Goal: Task Accomplishment & Management: Use online tool/utility

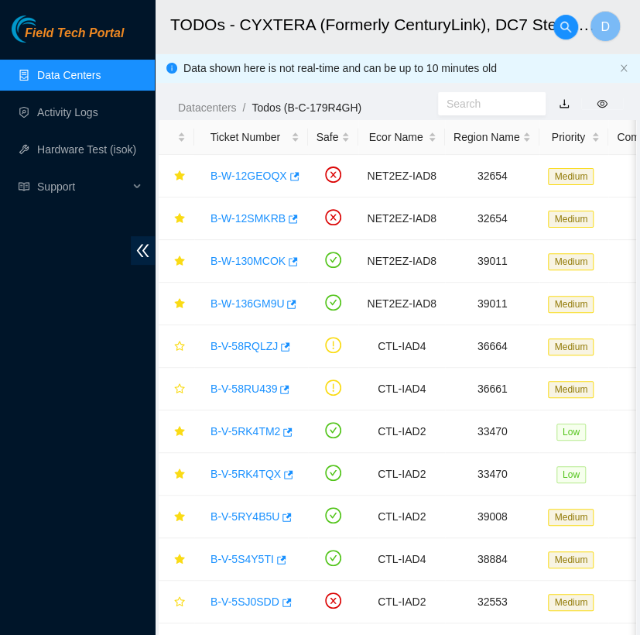
click at [101, 80] on link "Data Centers" at bounding box center [68, 75] width 63 height 12
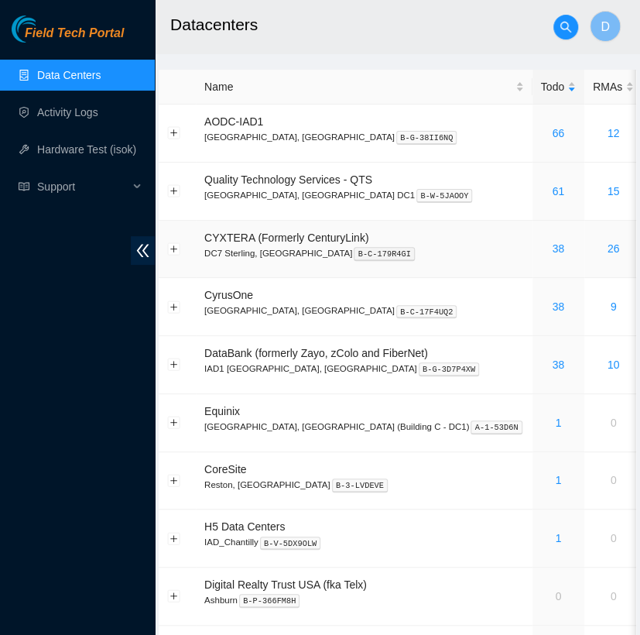
click at [541, 251] on div "38" at bounding box center [558, 248] width 35 height 17
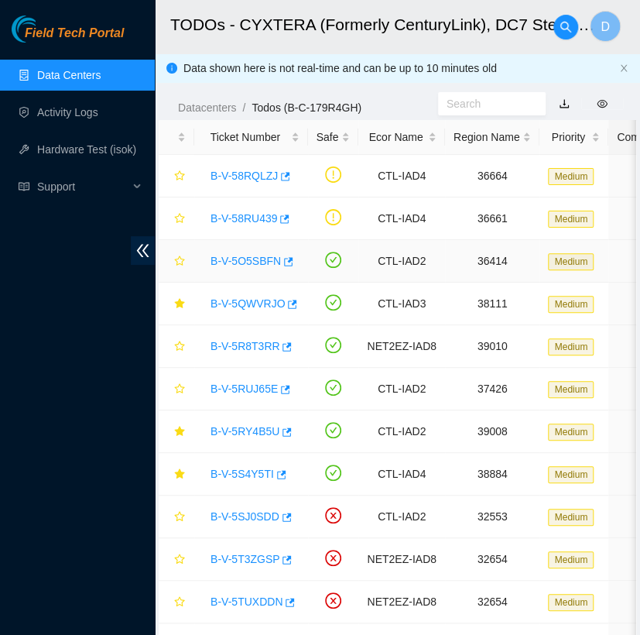
click at [473, 251] on td "36414" at bounding box center [492, 261] width 95 height 43
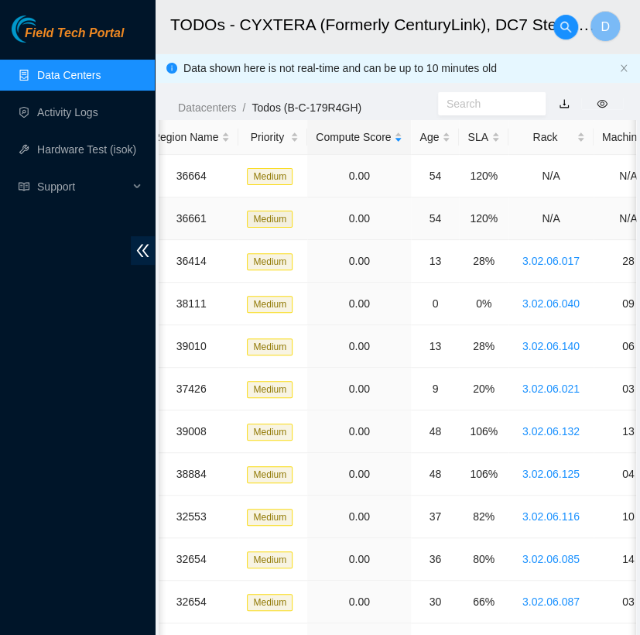
scroll to position [0, 311]
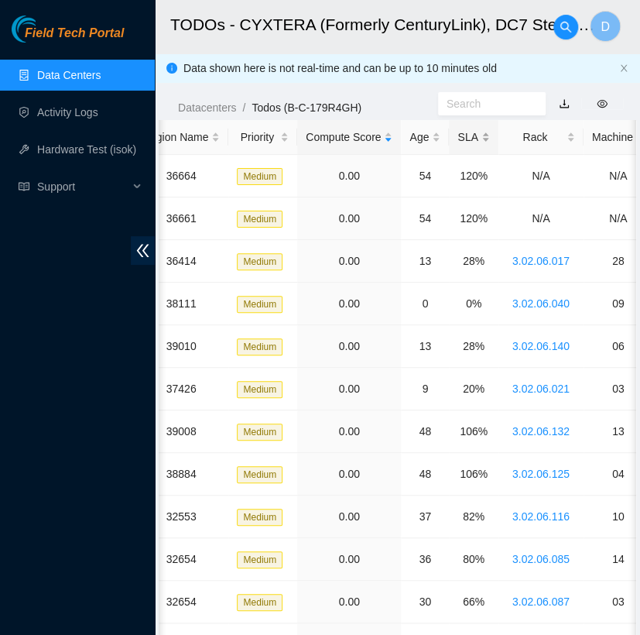
click at [466, 142] on div "SLA" at bounding box center [474, 137] width 32 height 17
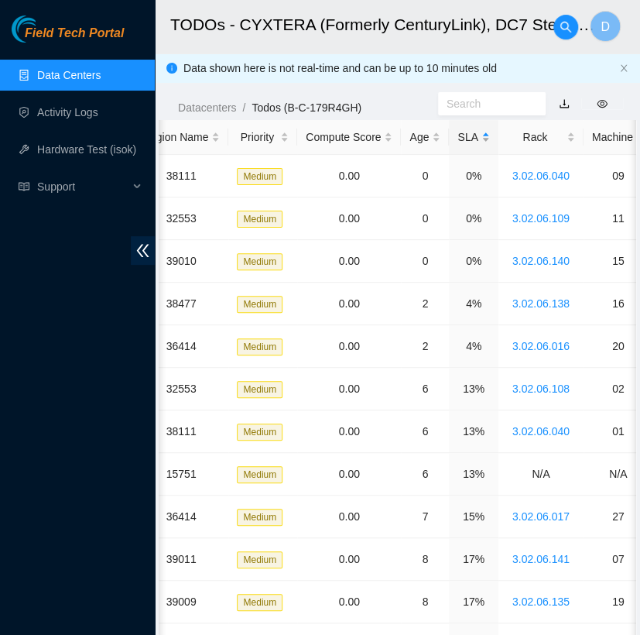
click at [466, 142] on div "SLA" at bounding box center [474, 137] width 32 height 17
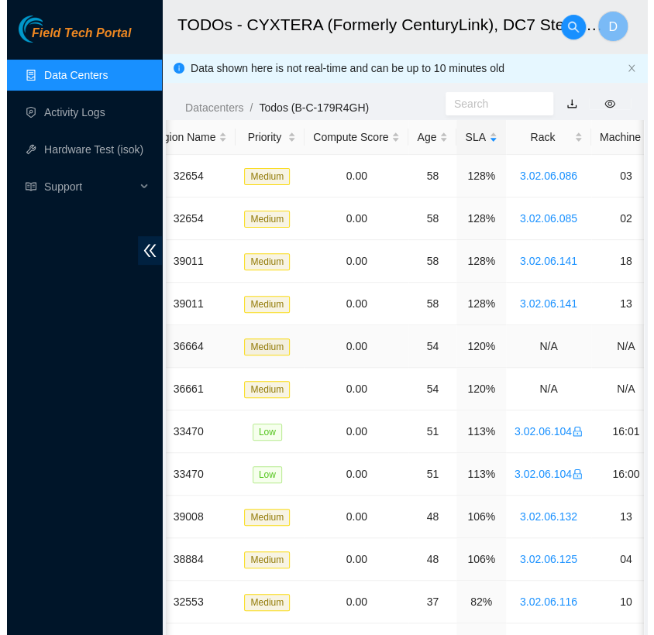
scroll to position [0, 0]
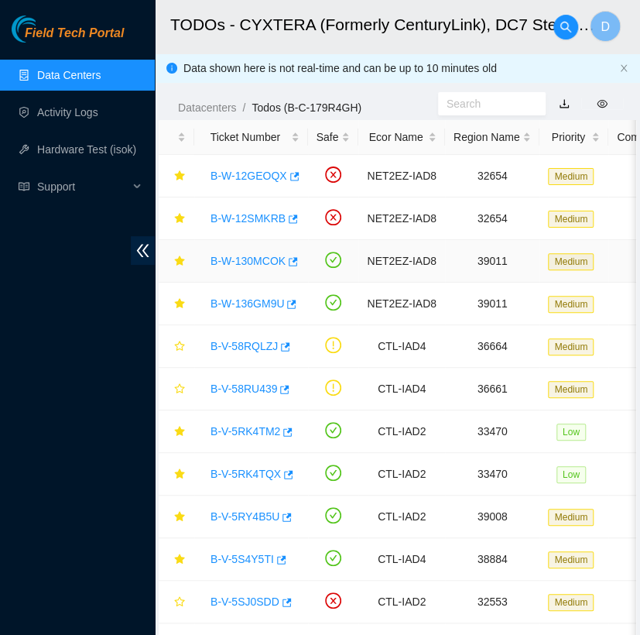
click at [257, 261] on link "B-W-130MCOK" at bounding box center [248, 261] width 75 height 12
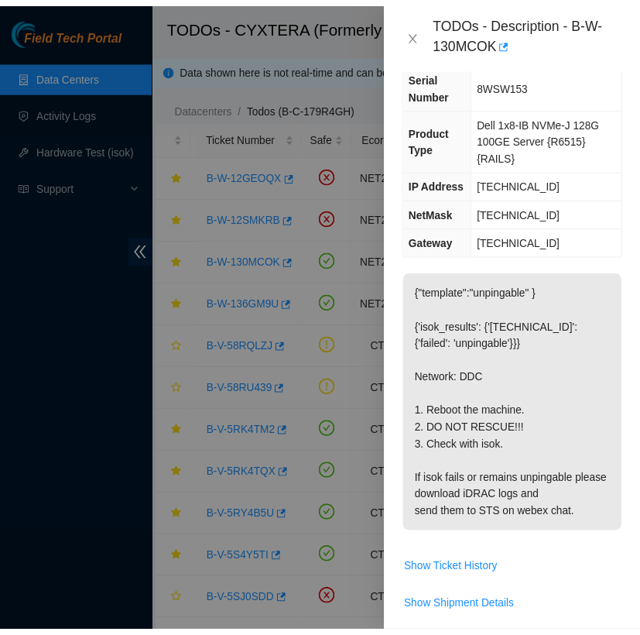
scroll to position [122, 0]
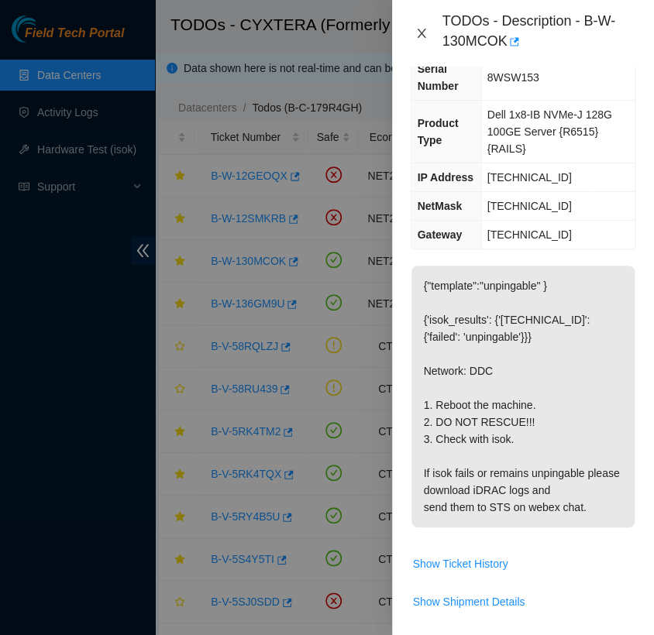
click at [424, 35] on icon "close" at bounding box center [421, 33] width 12 height 12
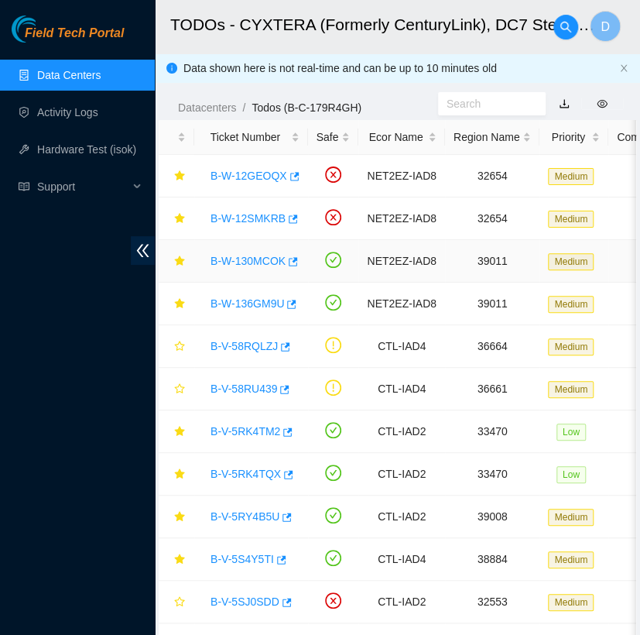
click at [254, 258] on link "B-W-130MCOK" at bounding box center [248, 261] width 75 height 12
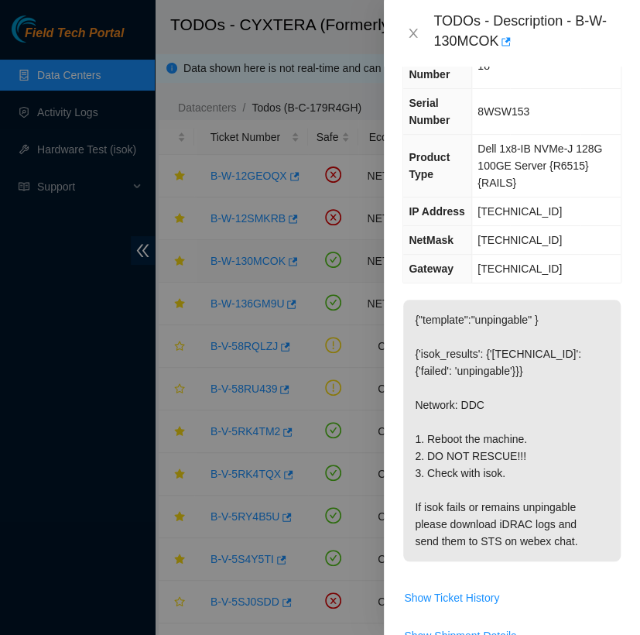
scroll to position [122, 0]
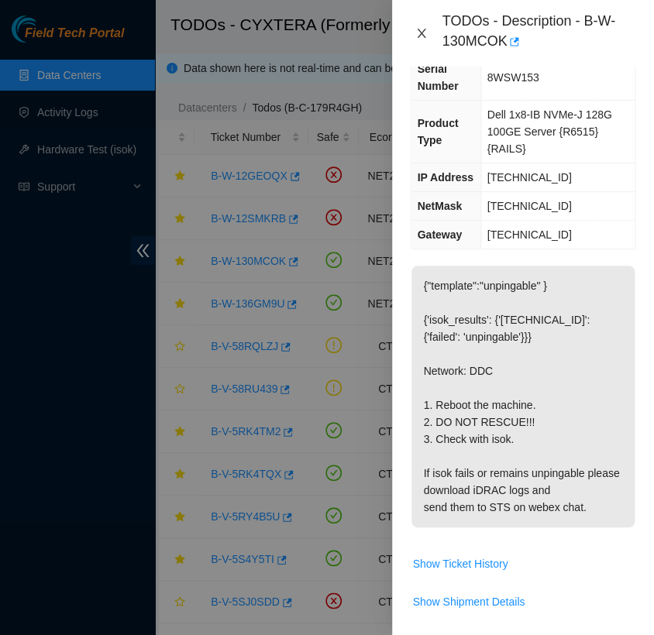
click at [424, 31] on icon "close" at bounding box center [421, 33] width 12 height 12
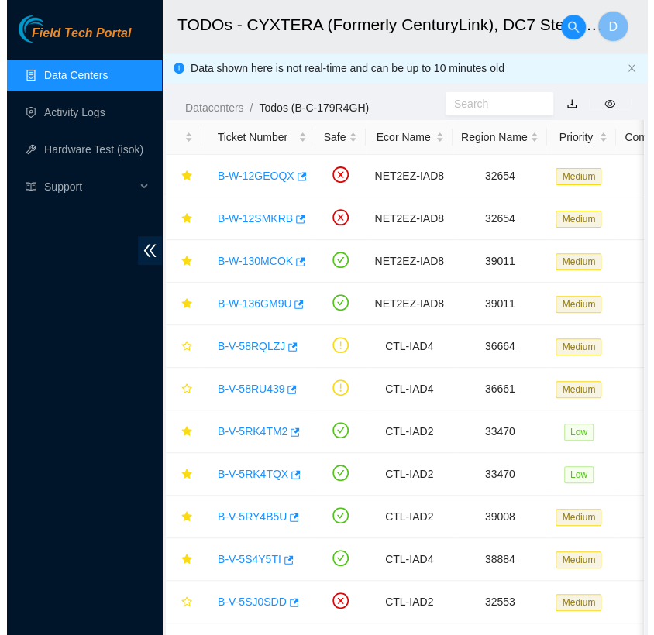
scroll to position [105, 0]
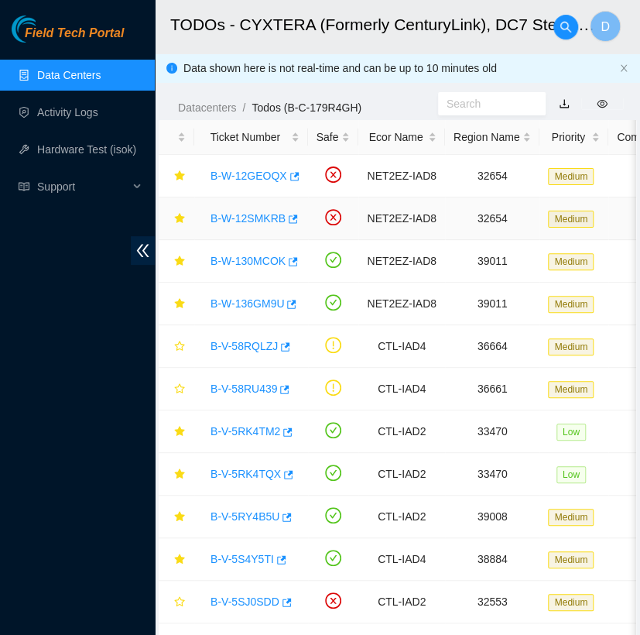
click at [241, 219] on link "B-W-12SMKRB" at bounding box center [248, 218] width 75 height 12
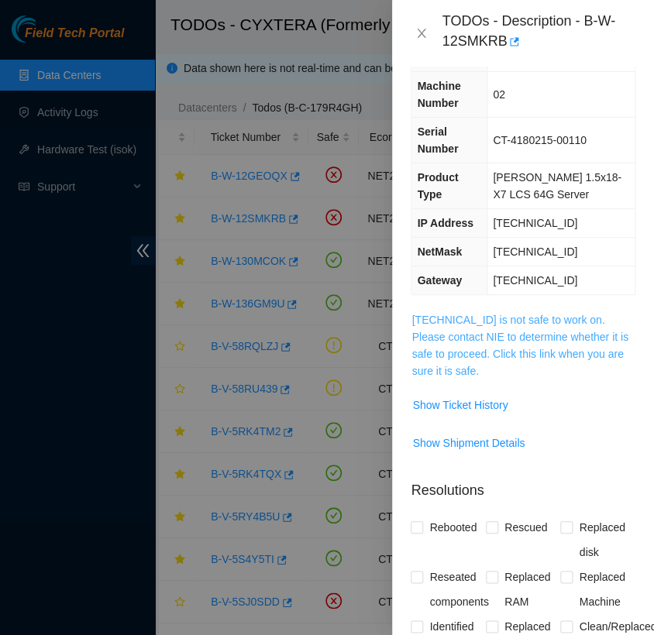
click at [446, 339] on link "23.62.6.68 is not safe to work on. Please contact NIE to determine whether it i…" at bounding box center [519, 345] width 216 height 63
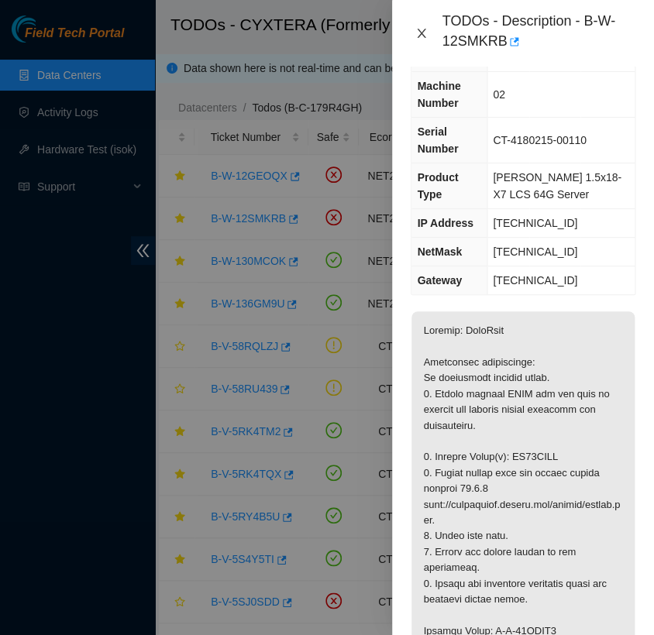
click at [424, 38] on icon "close" at bounding box center [421, 33] width 12 height 12
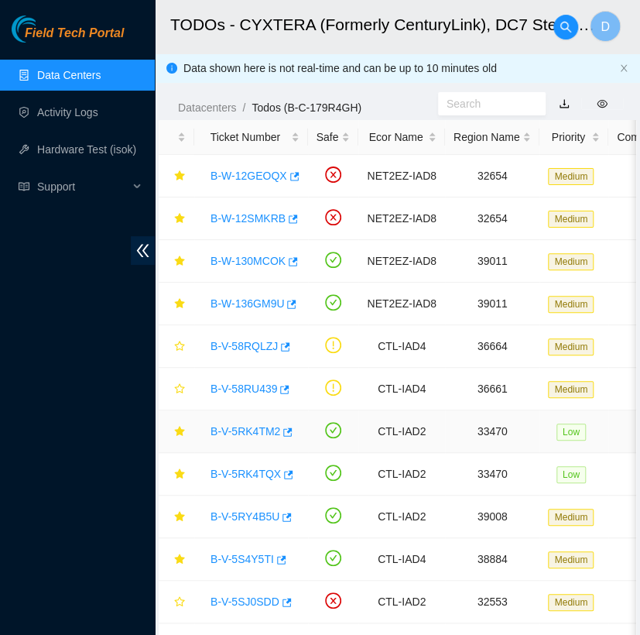
click at [248, 430] on link "B-V-5RK4TM2" at bounding box center [246, 431] width 70 height 12
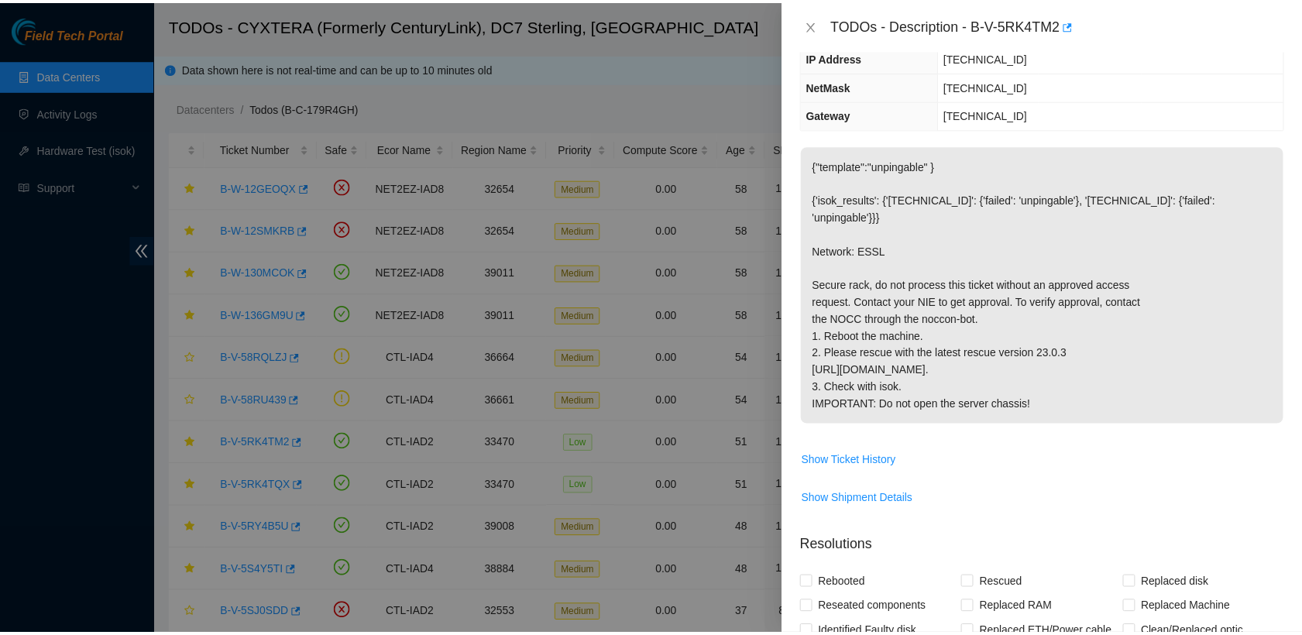
scroll to position [0, 0]
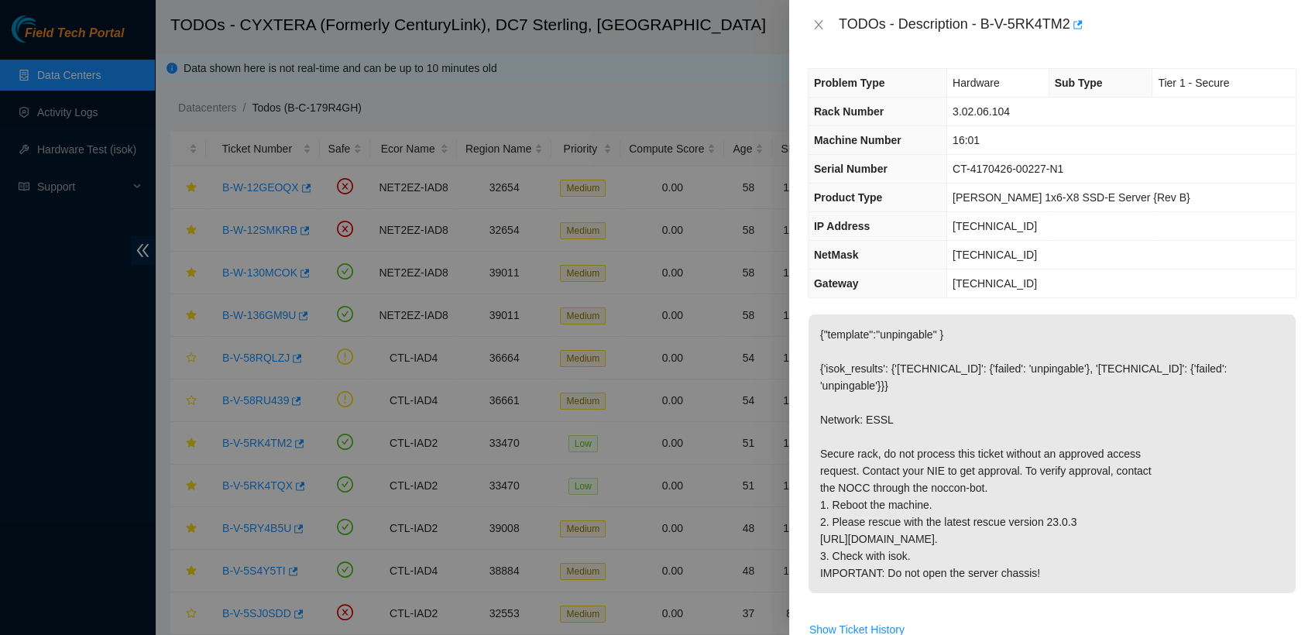
click at [640, 22] on div "TODOs - Description - B-V-5RK4TM2" at bounding box center [1068, 24] width 458 height 25
click at [640, 70] on th "Sub Type" at bounding box center [1101, 83] width 104 height 29
drag, startPoint x: 1069, startPoint y: 22, endPoint x: 983, endPoint y: 22, distance: 86.0
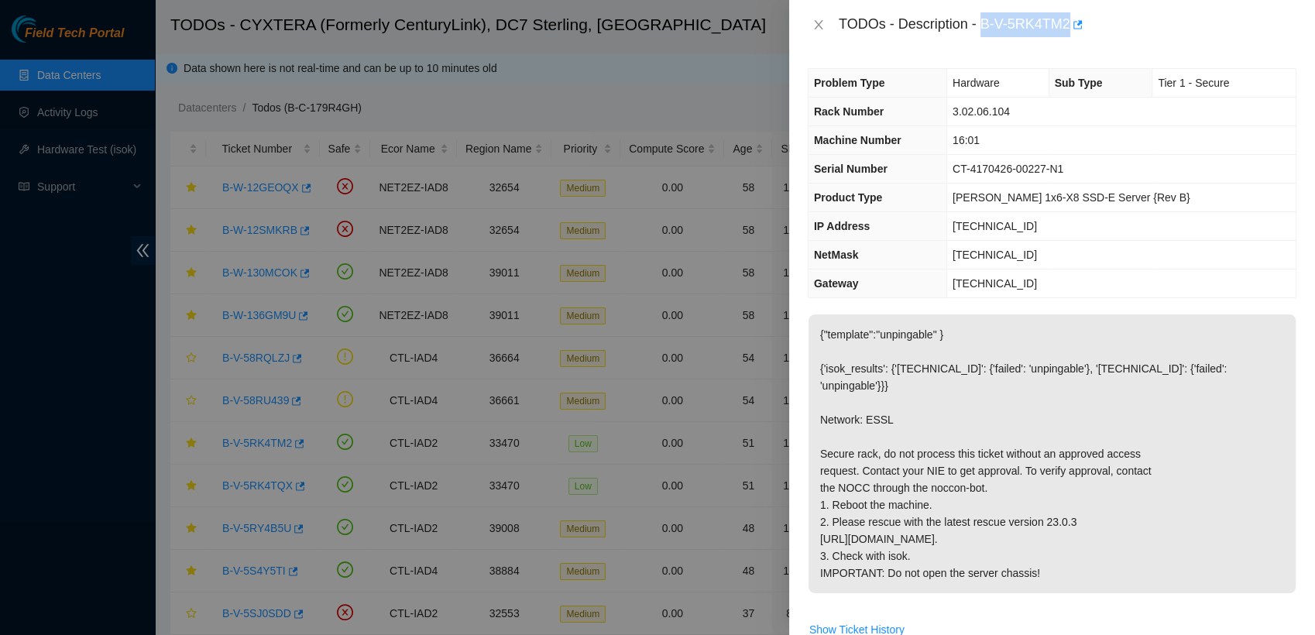
click at [640, 22] on div "TODOs - Description - B-V-5RK4TM2" at bounding box center [1068, 24] width 458 height 25
copy div "B-V-5RK4TM2"
click at [640, 28] on icon "close" at bounding box center [818, 25] width 12 height 12
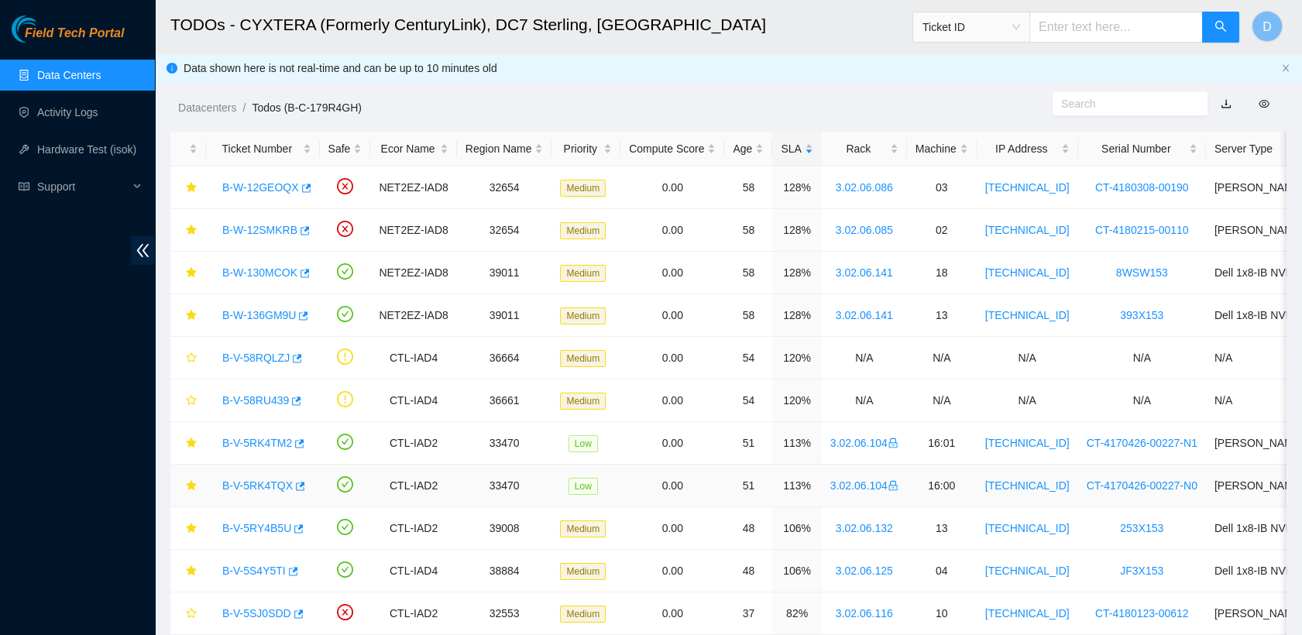
click at [254, 481] on link "B-V-5RK4TQX" at bounding box center [257, 485] width 70 height 12
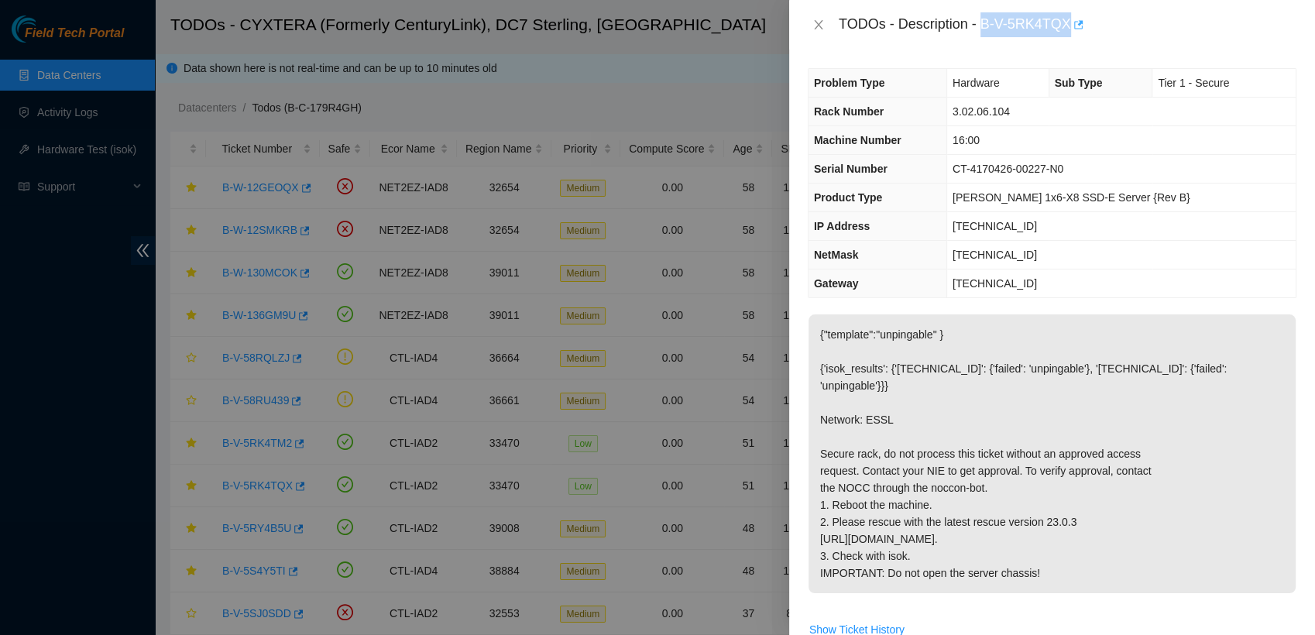
drag, startPoint x: 982, startPoint y: 22, endPoint x: 1072, endPoint y: 14, distance: 90.2
click at [640, 14] on div "TODOs - Description - B-V-5RK4TQX" at bounding box center [1068, 24] width 458 height 25
copy div "B-V-5RK4TQX"
click at [640, 23] on icon "close" at bounding box center [818, 24] width 9 height 9
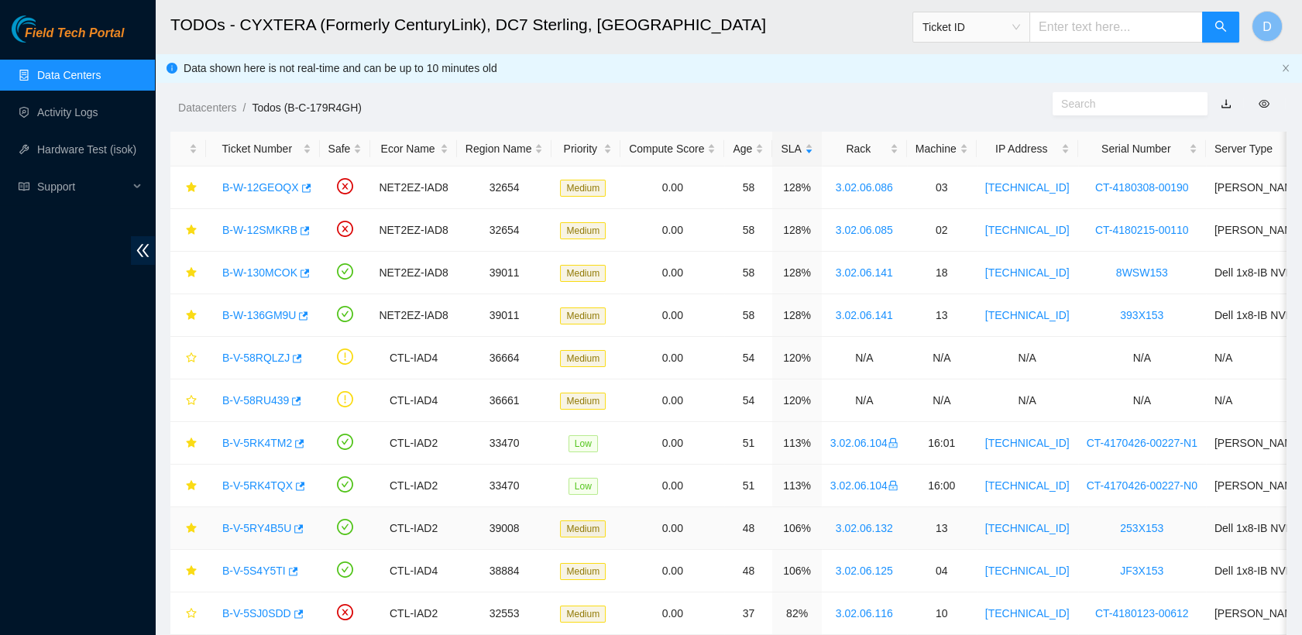
click at [257, 523] on link "B-V-5RY4B5U" at bounding box center [256, 528] width 69 height 12
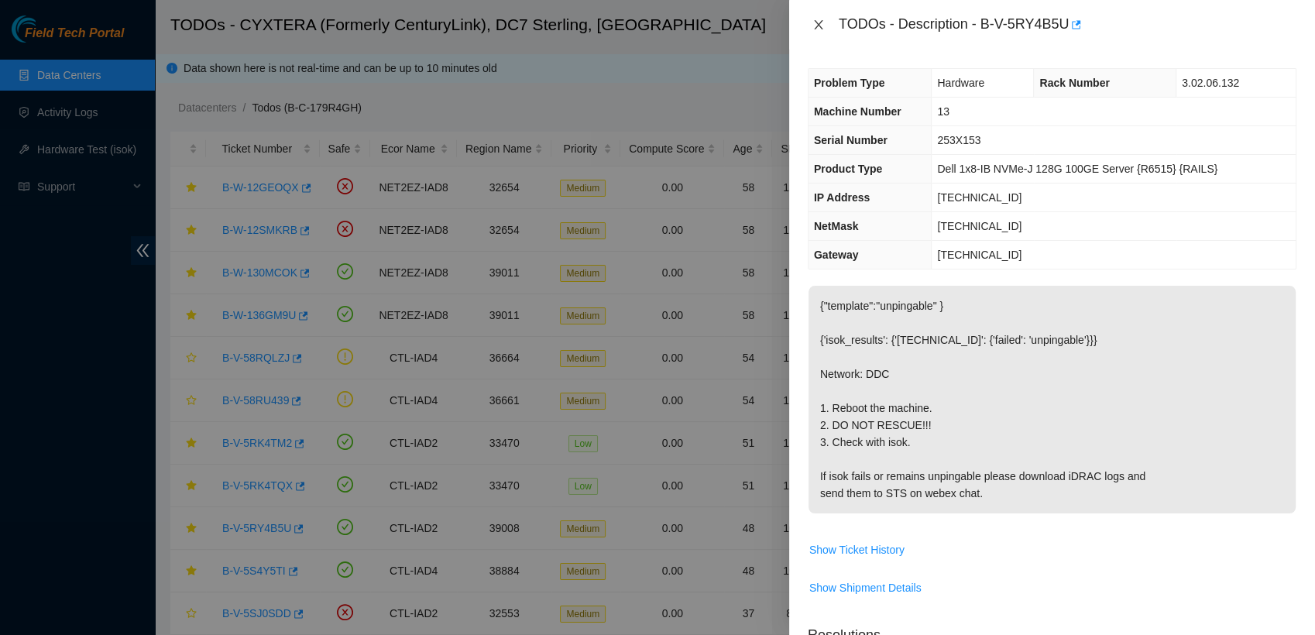
click at [640, 23] on icon "close" at bounding box center [818, 25] width 12 height 12
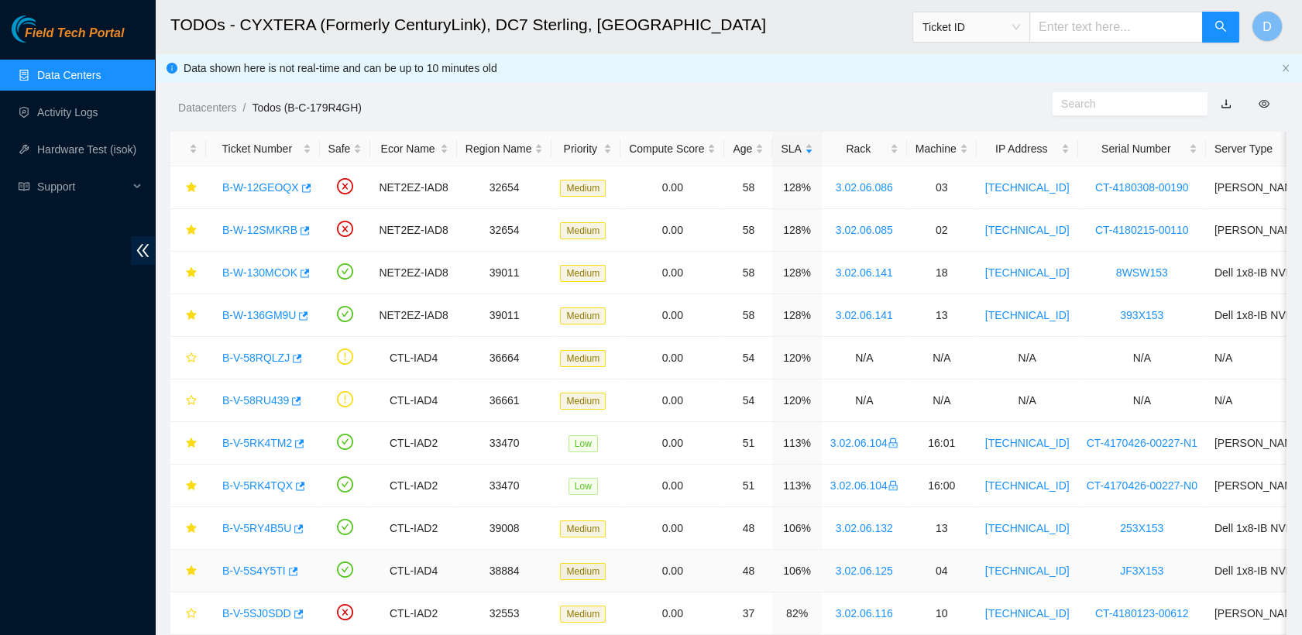
click at [247, 567] on link "B-V-5S4Y5TI" at bounding box center [253, 571] width 63 height 12
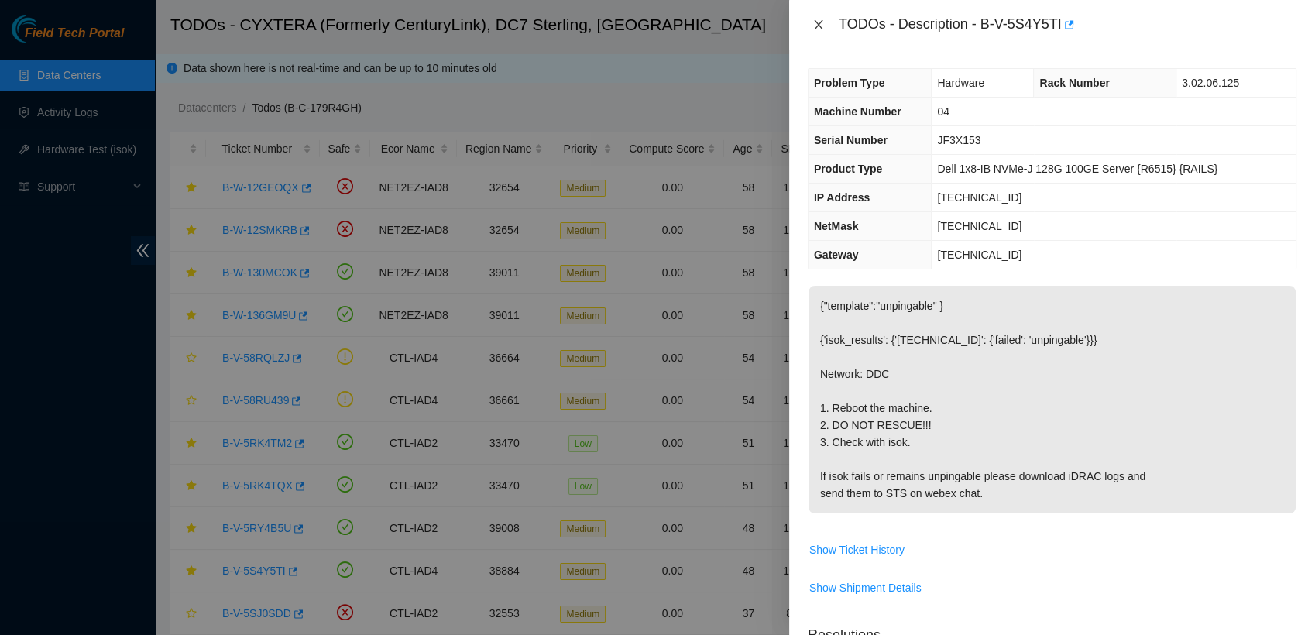
click at [640, 21] on icon "close" at bounding box center [818, 25] width 12 height 12
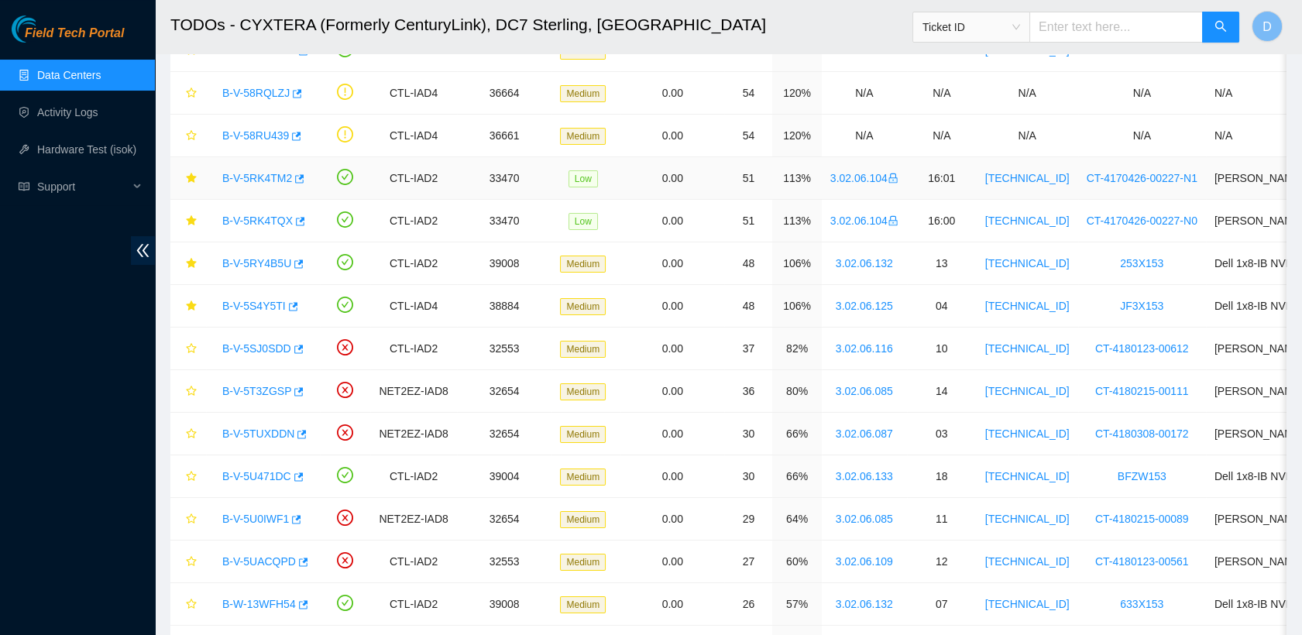
scroll to position [268, 0]
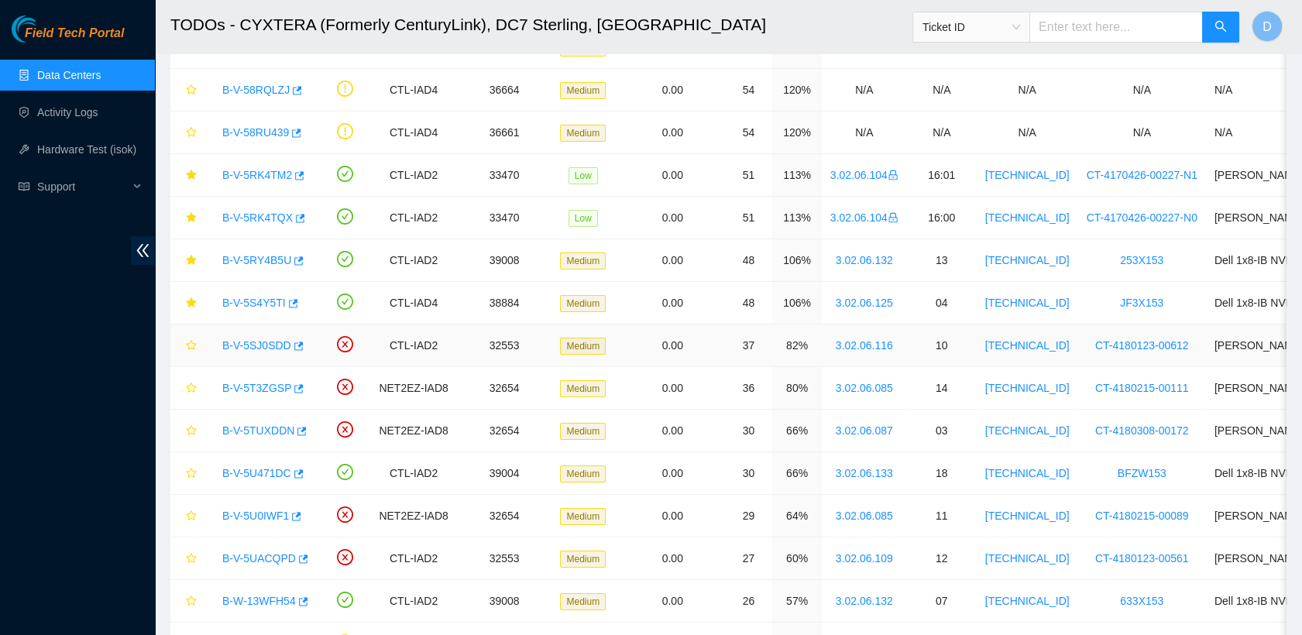
click at [261, 347] on link "B-V-5SJ0SDD" at bounding box center [256, 345] width 69 height 12
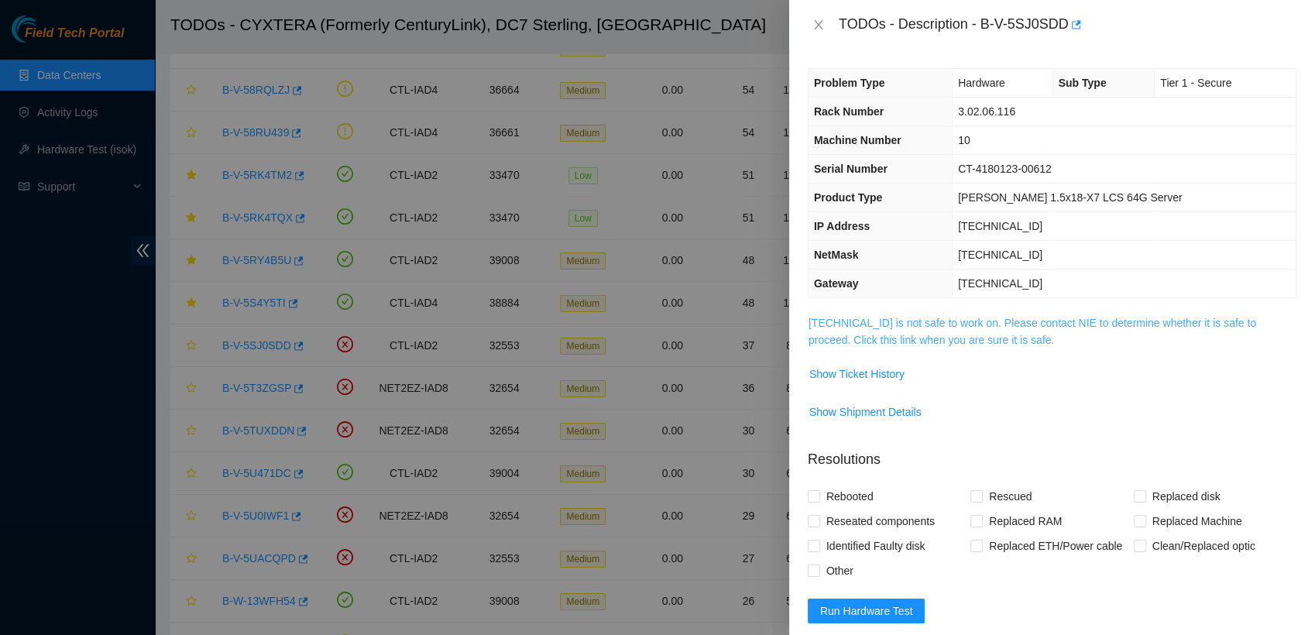
click at [640, 334] on link "23.217.116.110 is not safe to work on. Please contact NIE to determine whether …" at bounding box center [1032, 331] width 448 height 29
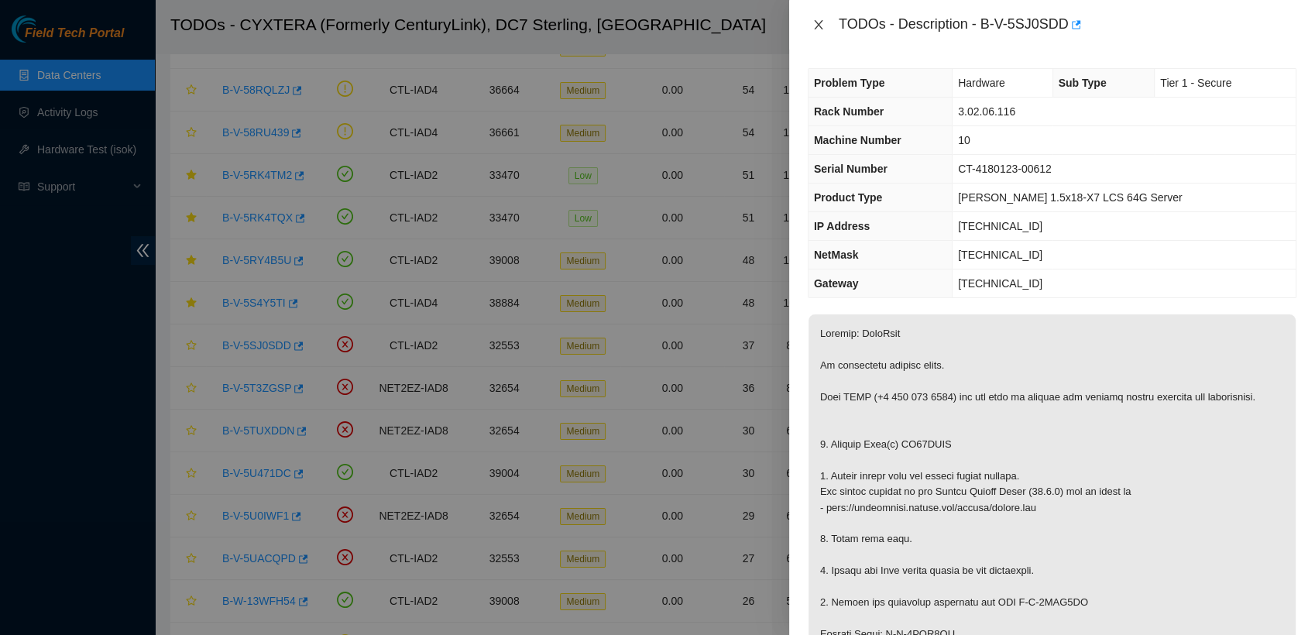
click at [640, 25] on icon "close" at bounding box center [818, 25] width 12 height 12
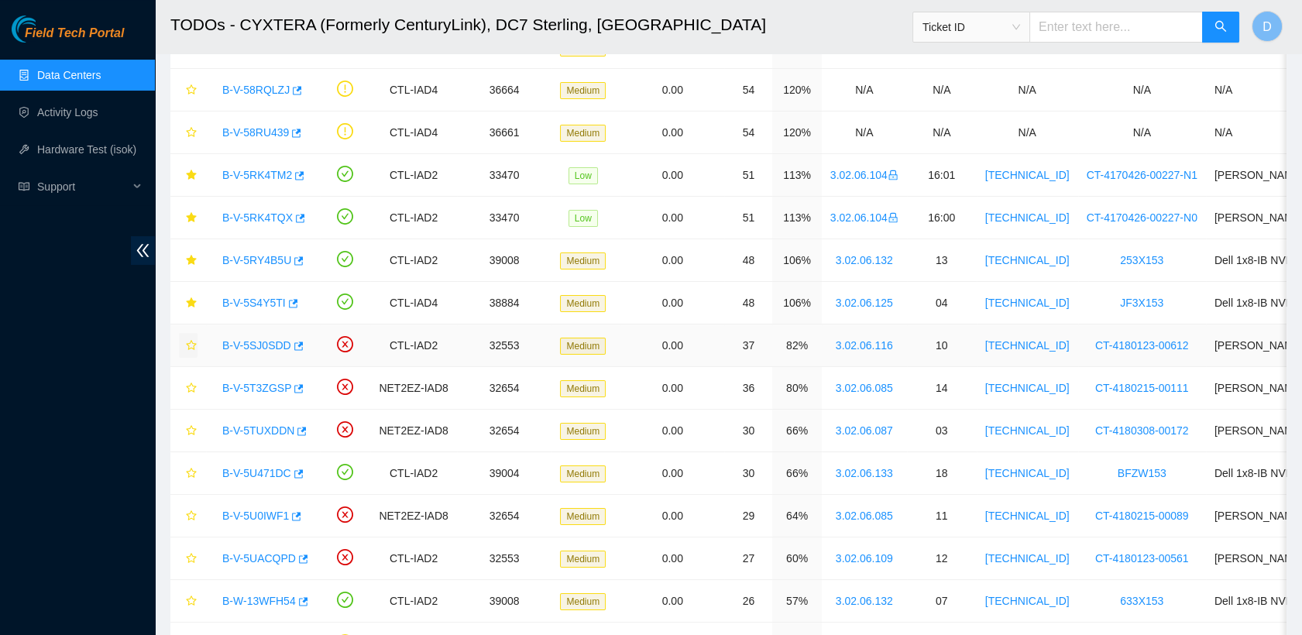
click at [196, 344] on icon "star" at bounding box center [191, 345] width 11 height 11
click at [250, 387] on link "B-V-5T3ZGSP" at bounding box center [256, 388] width 69 height 12
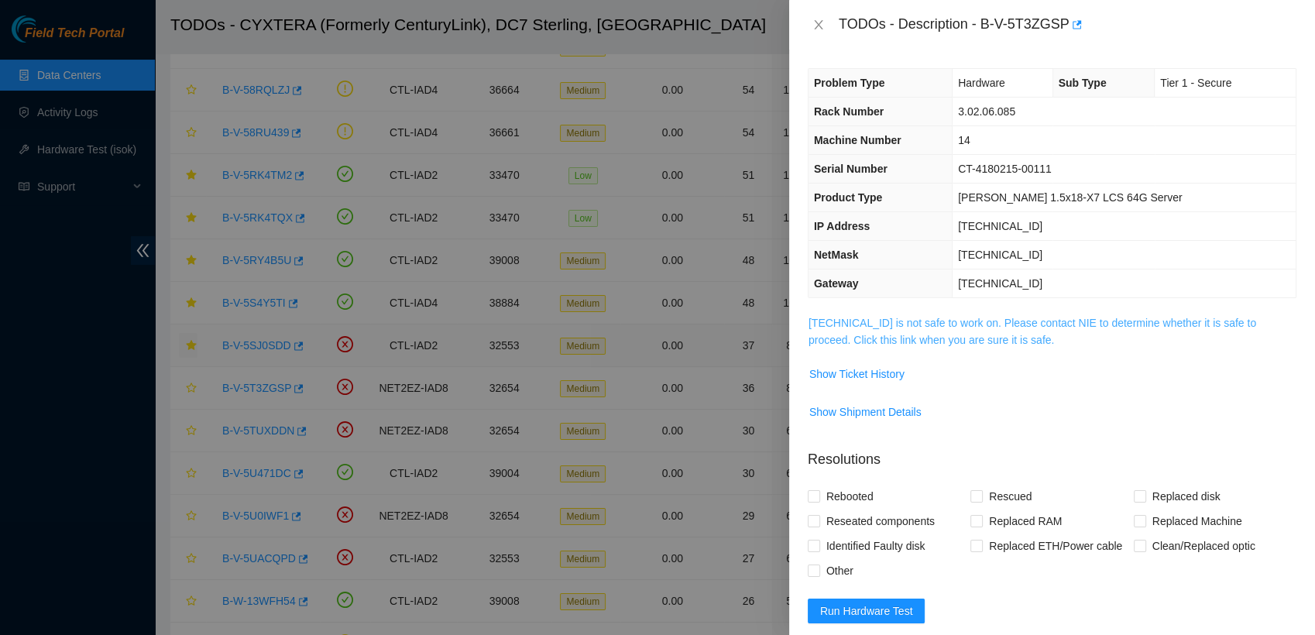
click at [640, 326] on link "23.62.6.92 is not safe to work on. Please contact NIE to determine whether it i…" at bounding box center [1032, 331] width 448 height 29
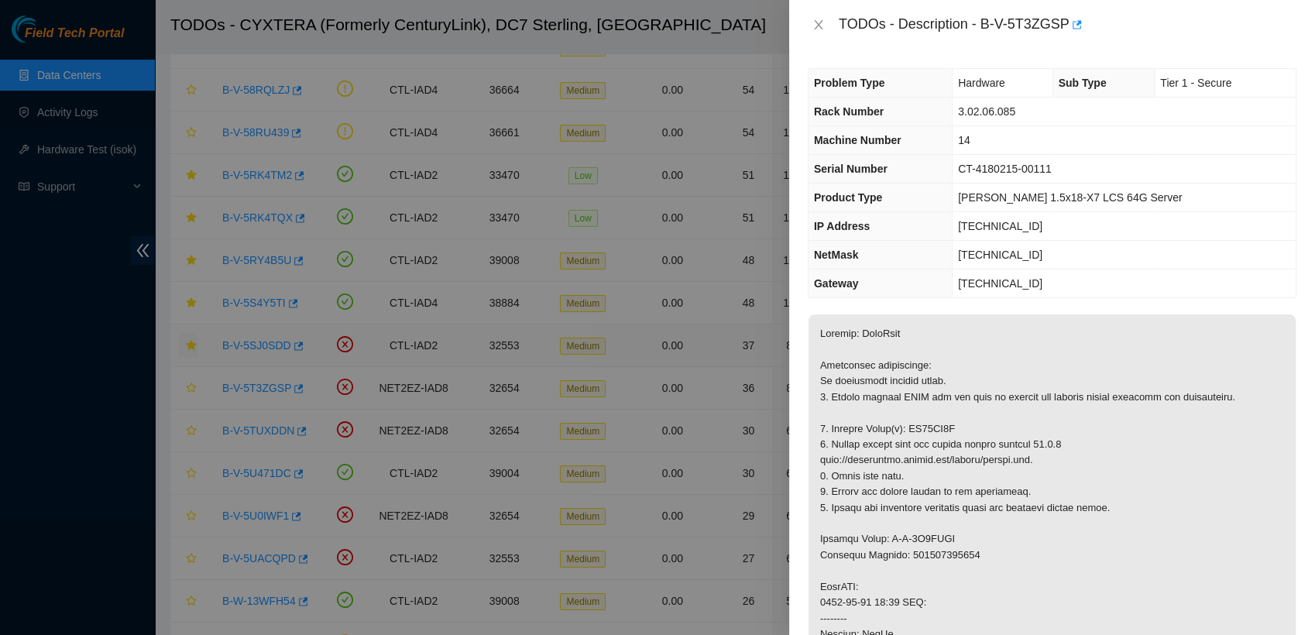
click at [640, 33] on div "TODOs - Description - B-V-5T3ZGSP" at bounding box center [1052, 24] width 489 height 25
click at [640, 26] on icon "close" at bounding box center [818, 24] width 9 height 9
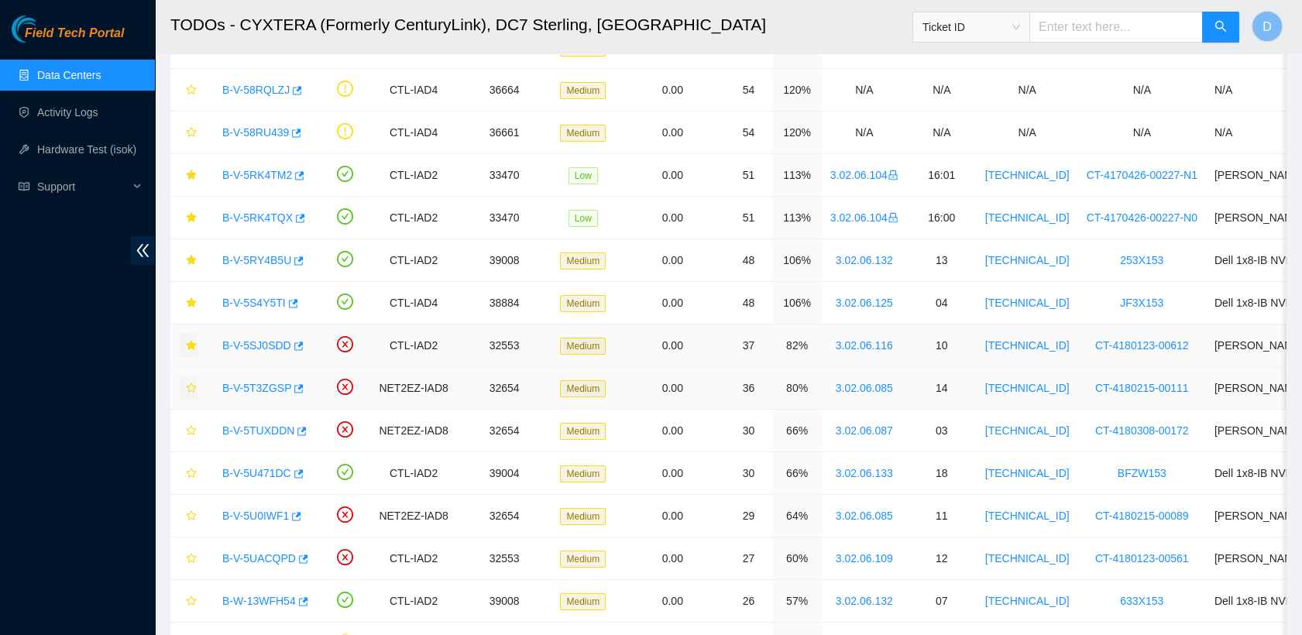
click at [191, 386] on icon "star" at bounding box center [191, 388] width 11 height 11
click at [269, 436] on div "B-V-5TUXDDN" at bounding box center [263, 430] width 97 height 25
click at [266, 425] on link "B-V-5TUXDDN" at bounding box center [258, 430] width 72 height 12
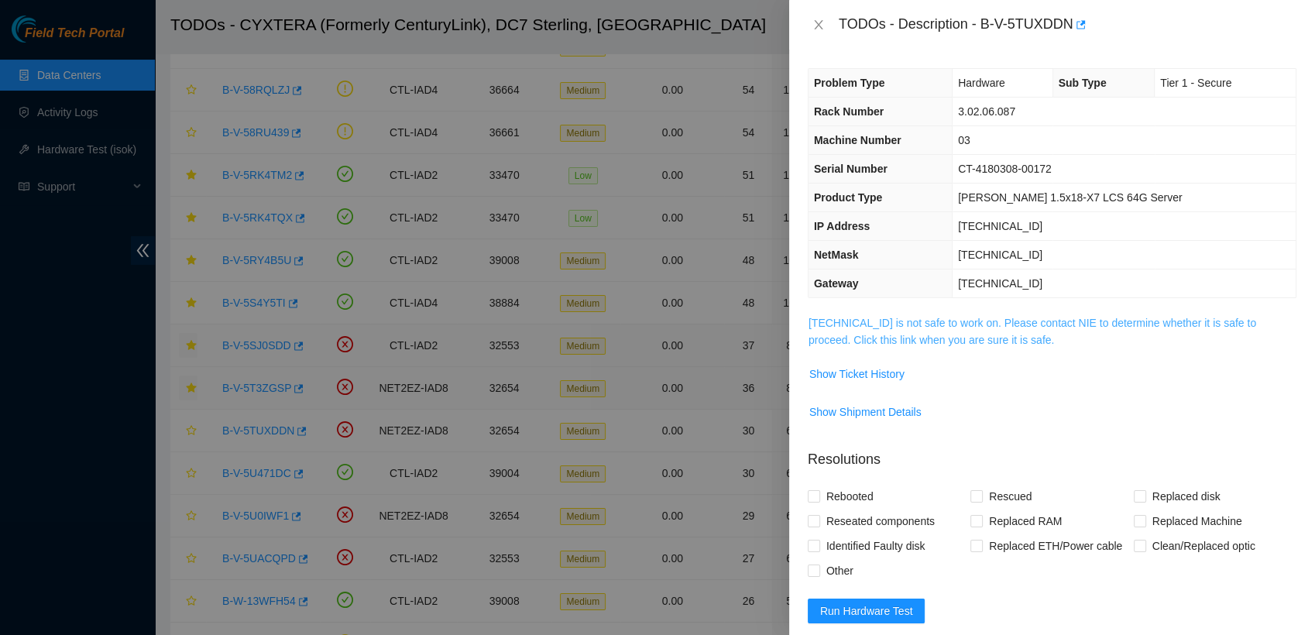
click at [640, 331] on link "23.62.6.127 is not safe to work on. Please contact NIE to determine whether it …" at bounding box center [1032, 331] width 448 height 29
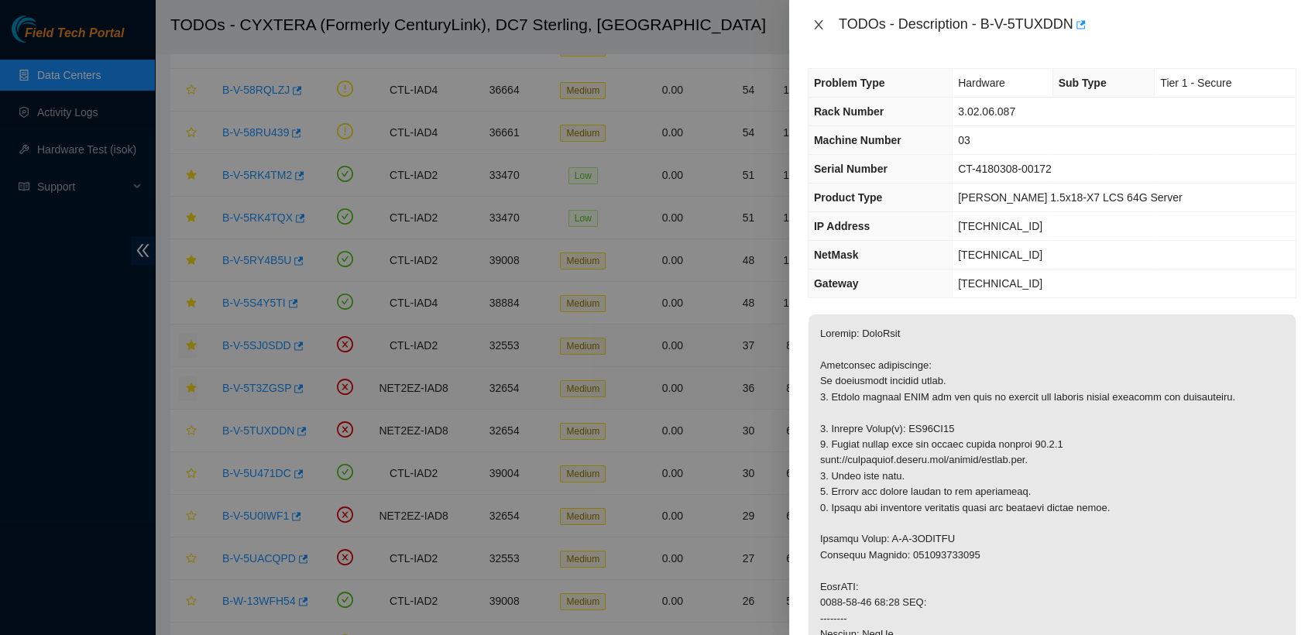
click at [640, 27] on icon "close" at bounding box center [818, 24] width 9 height 9
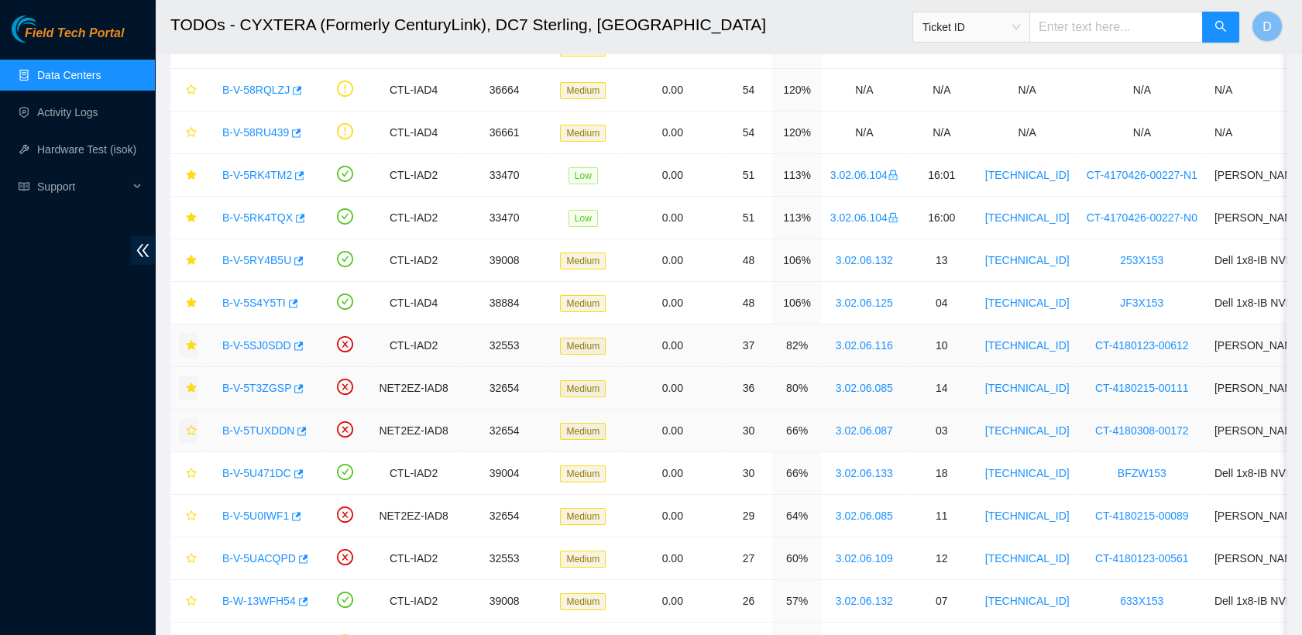
click at [187, 431] on icon "star" at bounding box center [191, 430] width 11 height 11
click at [259, 481] on div "B-V-5U471DC" at bounding box center [263, 473] width 97 height 25
click at [259, 468] on link "B-V-5U471DC" at bounding box center [256, 473] width 69 height 12
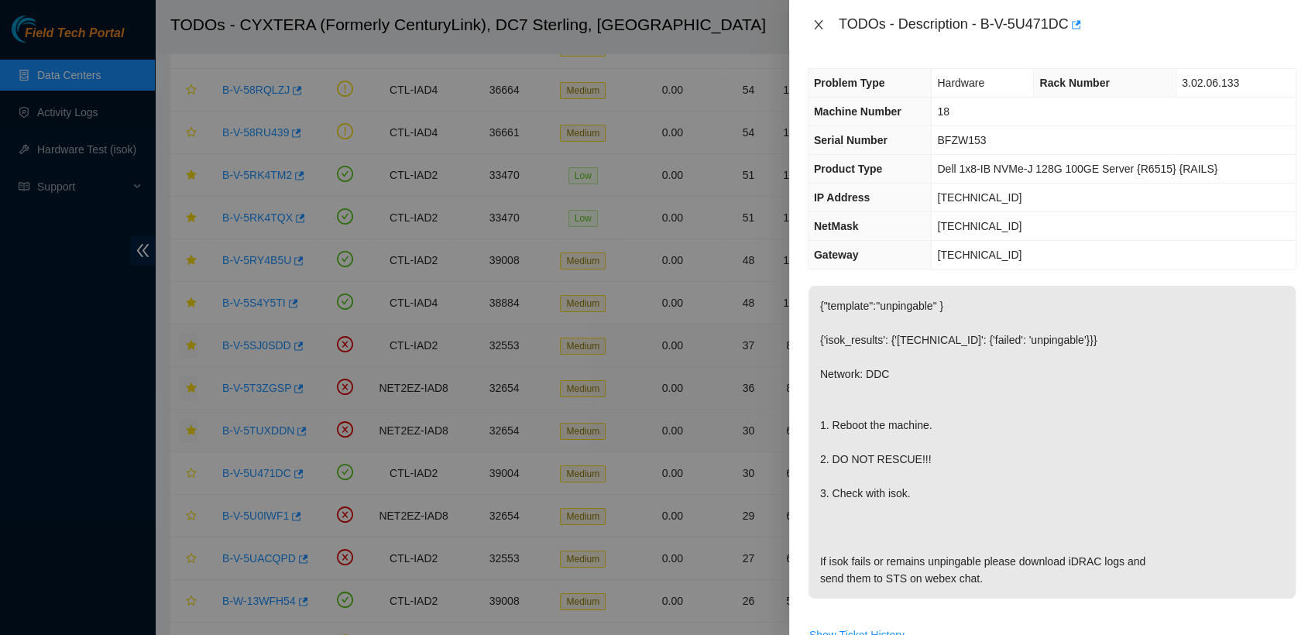
click at [640, 26] on icon "close" at bounding box center [818, 25] width 12 height 12
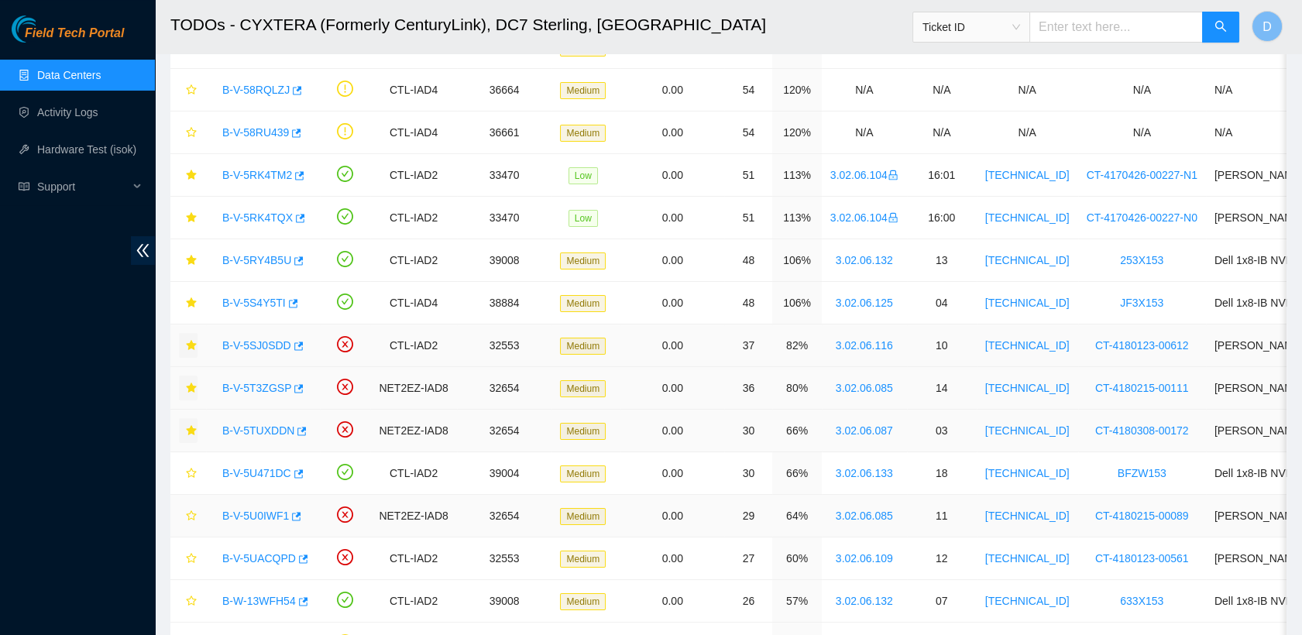
click at [251, 511] on link "B-V-5U0IWF1" at bounding box center [255, 516] width 67 height 12
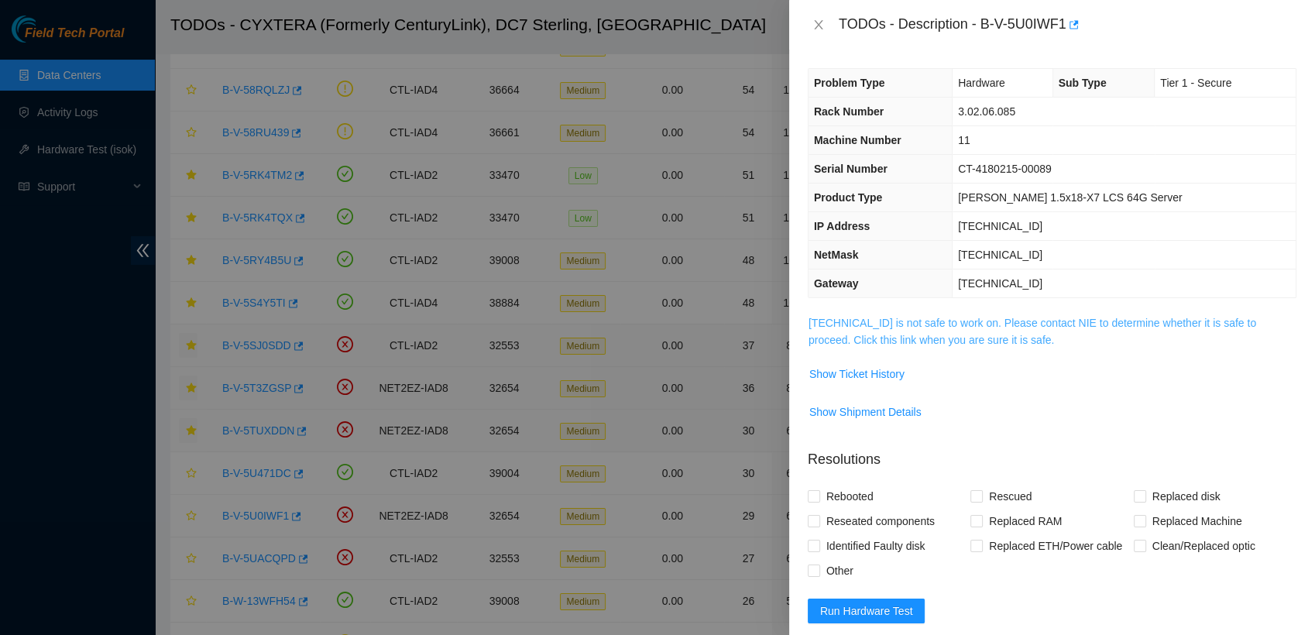
click at [640, 321] on link "23.62.6.85 is not safe to work on. Please contact NIE to determine whether it i…" at bounding box center [1032, 331] width 448 height 29
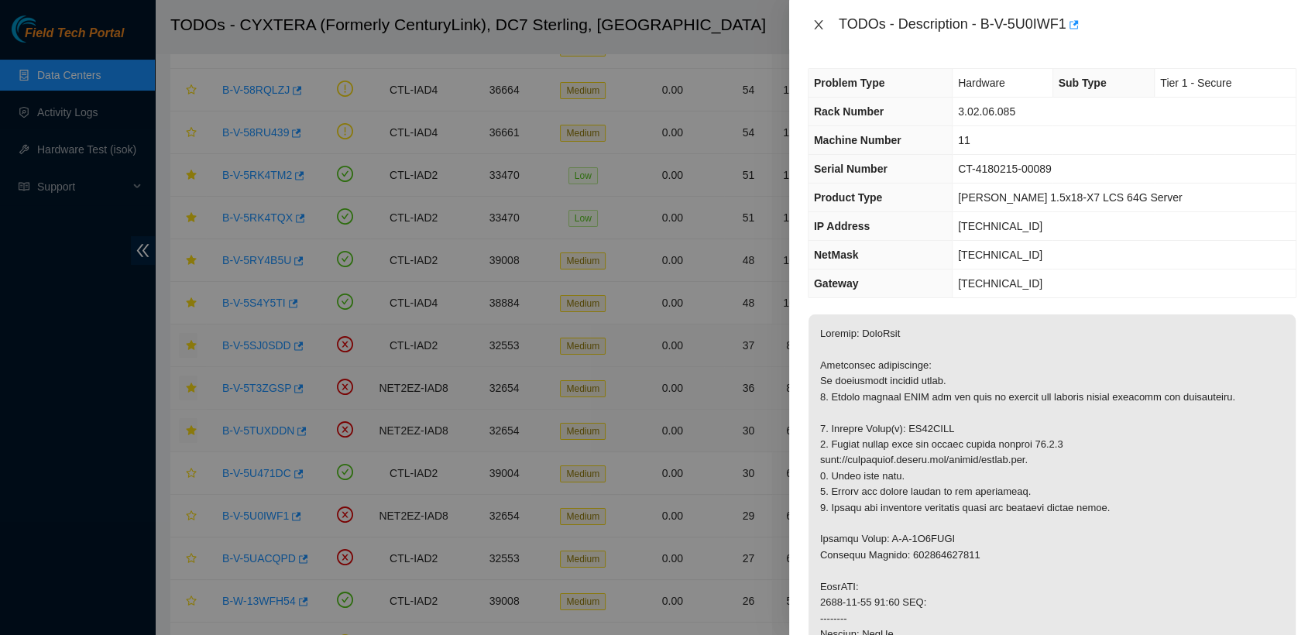
click at [640, 25] on icon "close" at bounding box center [818, 24] width 9 height 9
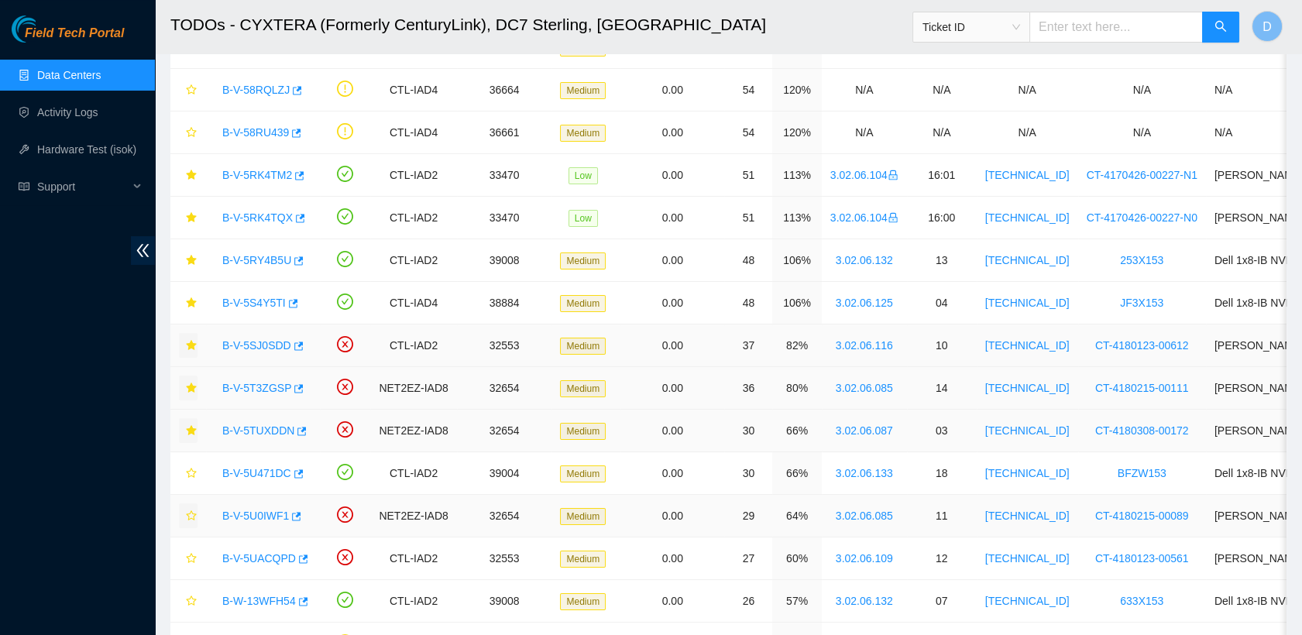
click at [188, 511] on icon "star" at bounding box center [191, 515] width 10 height 10
click at [248, 558] on link "B-V-5UACQPD" at bounding box center [259, 558] width 74 height 12
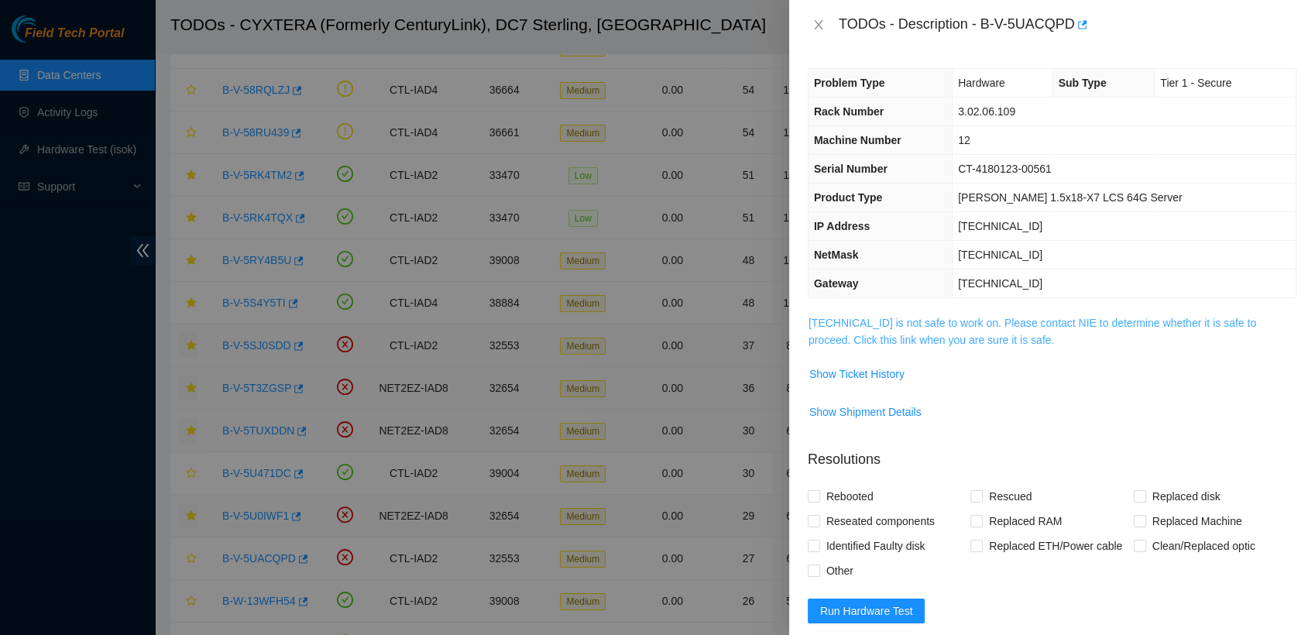
click at [640, 317] on link "23.217.116.54 is not safe to work on. Please contact NIE to determine whether i…" at bounding box center [1032, 331] width 448 height 29
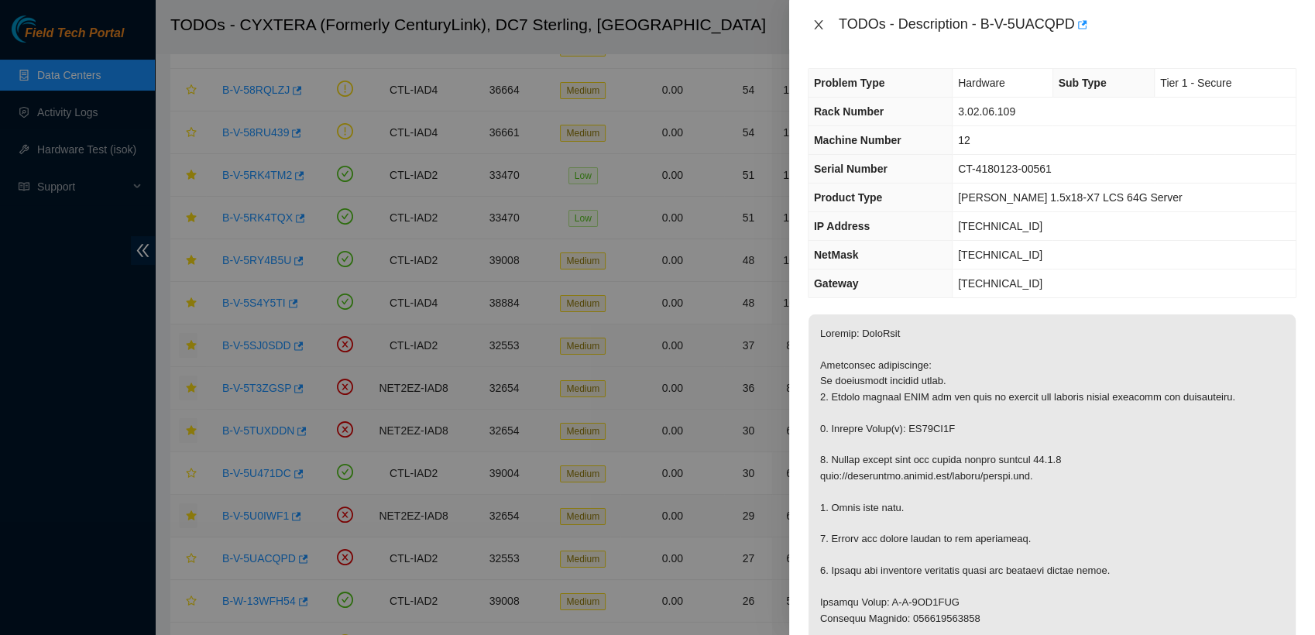
click at [640, 26] on icon "close" at bounding box center [818, 24] width 9 height 9
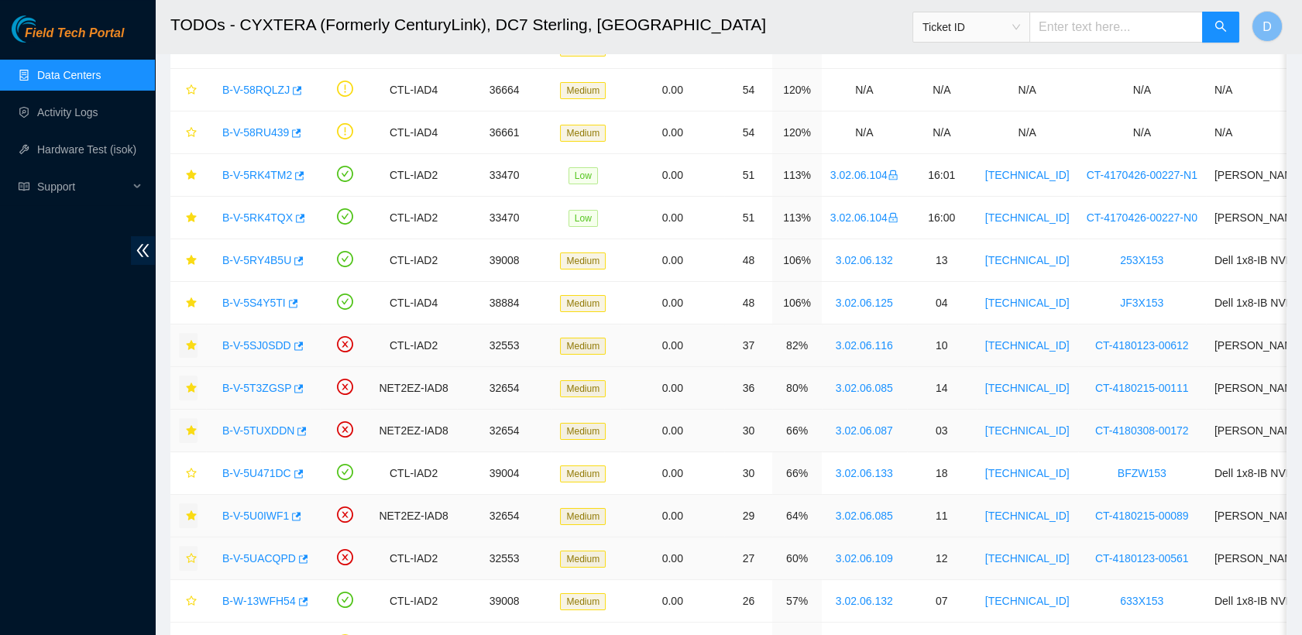
click at [186, 557] on icon "star" at bounding box center [191, 558] width 11 height 11
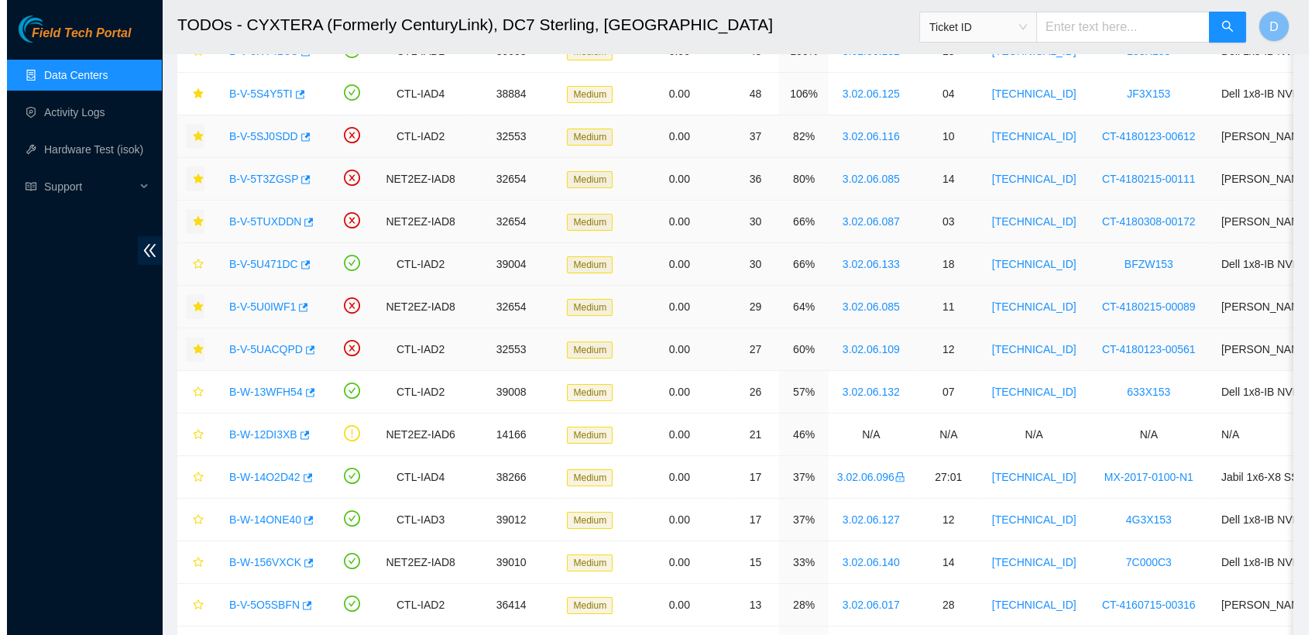
scroll to position [478, 0]
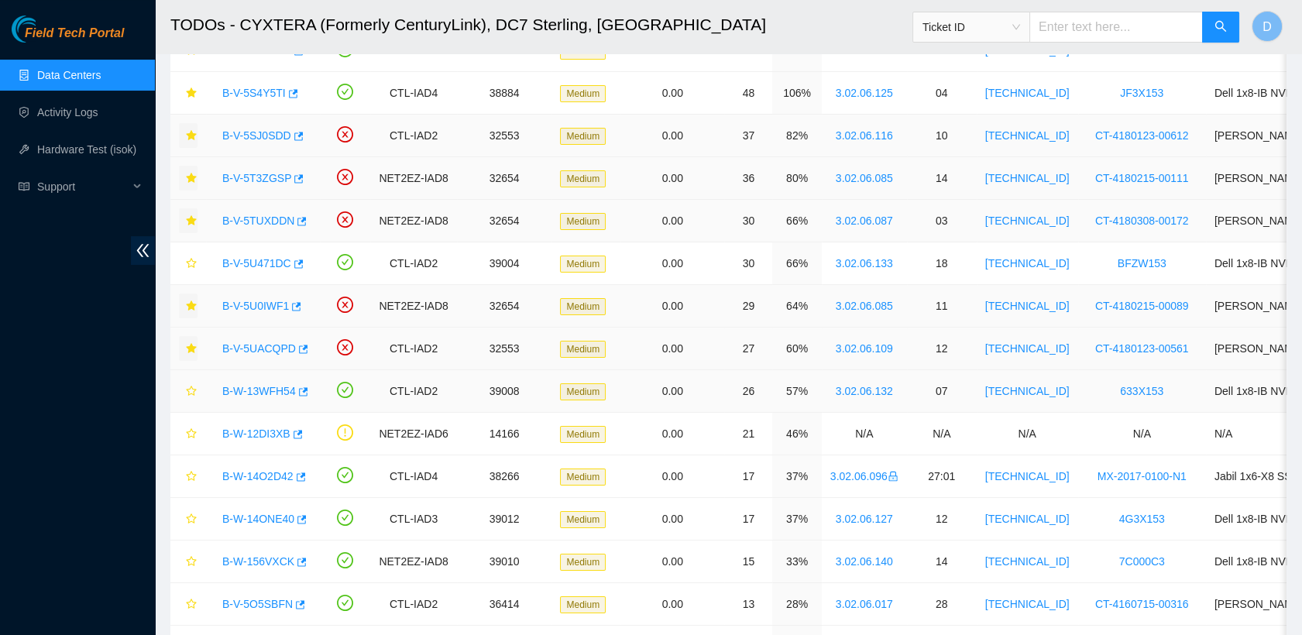
click at [264, 392] on link "B-W-13WFH54" at bounding box center [259, 391] width 74 height 12
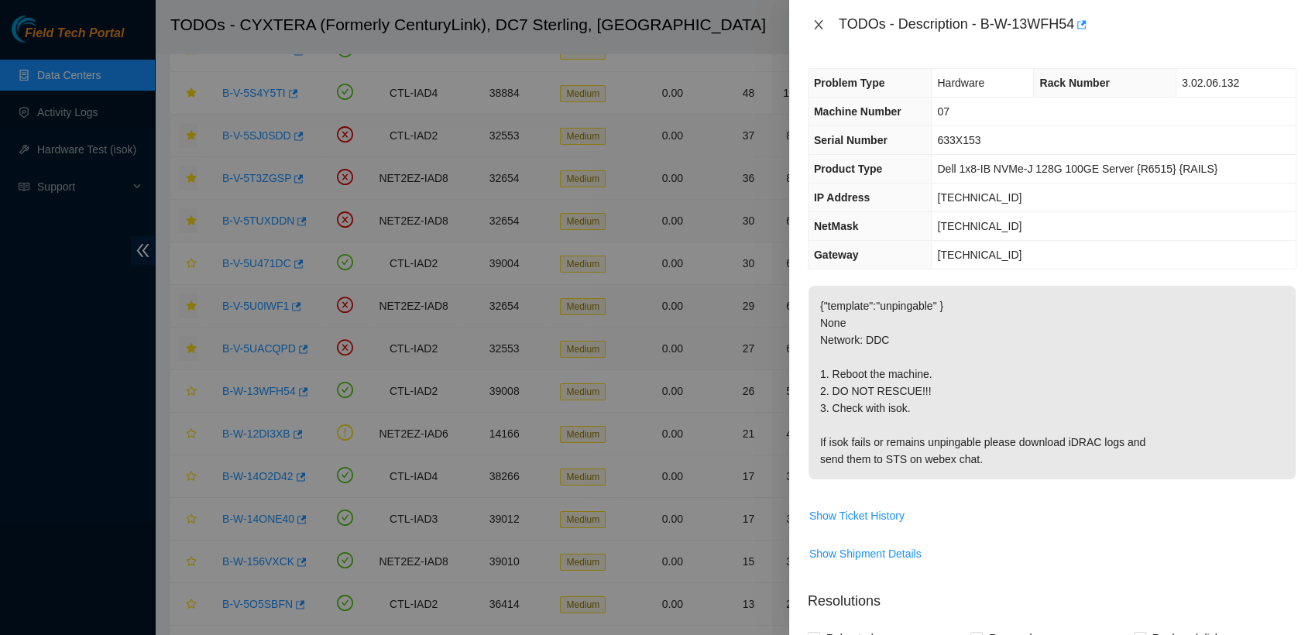
click at [640, 19] on icon "close" at bounding box center [818, 25] width 12 height 12
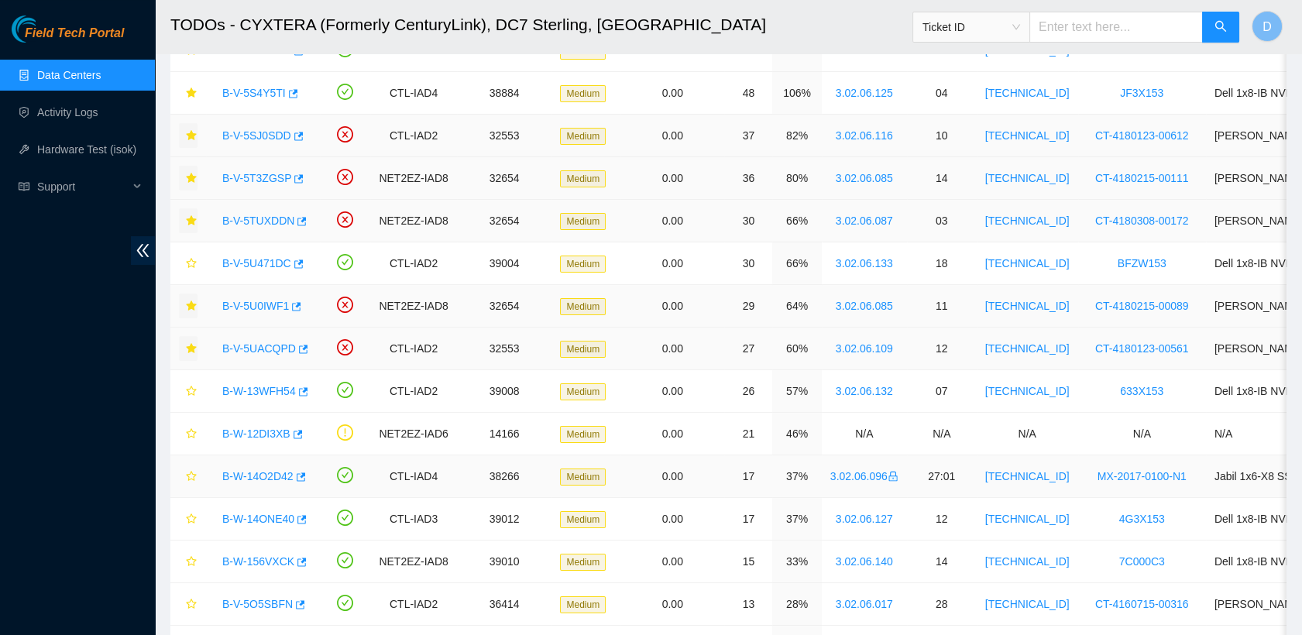
click at [255, 470] on link "B-W-14O2D42" at bounding box center [257, 476] width 71 height 12
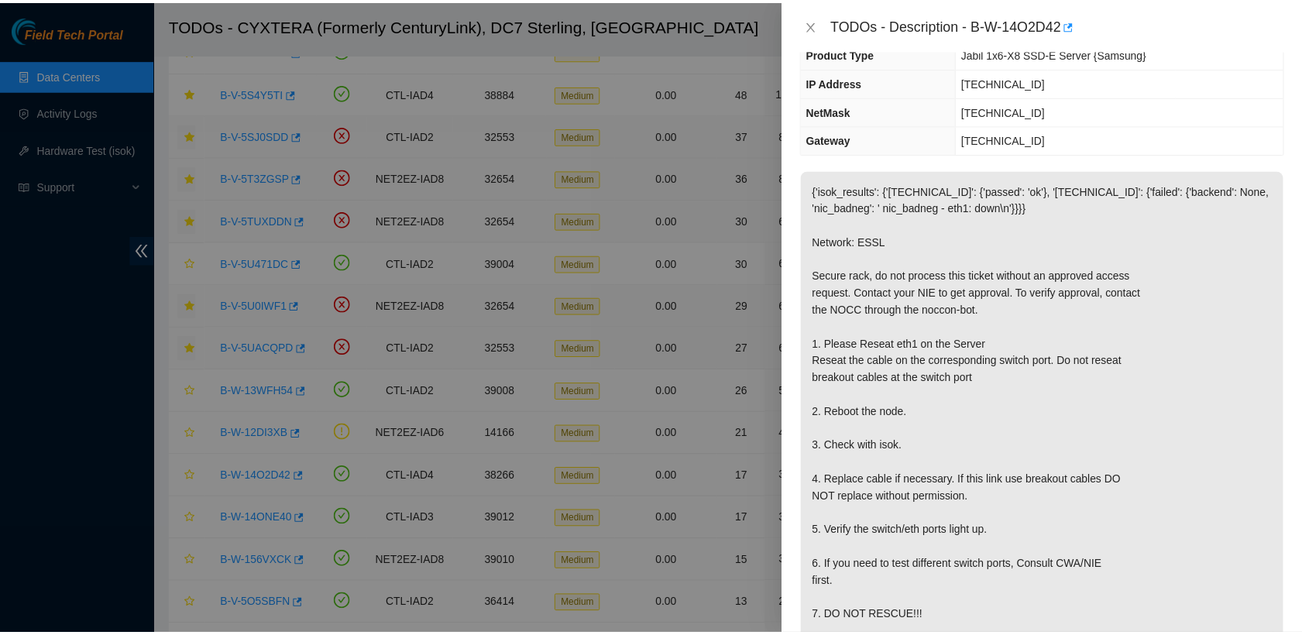
scroll to position [132, 0]
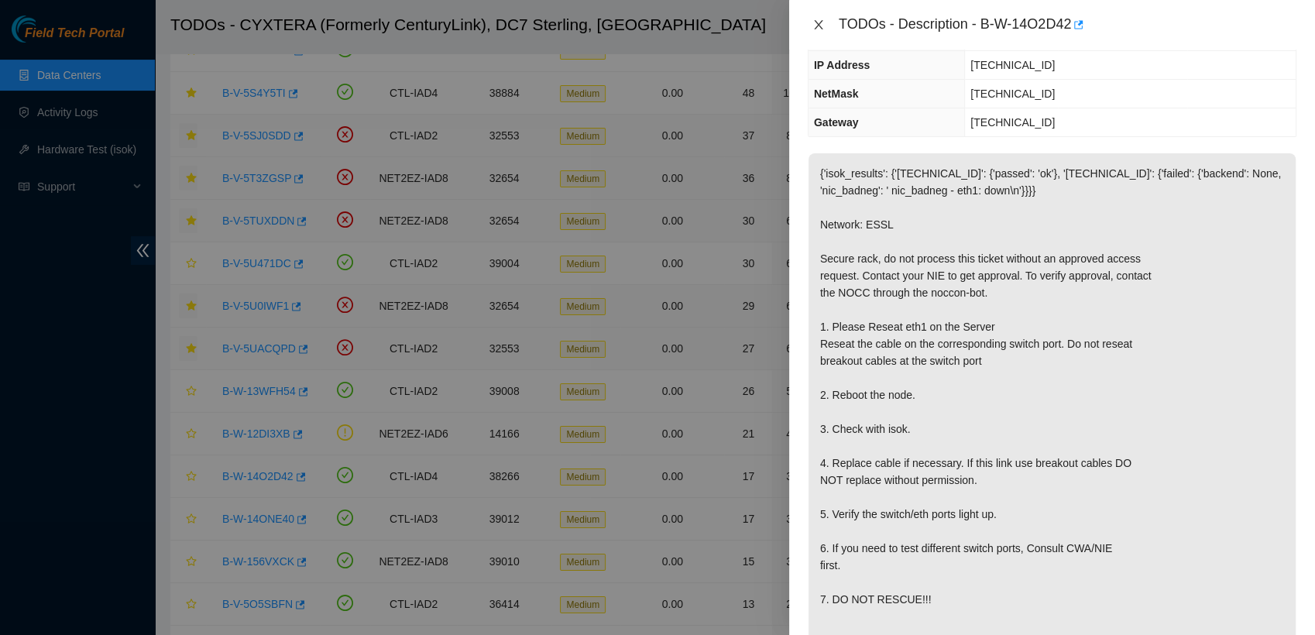
click at [640, 26] on icon "close" at bounding box center [818, 25] width 12 height 12
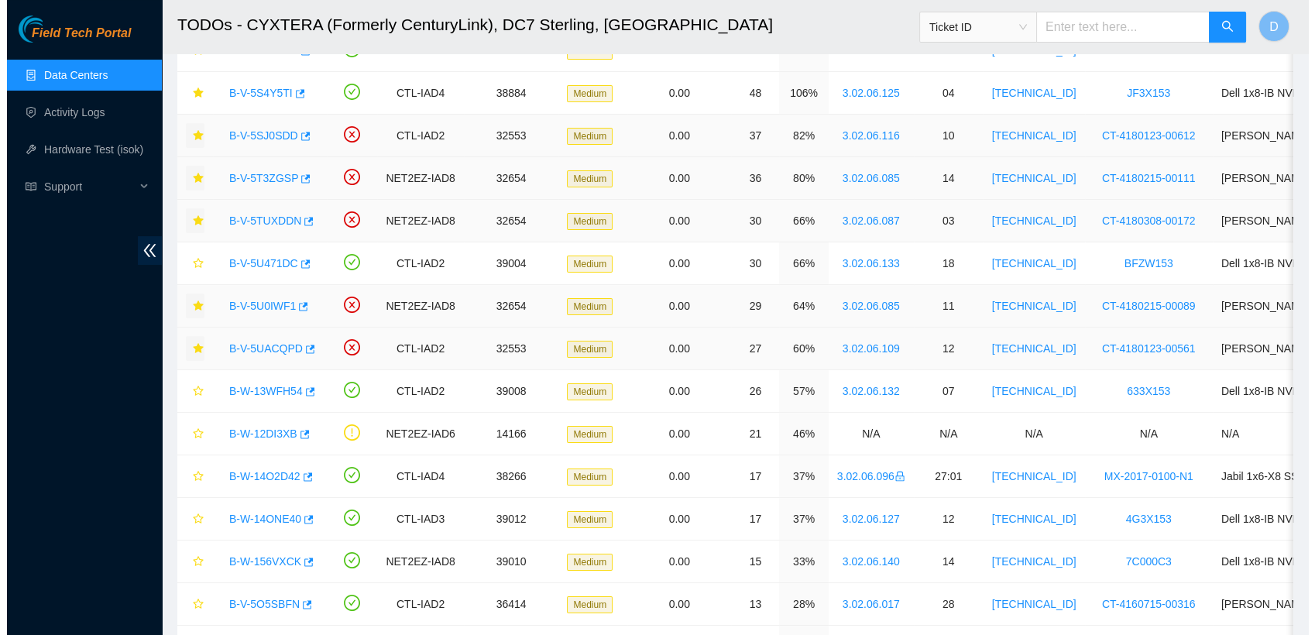
scroll to position [184, 0]
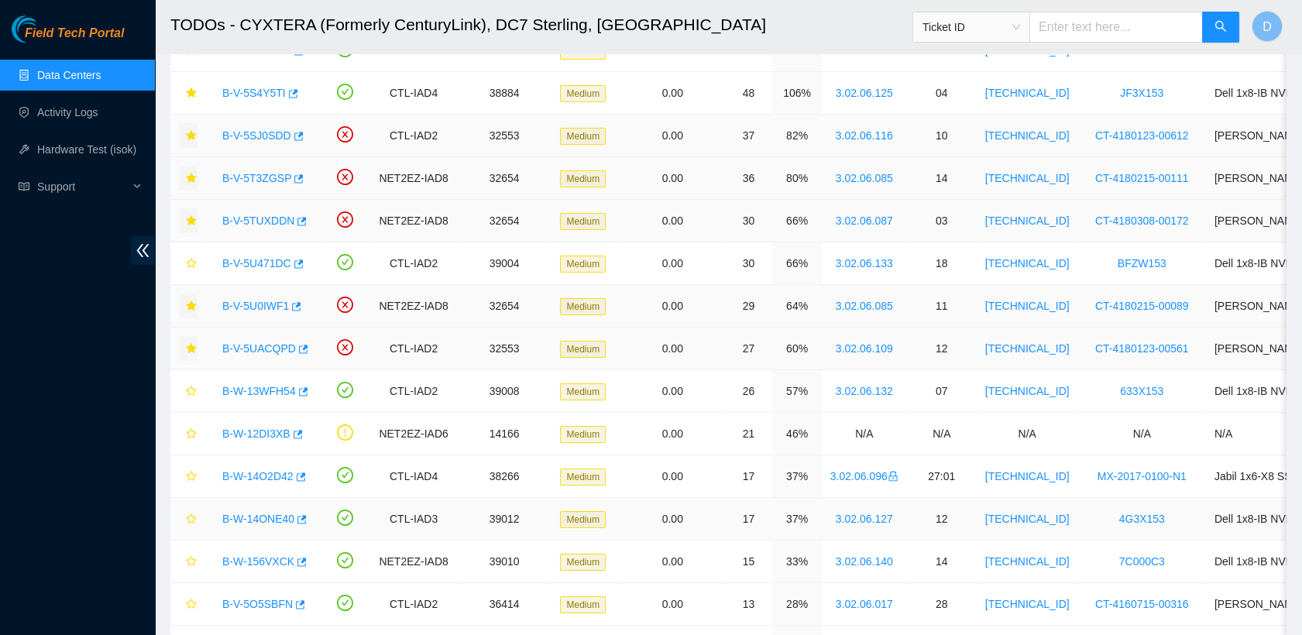
click at [252, 513] on link "B-W-14ONE40" at bounding box center [258, 519] width 72 height 12
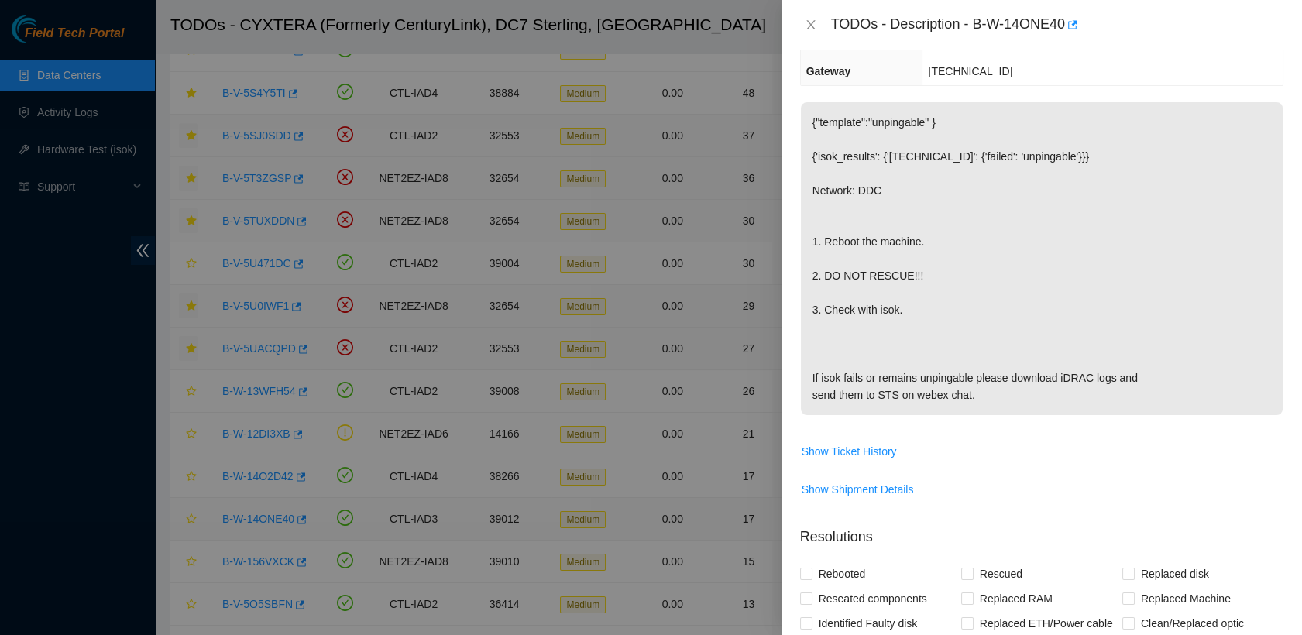
scroll to position [132, 0]
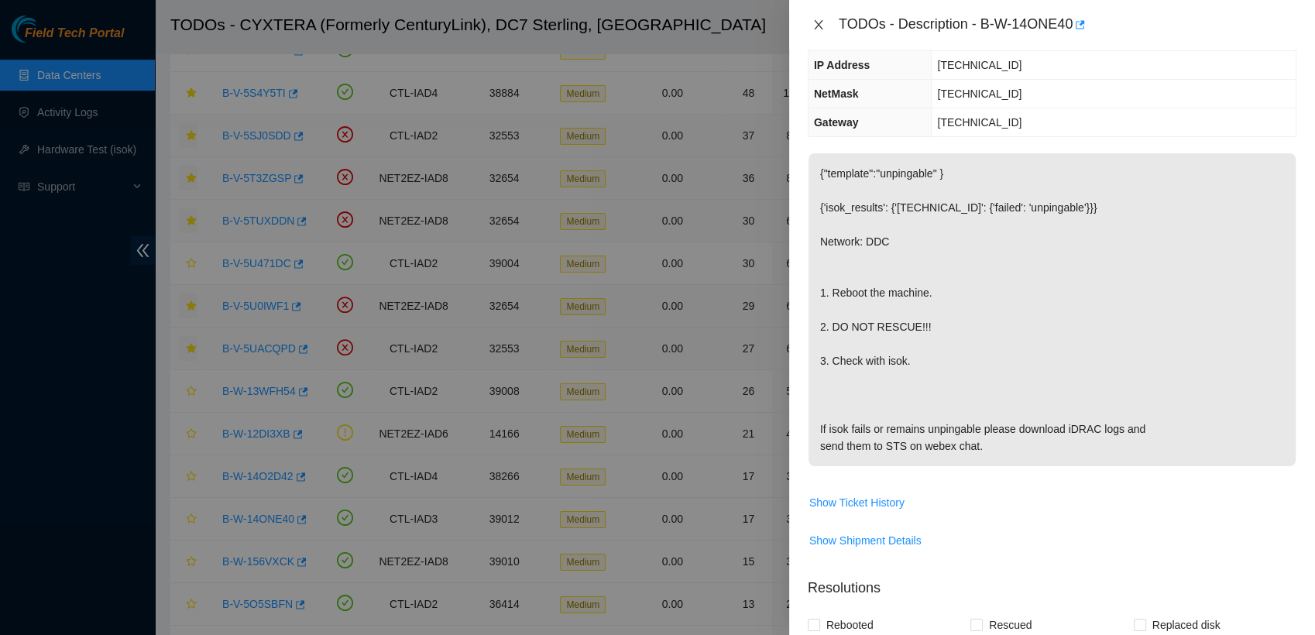
click at [640, 25] on icon "close" at bounding box center [818, 25] width 12 height 12
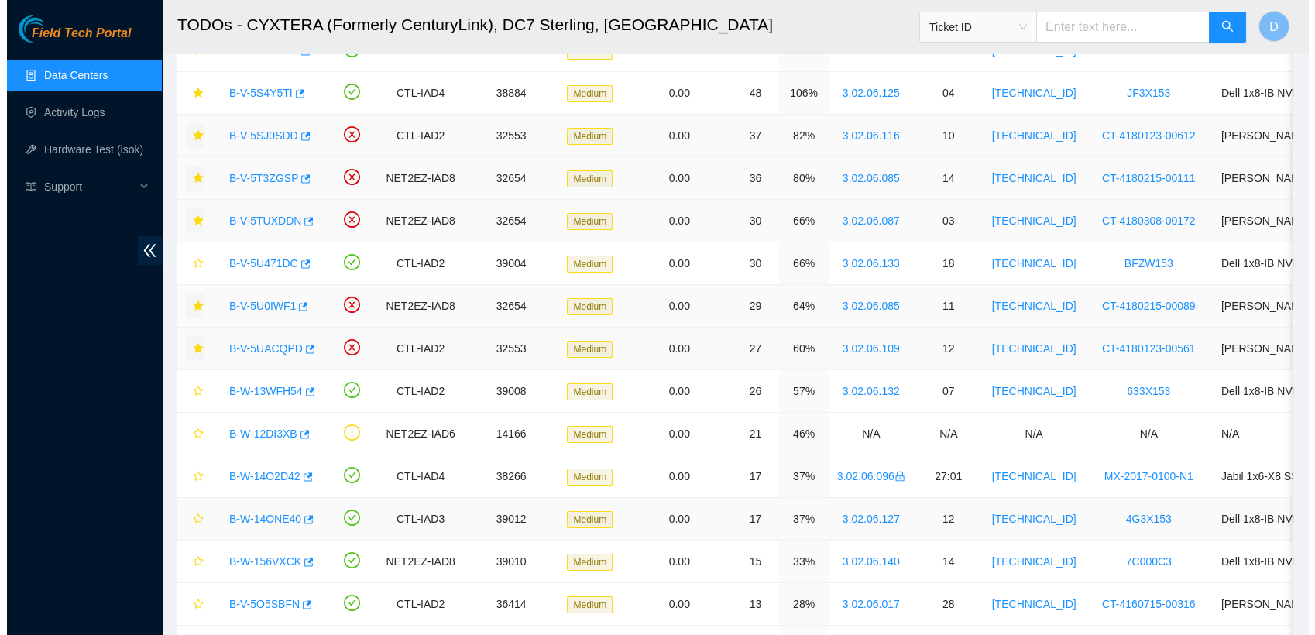
scroll to position [184, 0]
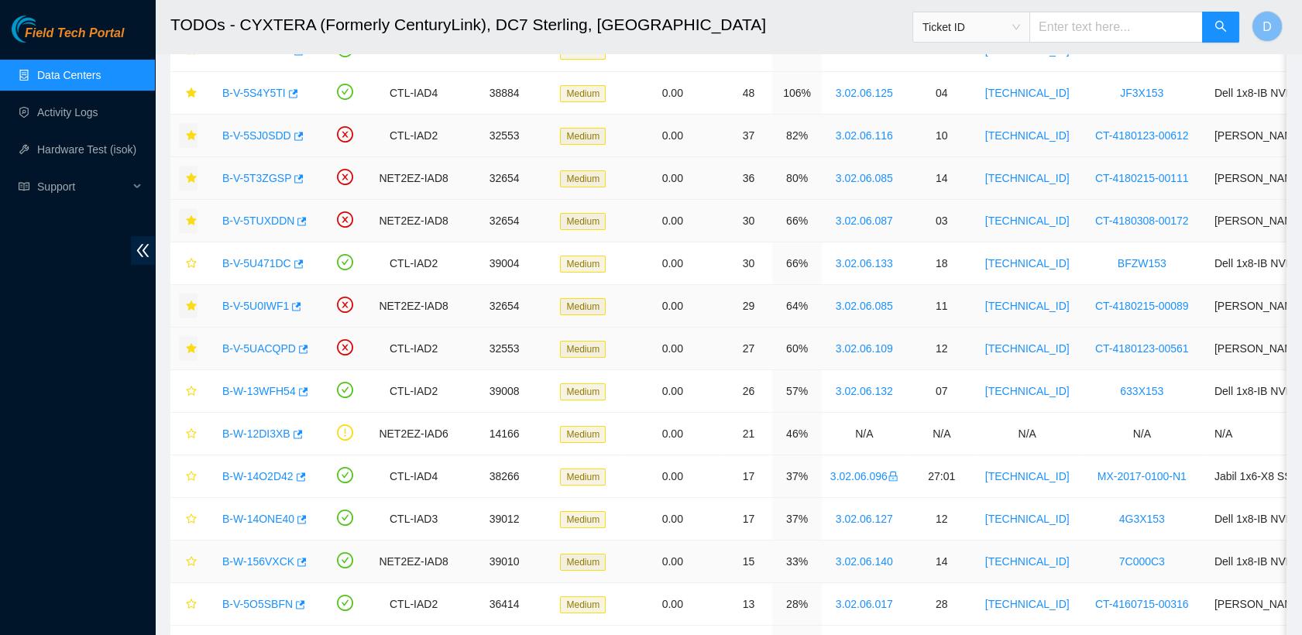
click at [257, 556] on link "B-W-156VXCK" at bounding box center [258, 561] width 72 height 12
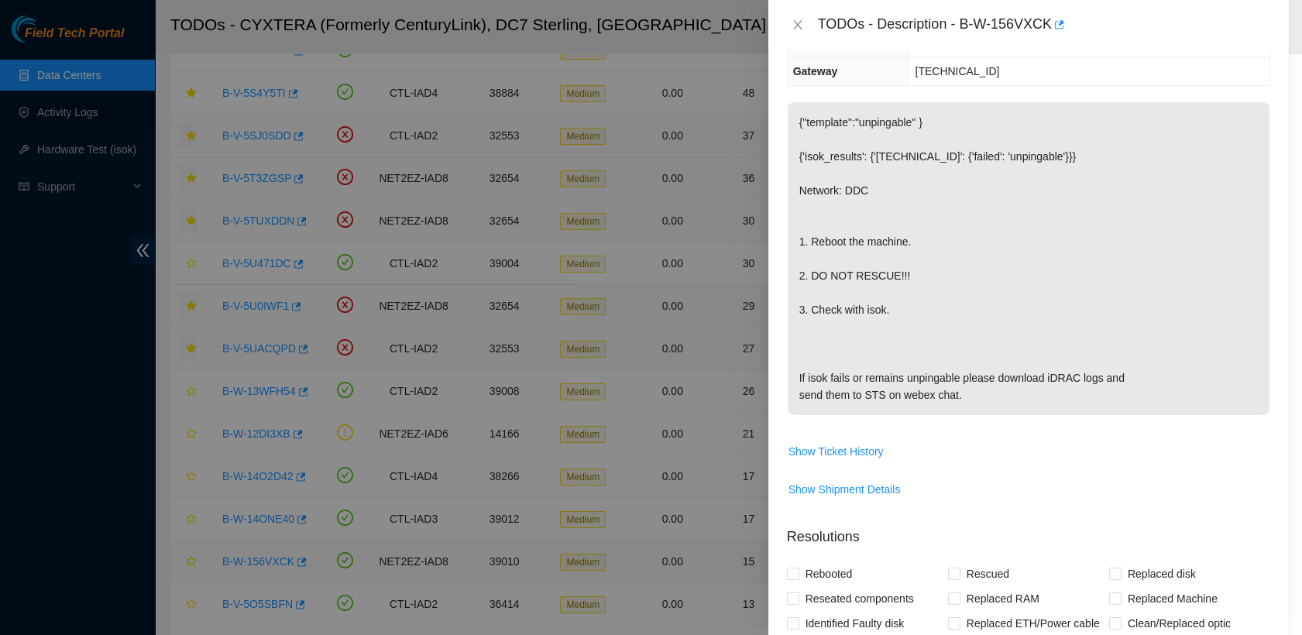
scroll to position [132, 0]
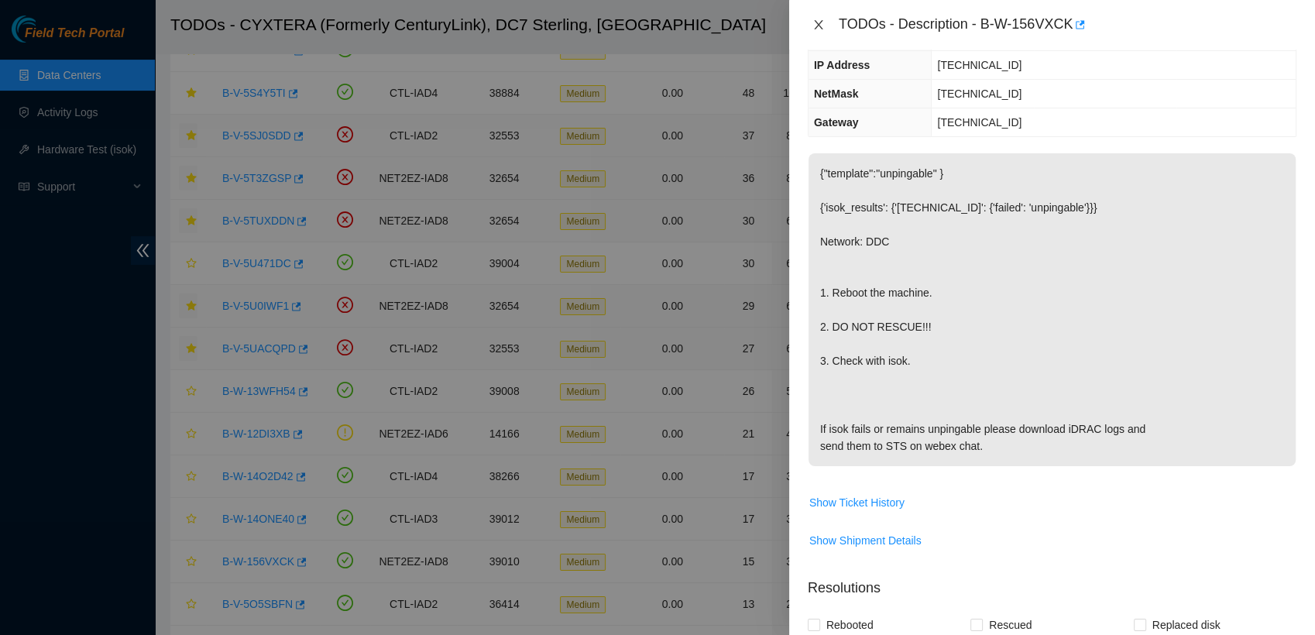
click at [640, 27] on icon "close" at bounding box center [818, 25] width 12 height 12
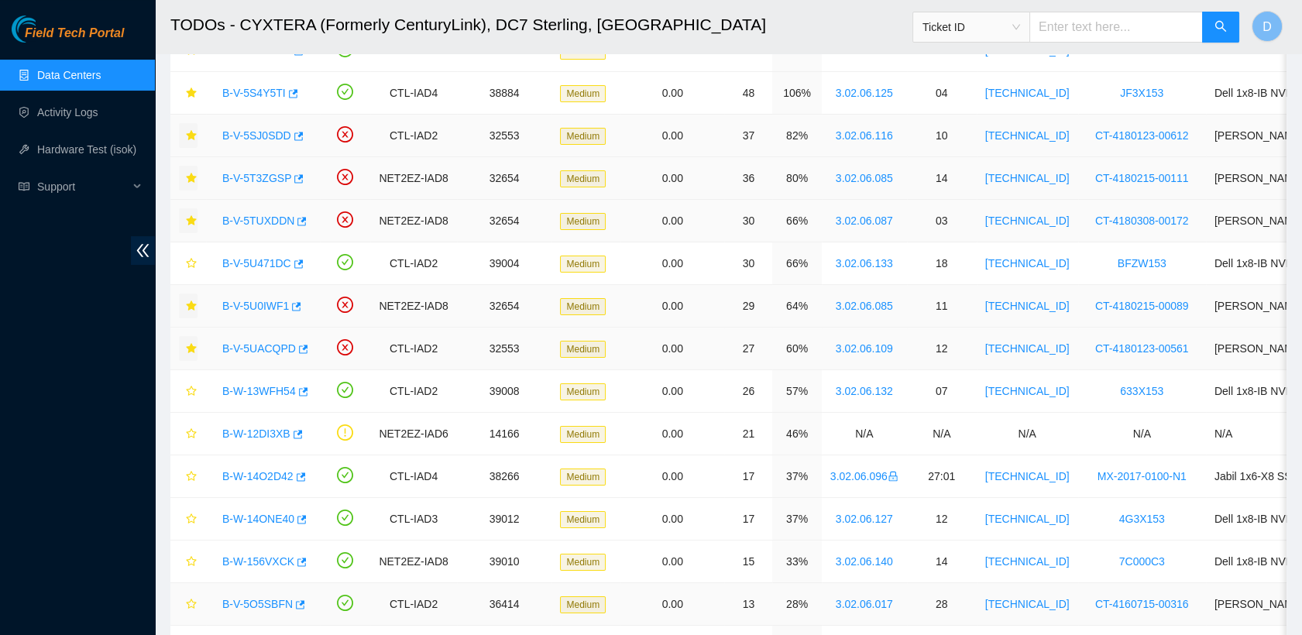
click at [262, 599] on link "B-V-5O5SBFN" at bounding box center [257, 604] width 70 height 12
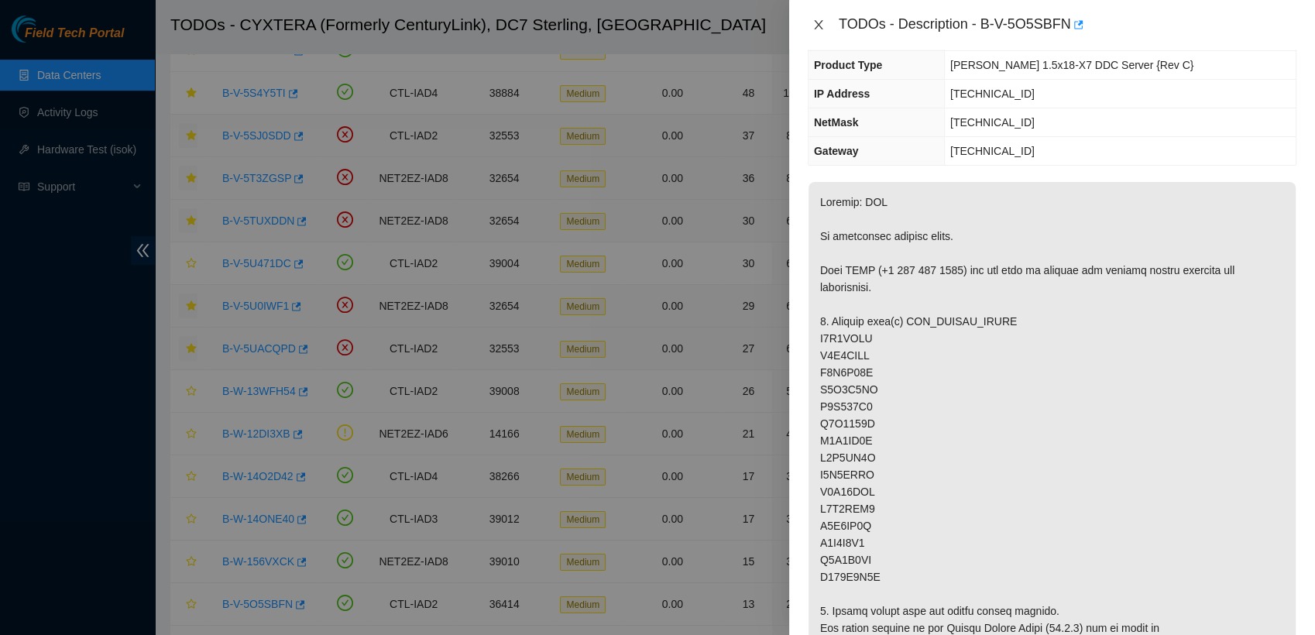
click at [640, 20] on icon "close" at bounding box center [818, 25] width 12 height 12
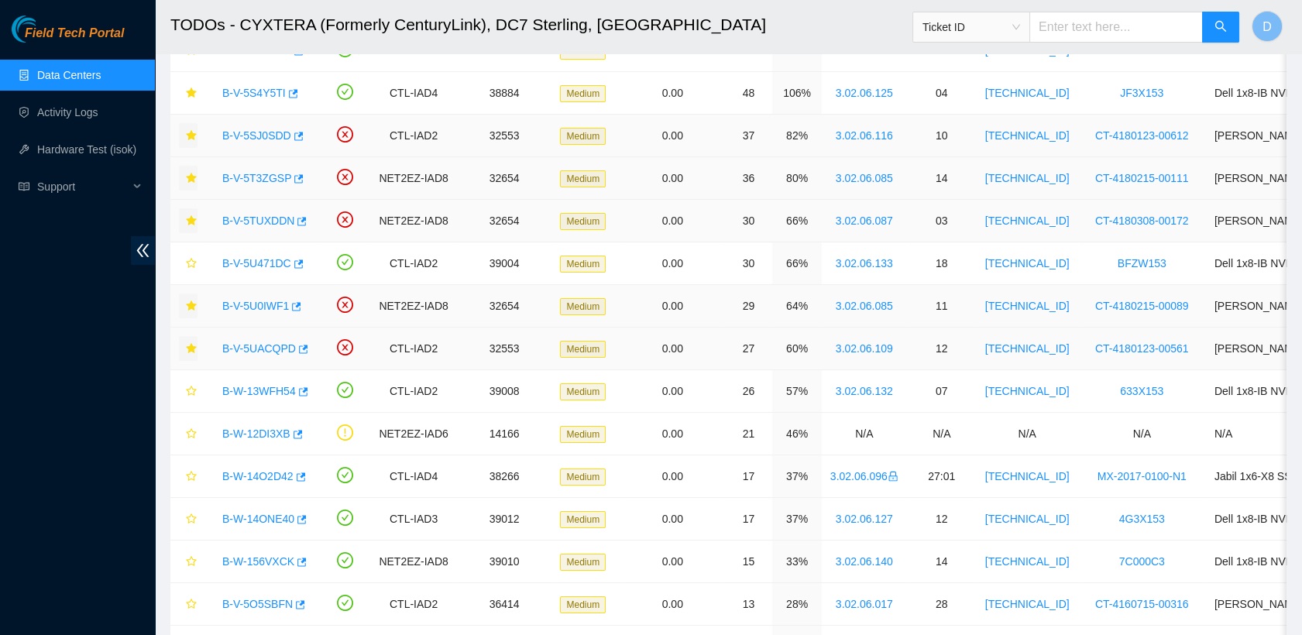
scroll to position [184, 0]
click at [195, 601] on icon "star" at bounding box center [191, 604] width 11 height 11
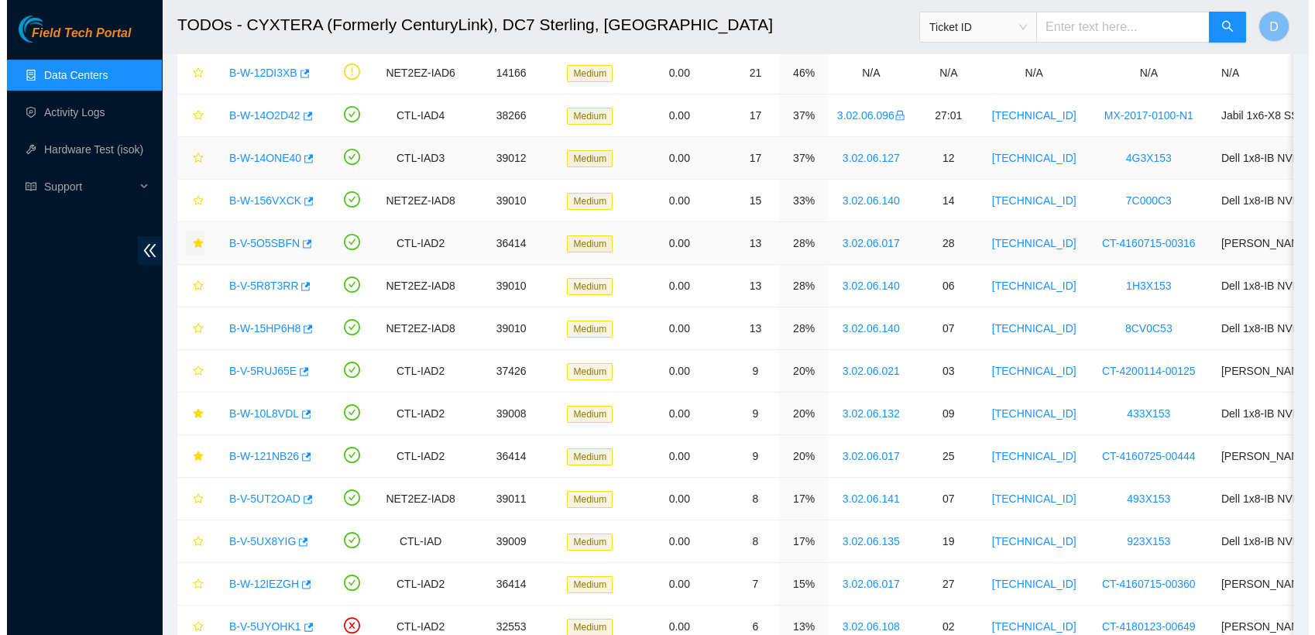
scroll to position [839, 0]
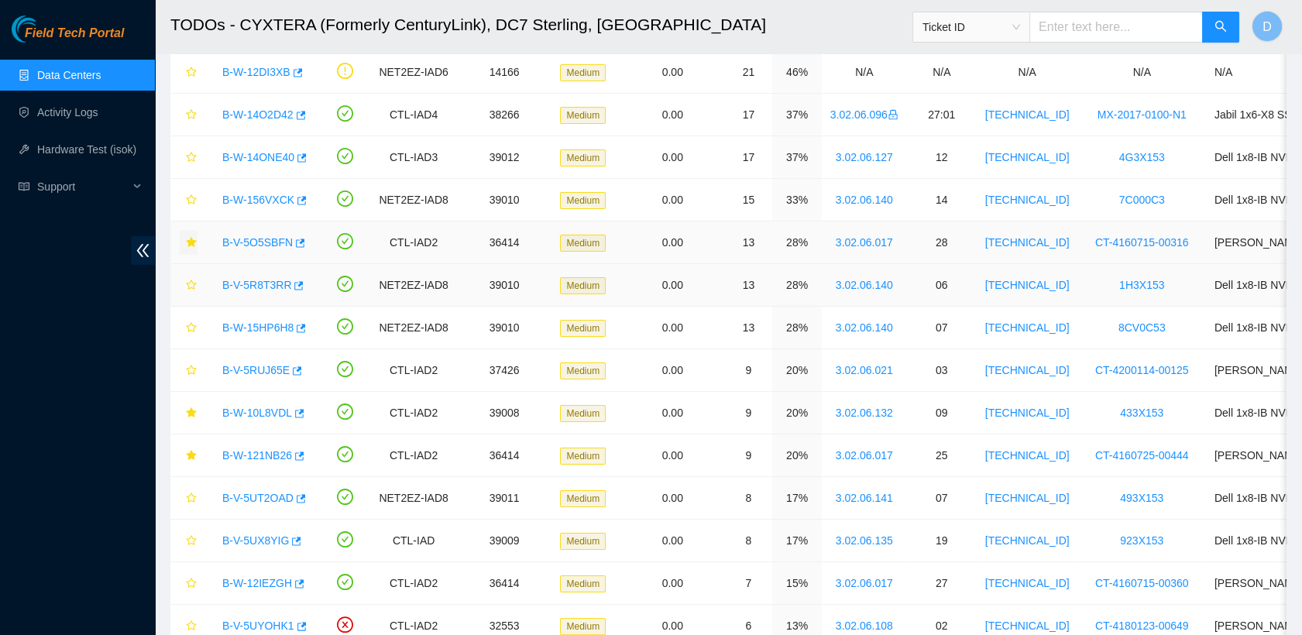
click at [260, 279] on link "B-V-5R8T3RR" at bounding box center [256, 285] width 69 height 12
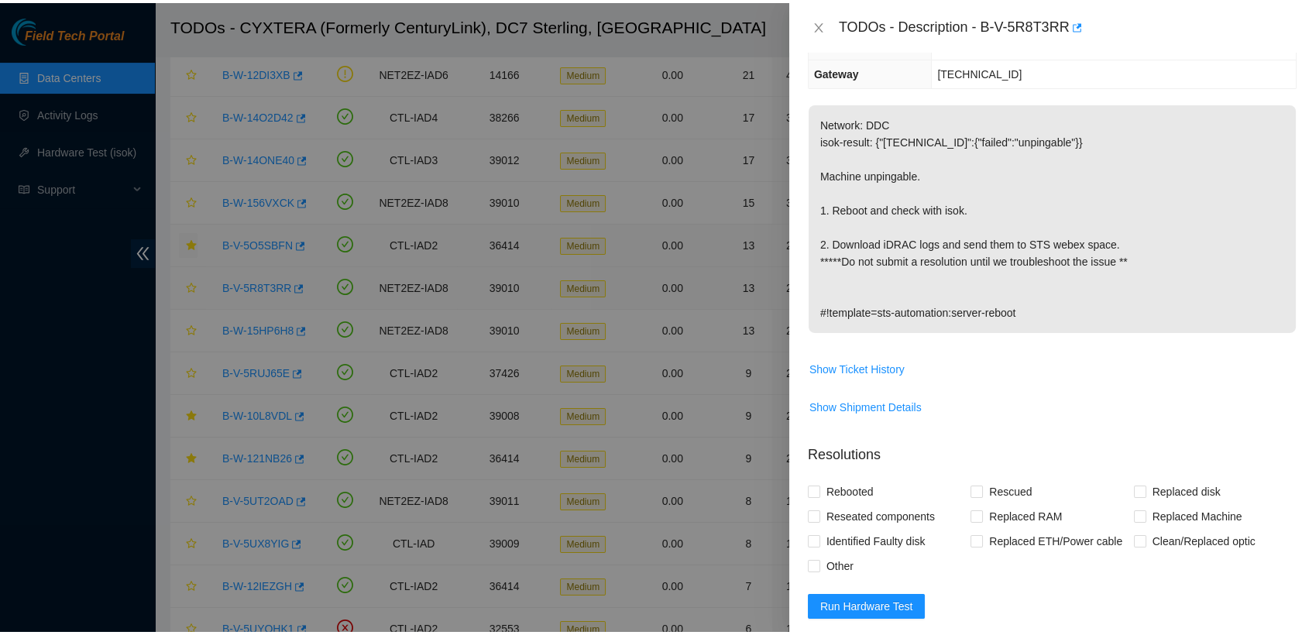
scroll to position [132, 0]
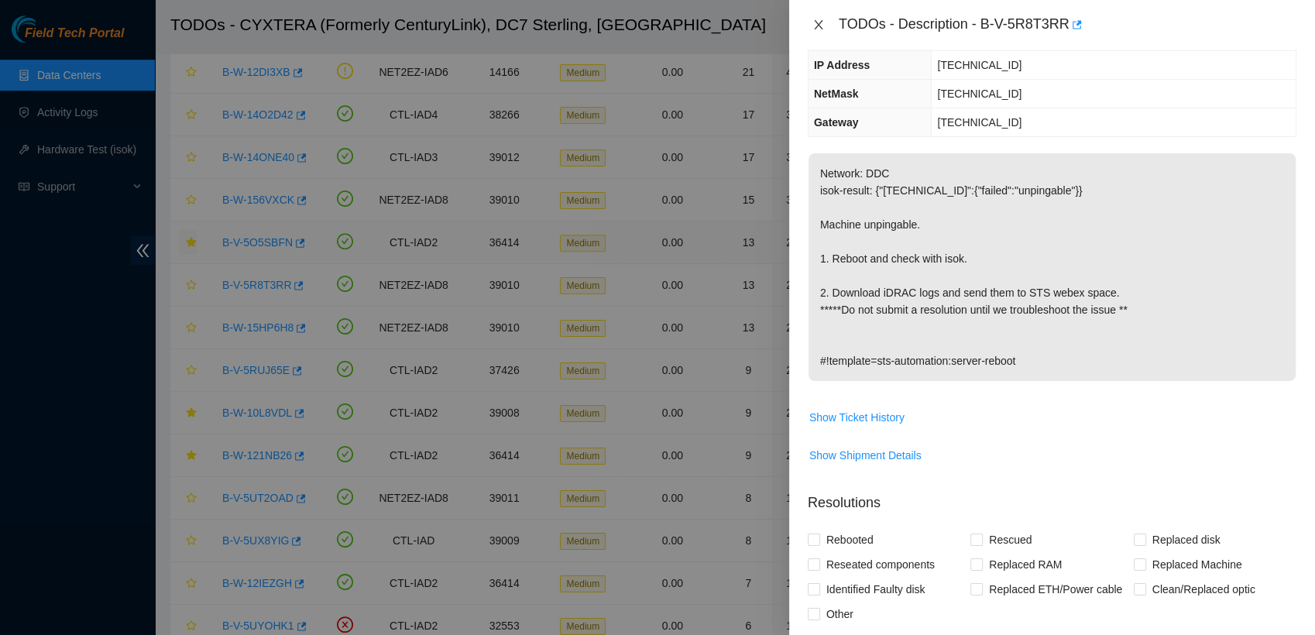
click at [640, 29] on icon "close" at bounding box center [818, 25] width 12 height 12
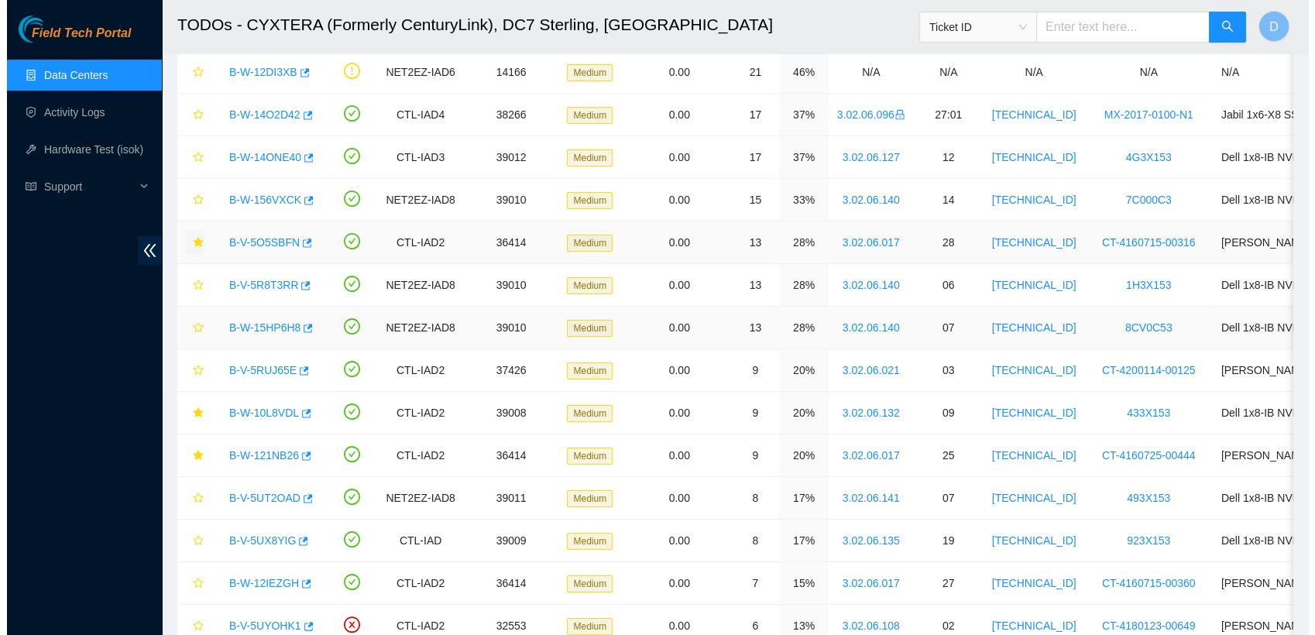
scroll to position [184, 0]
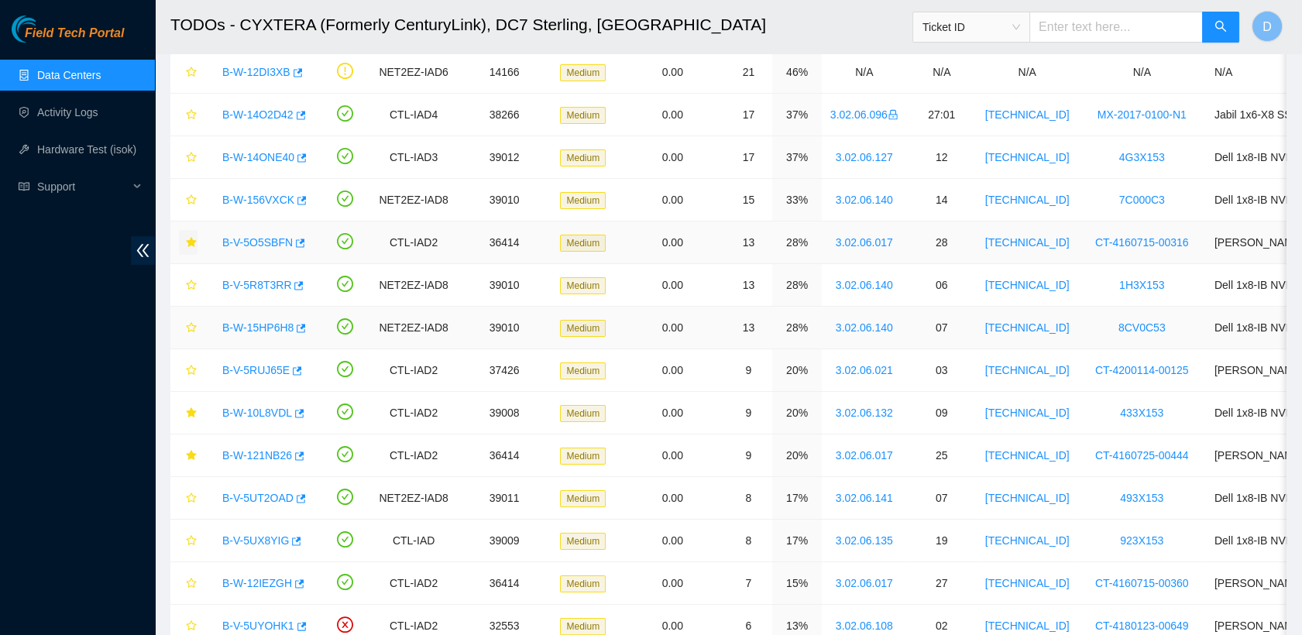
click at [262, 336] on div "B-W-15HP6H8" at bounding box center [263, 327] width 97 height 25
click at [263, 331] on link "B-W-15HP6H8" at bounding box center [257, 327] width 71 height 12
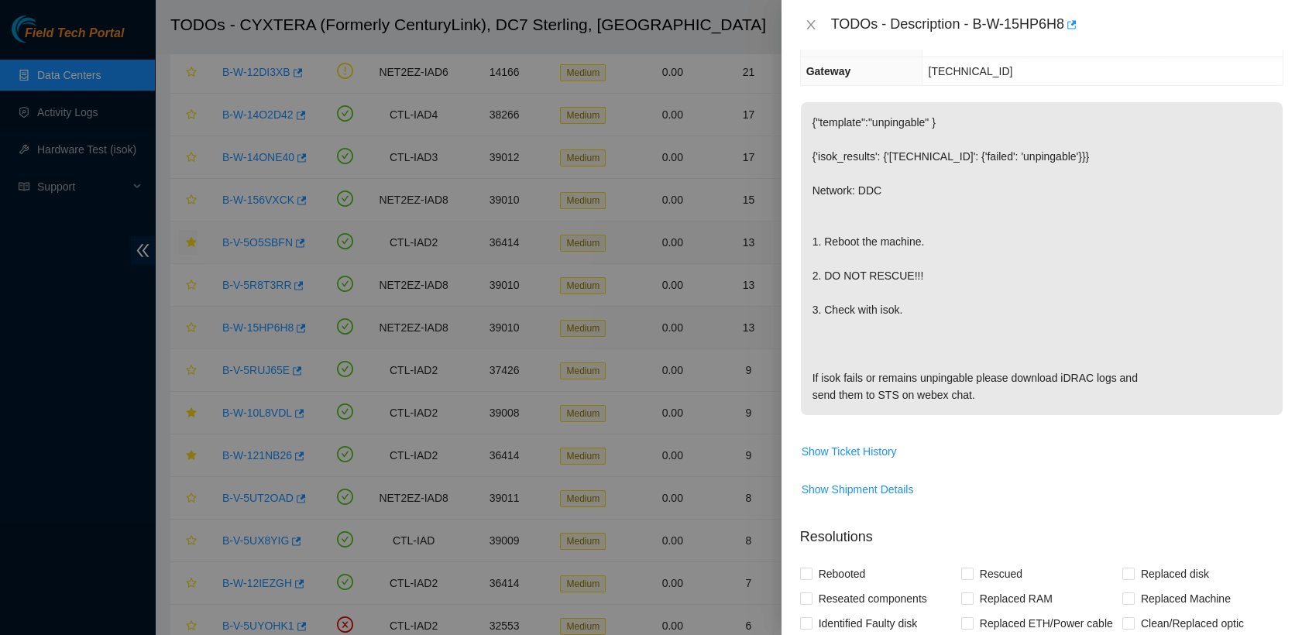
scroll to position [132, 0]
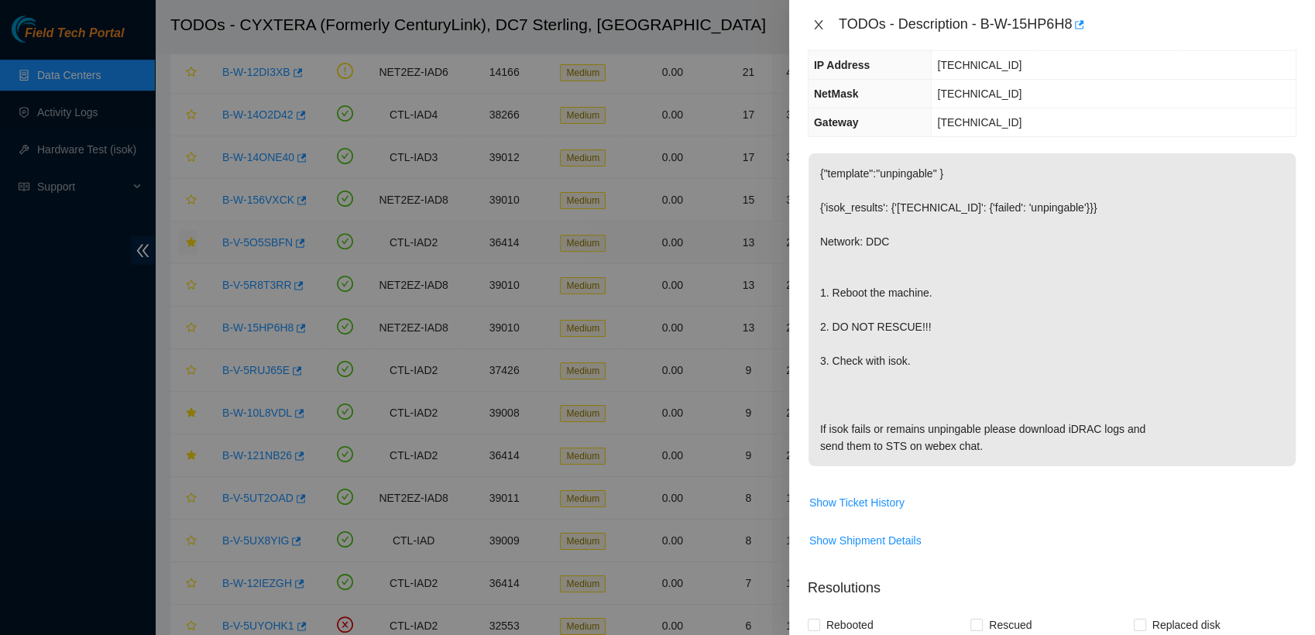
click at [640, 26] on icon "close" at bounding box center [818, 25] width 12 height 12
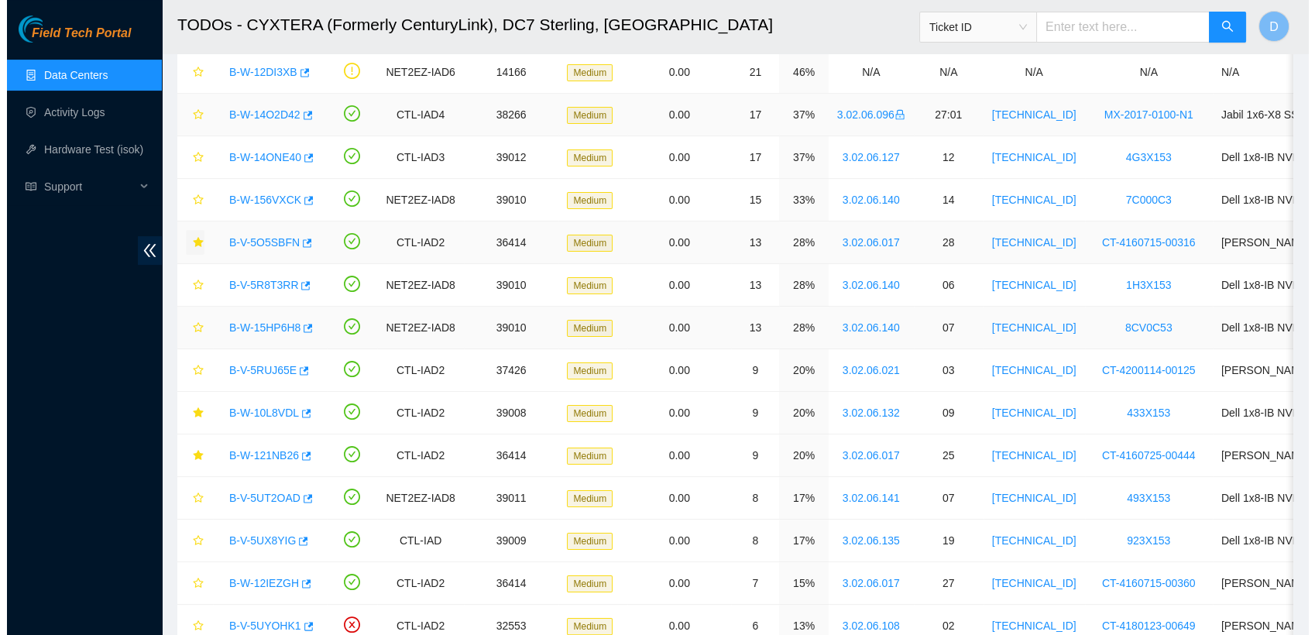
scroll to position [184, 0]
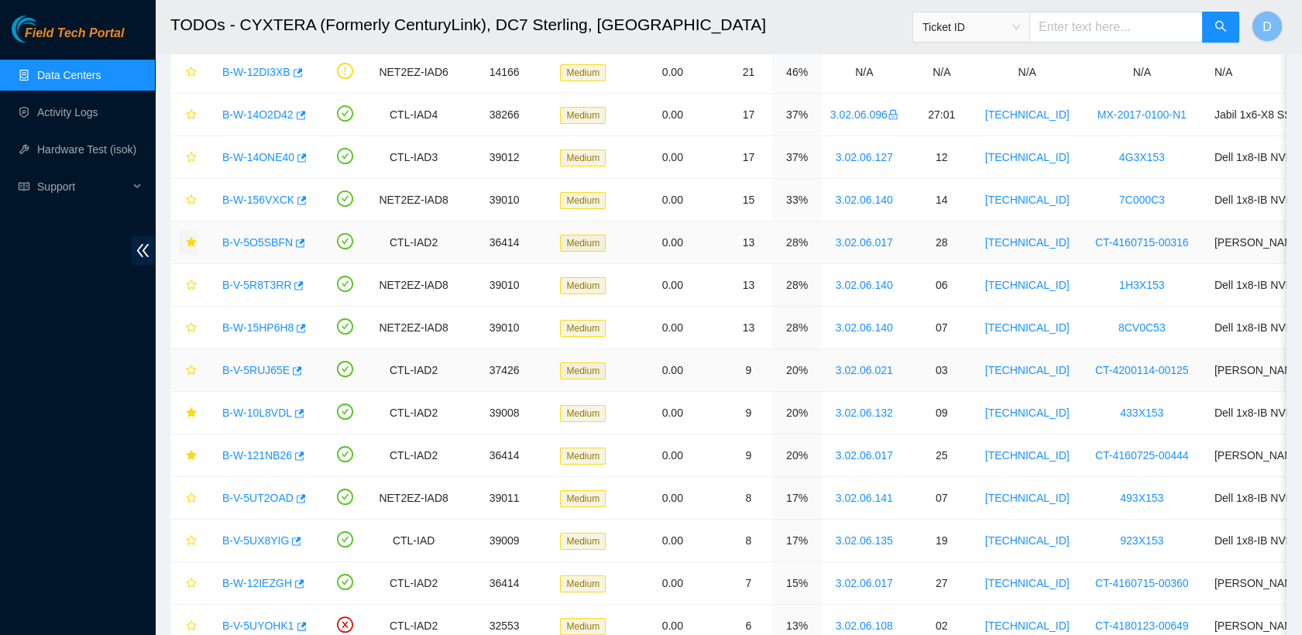
click at [254, 364] on link "B-V-5RUJ65E" at bounding box center [255, 370] width 67 height 12
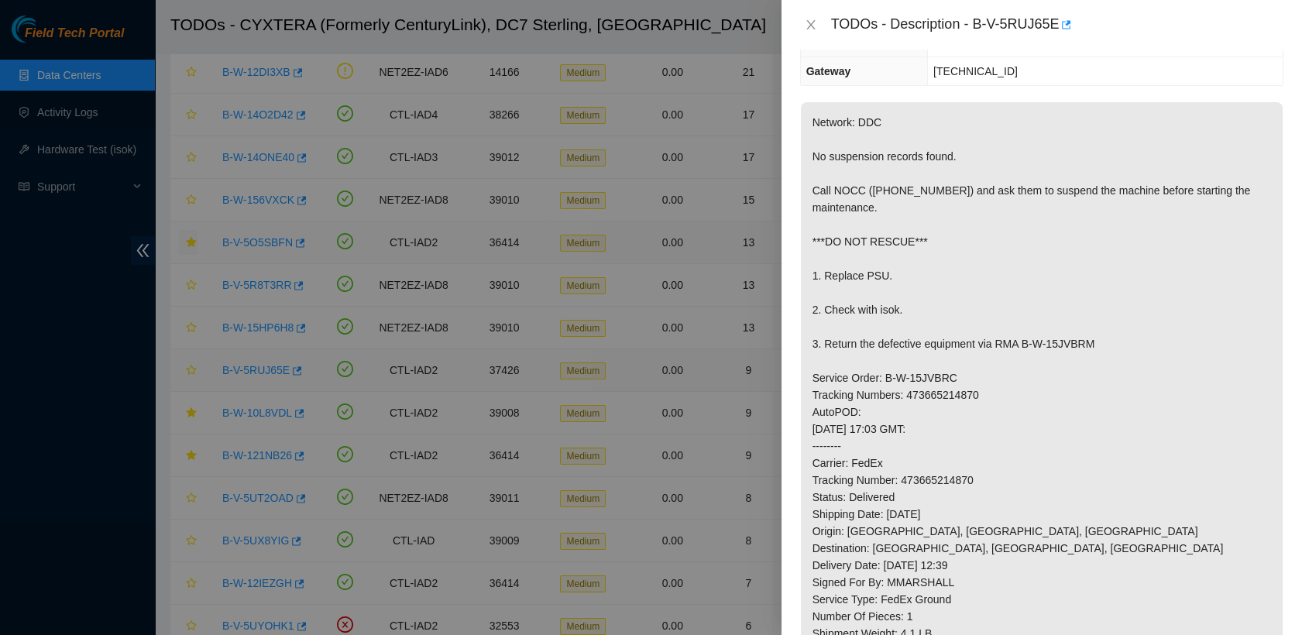
scroll to position [132, 0]
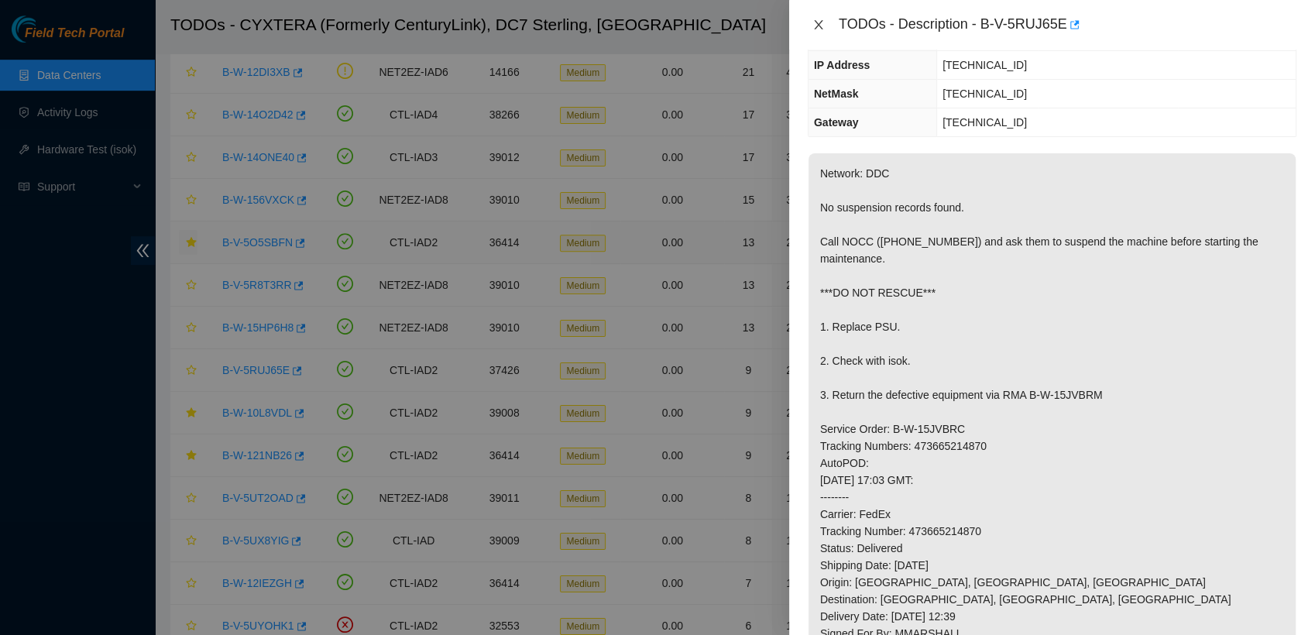
click at [640, 23] on icon "close" at bounding box center [818, 24] width 9 height 9
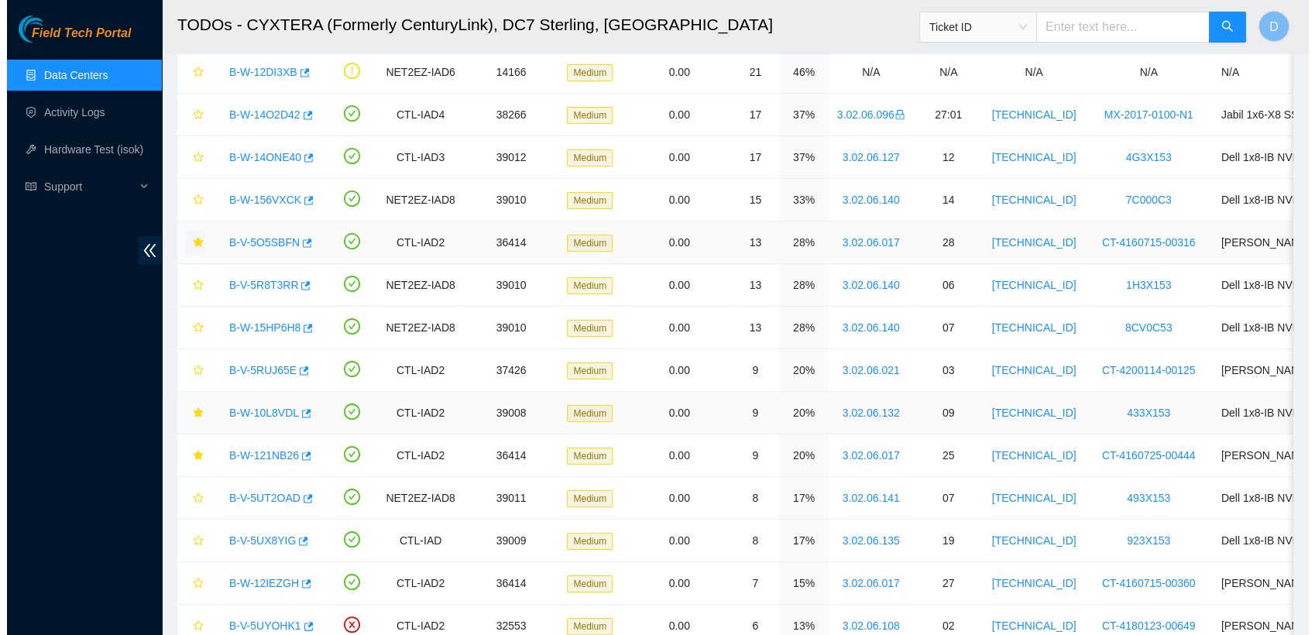
scroll to position [184, 0]
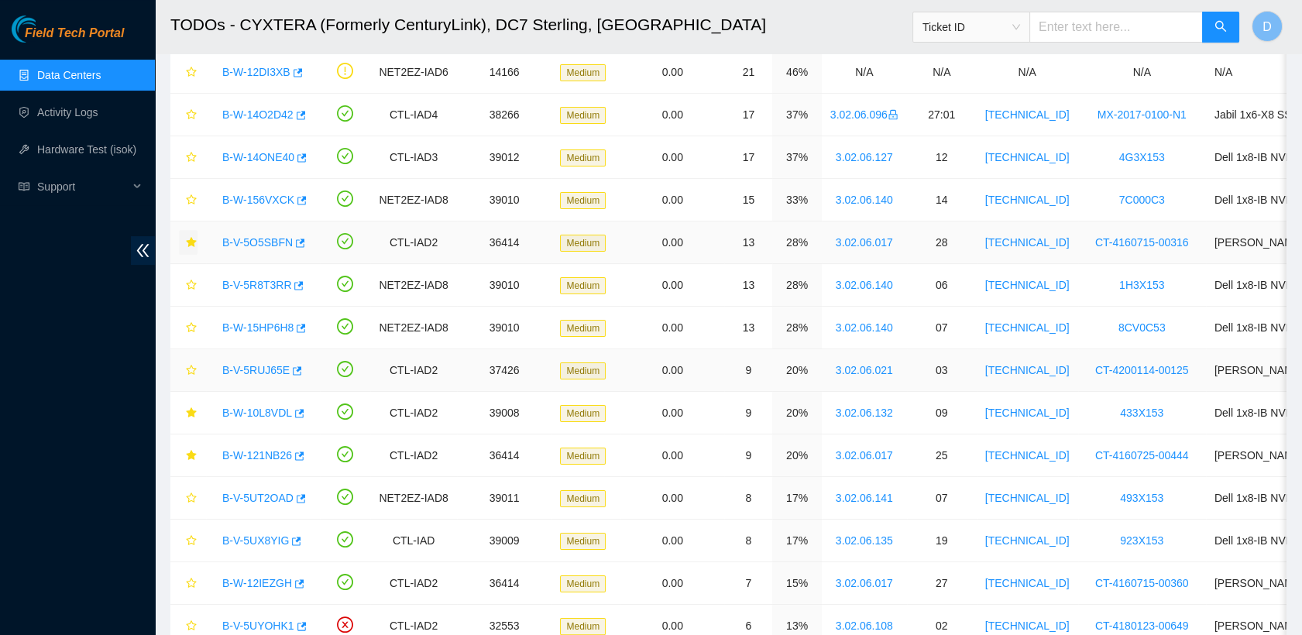
click at [262, 364] on link "B-V-5RUJ65E" at bounding box center [255, 370] width 67 height 12
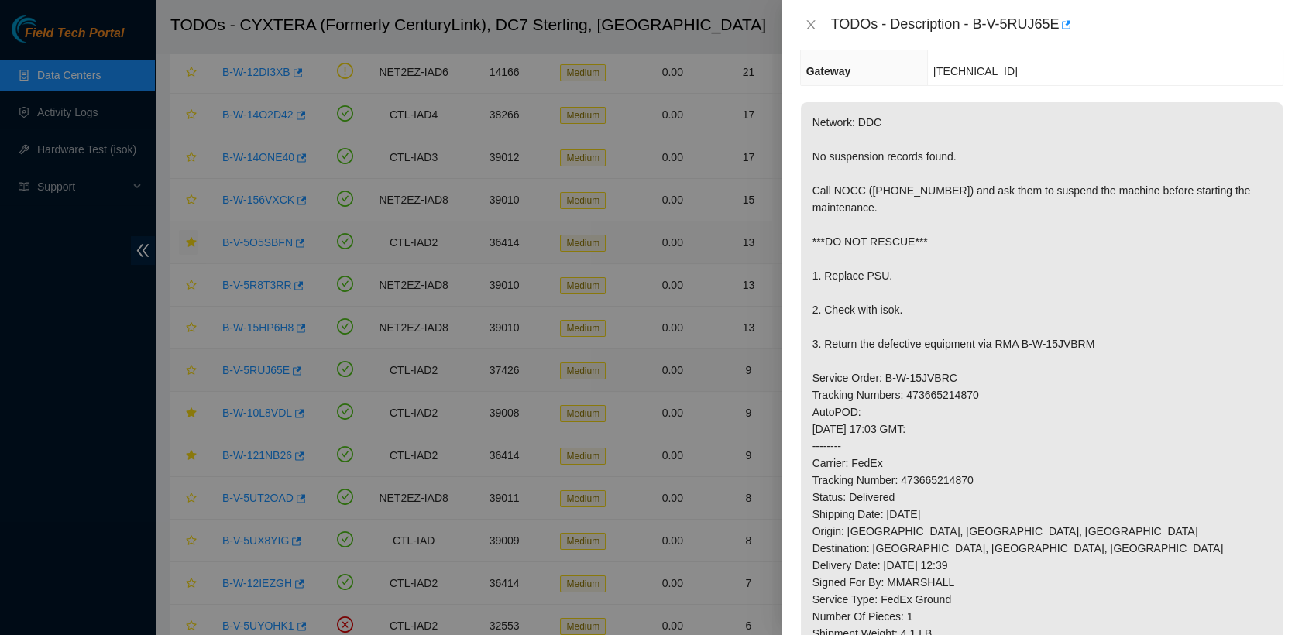
scroll to position [132, 0]
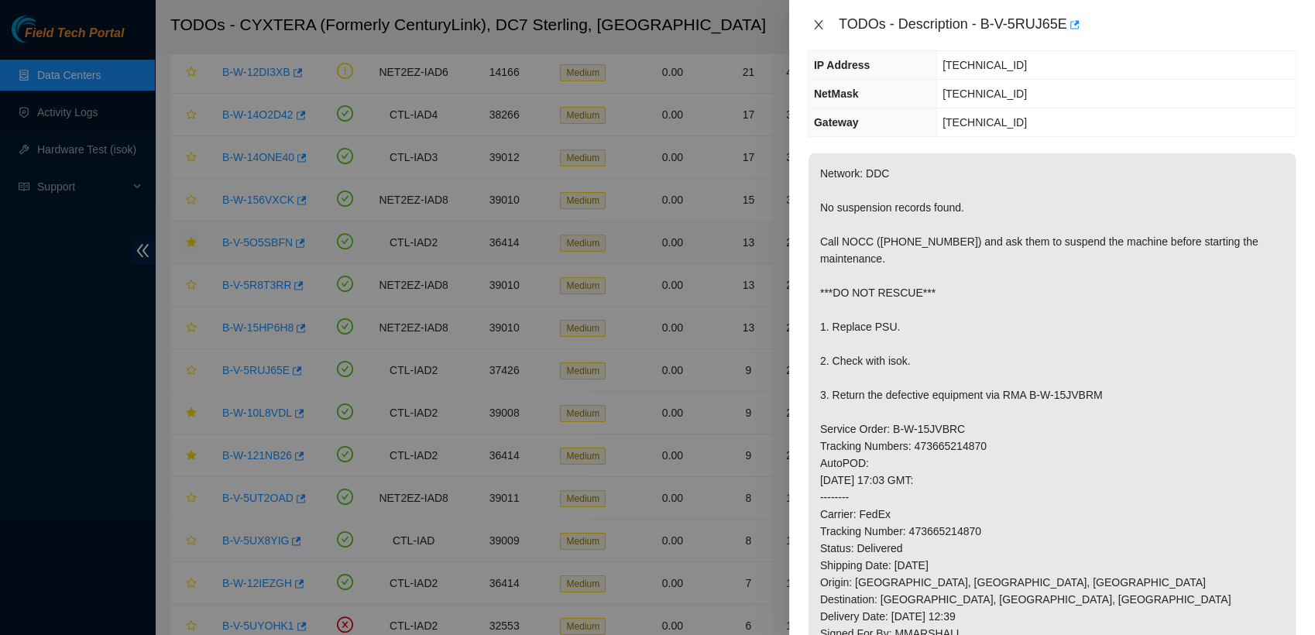
click at [640, 24] on icon "close" at bounding box center [818, 25] width 12 height 12
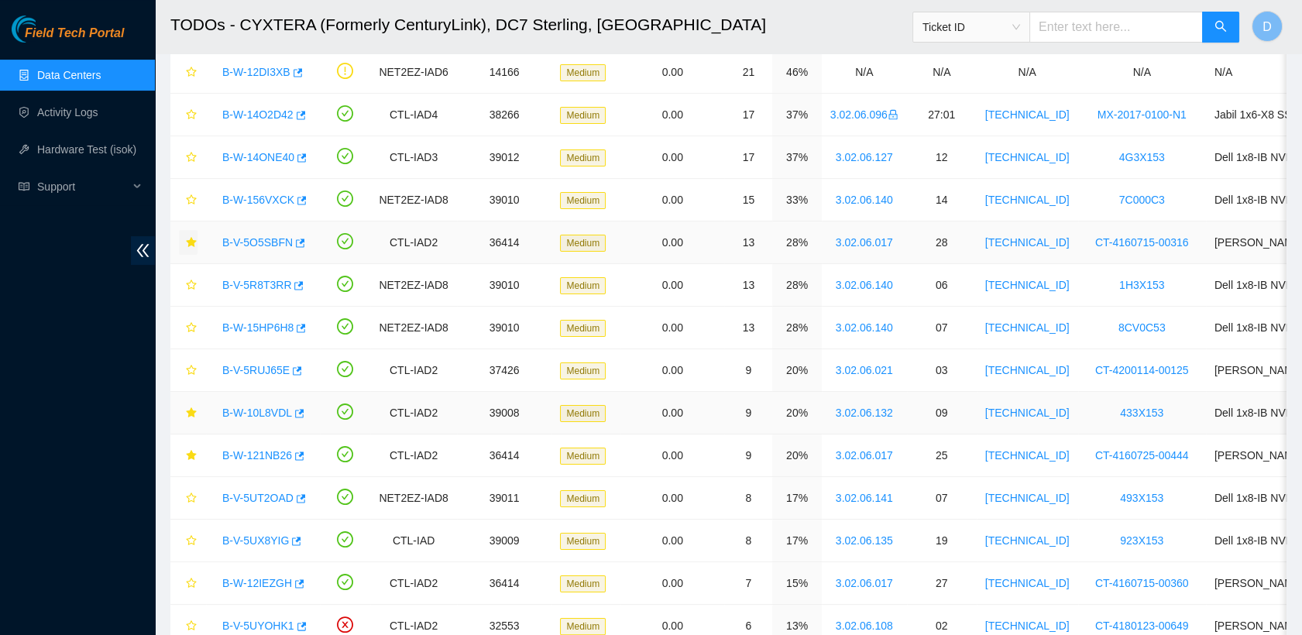
click at [259, 412] on link "B-W-10L8VDL" at bounding box center [257, 413] width 70 height 12
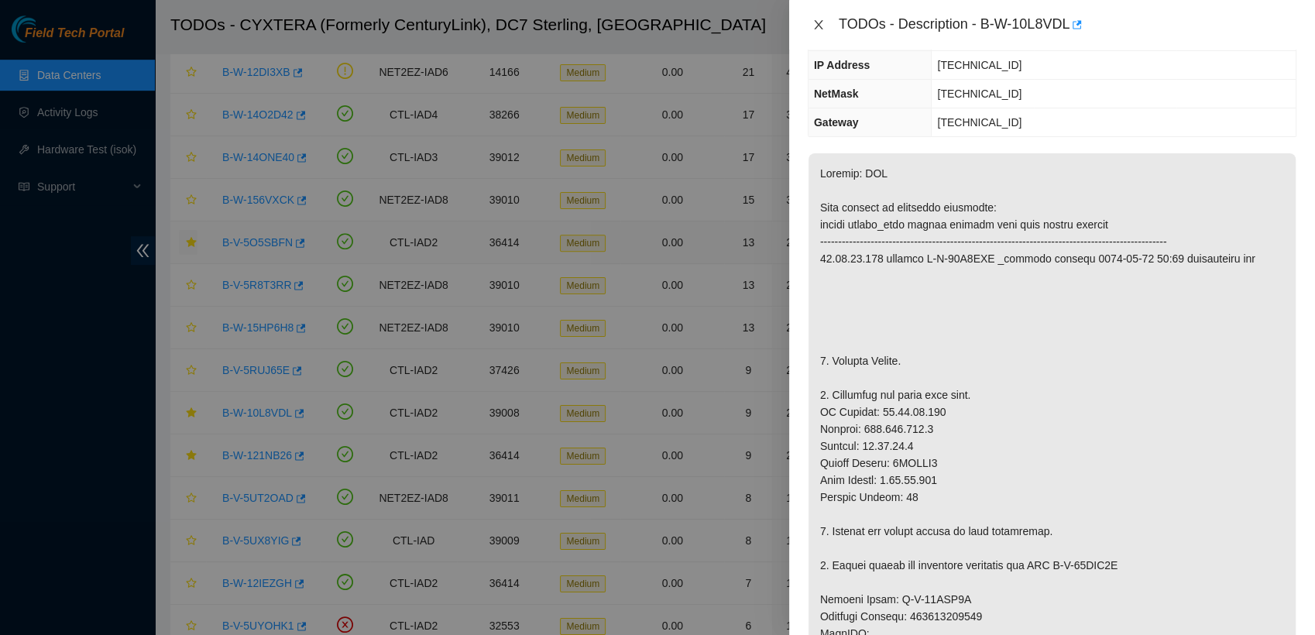
click at [640, 25] on icon "close" at bounding box center [818, 25] width 12 height 12
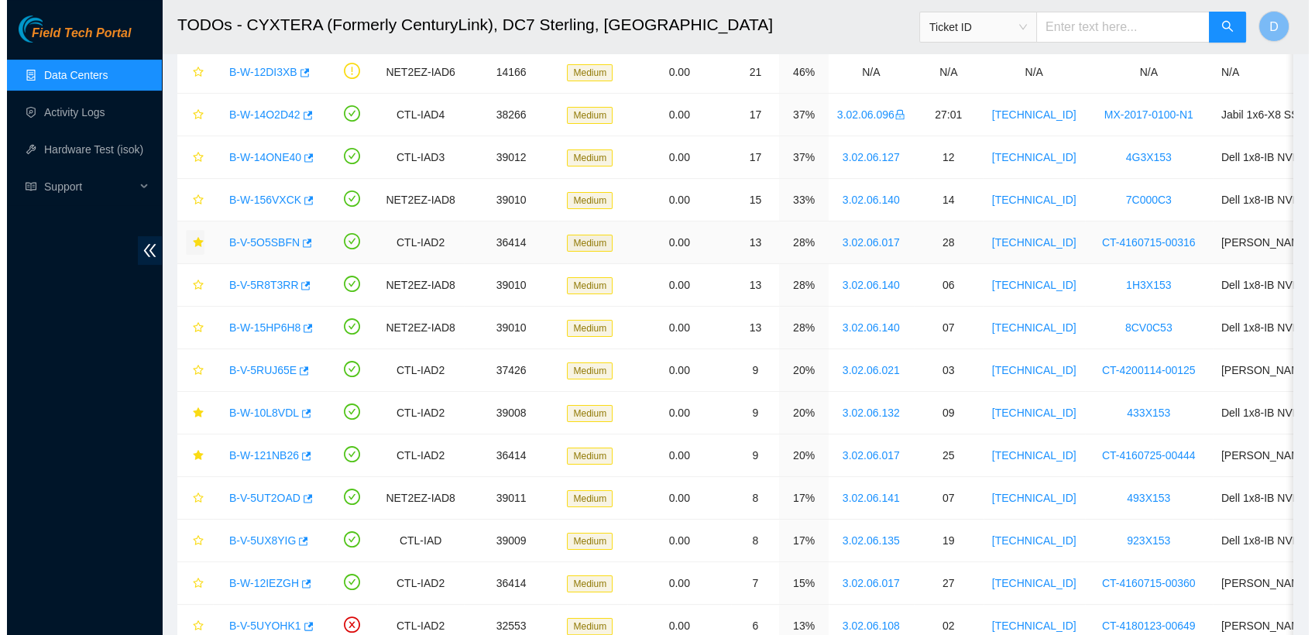
scroll to position [184, 0]
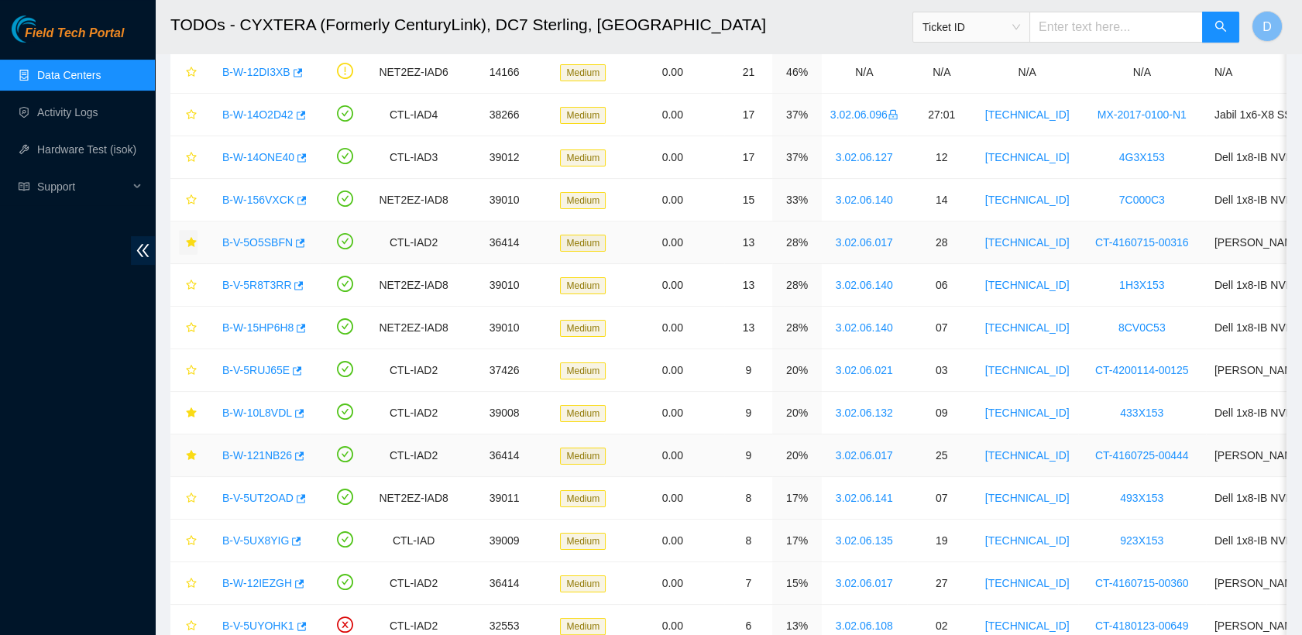
click at [256, 451] on link "B-W-121NB26" at bounding box center [257, 455] width 70 height 12
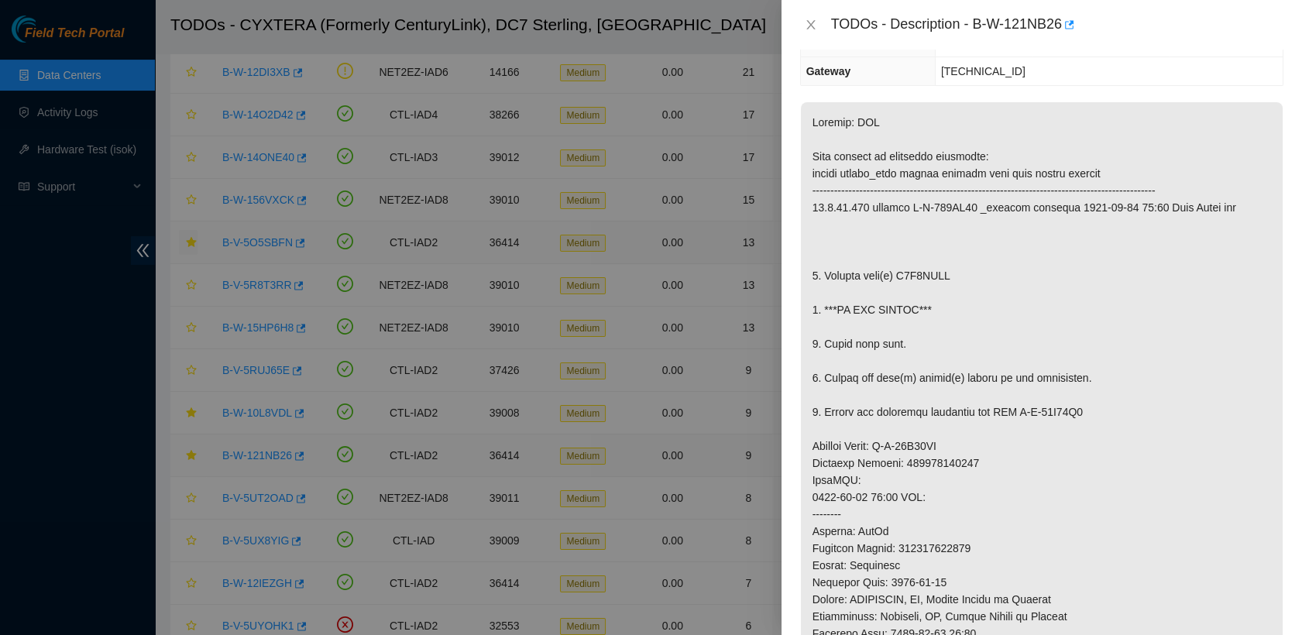
scroll to position [132, 0]
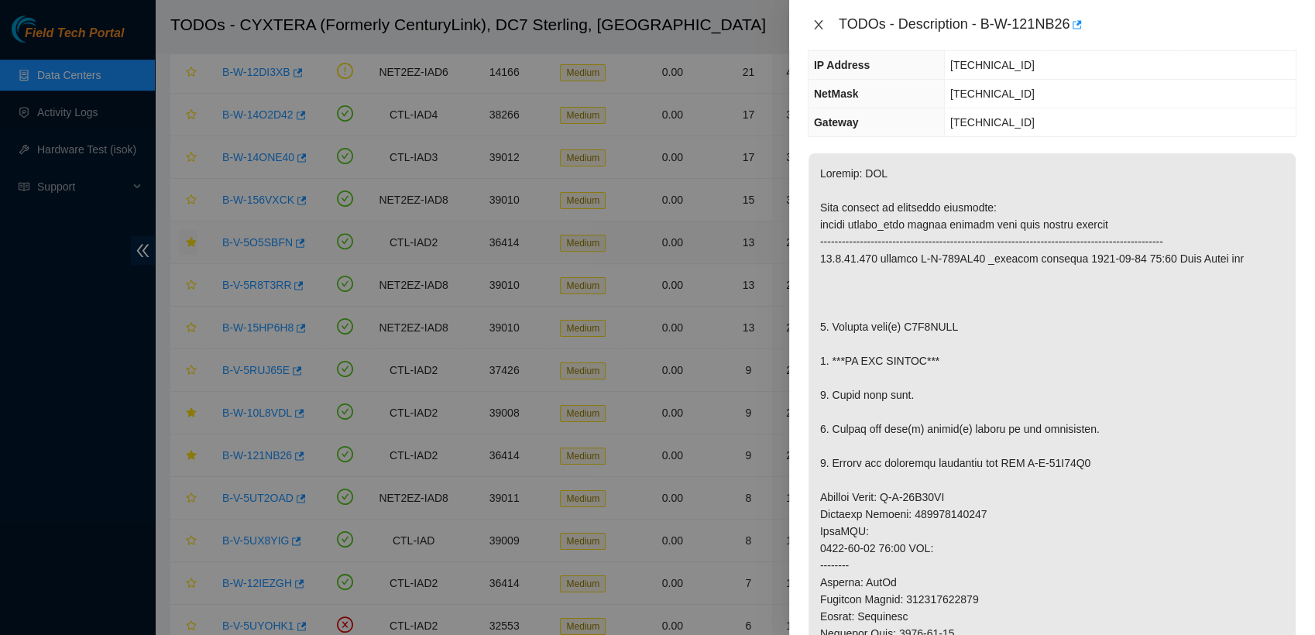
click at [640, 26] on icon "close" at bounding box center [818, 25] width 12 height 12
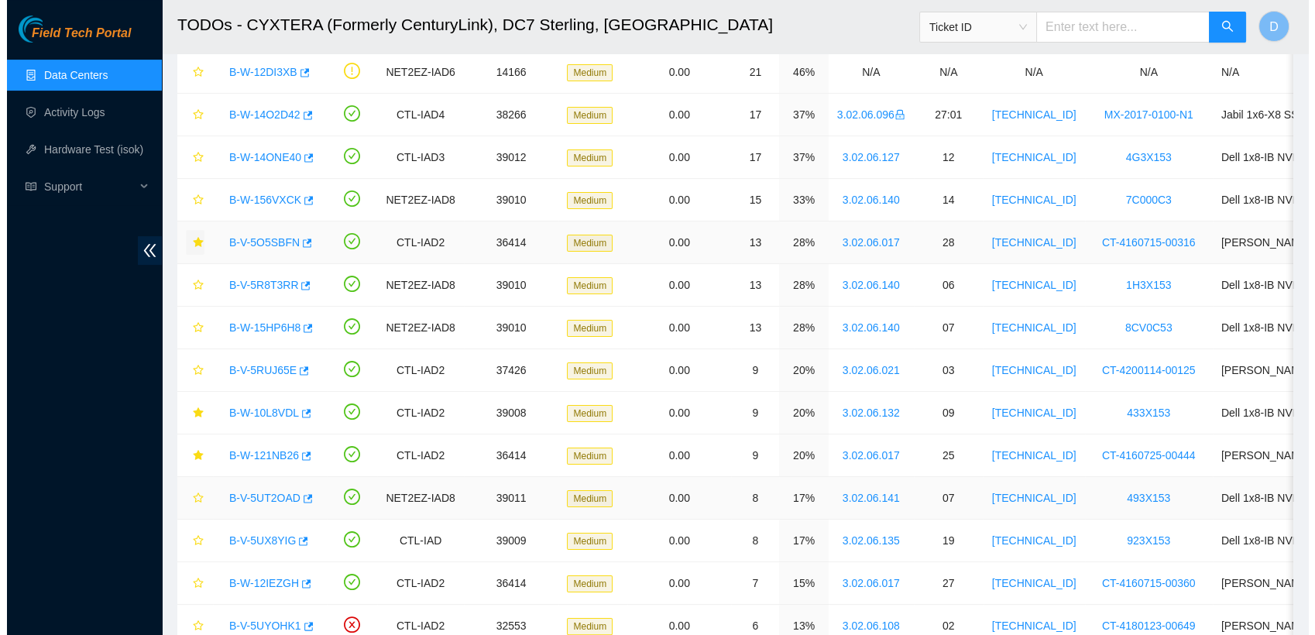
scroll to position [184, 0]
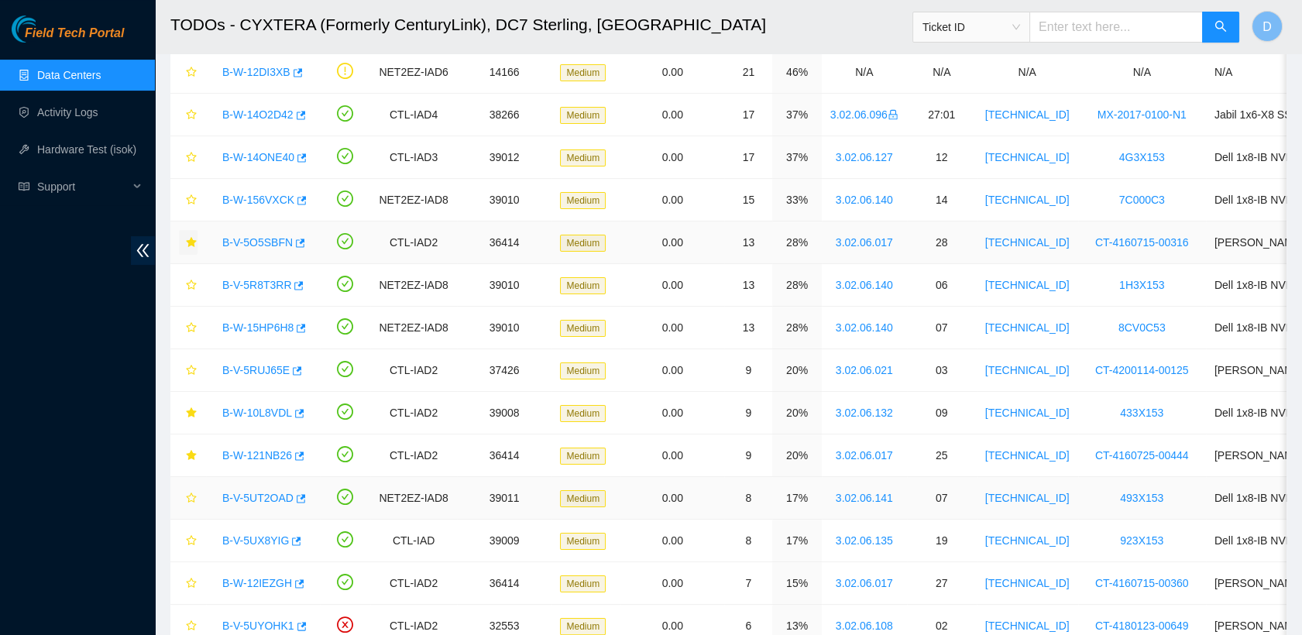
click at [263, 498] on link "B-V-5UT2OAD" at bounding box center [257, 498] width 71 height 12
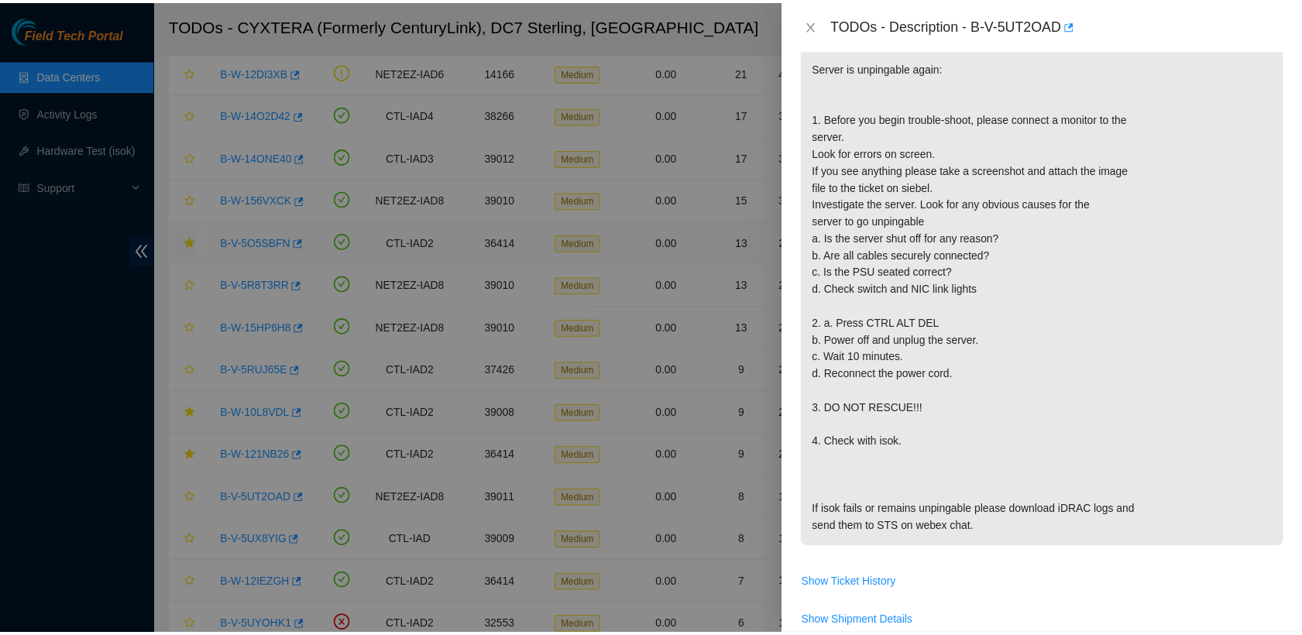
scroll to position [344, 0]
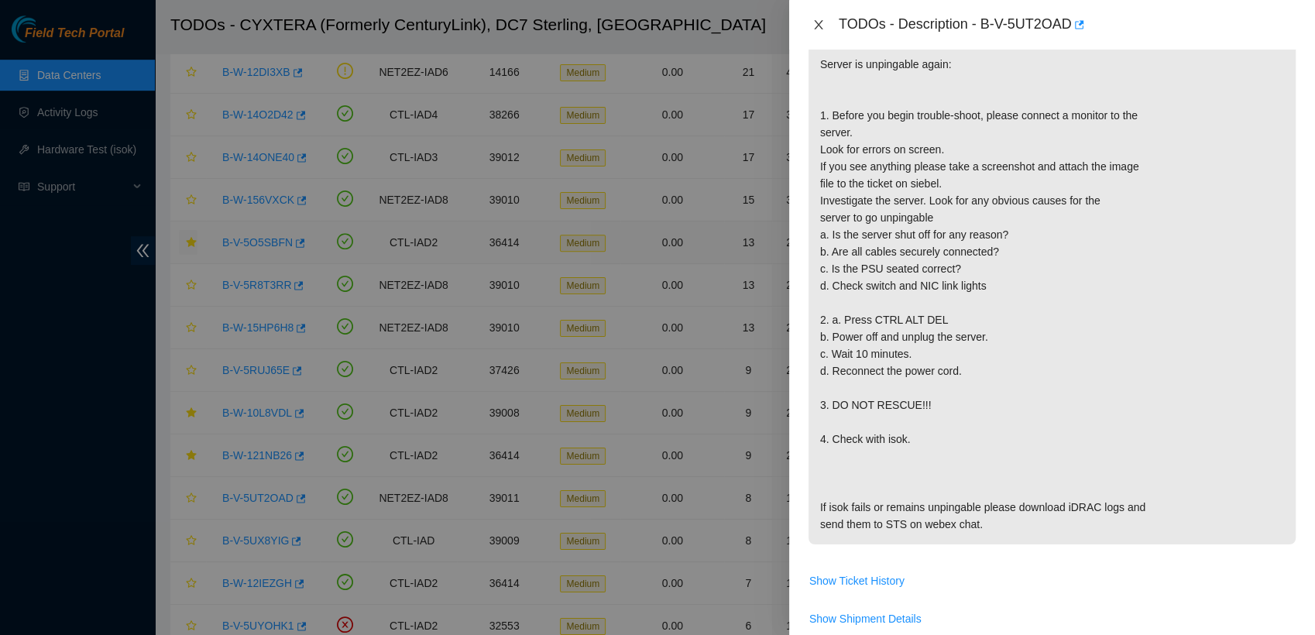
click at [640, 29] on icon "close" at bounding box center [818, 25] width 12 height 12
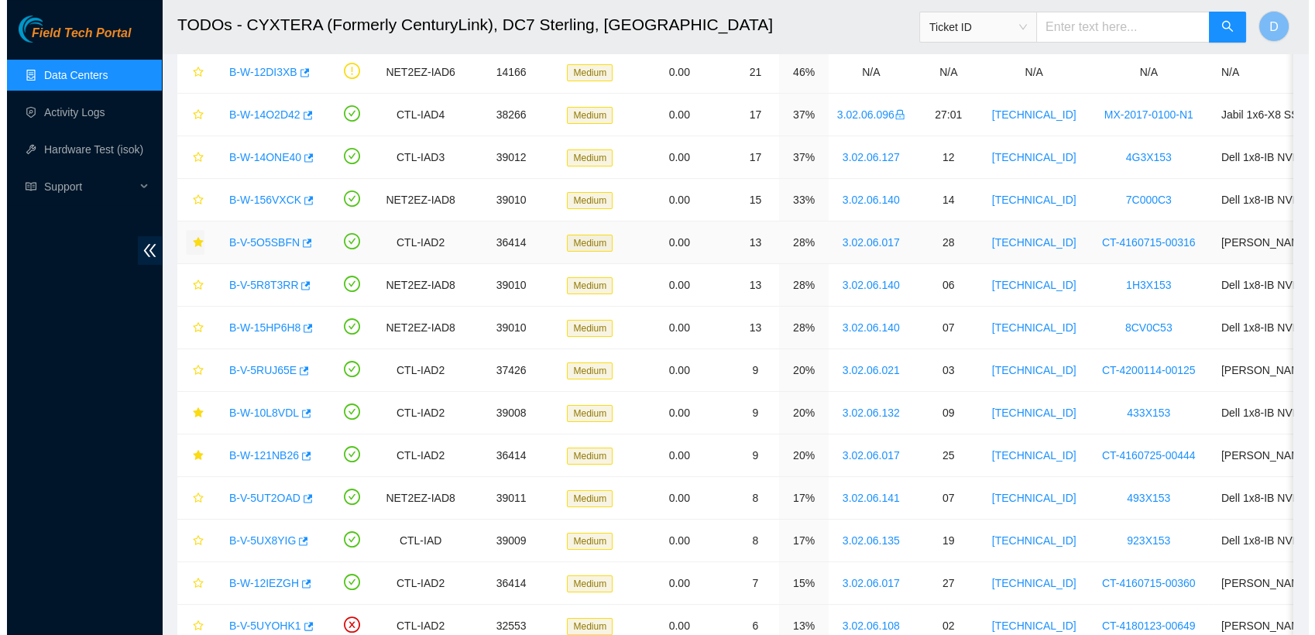
scroll to position [406, 0]
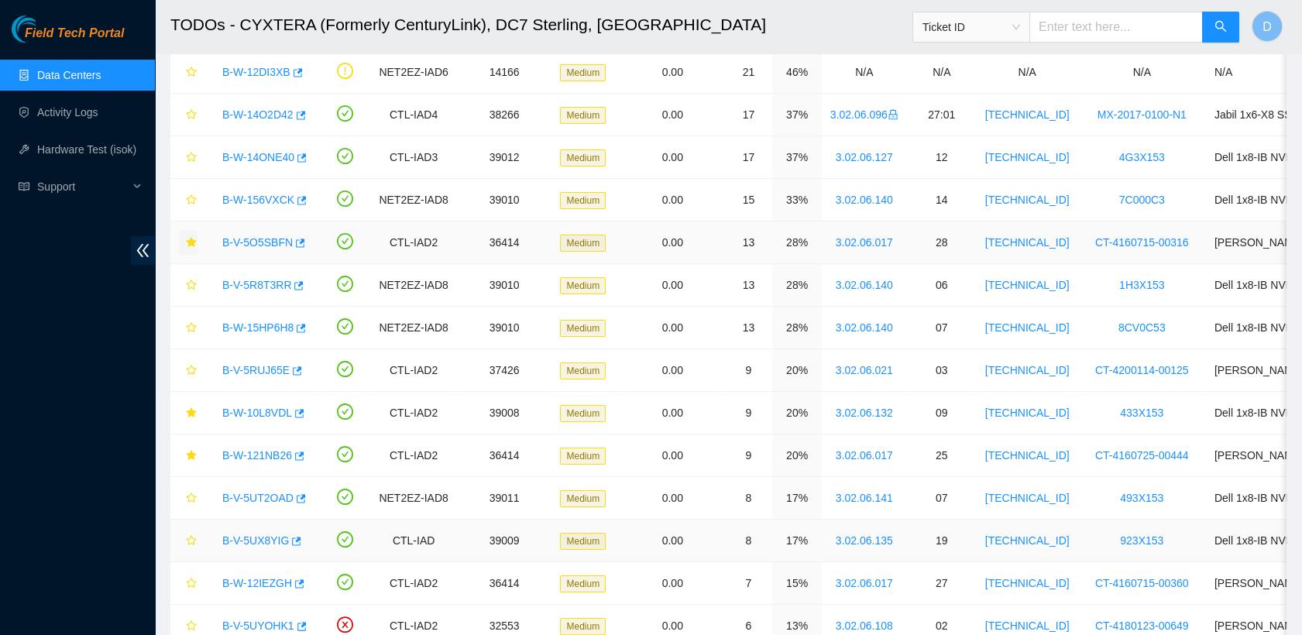
click at [257, 535] on link "B-V-5UX8YIG" at bounding box center [255, 540] width 67 height 12
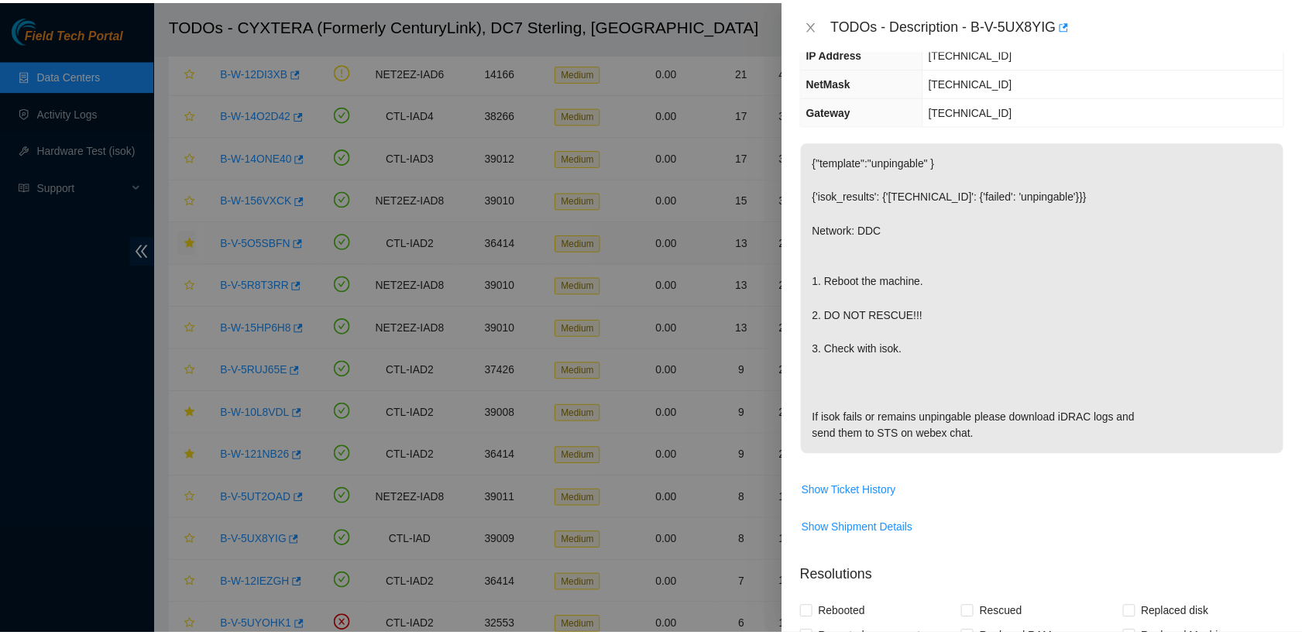
scroll to position [144, 0]
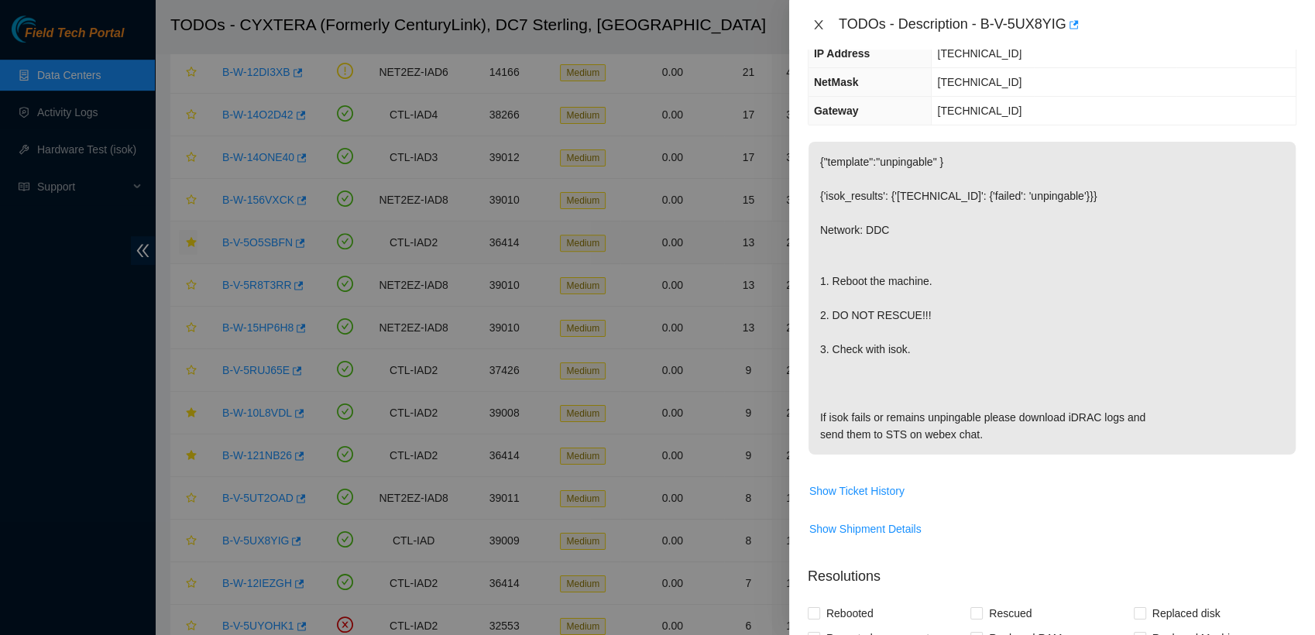
click at [640, 22] on icon "close" at bounding box center [818, 25] width 12 height 12
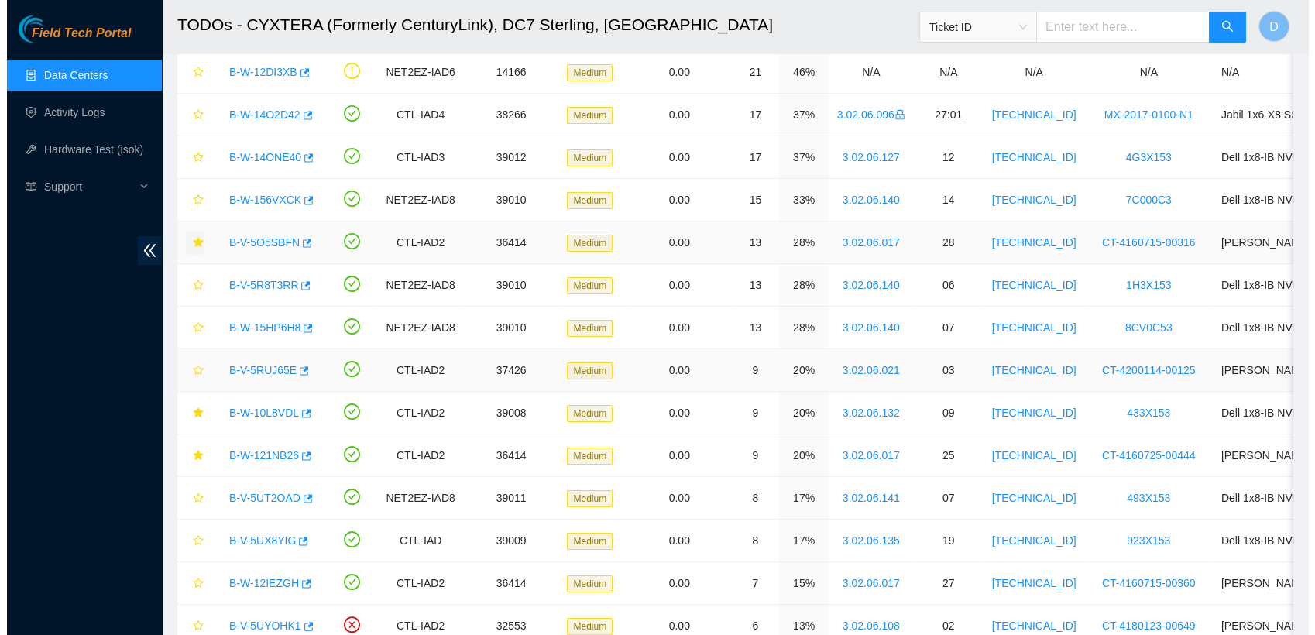
scroll to position [212, 0]
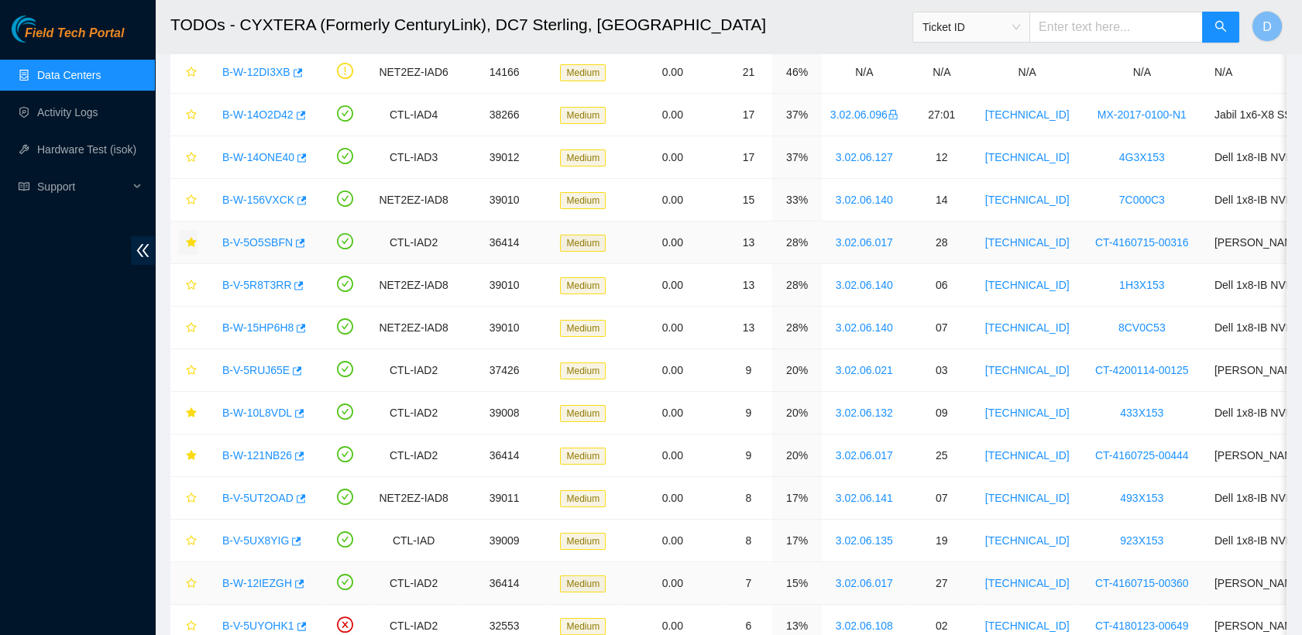
click at [259, 578] on link "B-W-12IEZGH" at bounding box center [257, 583] width 70 height 12
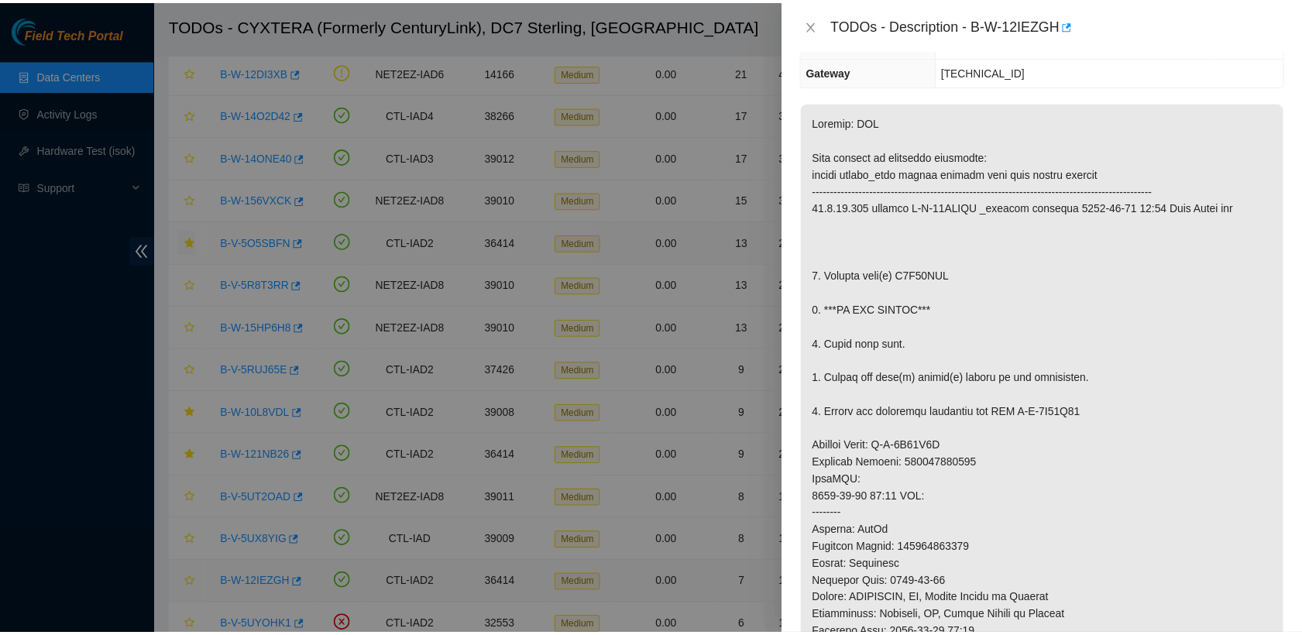
scroll to position [144, 0]
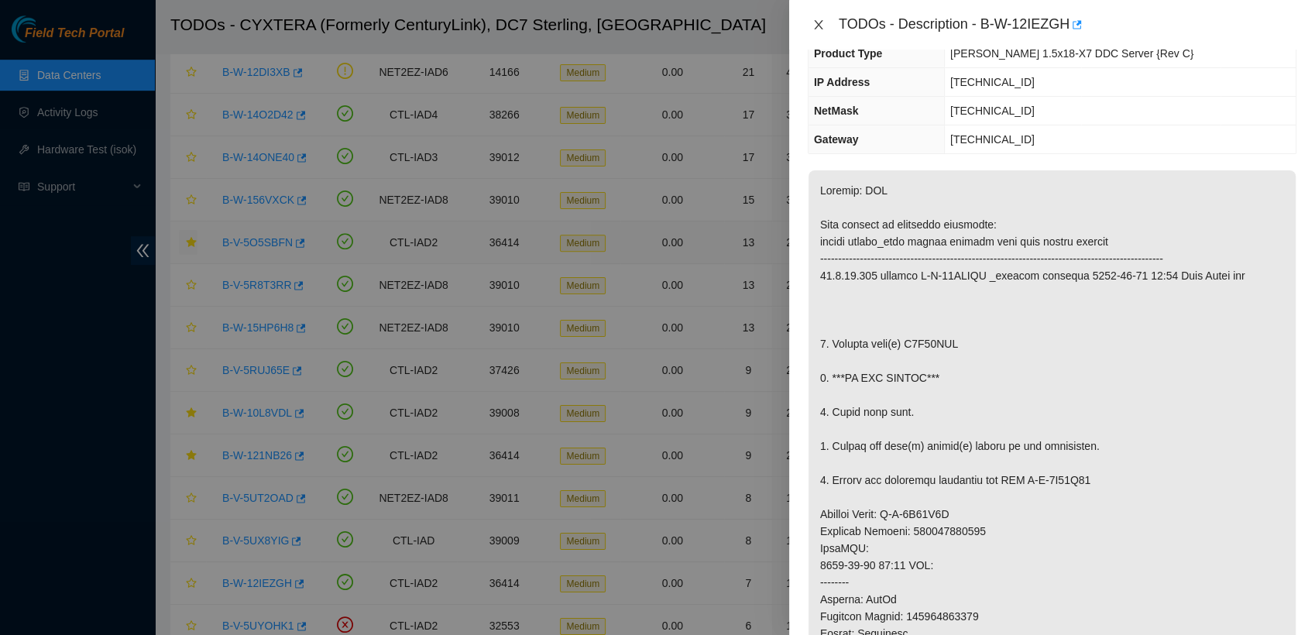
click at [640, 31] on button "Close" at bounding box center [819, 25] width 22 height 15
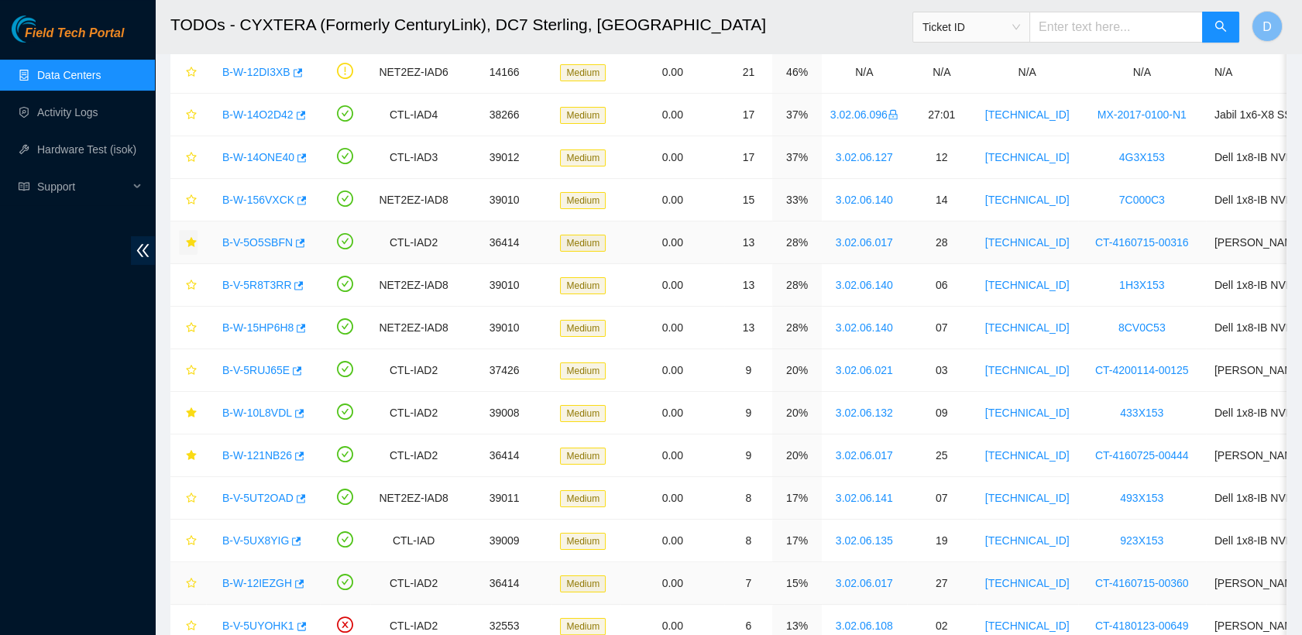
scroll to position [212, 0]
click at [192, 584] on icon "star" at bounding box center [191, 583] width 11 height 11
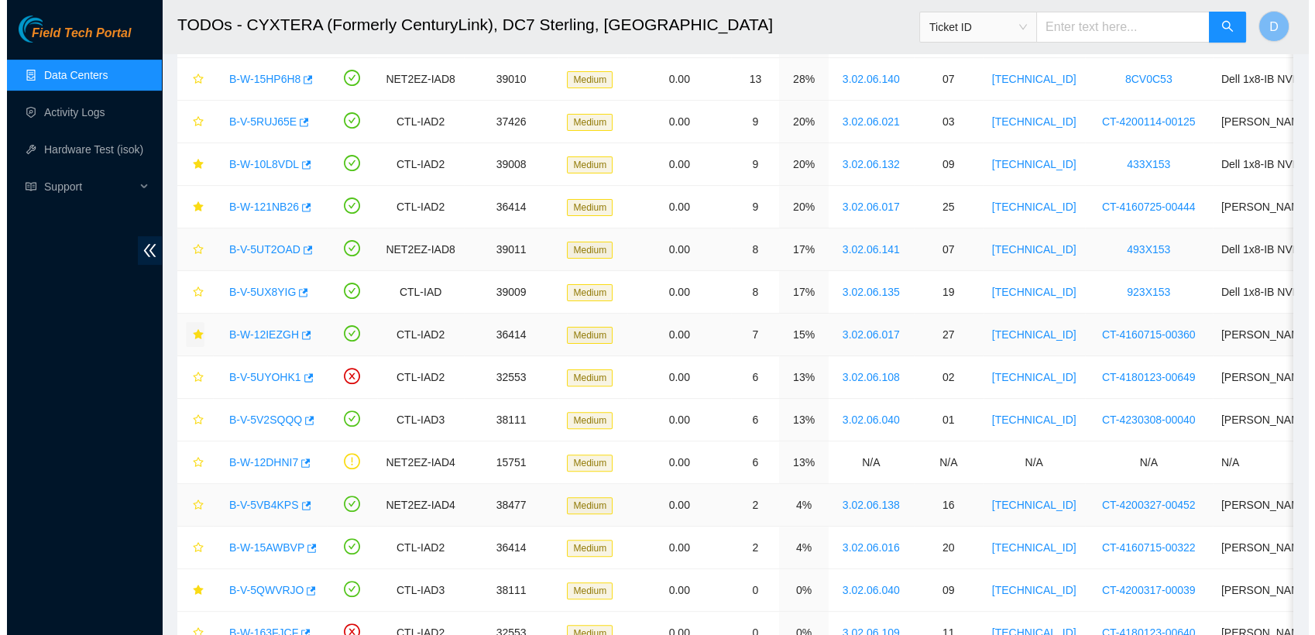
scroll to position [1097, 0]
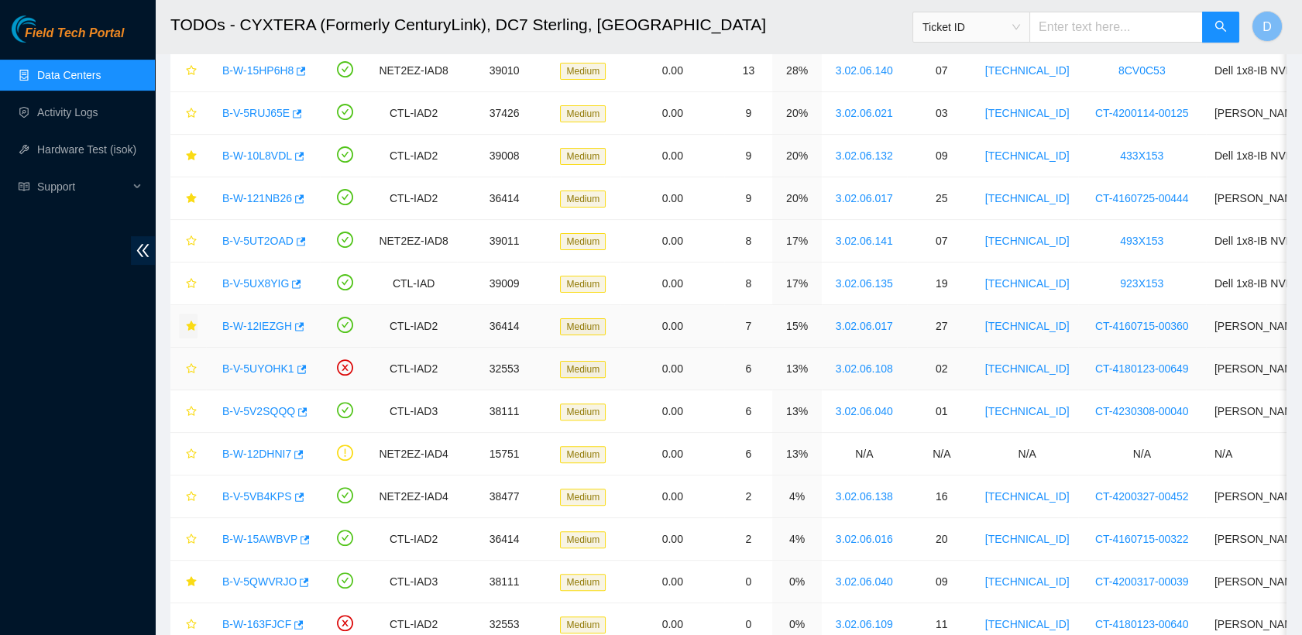
click at [256, 362] on link "B-V-5UYOHK1" at bounding box center [258, 368] width 72 height 12
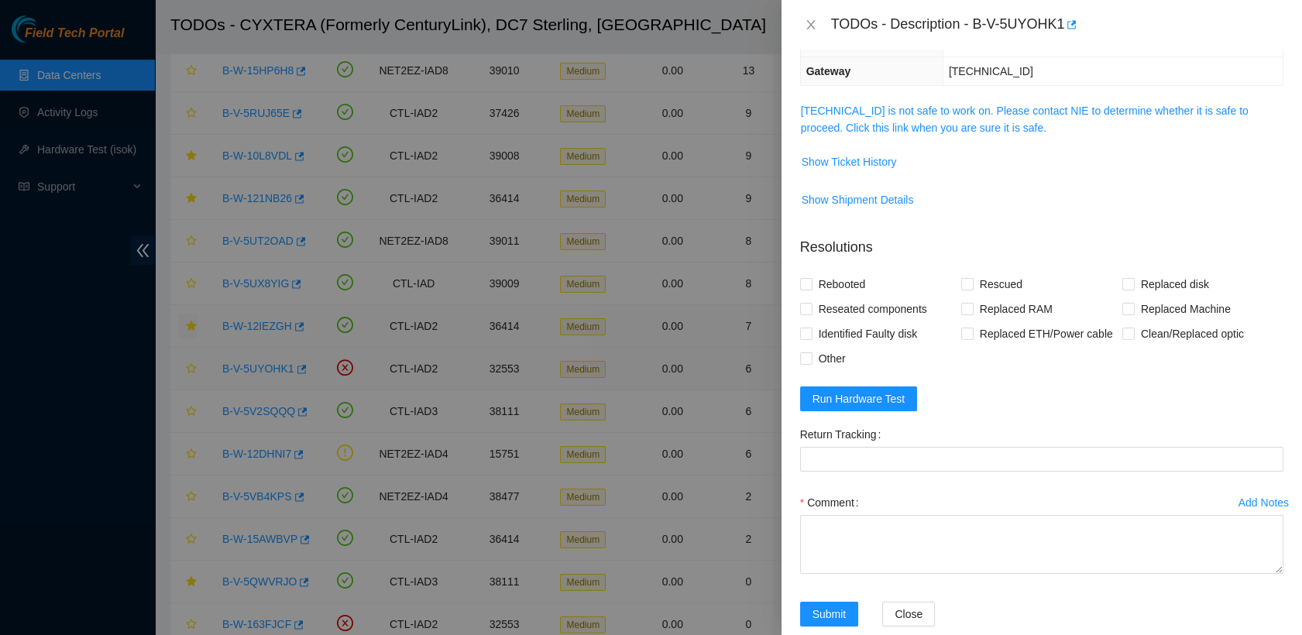
scroll to position [144, 0]
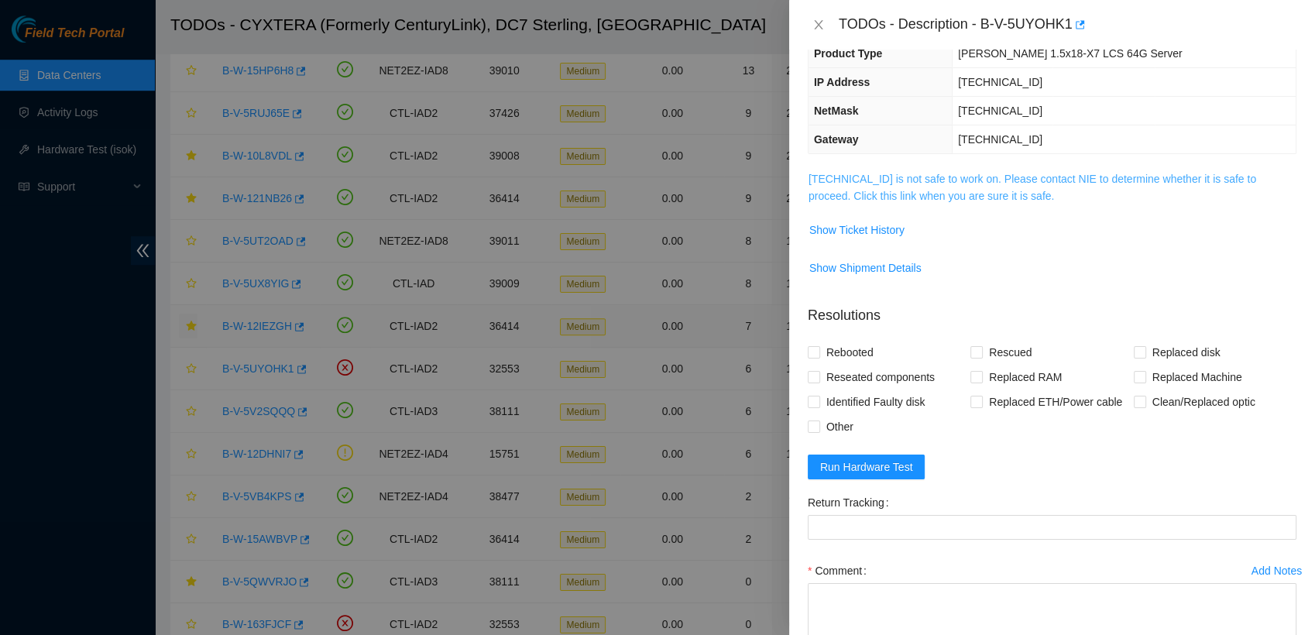
click at [640, 179] on link "23.217.116.5 is not safe to work on. Please contact NIE to determine whether it…" at bounding box center [1032, 187] width 448 height 29
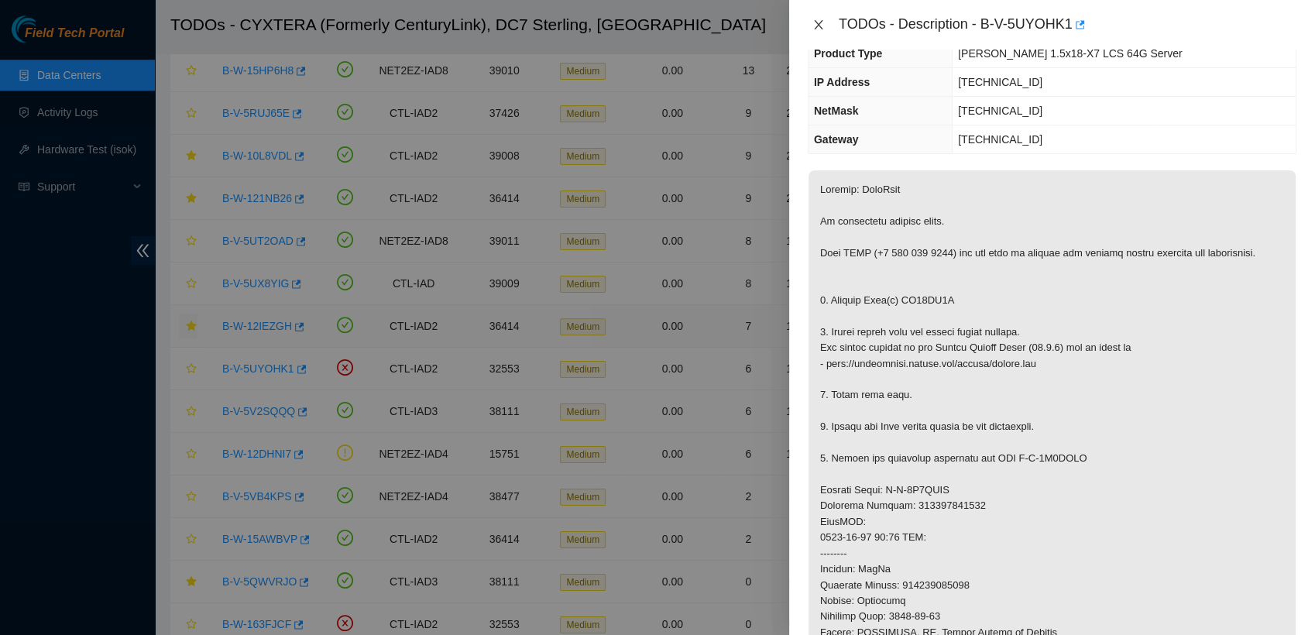
click at [640, 27] on icon "close" at bounding box center [818, 25] width 12 height 12
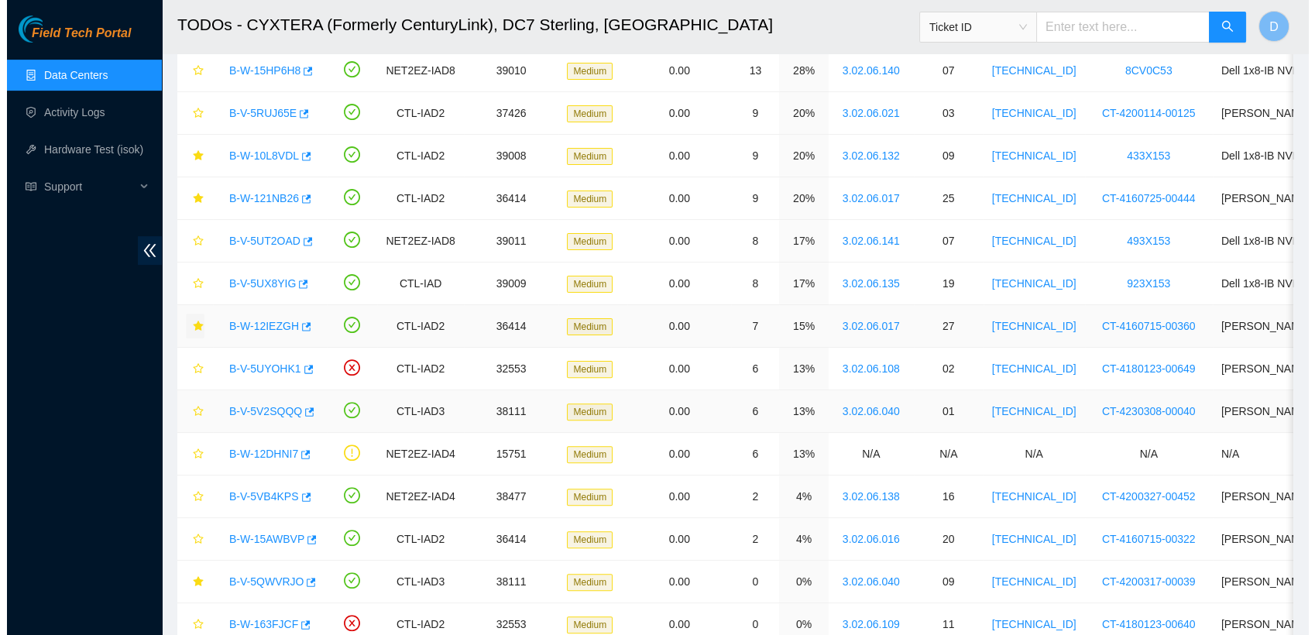
scroll to position [212, 0]
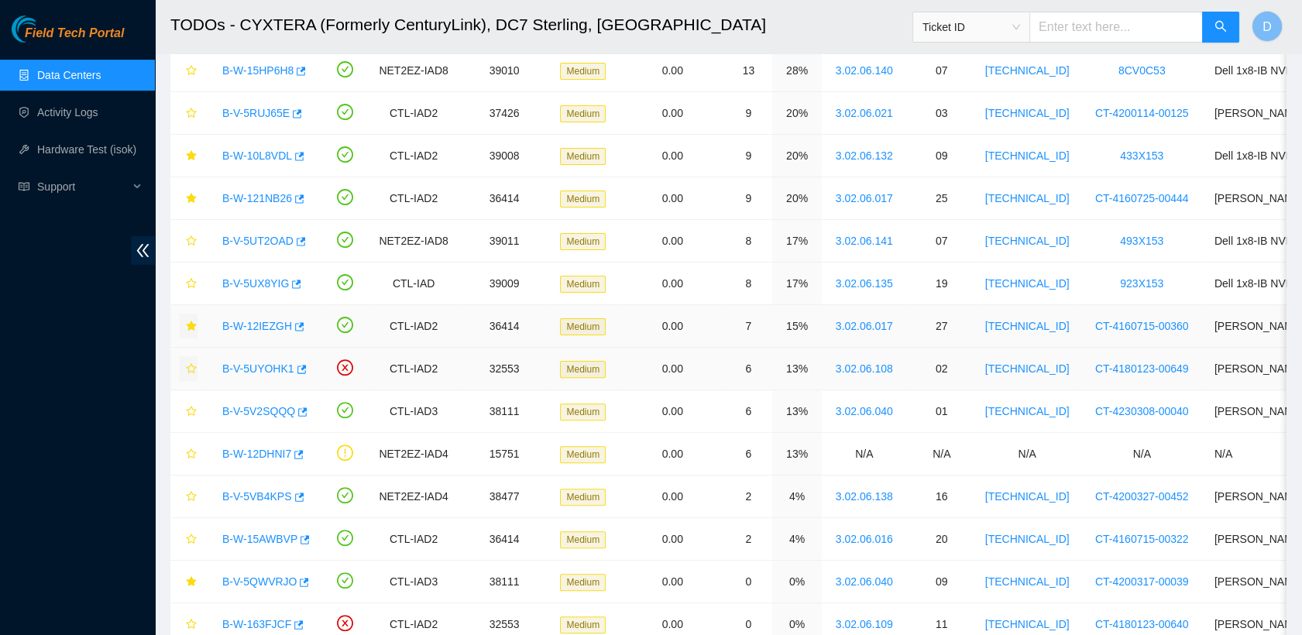
click at [193, 366] on icon "star" at bounding box center [191, 368] width 10 height 10
click at [266, 412] on link "B-V-5V2SQQQ" at bounding box center [258, 411] width 73 height 12
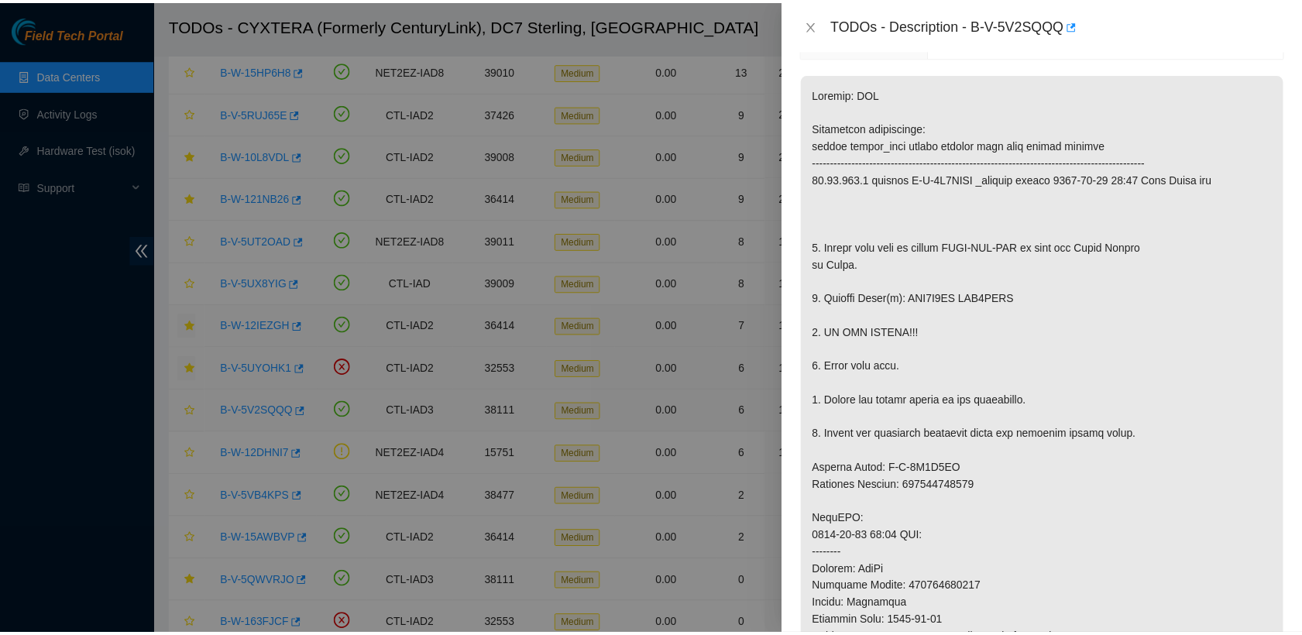
scroll to position [144, 0]
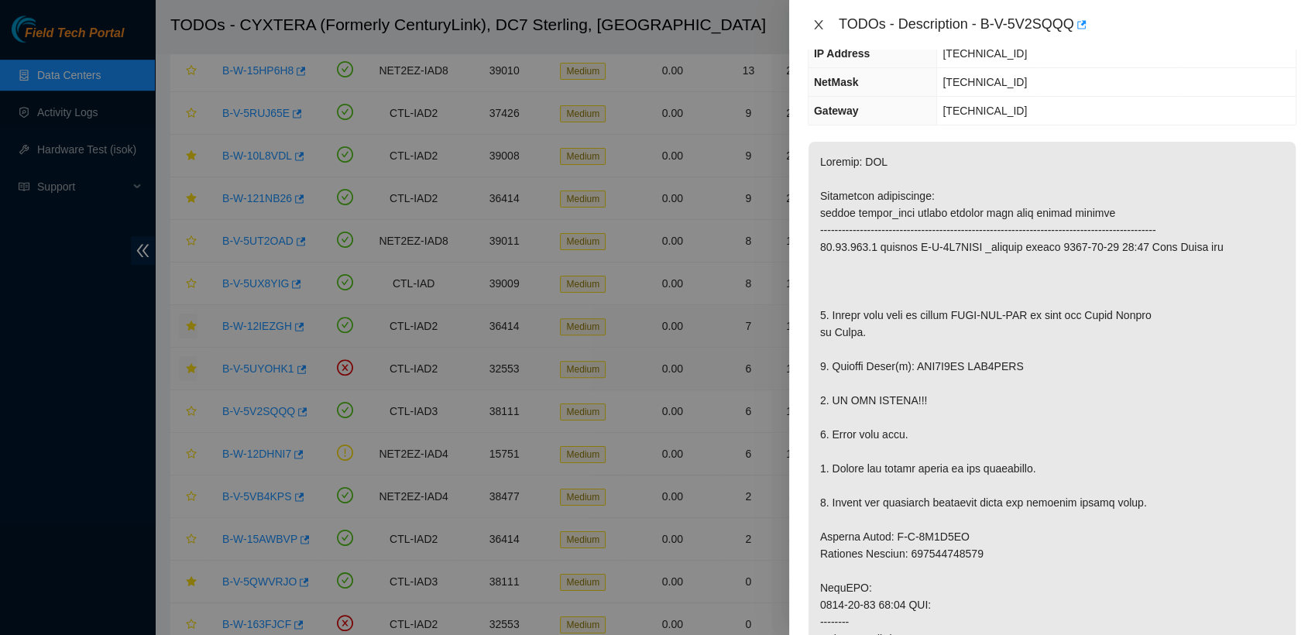
click at [640, 26] on icon "close" at bounding box center [818, 24] width 9 height 9
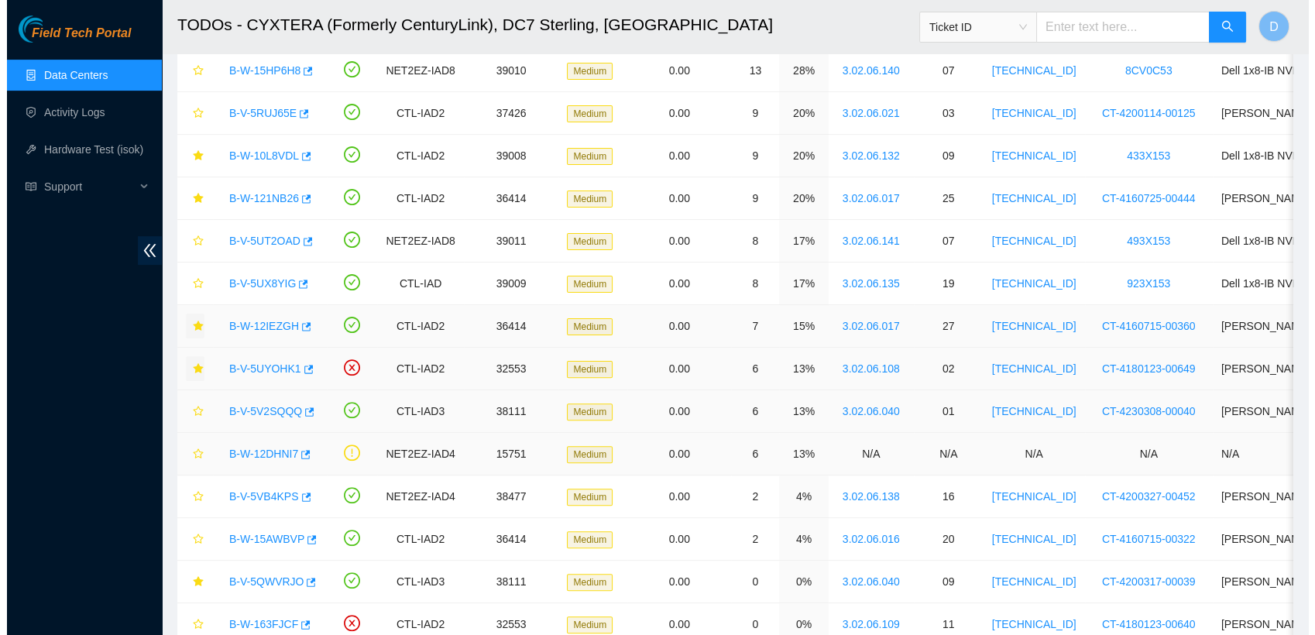
scroll to position [212, 0]
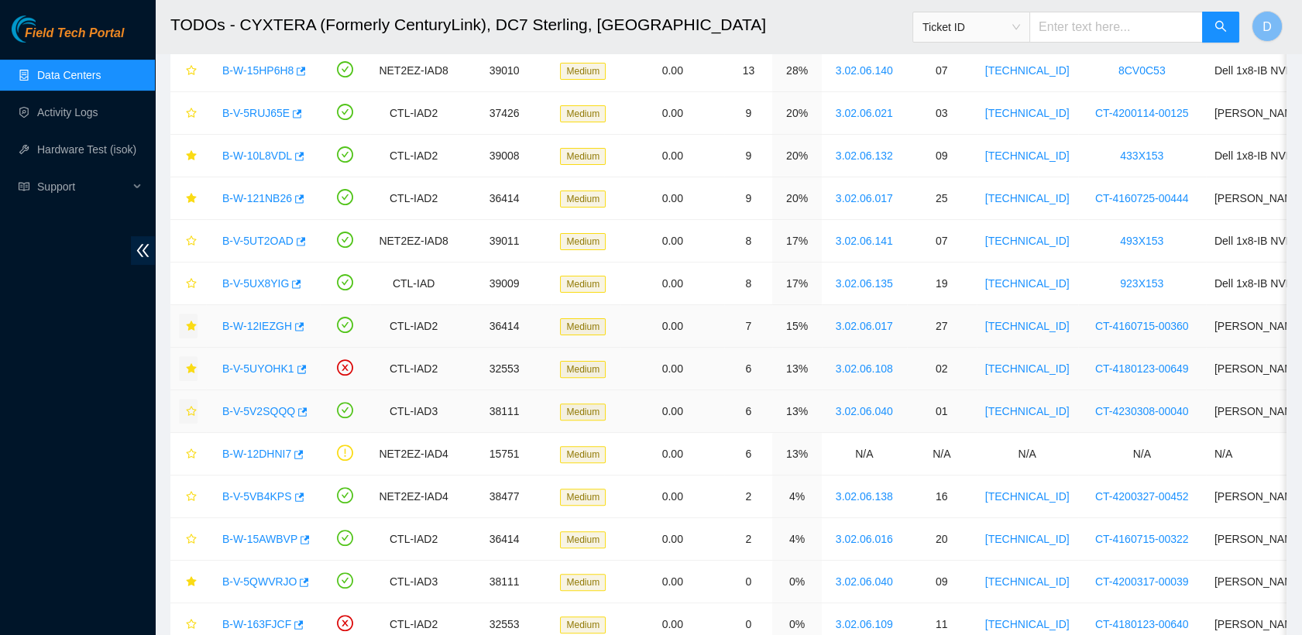
click at [194, 406] on icon "star" at bounding box center [191, 411] width 11 height 11
click at [262, 455] on link "B-W-12DHNI7" at bounding box center [256, 454] width 69 height 12
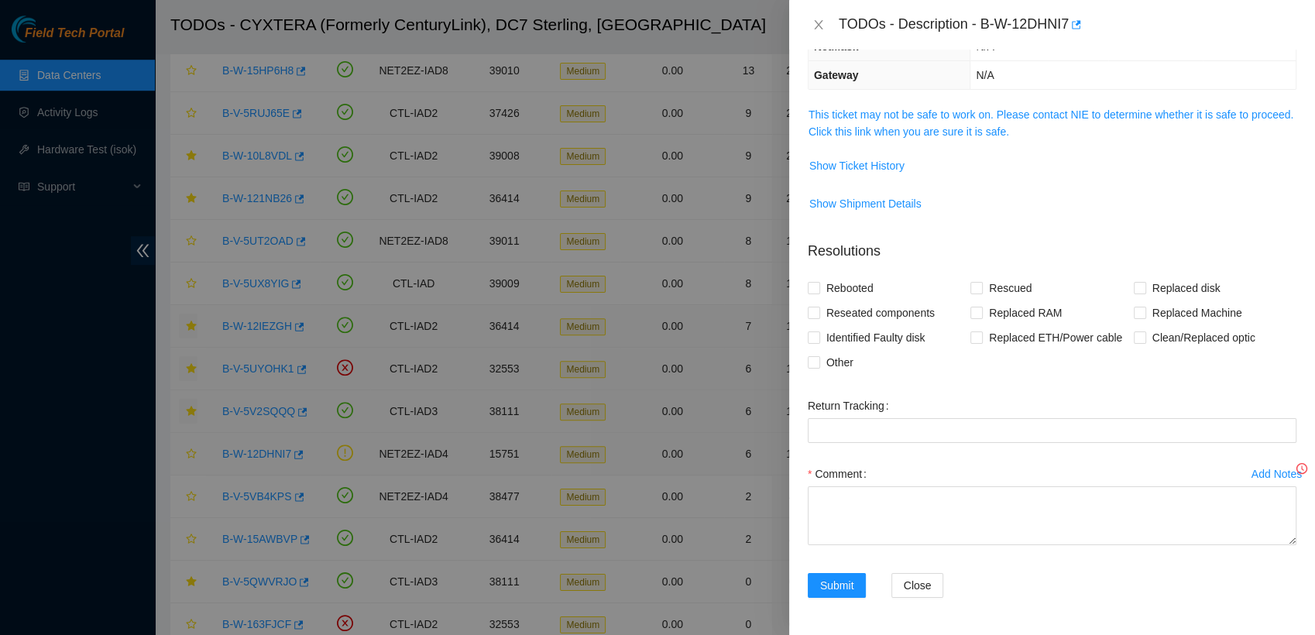
scroll to position [144, 0]
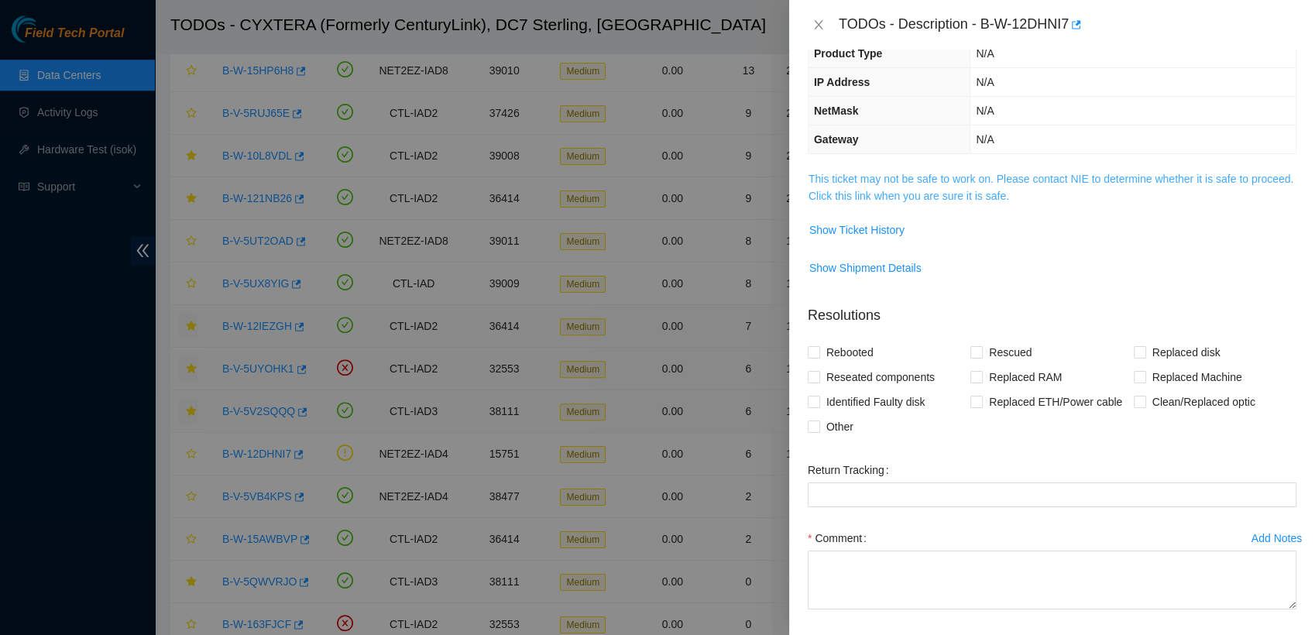
click at [640, 190] on link "This ticket may not be safe to work on. Please contact NIE to determine whether…" at bounding box center [1050, 187] width 485 height 29
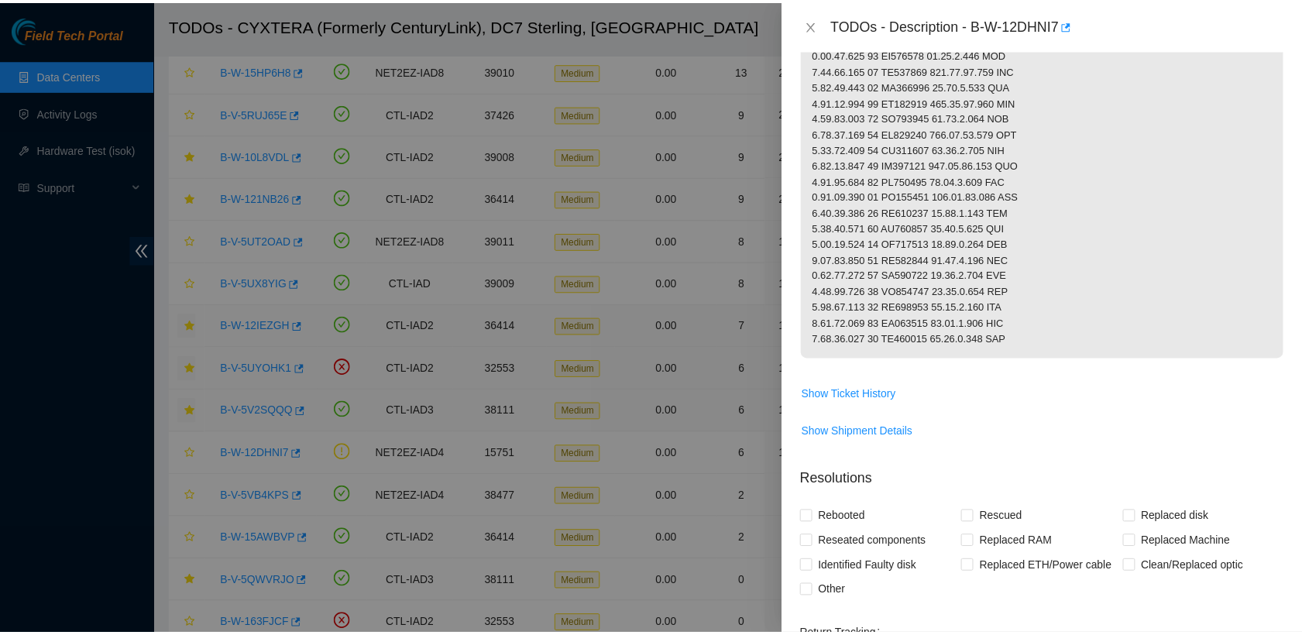
scroll to position [1022, 0]
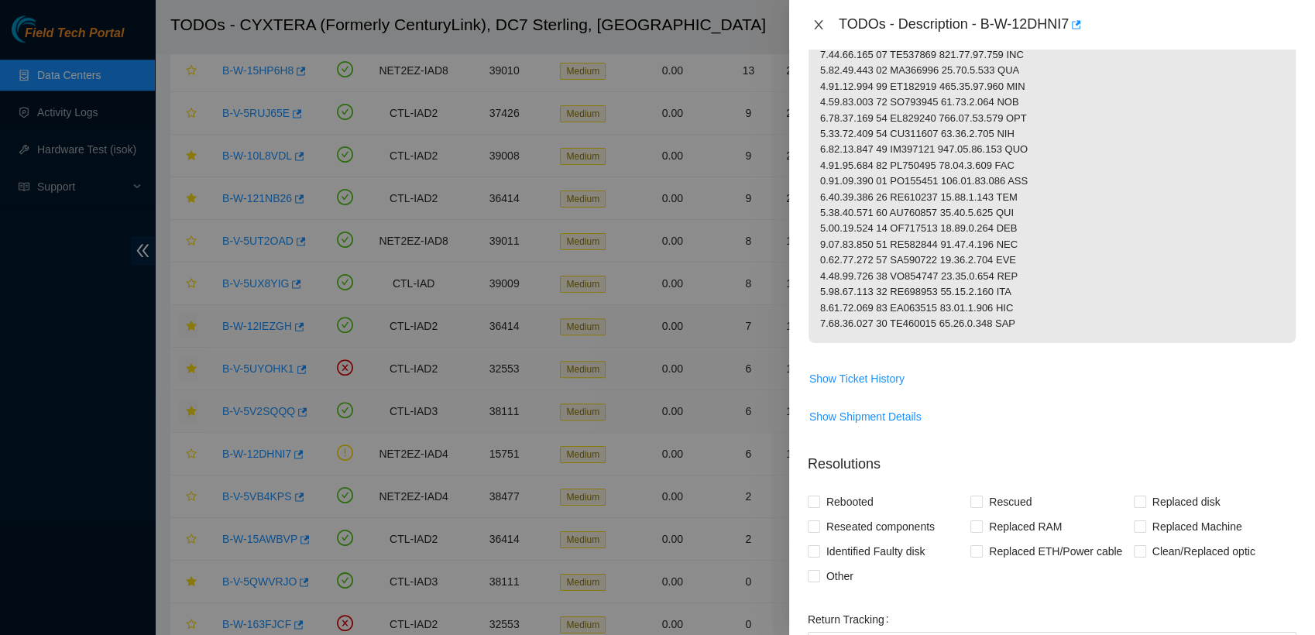
click at [640, 26] on icon "close" at bounding box center [818, 25] width 12 height 12
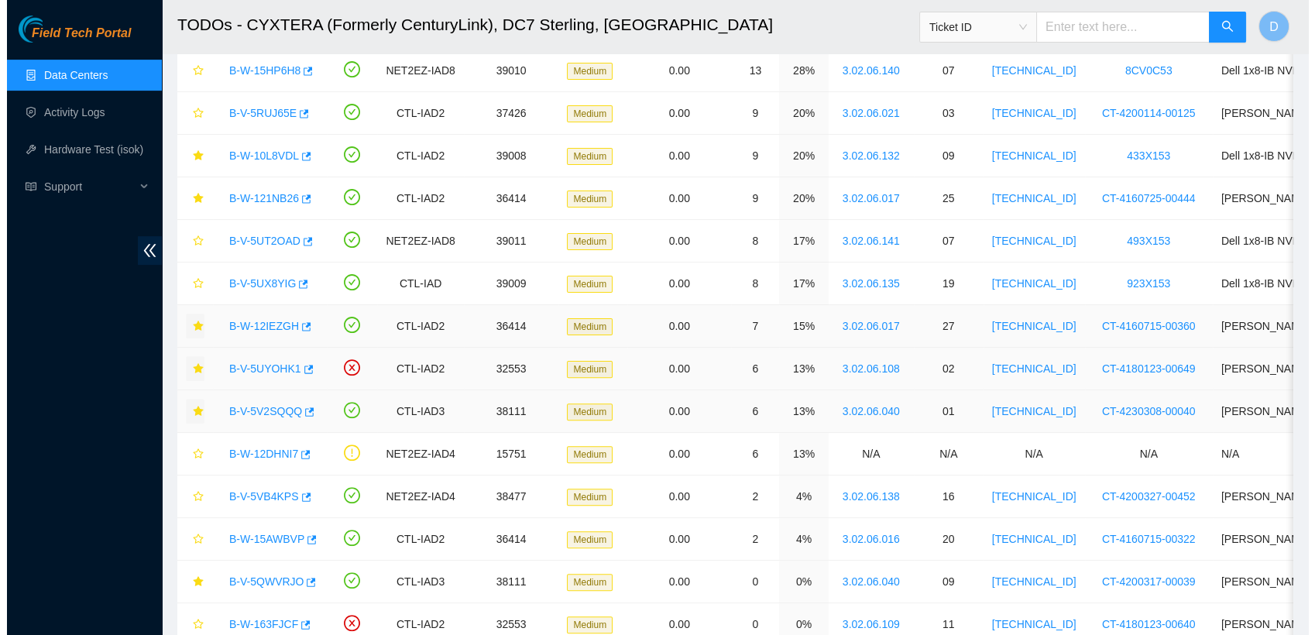
scroll to position [247, 0]
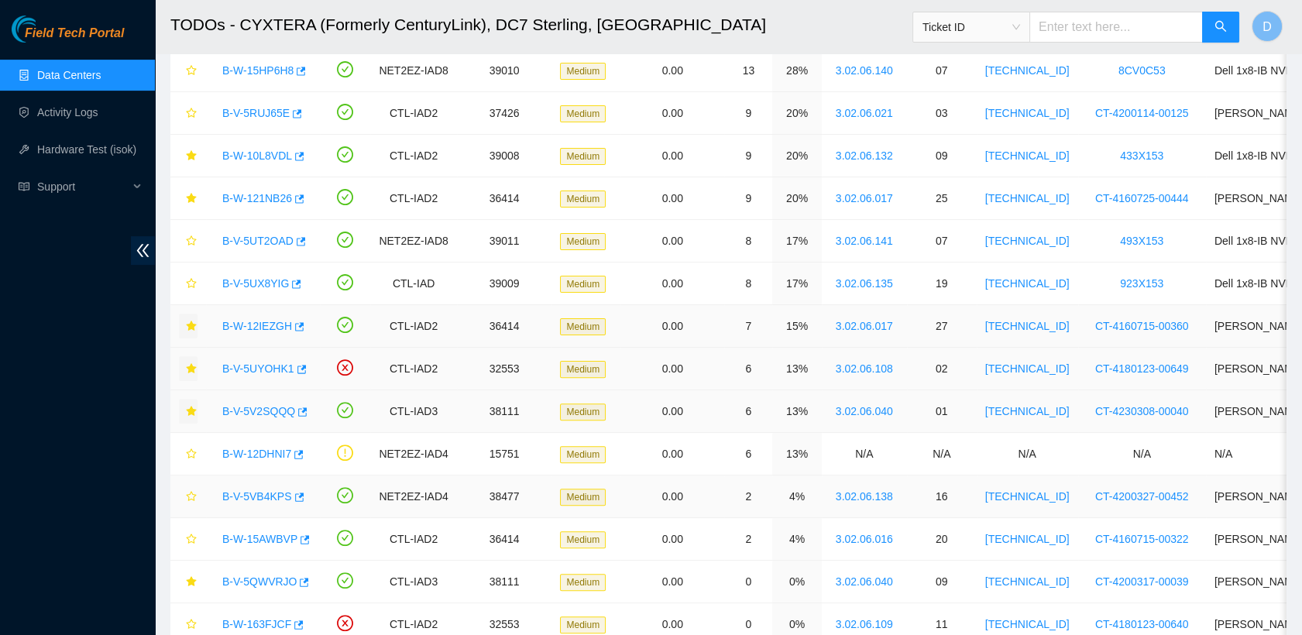
click at [264, 493] on link "B-V-5VB4KPS" at bounding box center [257, 496] width 70 height 12
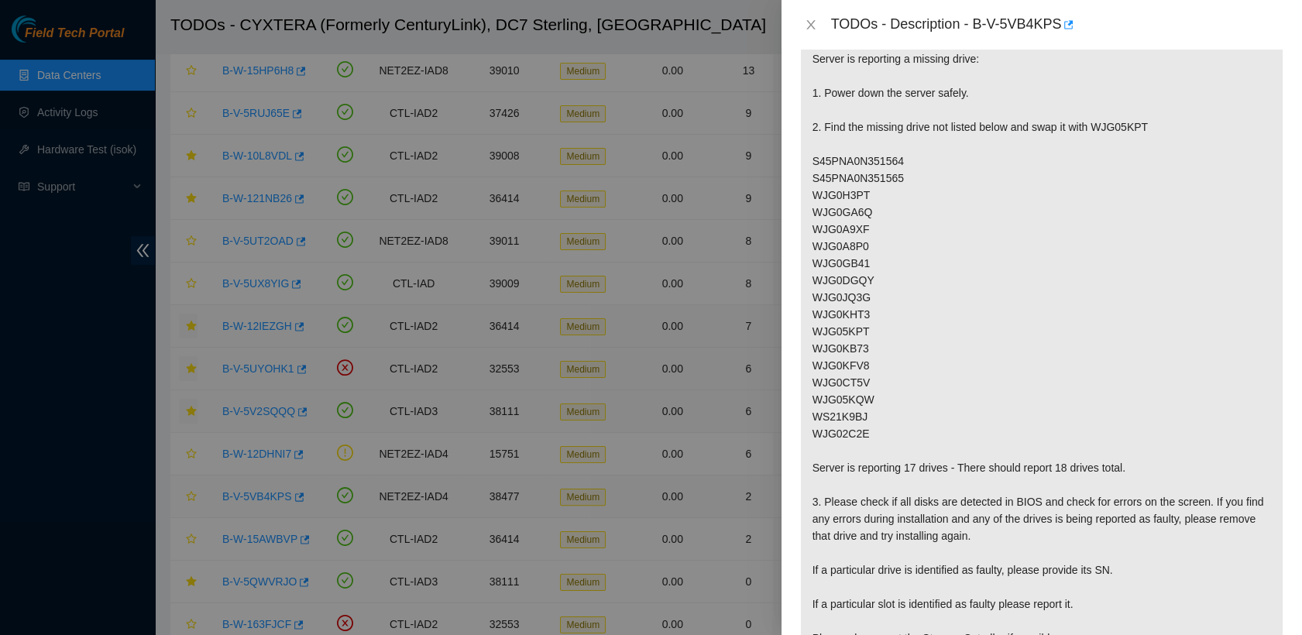
scroll to position [179, 0]
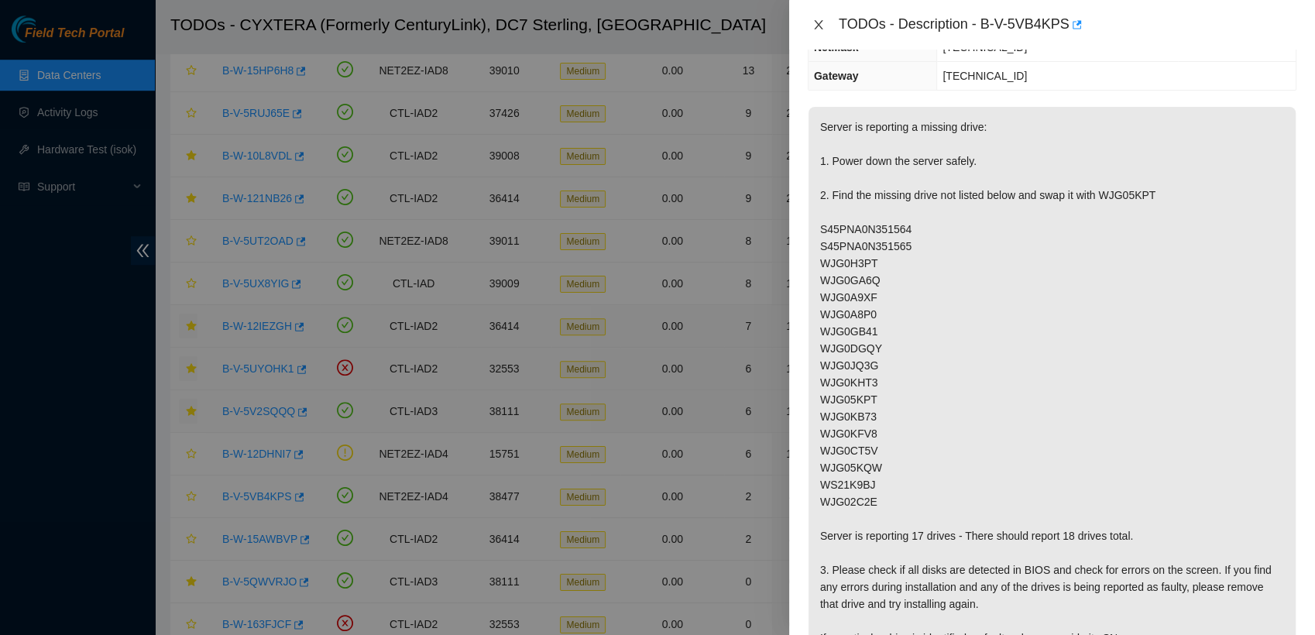
click at [640, 28] on icon "close" at bounding box center [818, 24] width 9 height 9
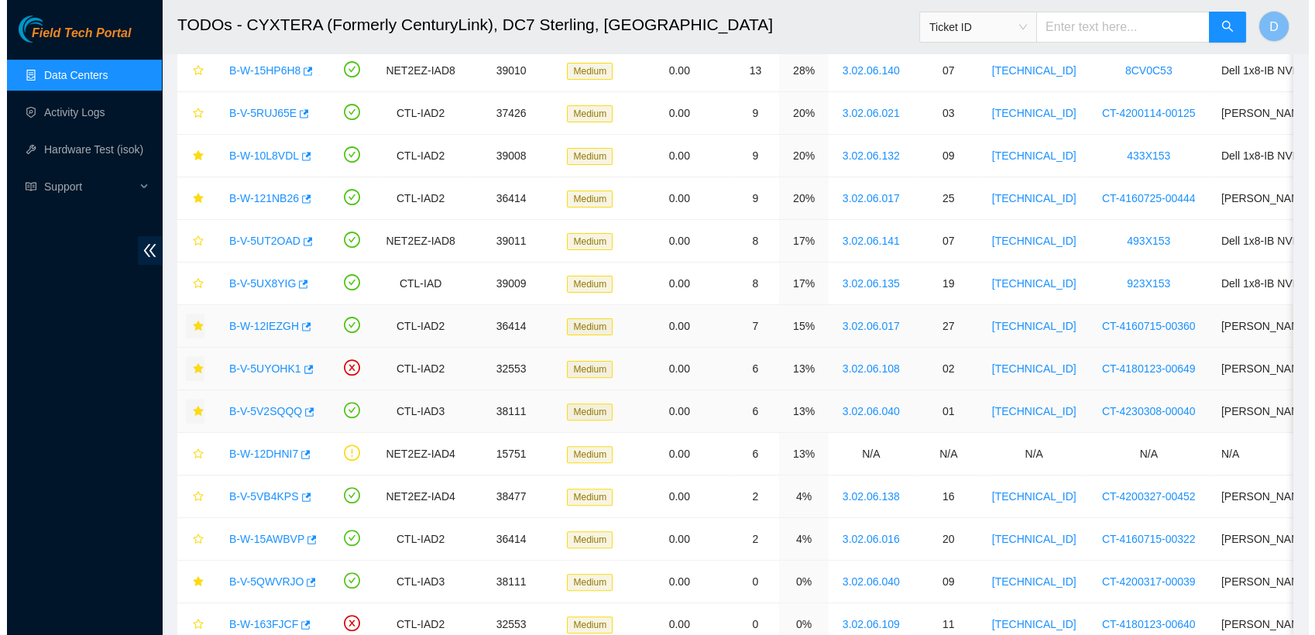
scroll to position [247, 0]
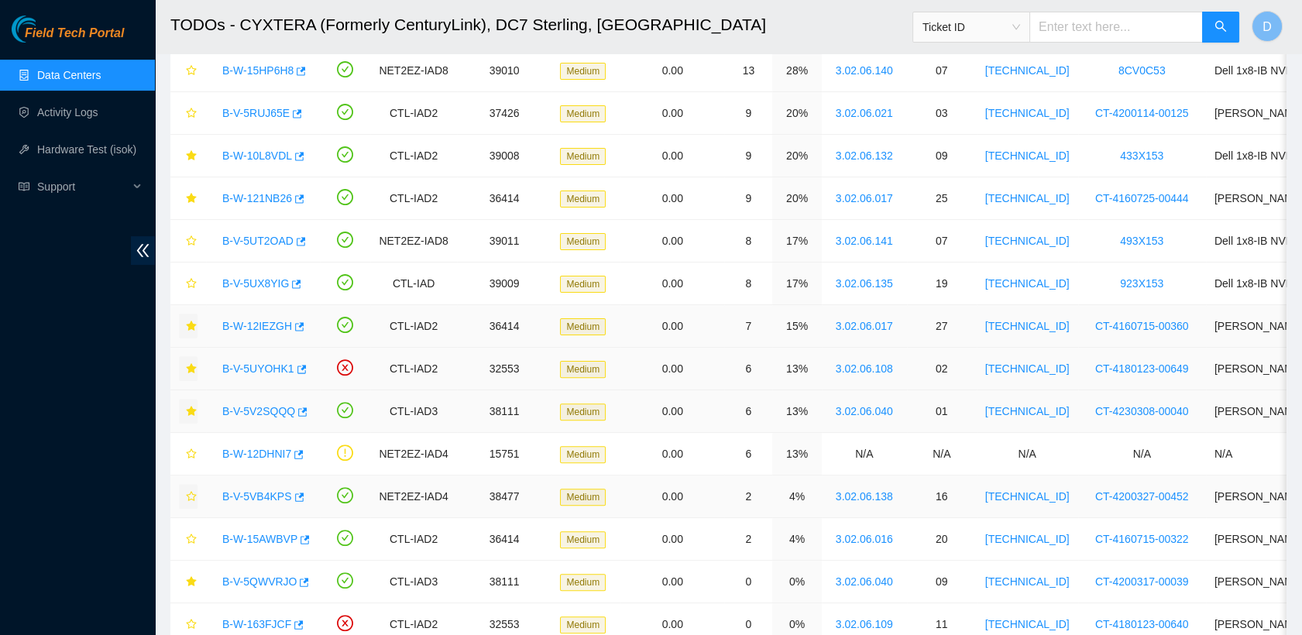
click at [193, 496] on icon "star" at bounding box center [191, 496] width 11 height 11
click at [193, 496] on icon "star" at bounding box center [191, 496] width 10 height 10
click at [186, 491] on icon "star" at bounding box center [191, 496] width 11 height 11
click at [257, 533] on link "B-W-15AWBVP" at bounding box center [259, 539] width 75 height 12
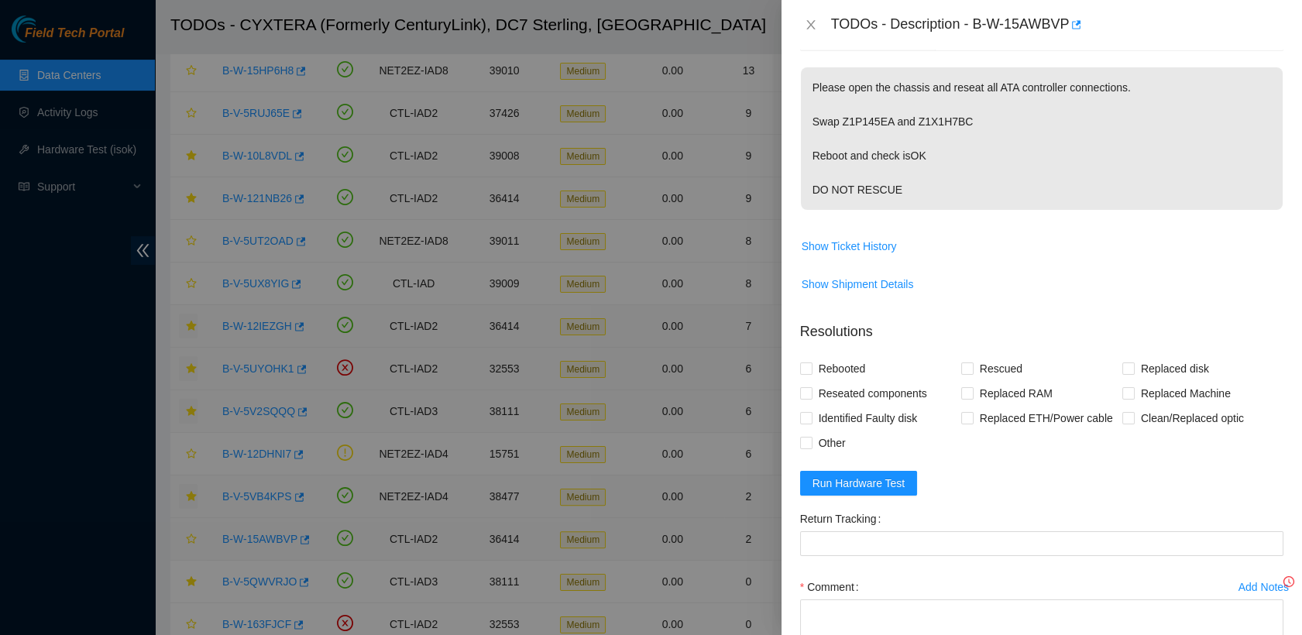
scroll to position [179, 0]
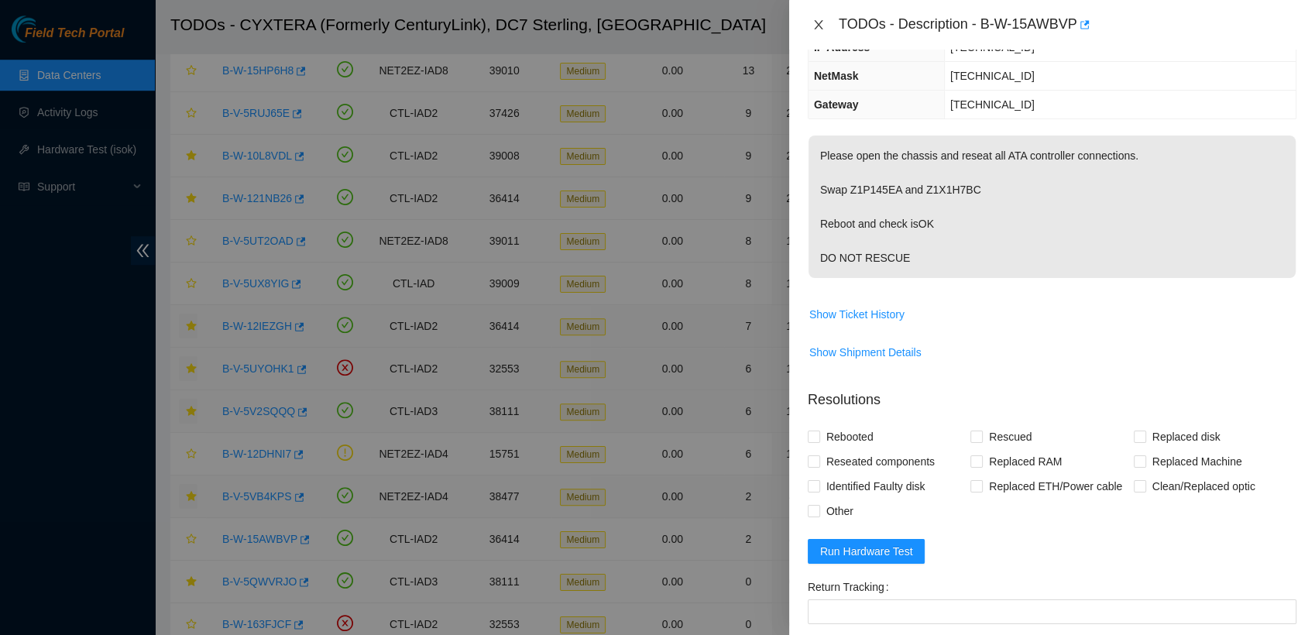
click at [640, 27] on icon "close" at bounding box center [818, 24] width 9 height 9
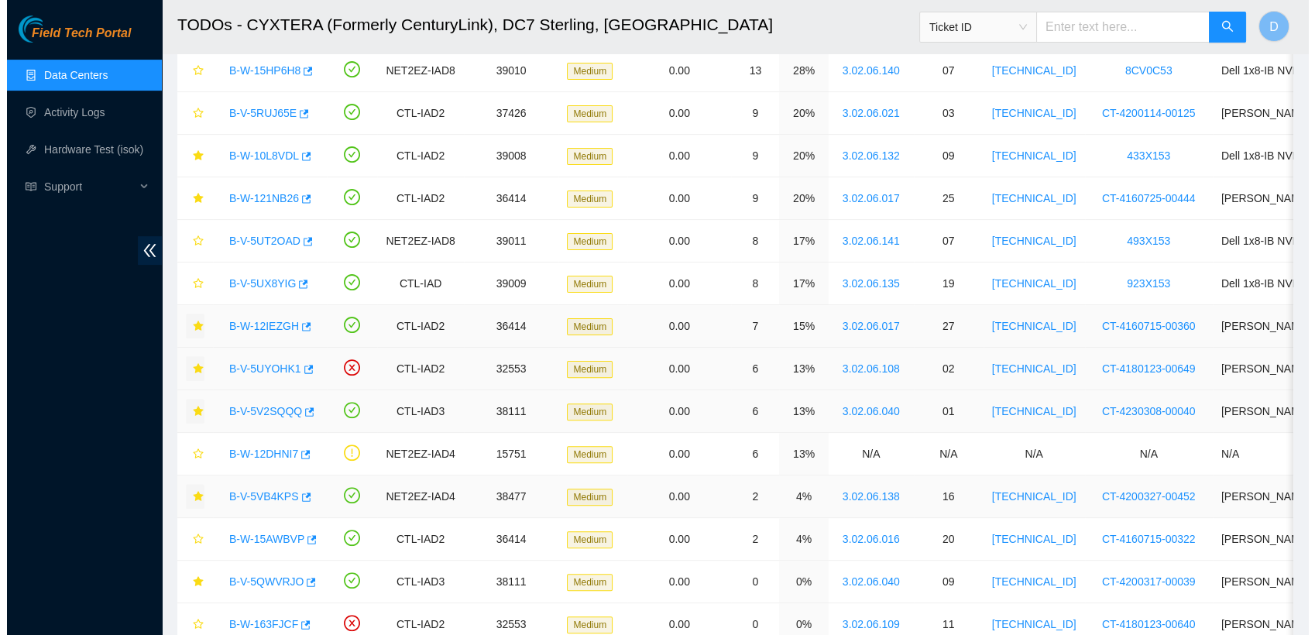
scroll to position [247, 0]
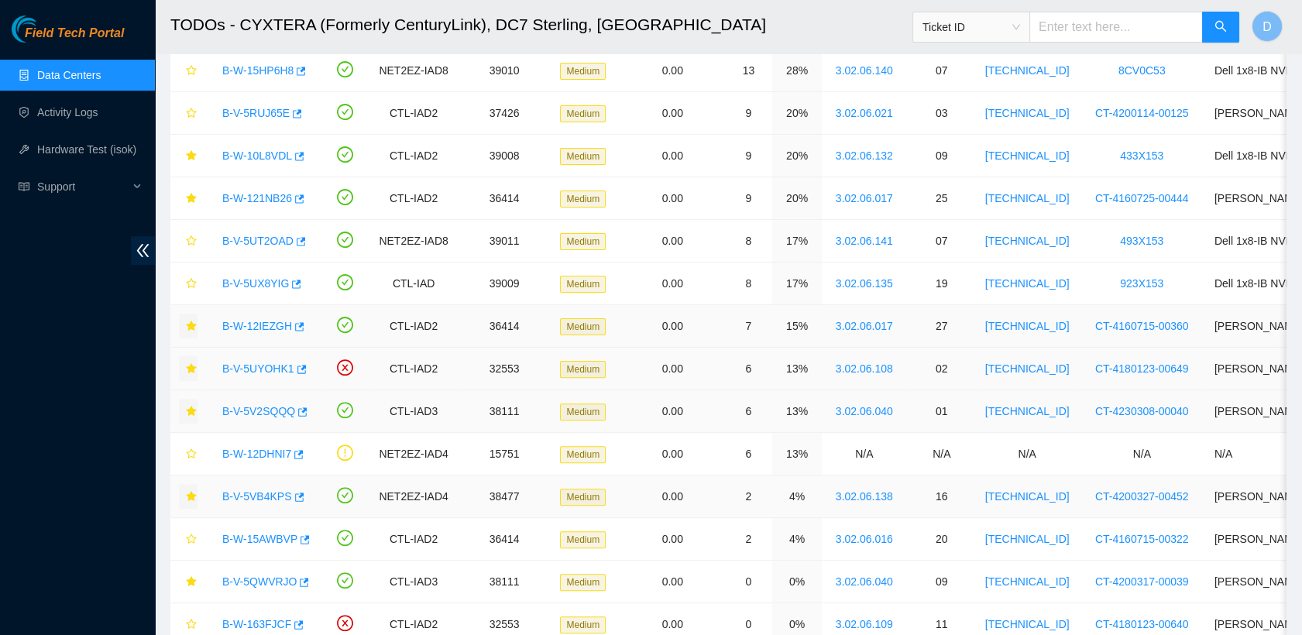
click at [257, 490] on link "B-V-5VB4KPS" at bounding box center [257, 496] width 70 height 12
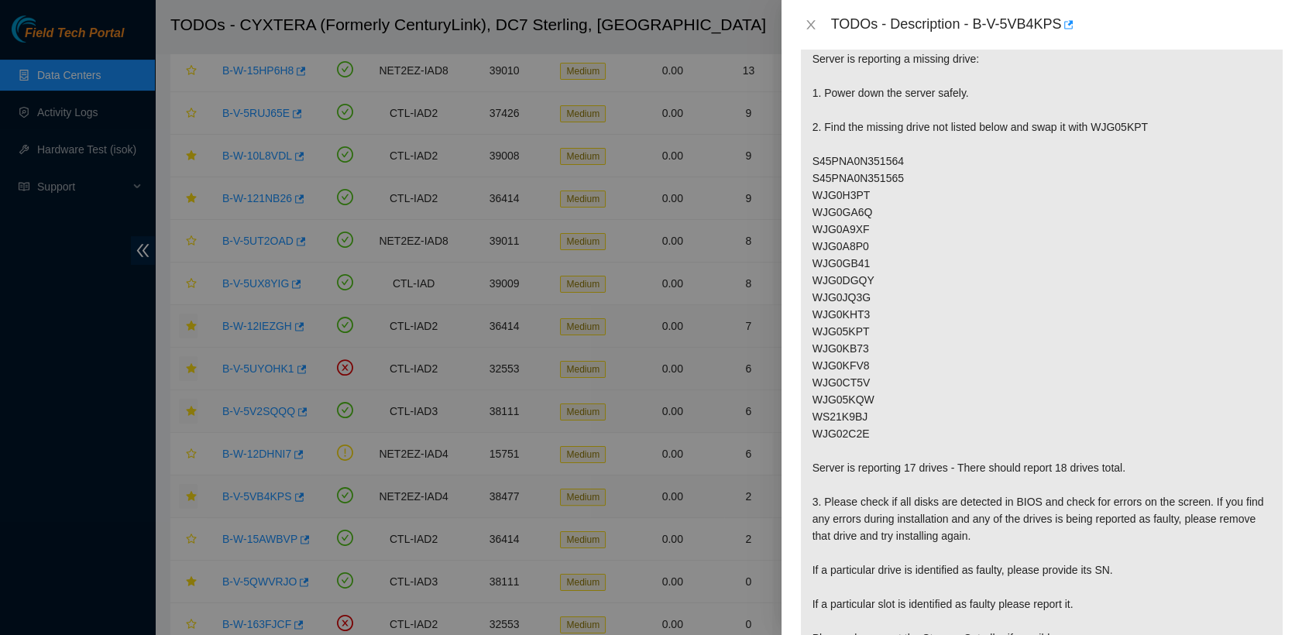
scroll to position [179, 0]
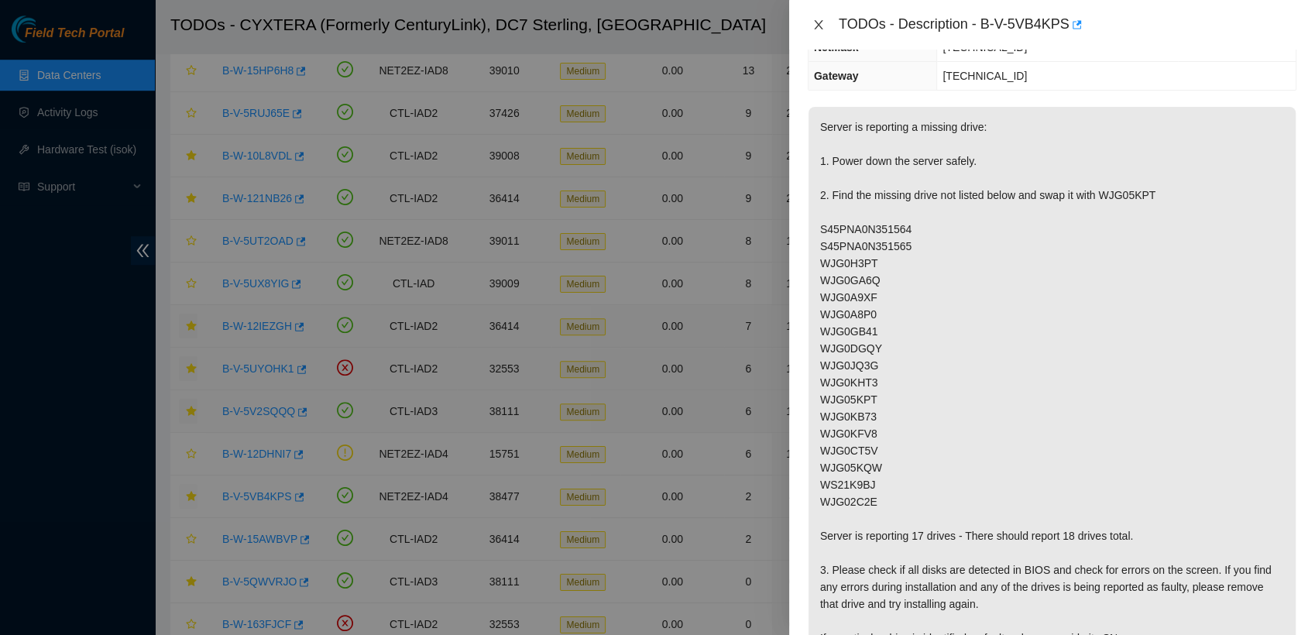
click at [640, 28] on icon "close" at bounding box center [818, 25] width 12 height 12
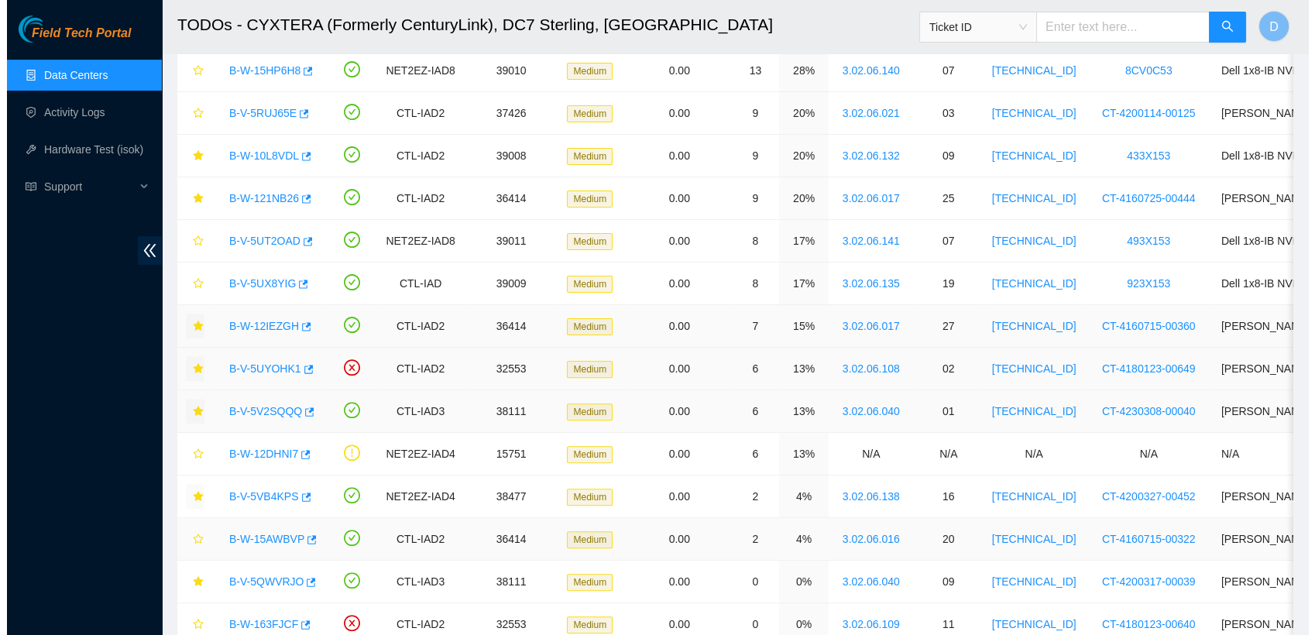
scroll to position [247, 0]
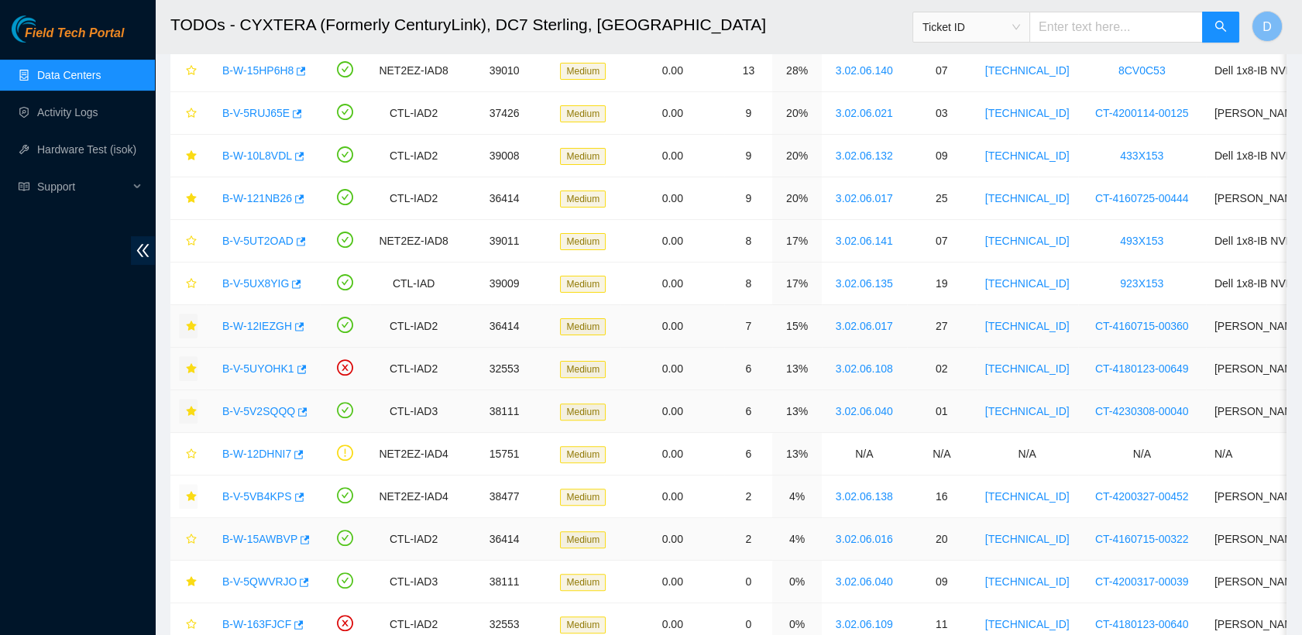
click at [258, 527] on div "B-W-15AWBVP" at bounding box center [263, 539] width 97 height 25
click at [260, 533] on link "B-W-15AWBVP" at bounding box center [259, 539] width 75 height 12
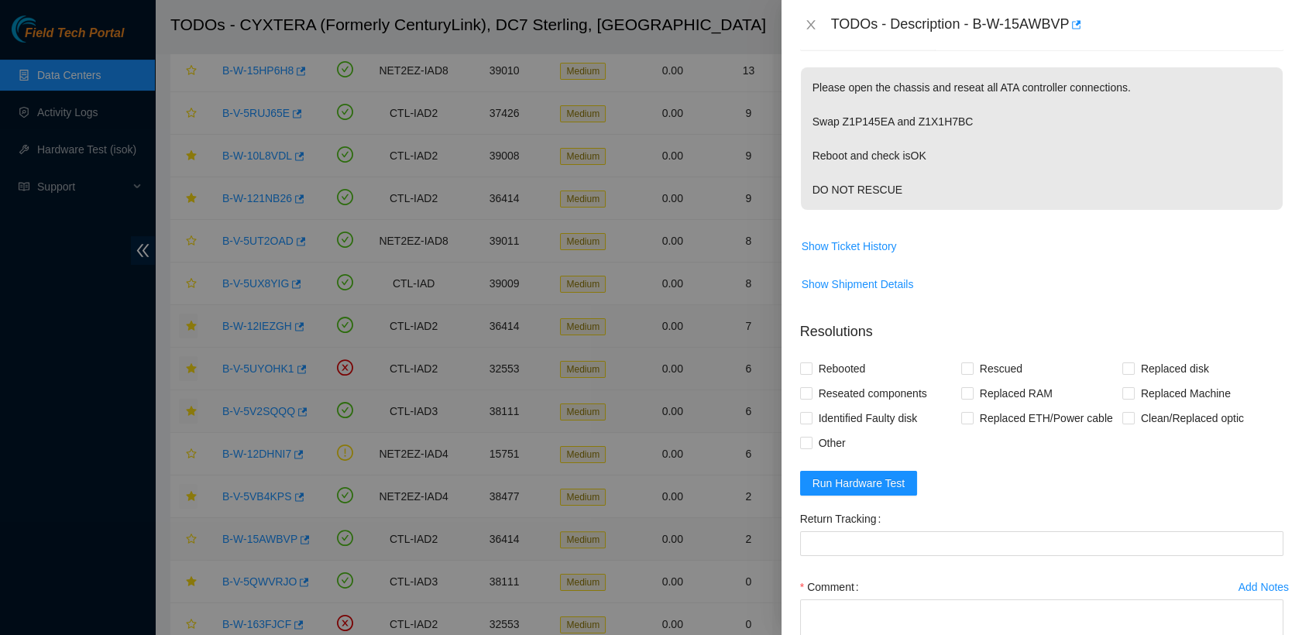
scroll to position [179, 0]
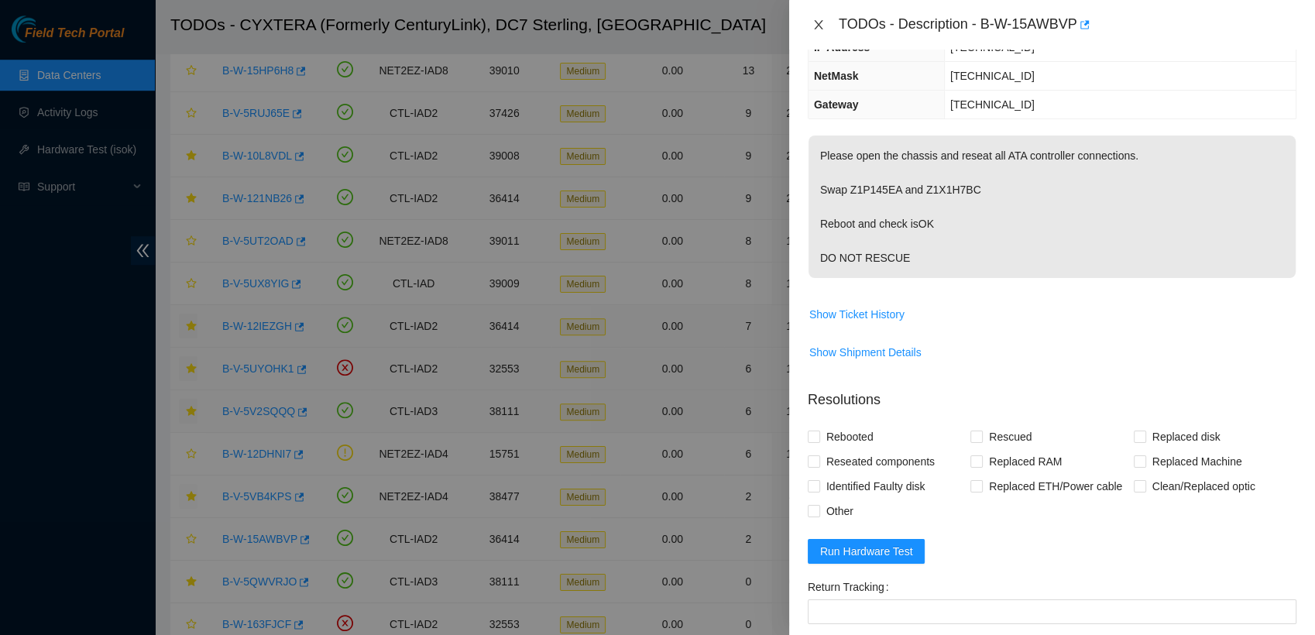
click at [640, 26] on icon "close" at bounding box center [818, 24] width 9 height 9
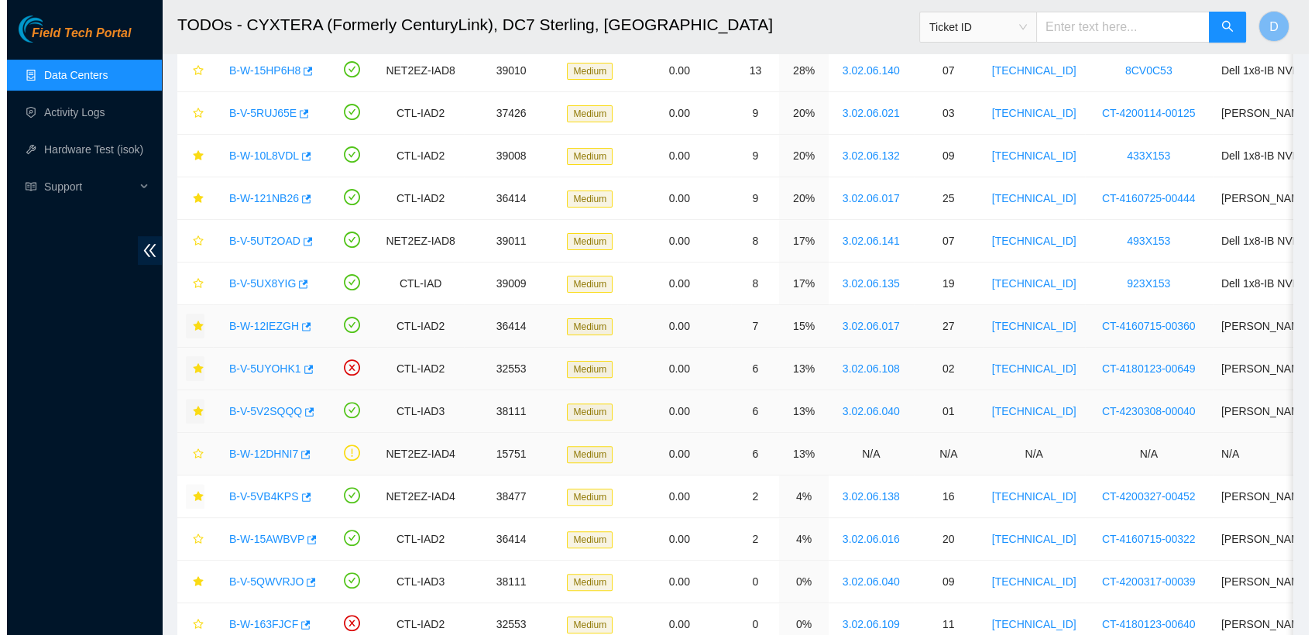
scroll to position [247, 0]
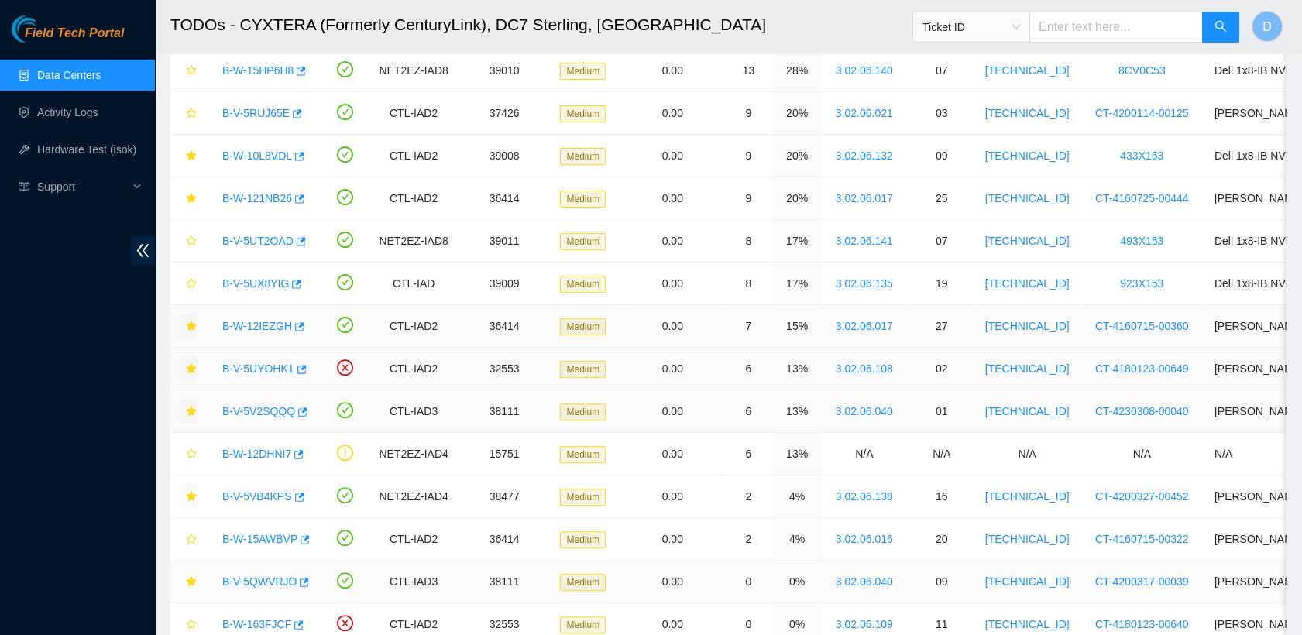
click at [259, 569] on div "B-V-5QWVRJO" at bounding box center [263, 581] width 97 height 25
click at [259, 575] on link "B-V-5QWVRJO" at bounding box center [259, 581] width 74 height 12
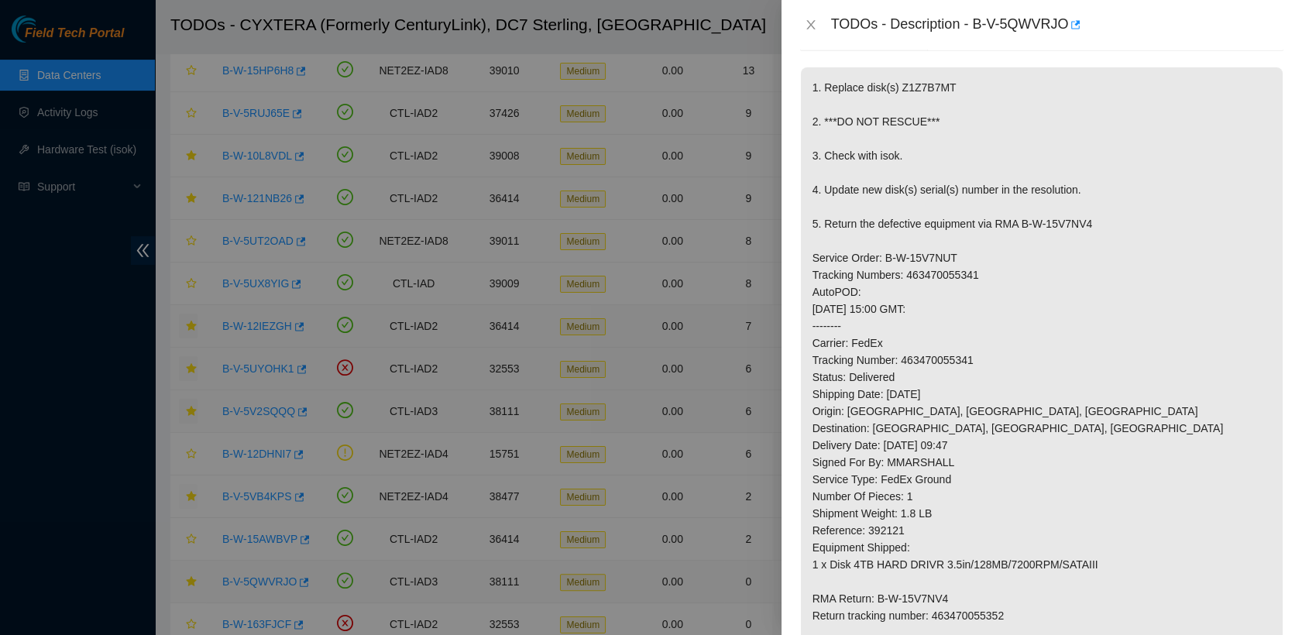
scroll to position [179, 0]
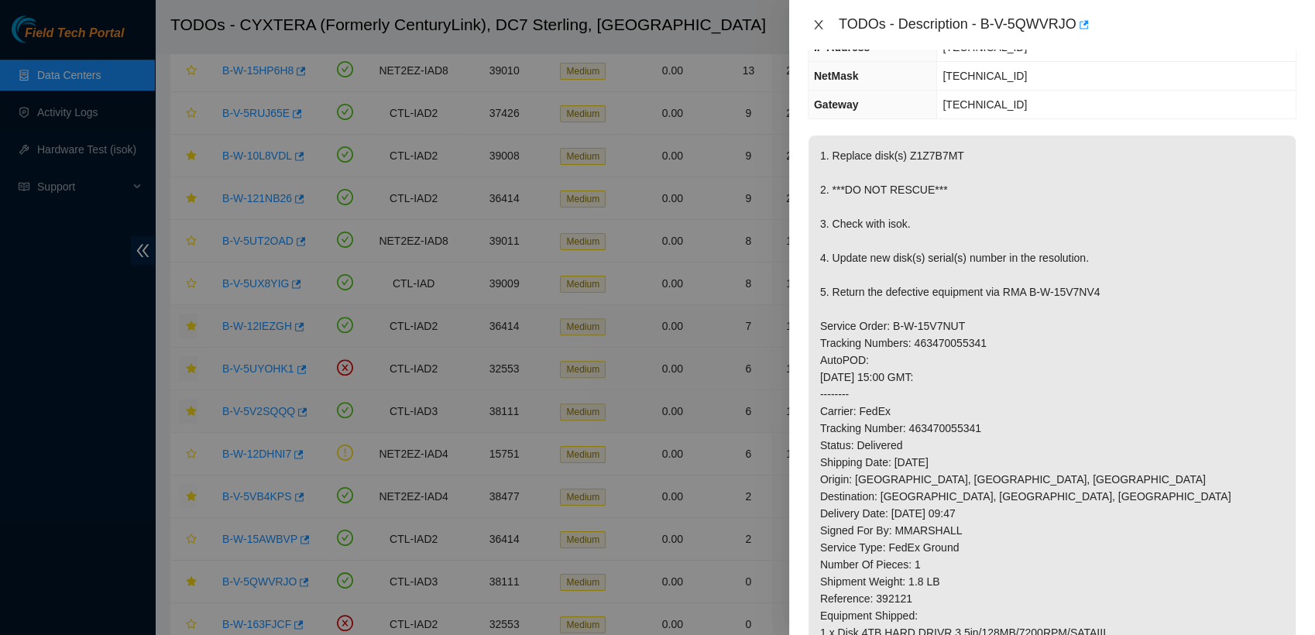
click at [640, 22] on icon "close" at bounding box center [818, 25] width 12 height 12
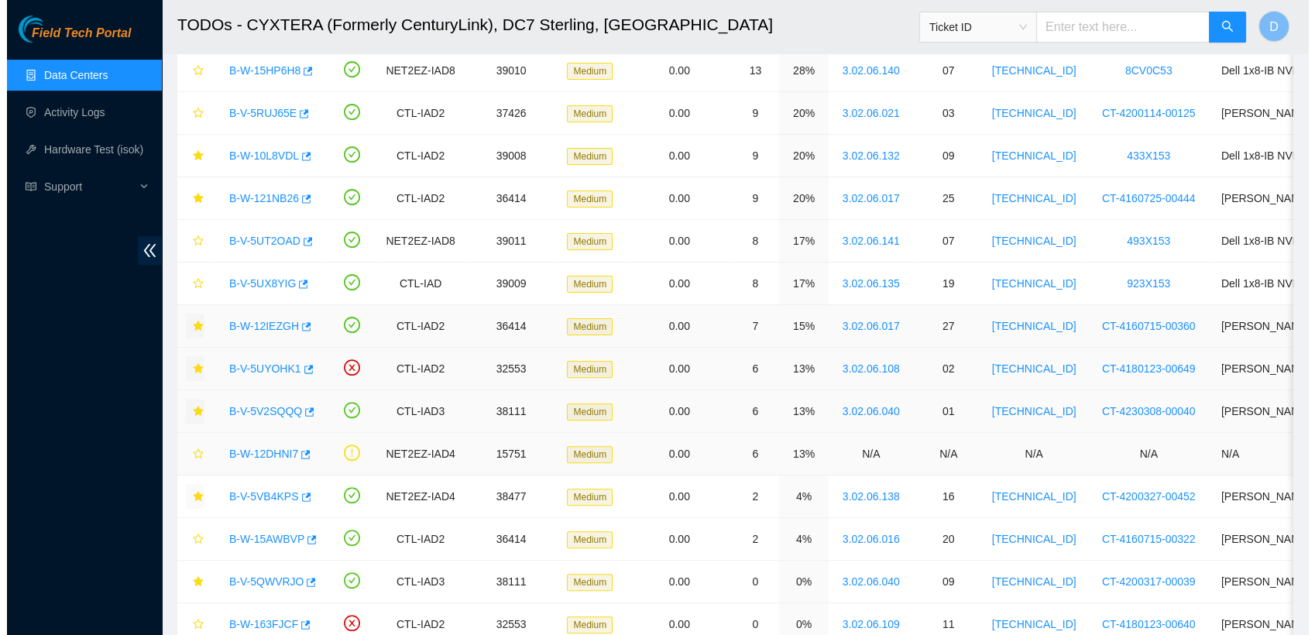
scroll to position [1207, 0]
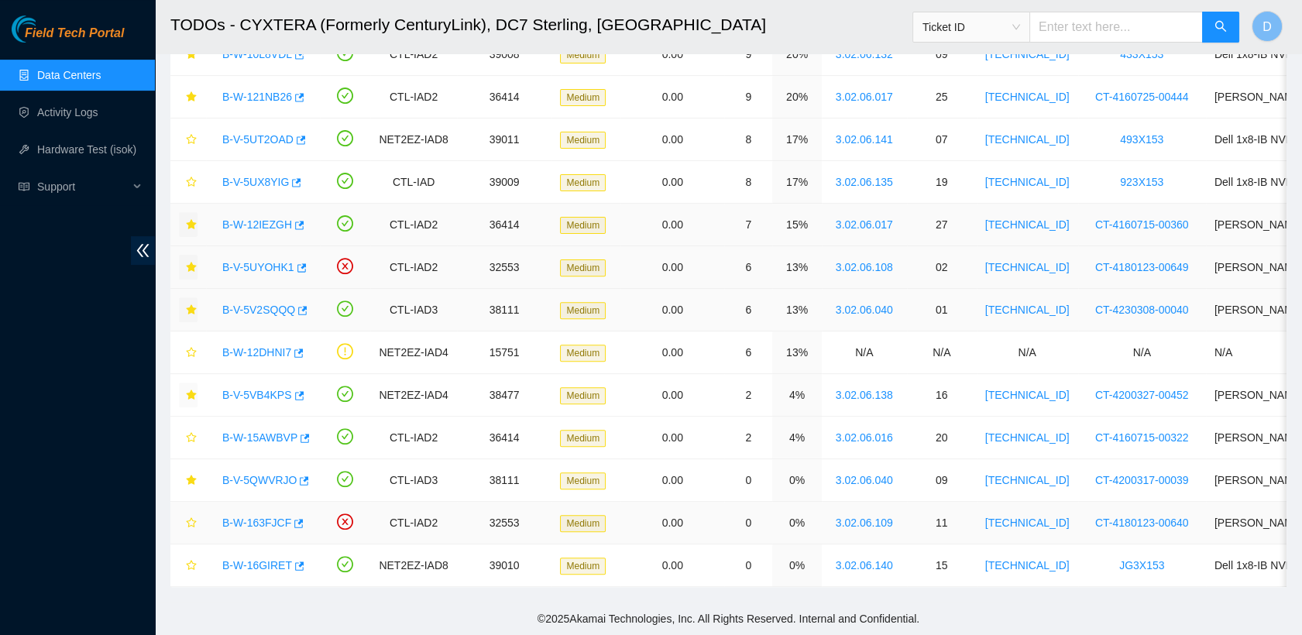
click at [249, 517] on link "B-W-163FJCF" at bounding box center [256, 523] width 69 height 12
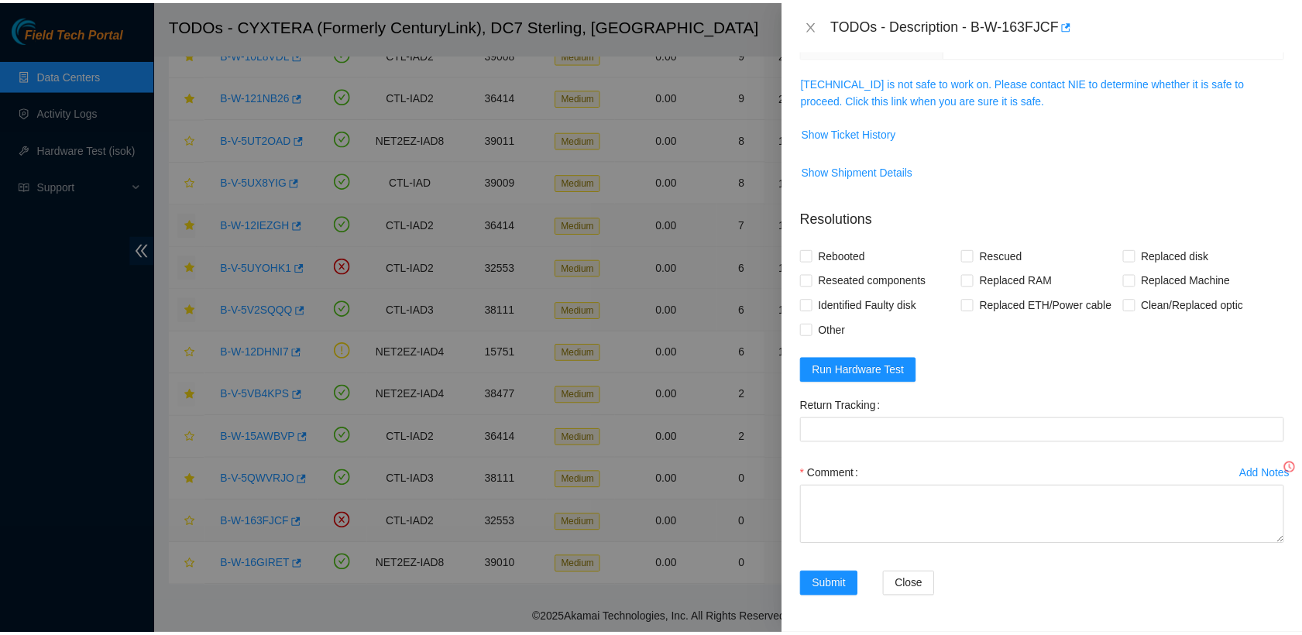
scroll to position [179, 0]
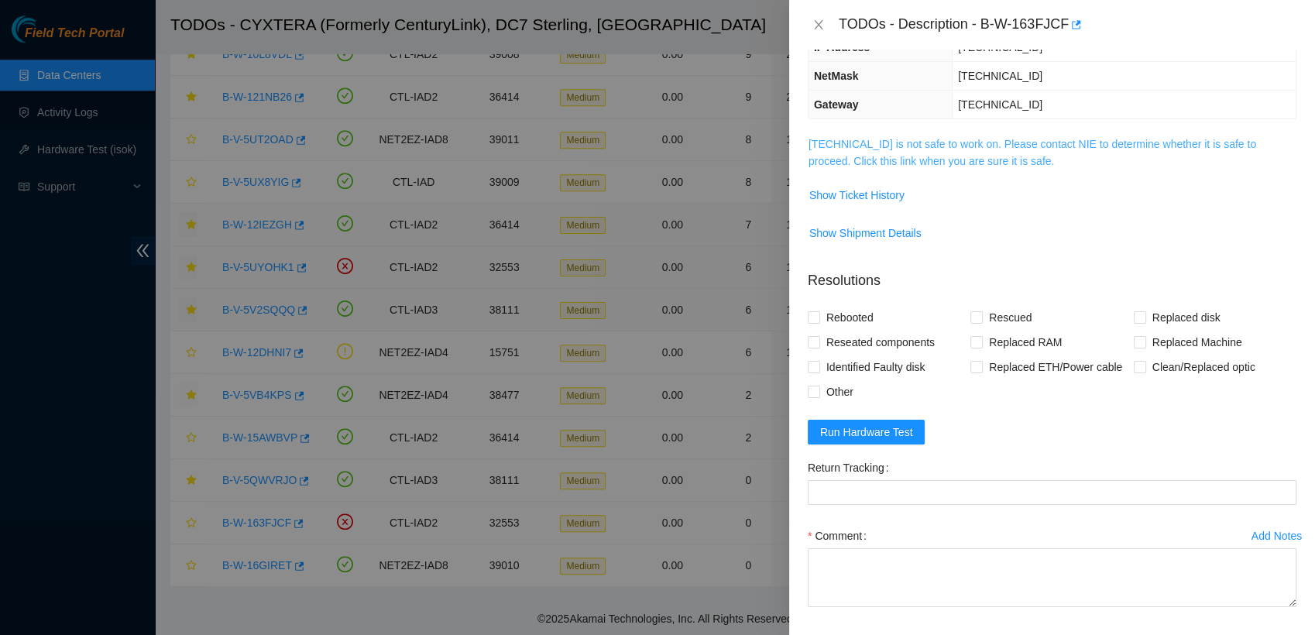
click at [640, 152] on link "23.217.116.53 is not safe to work on. Please contact NIE to determine whether i…" at bounding box center [1032, 152] width 448 height 29
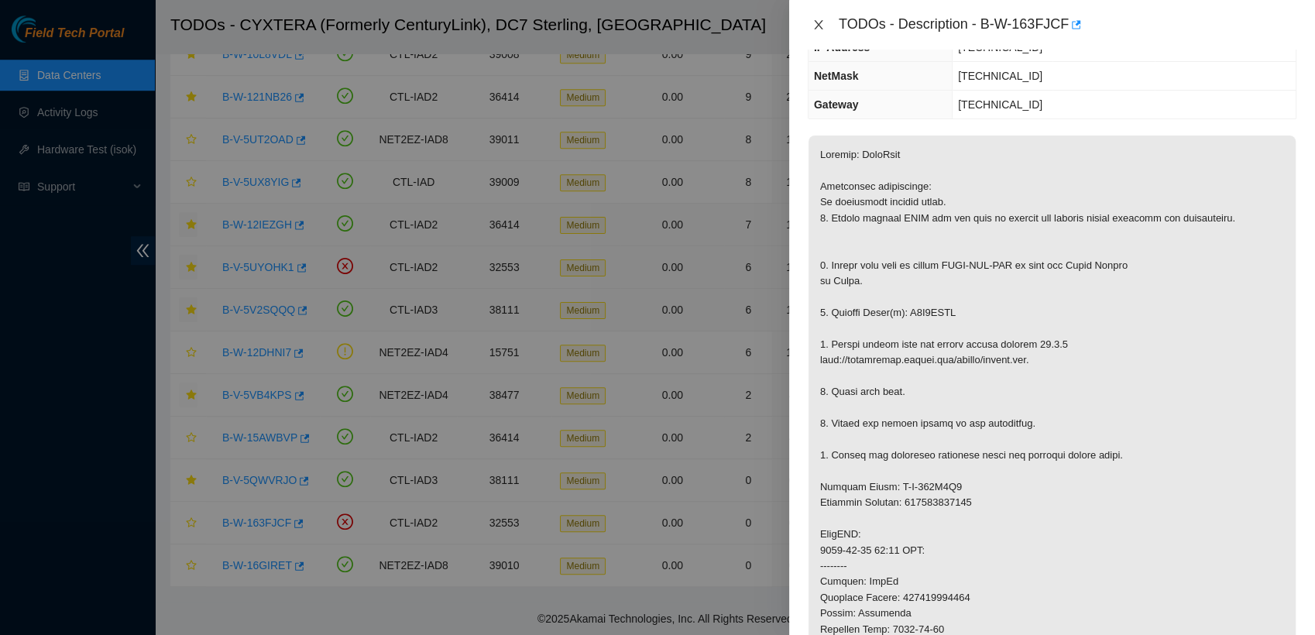
click at [640, 24] on icon "close" at bounding box center [818, 25] width 12 height 12
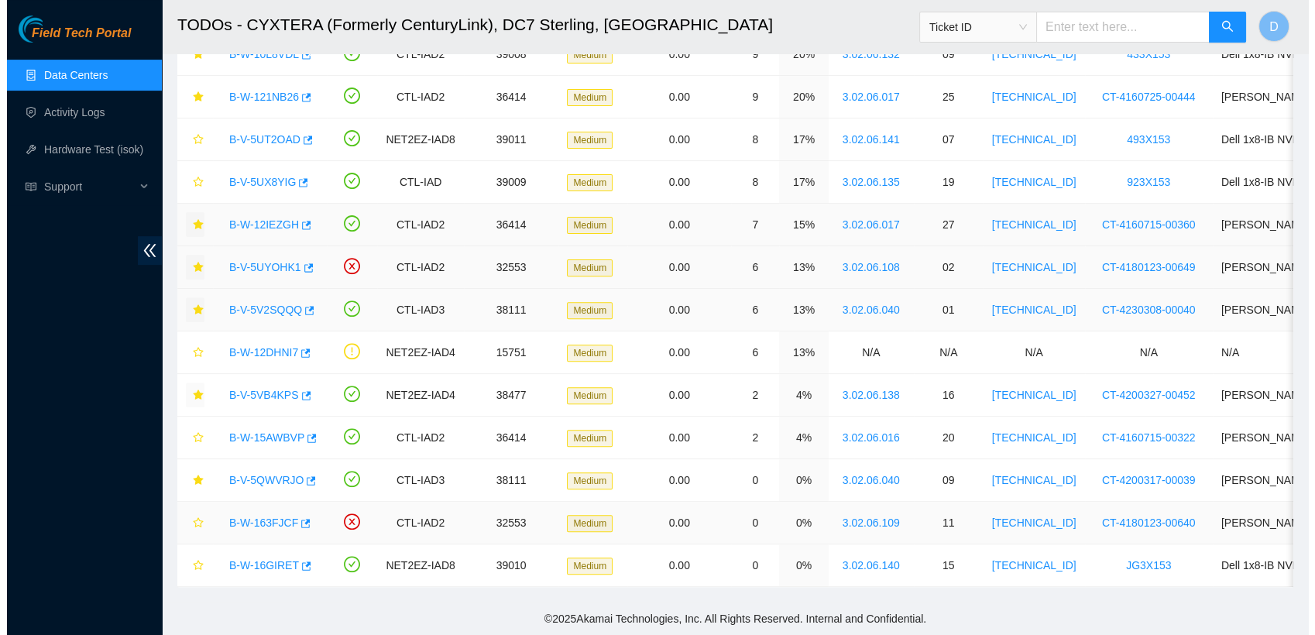
scroll to position [247, 0]
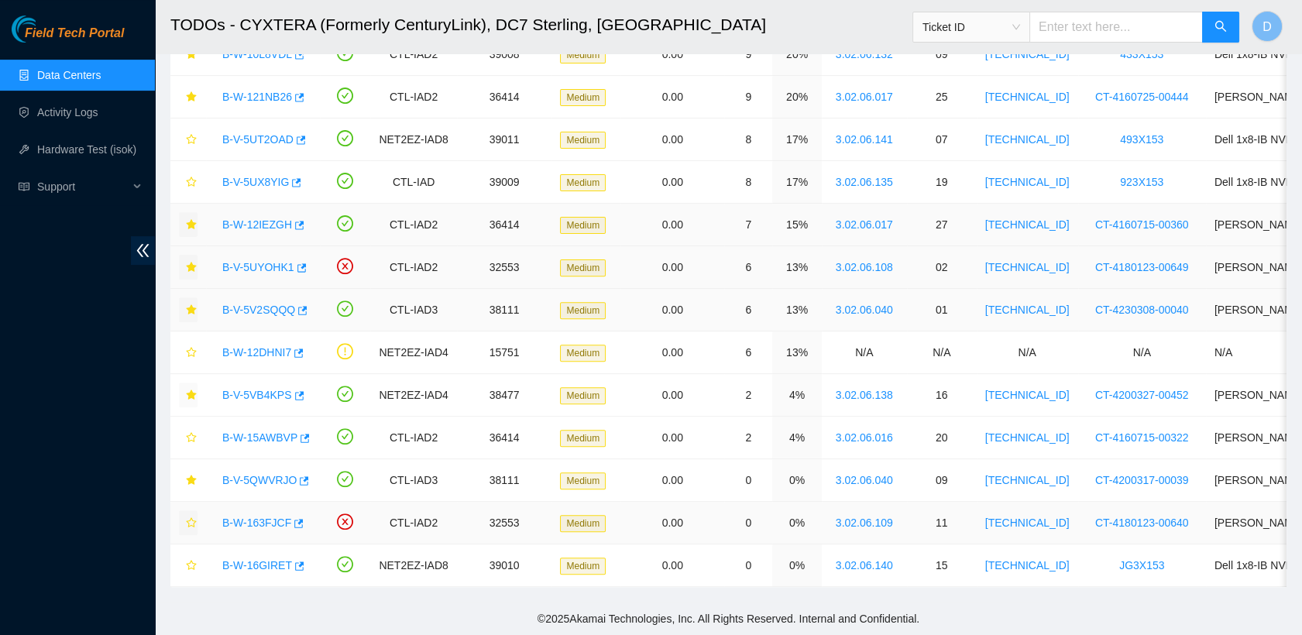
click at [194, 517] on icon "star" at bounding box center [191, 522] width 11 height 11
click at [245, 559] on link "B-W-16GIRET" at bounding box center [257, 565] width 70 height 12
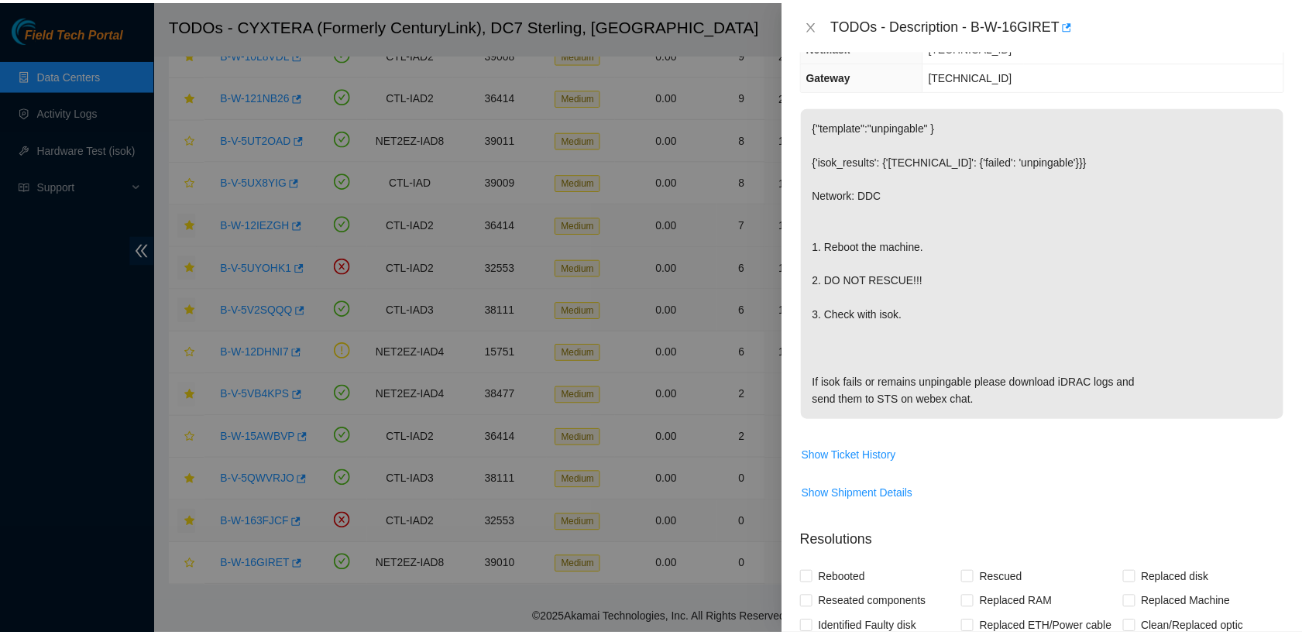
scroll to position [0, 0]
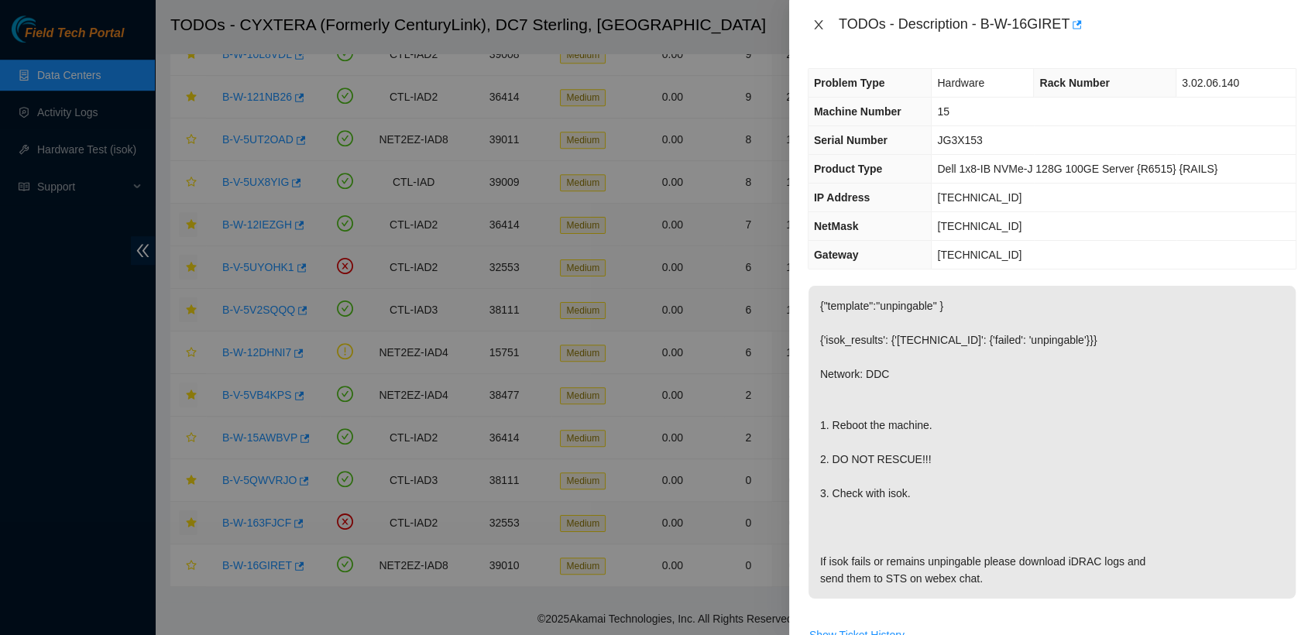
click at [640, 26] on icon "close" at bounding box center [818, 25] width 12 height 12
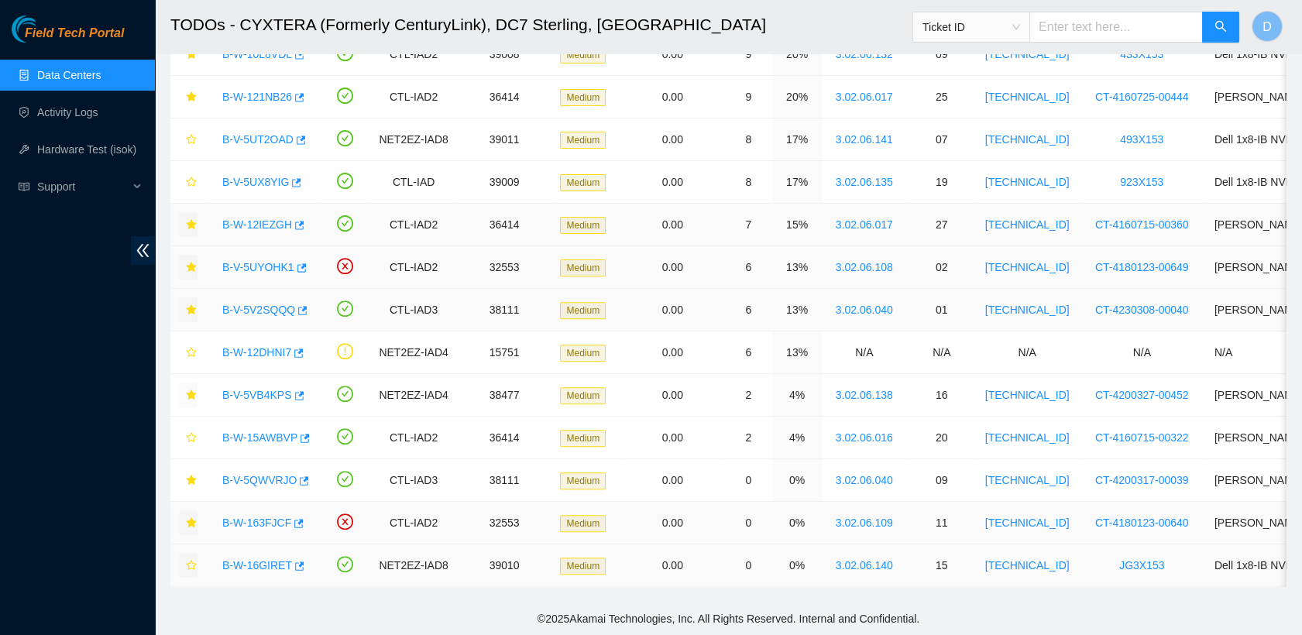
click at [190, 560] on icon "star" at bounding box center [191, 565] width 11 height 11
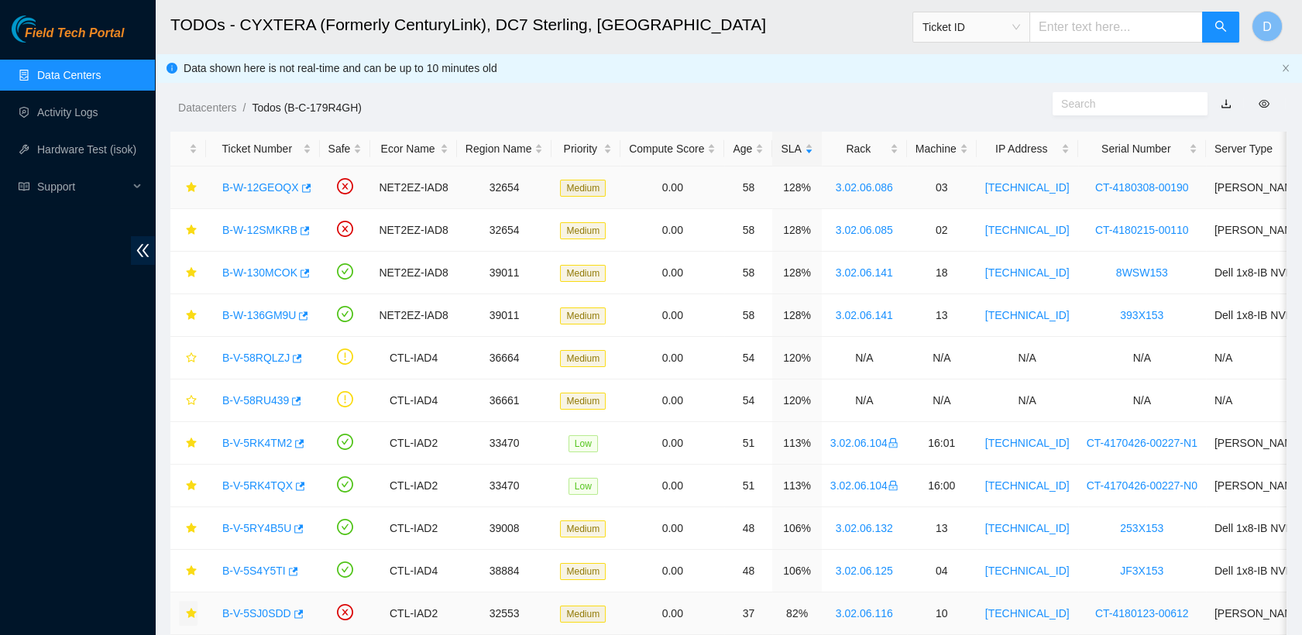
click at [268, 185] on link "B-W-12GEOQX" at bounding box center [260, 187] width 77 height 12
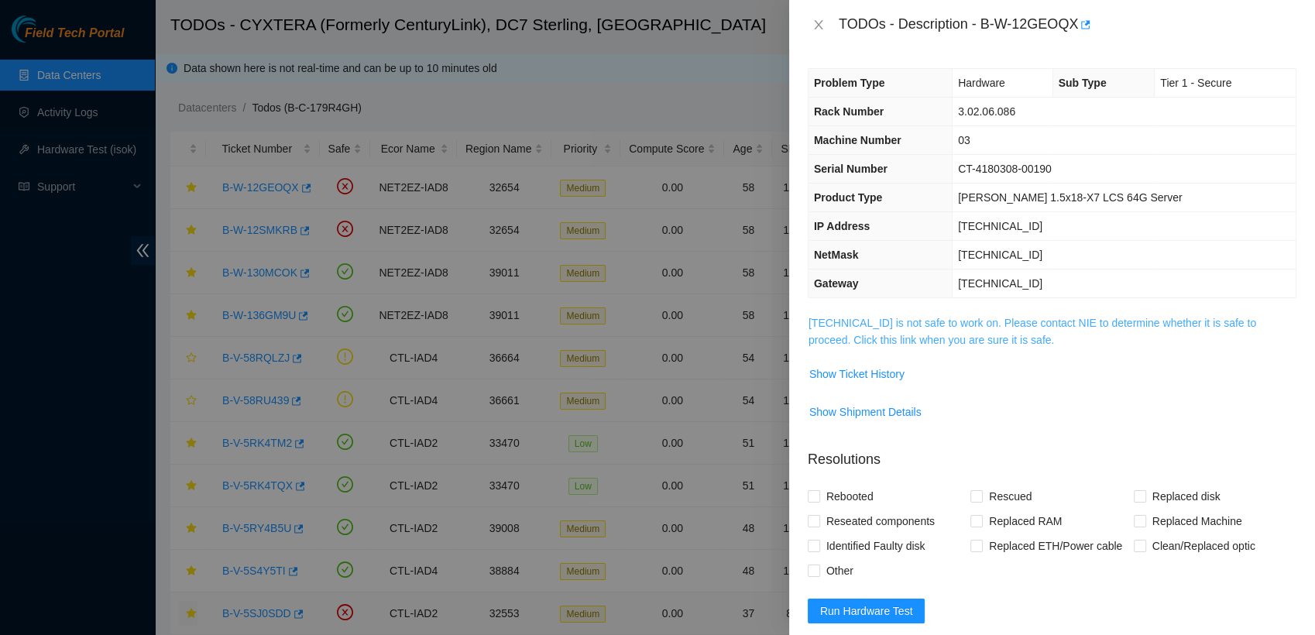
click at [640, 322] on link "23.62.6.100 is not safe to work on. Please contact NIE to determine whether it …" at bounding box center [1032, 331] width 448 height 29
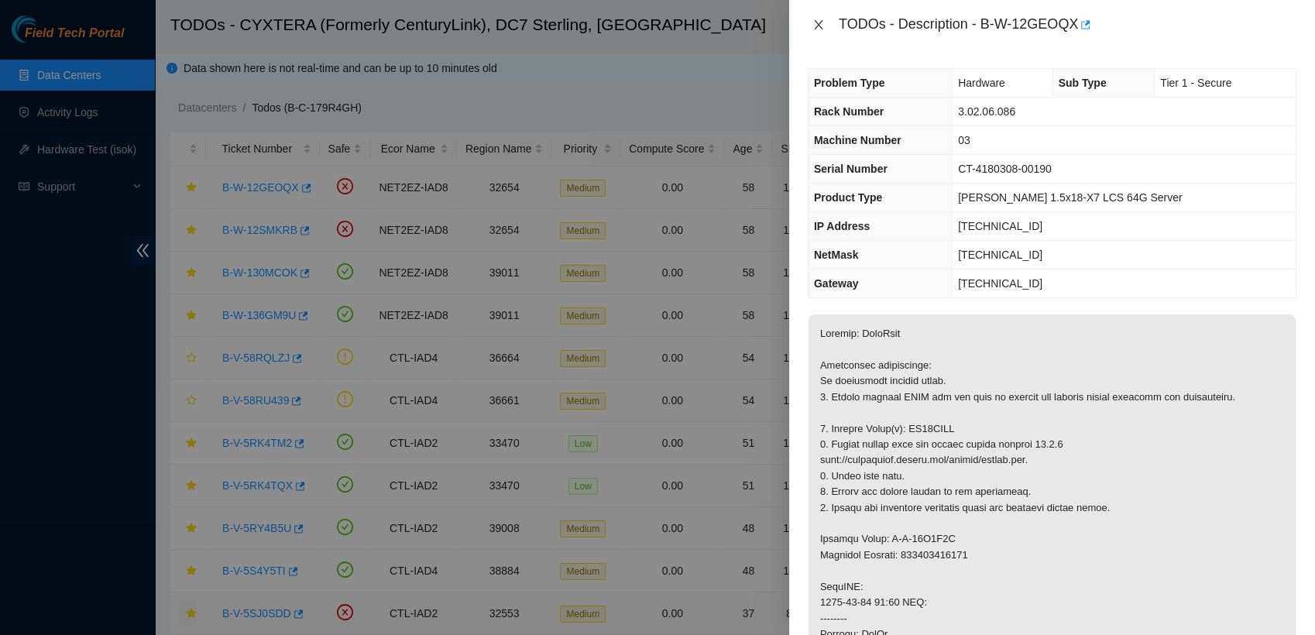
click at [640, 22] on icon "close" at bounding box center [818, 25] width 12 height 12
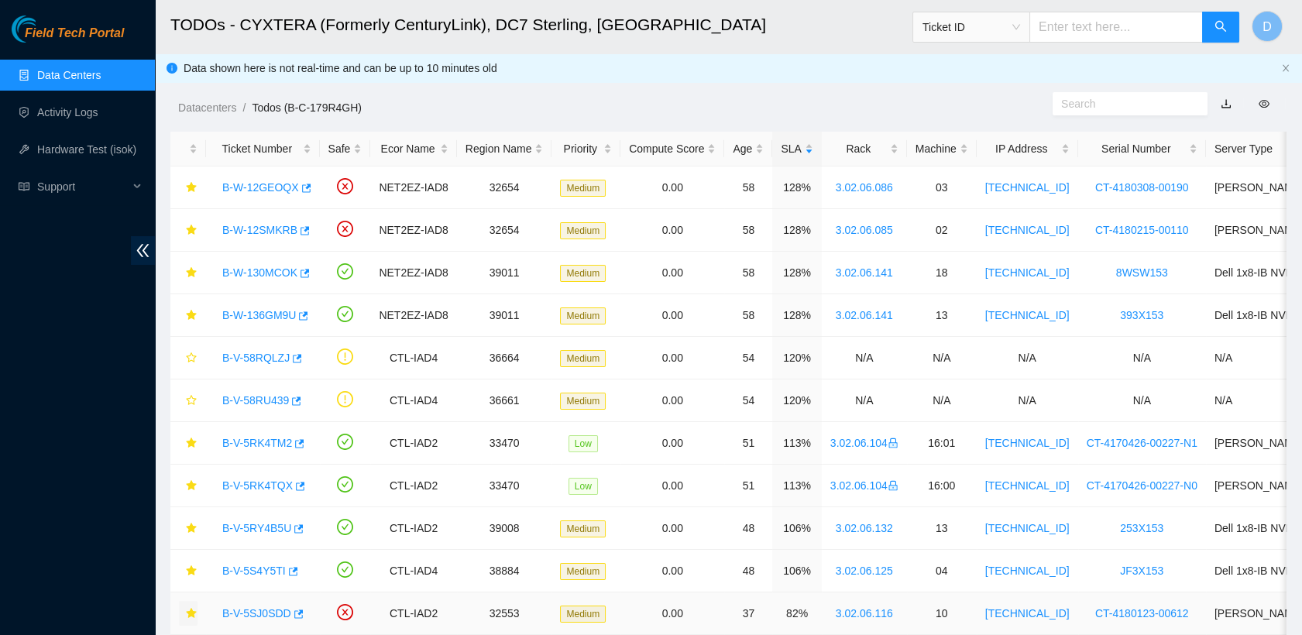
click at [98, 80] on link "Data Centers" at bounding box center [68, 75] width 63 height 12
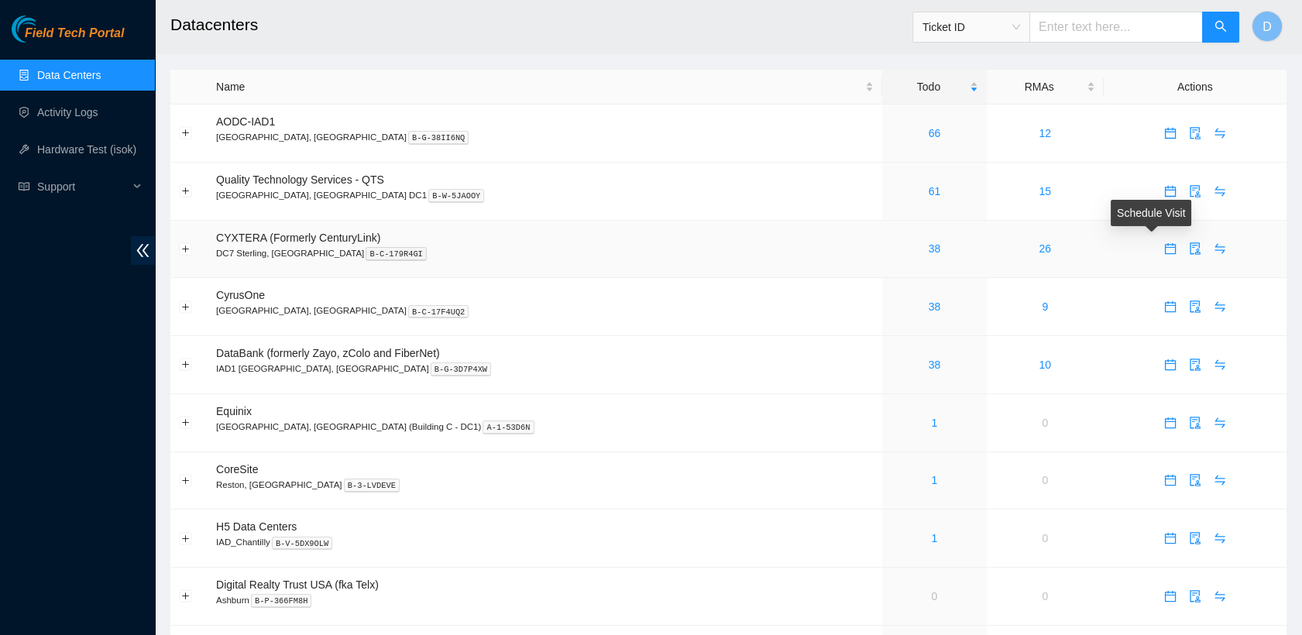
click at [640, 247] on icon "calendar" at bounding box center [1170, 248] width 11 height 11
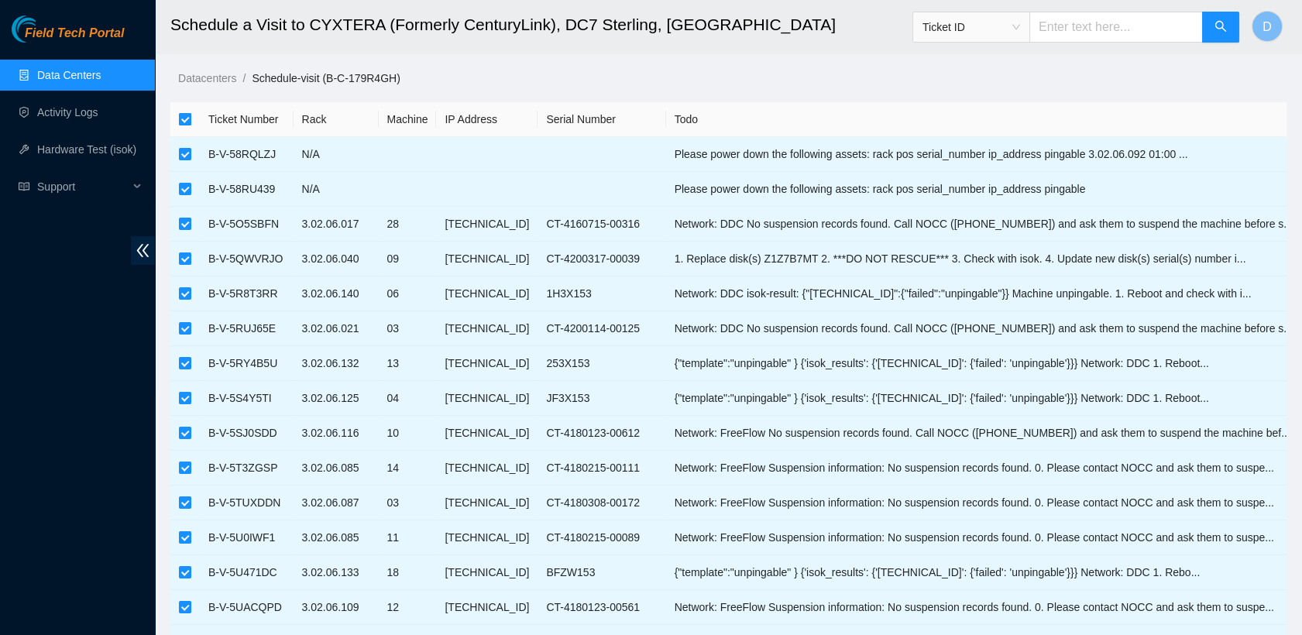
click at [186, 121] on input "checkbox" at bounding box center [185, 119] width 12 height 12
checkbox input "false"
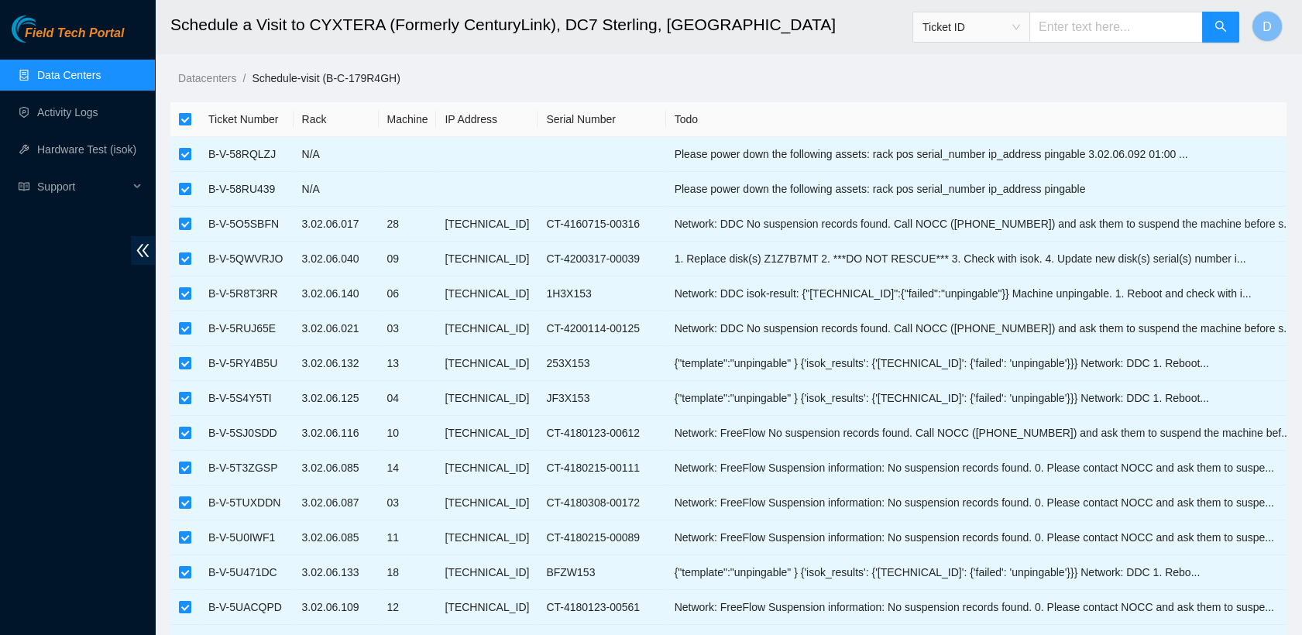
checkbox input "false"
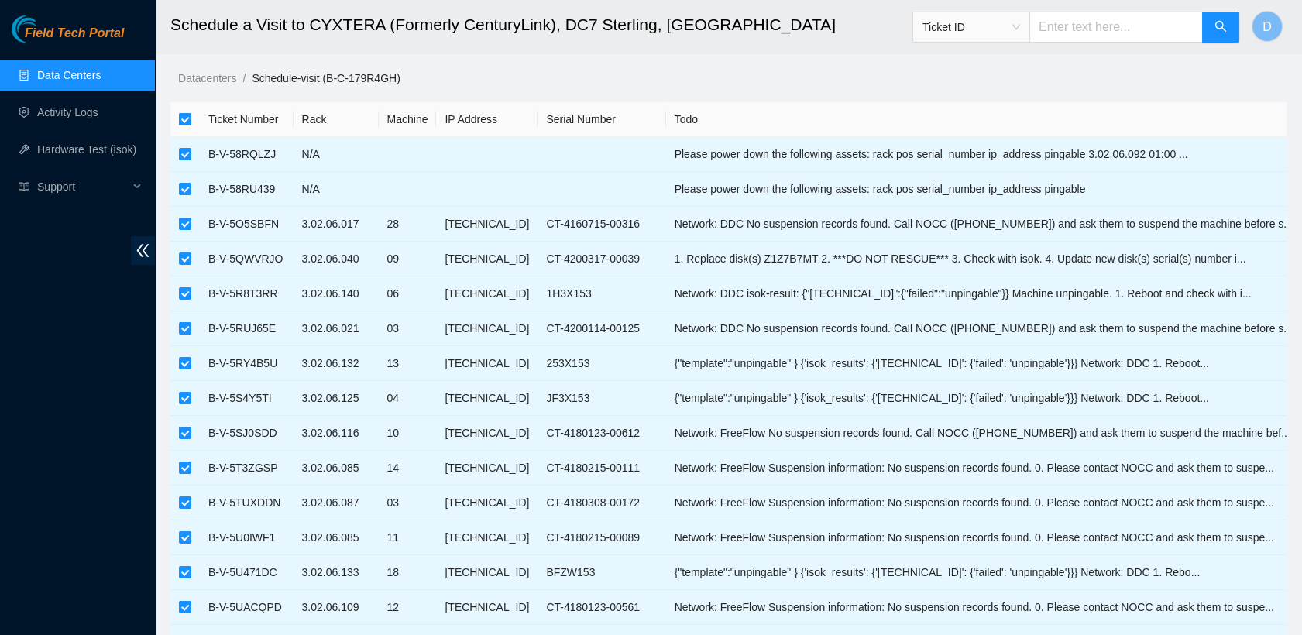
checkbox input "false"
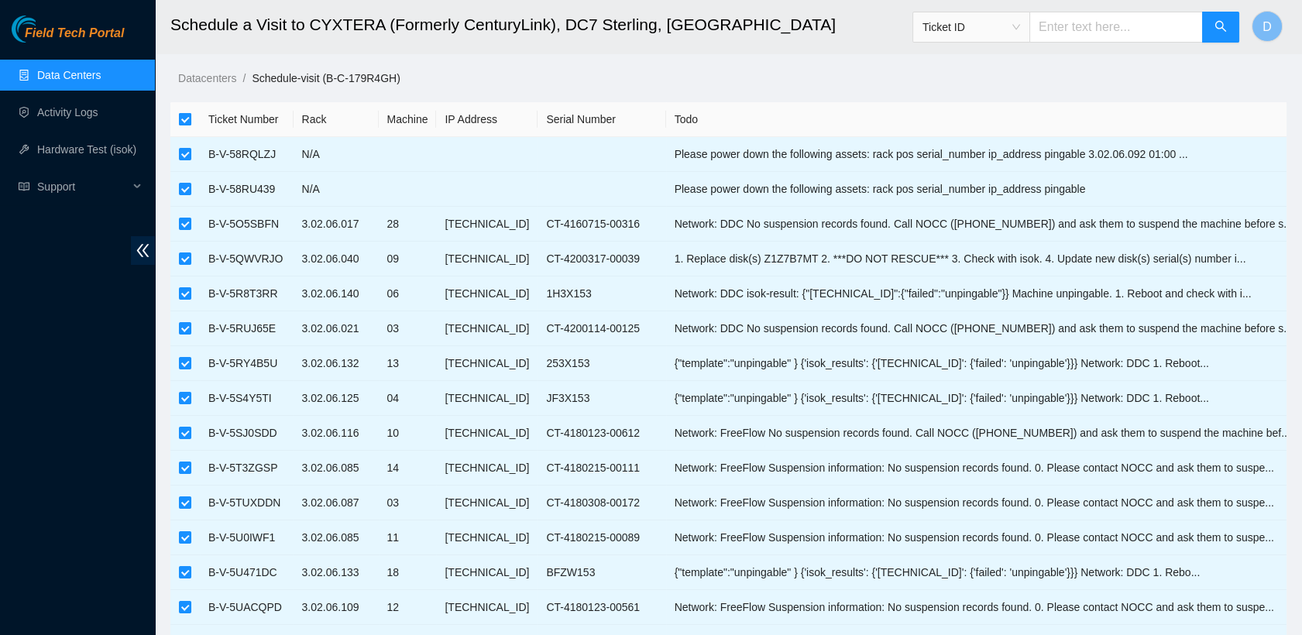
checkbox input "false"
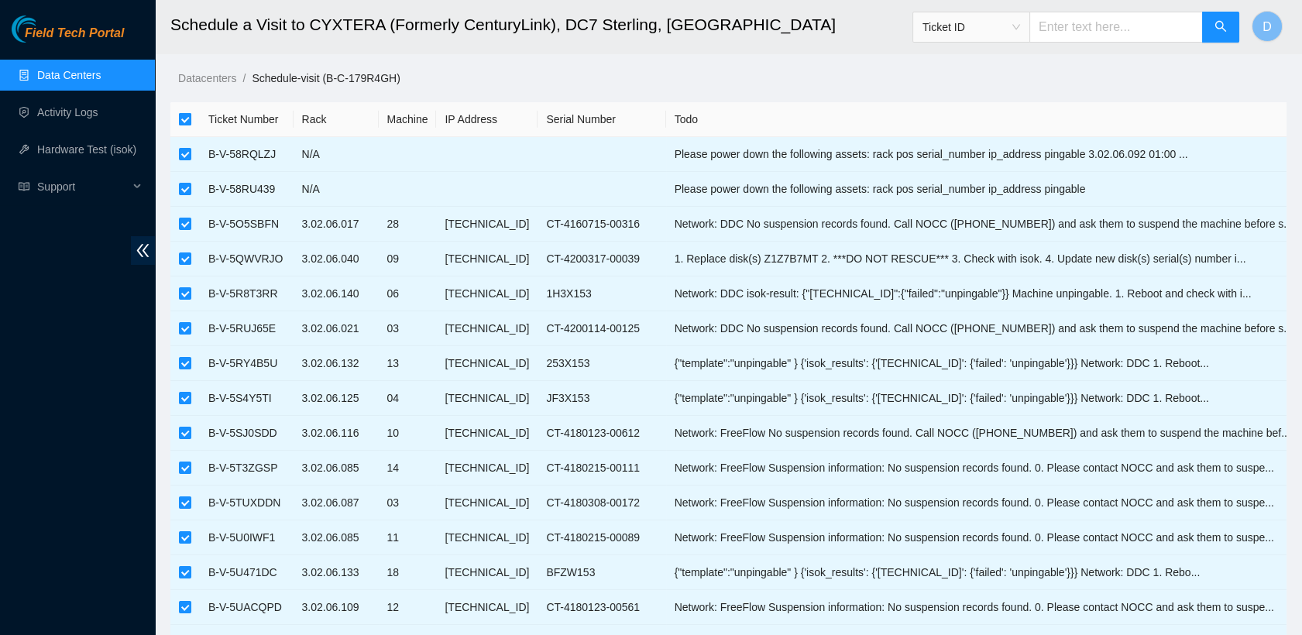
checkbox input "false"
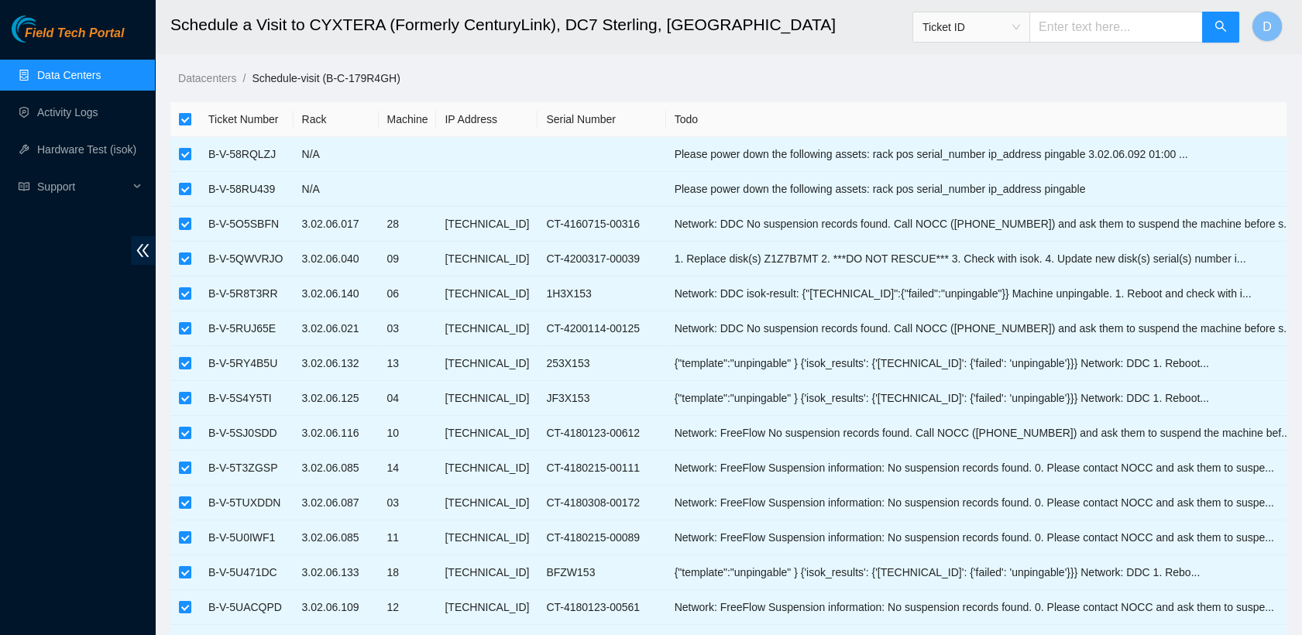
checkbox input "false"
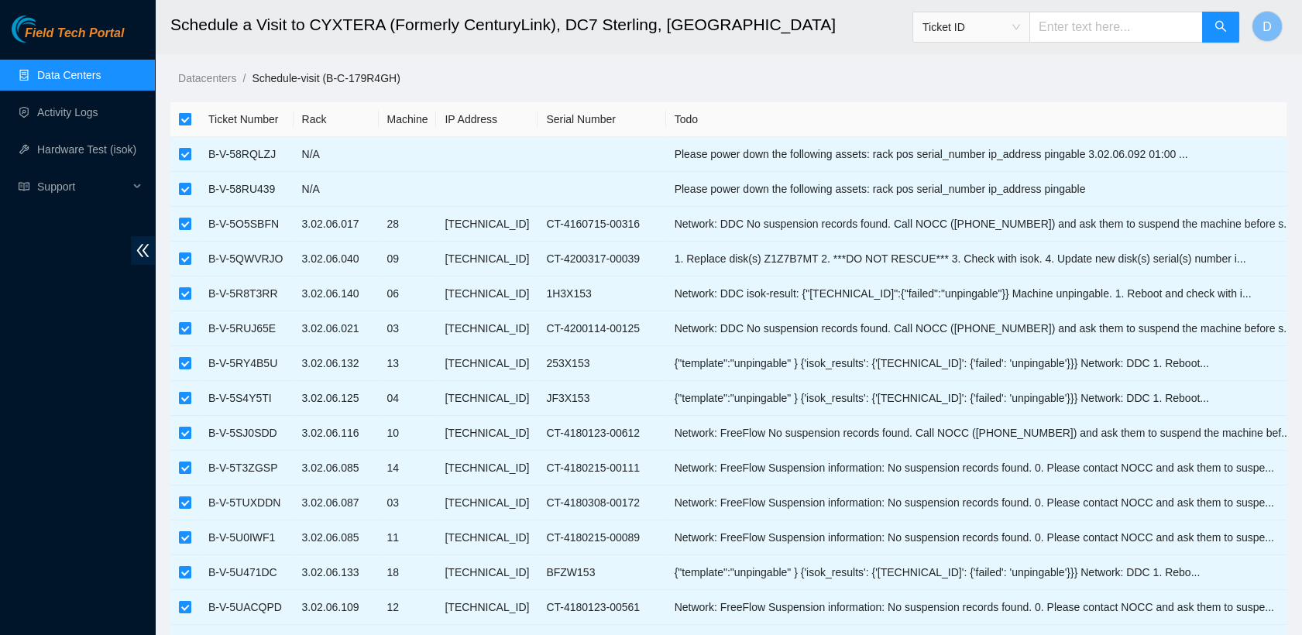
checkbox input "false"
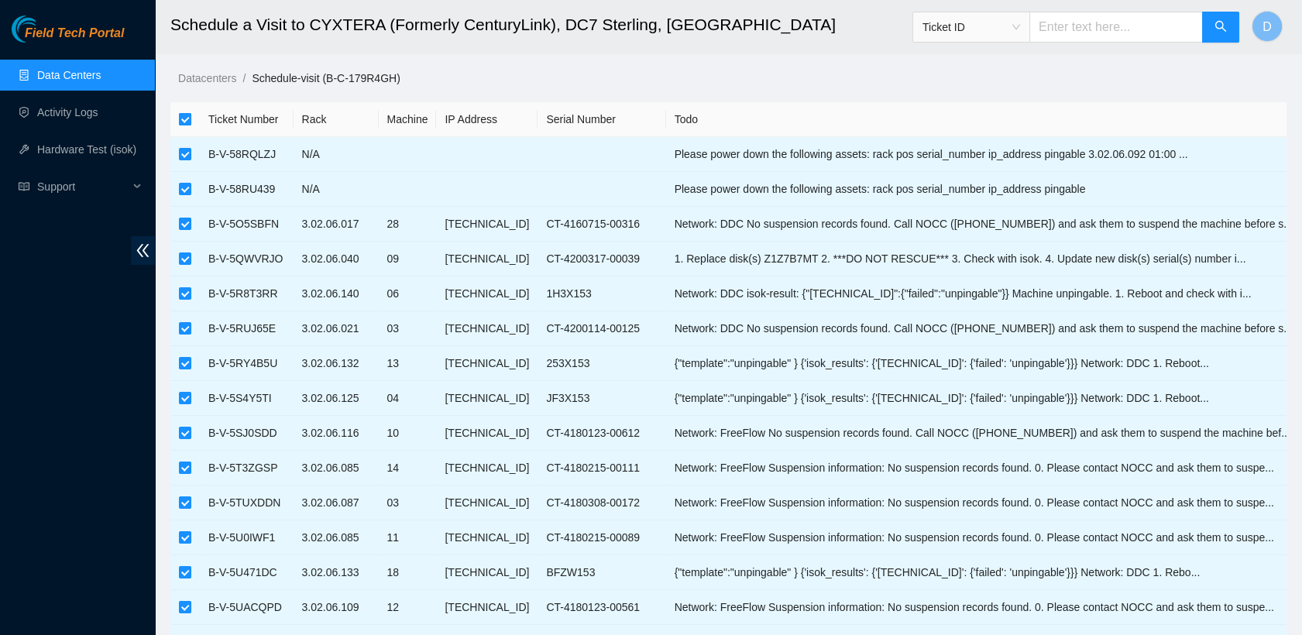
checkbox input "false"
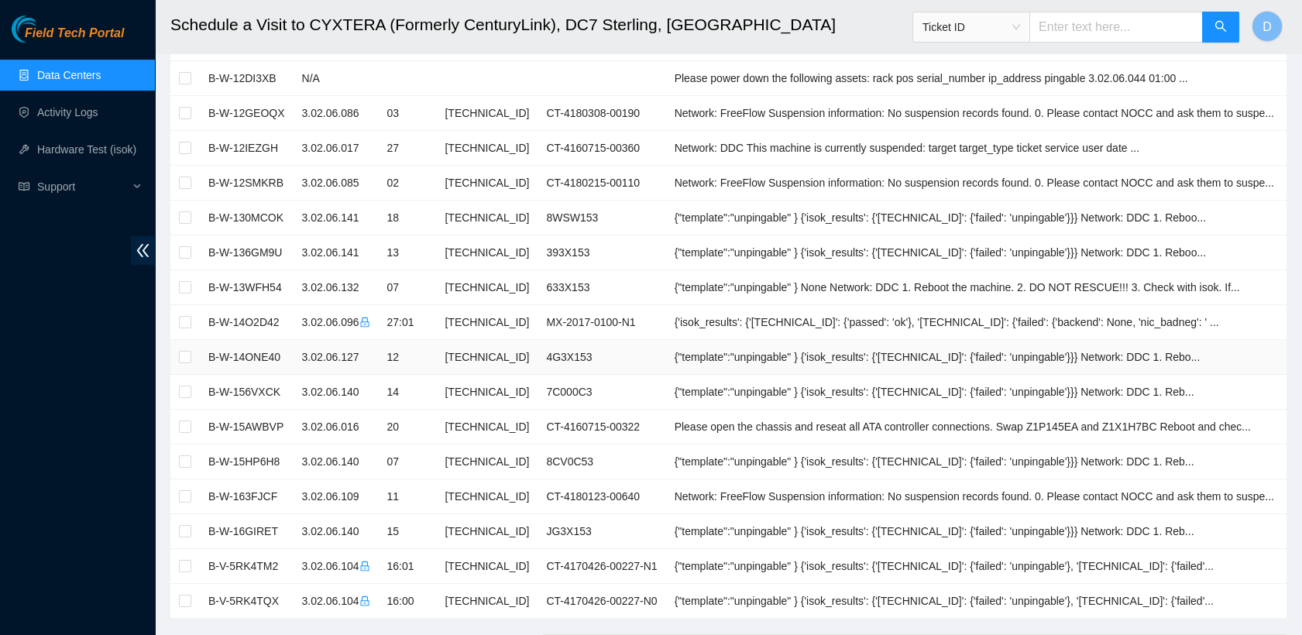
scroll to position [845, 0]
click at [188, 562] on input "checkbox" at bounding box center [185, 564] width 12 height 12
checkbox input "true"
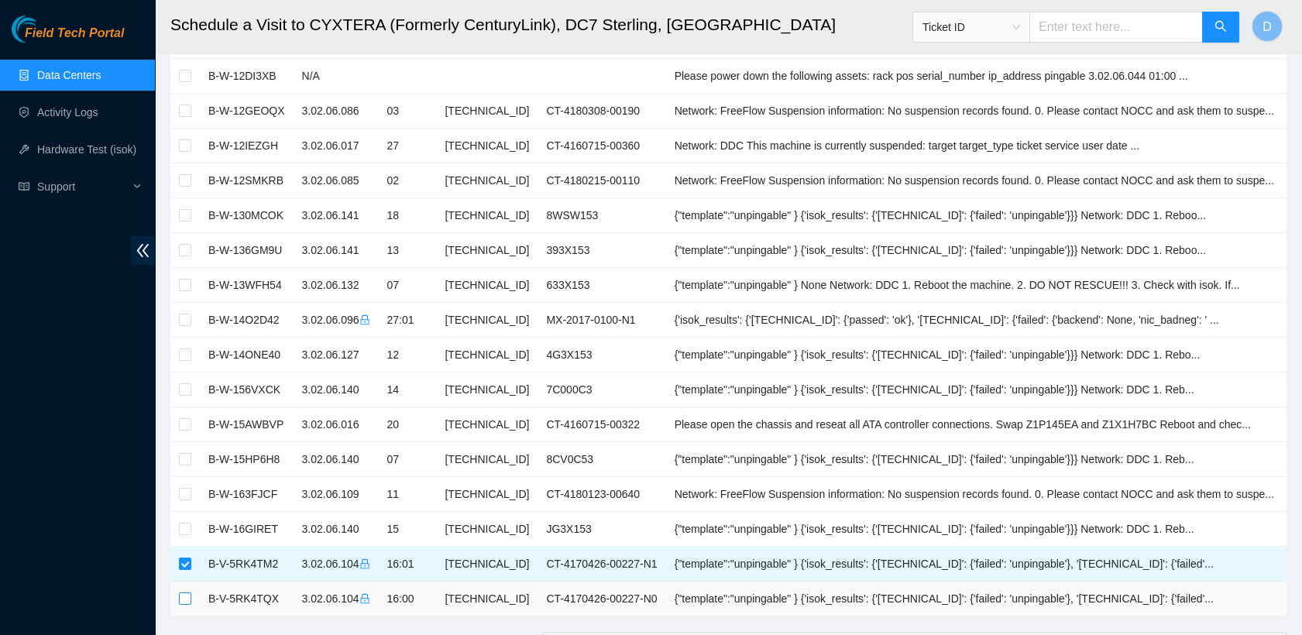
click at [186, 594] on input "checkbox" at bounding box center [185, 598] width 12 height 12
checkbox input "true"
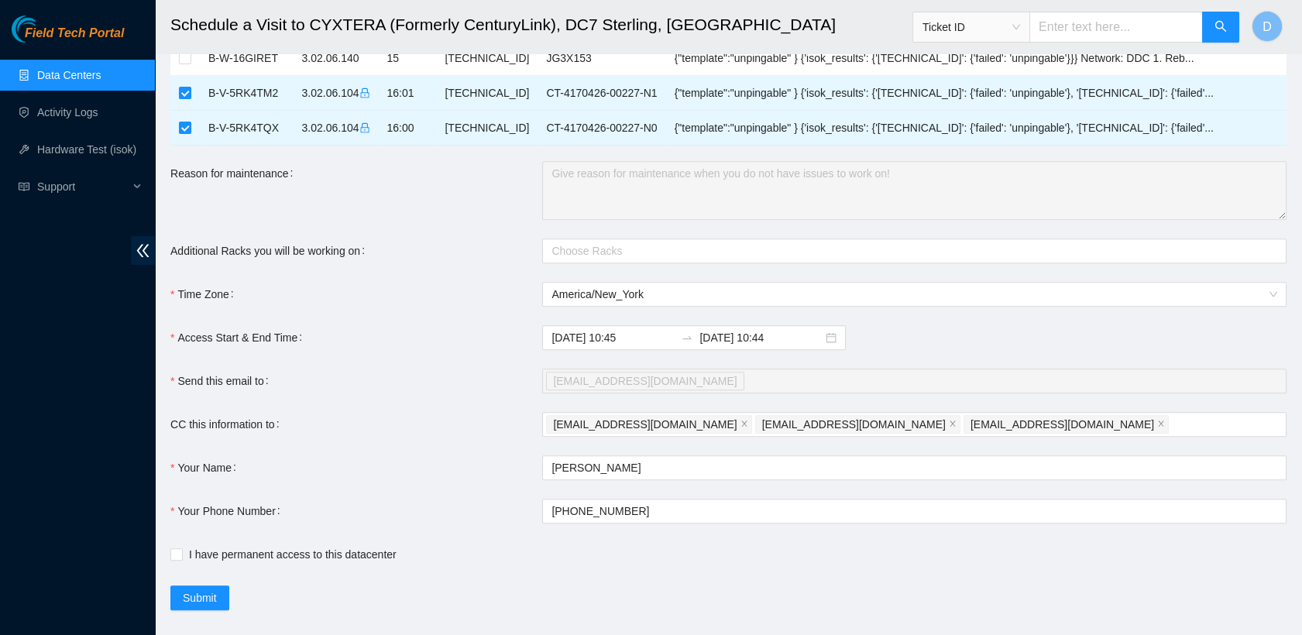
scroll to position [1338, 0]
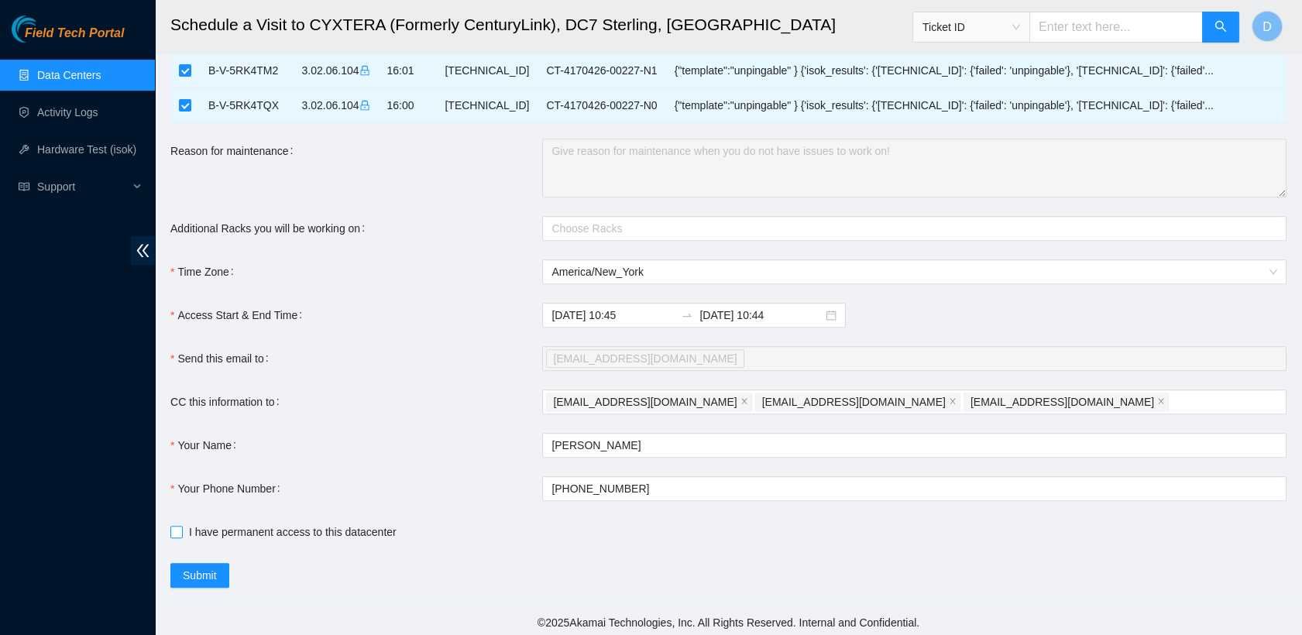
click at [184, 525] on span "I have permanent access to this datacenter" at bounding box center [293, 531] width 220 height 17
click at [181, 526] on input "I have permanent access to this datacenter" at bounding box center [175, 531] width 11 height 11
checkbox input "true"
click at [640, 314] on input "2025-09-19 10:44" at bounding box center [760, 315] width 123 height 17
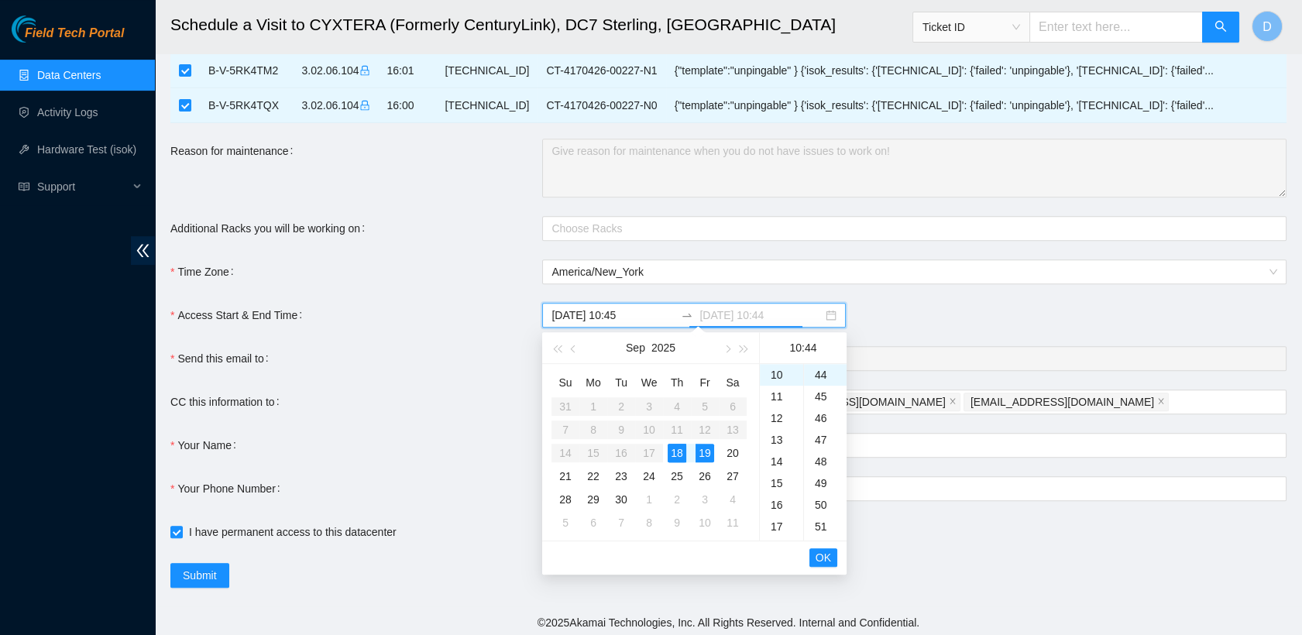
click at [640, 446] on div "18" at bounding box center [677, 453] width 19 height 19
click at [640, 511] on div "18" at bounding box center [781, 508] width 43 height 22
click at [640, 369] on div "00" at bounding box center [825, 375] width 43 height 22
type input "2025-09-18 18:00"
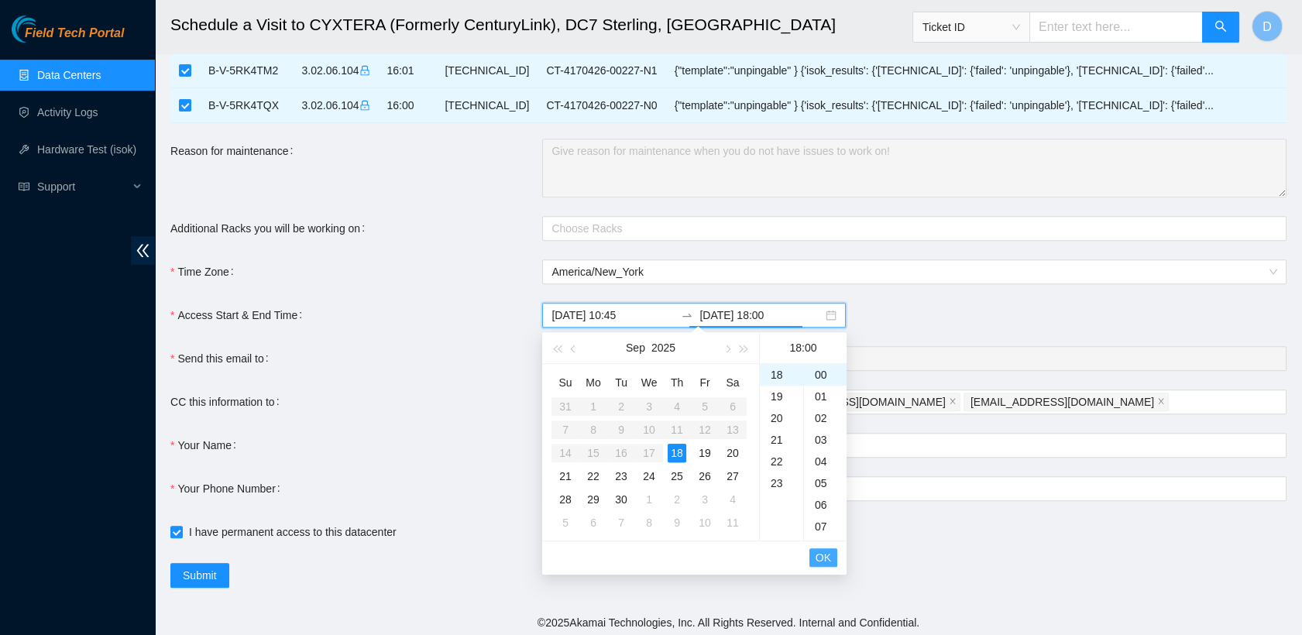
click at [640, 562] on button "OK" at bounding box center [823, 557] width 28 height 19
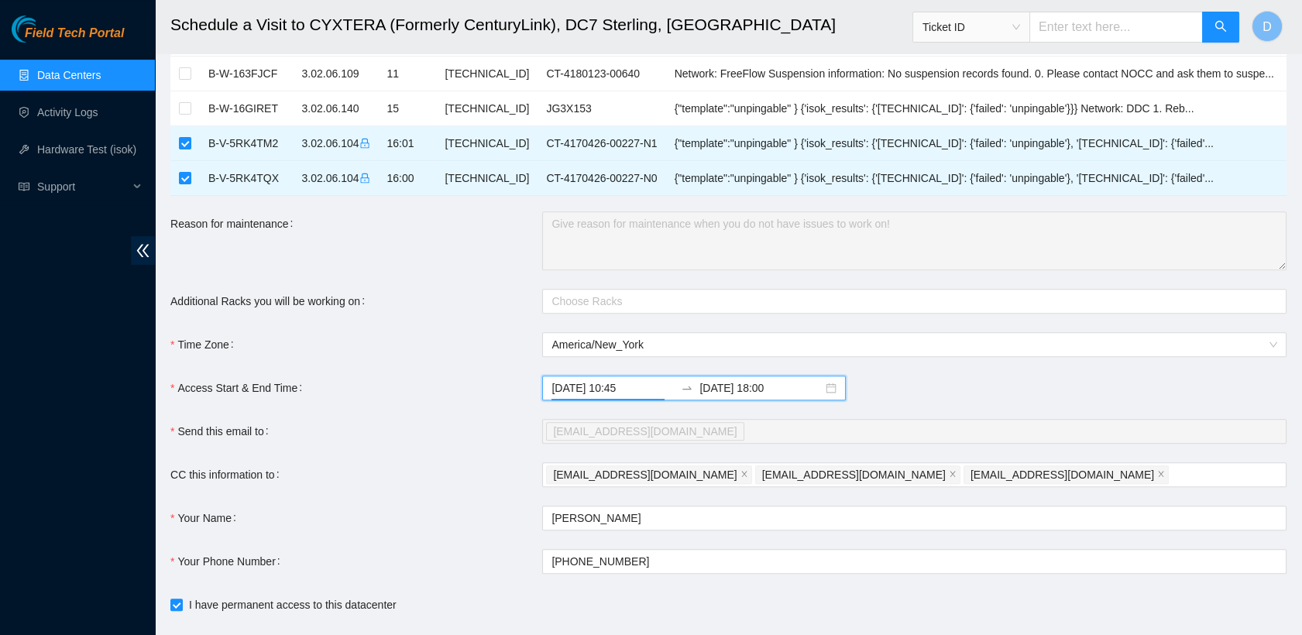
scroll to position [1338, 0]
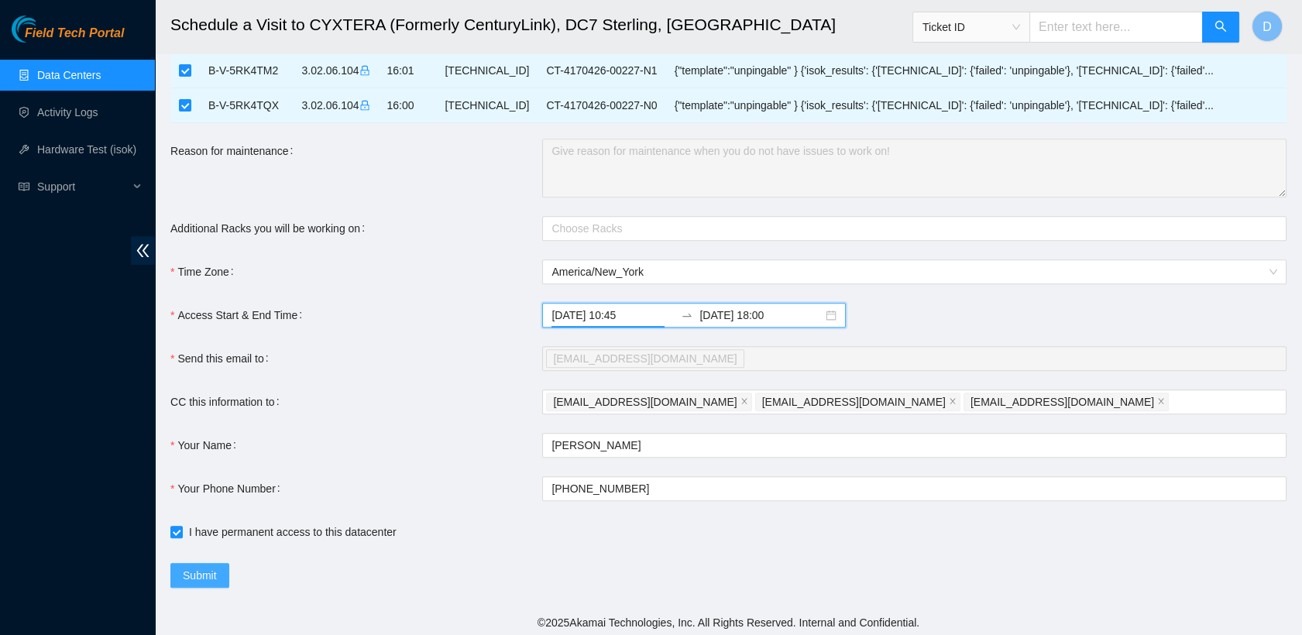
click at [201, 572] on span "Submit" at bounding box center [200, 575] width 34 height 17
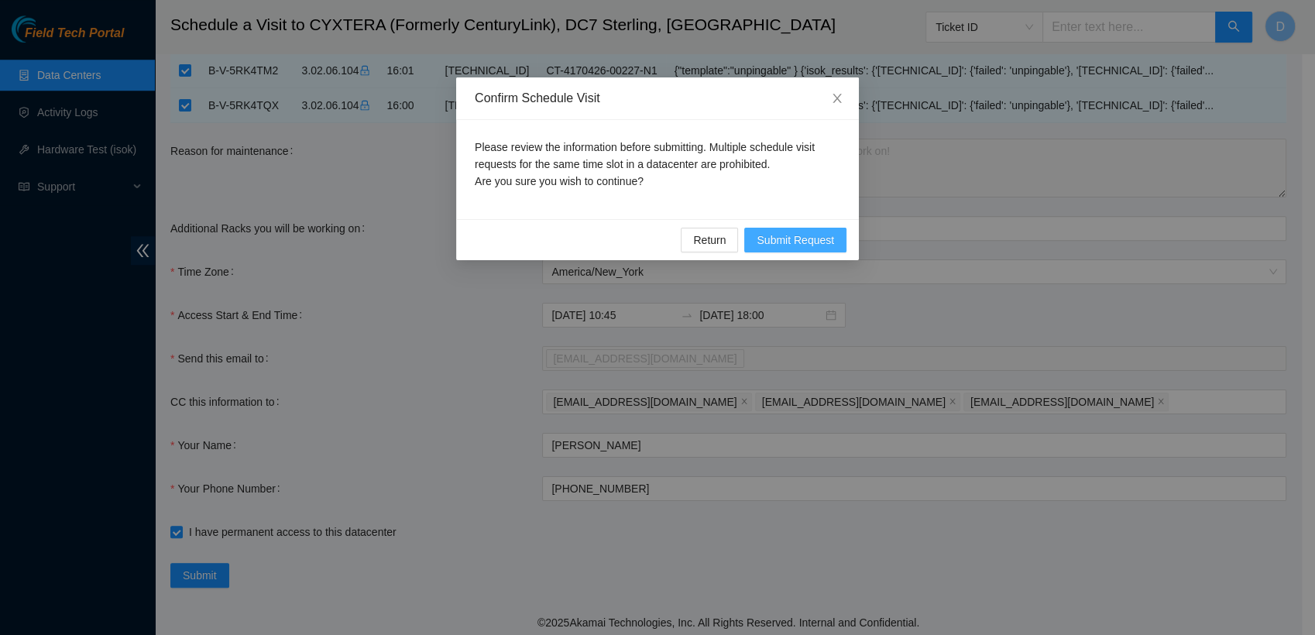
click at [640, 234] on span "Submit Request" at bounding box center [795, 240] width 77 height 17
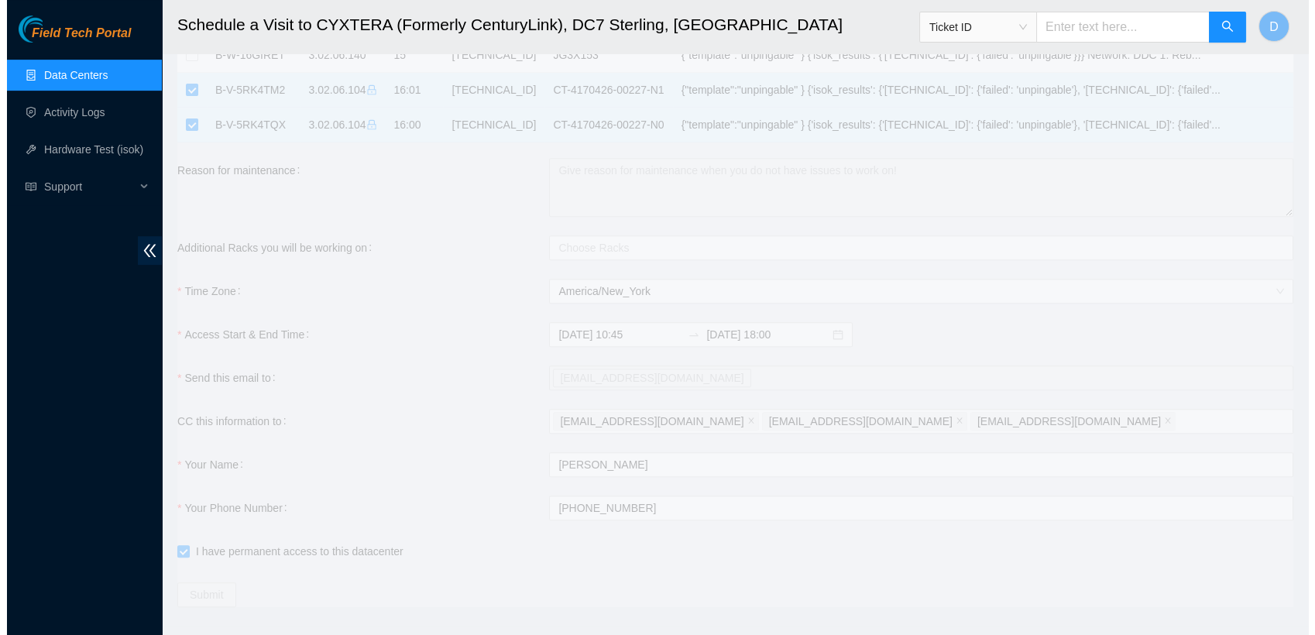
scroll to position [1320, 0]
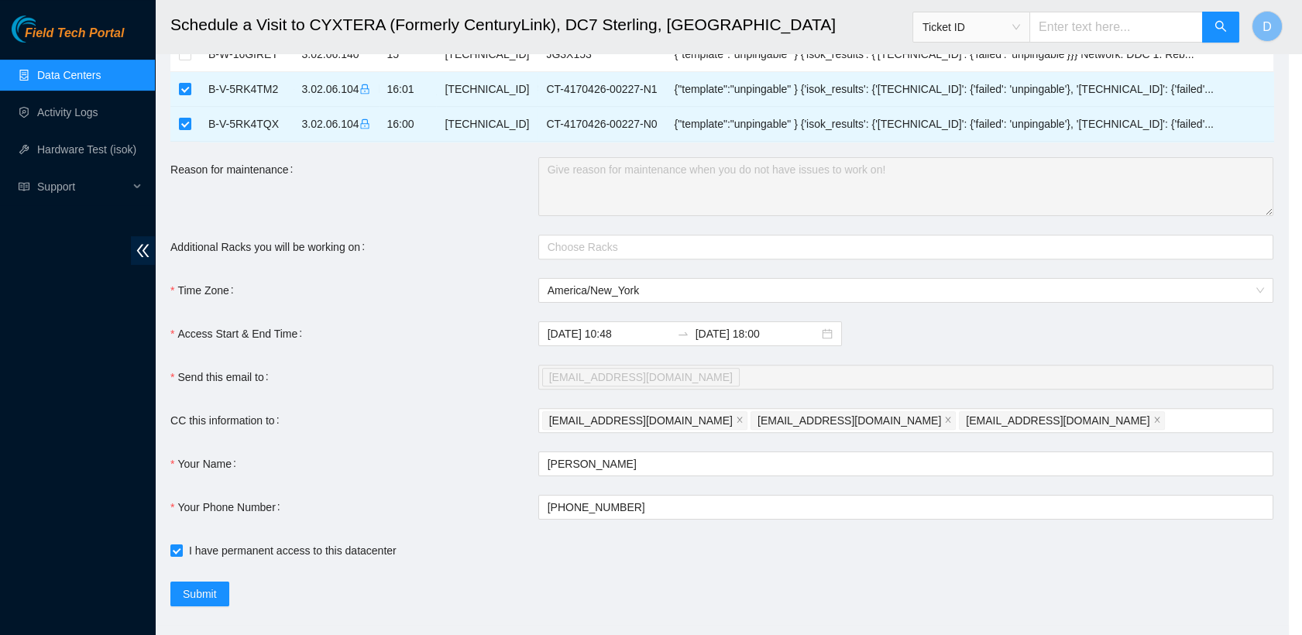
type input "2025-09-18 10:48"
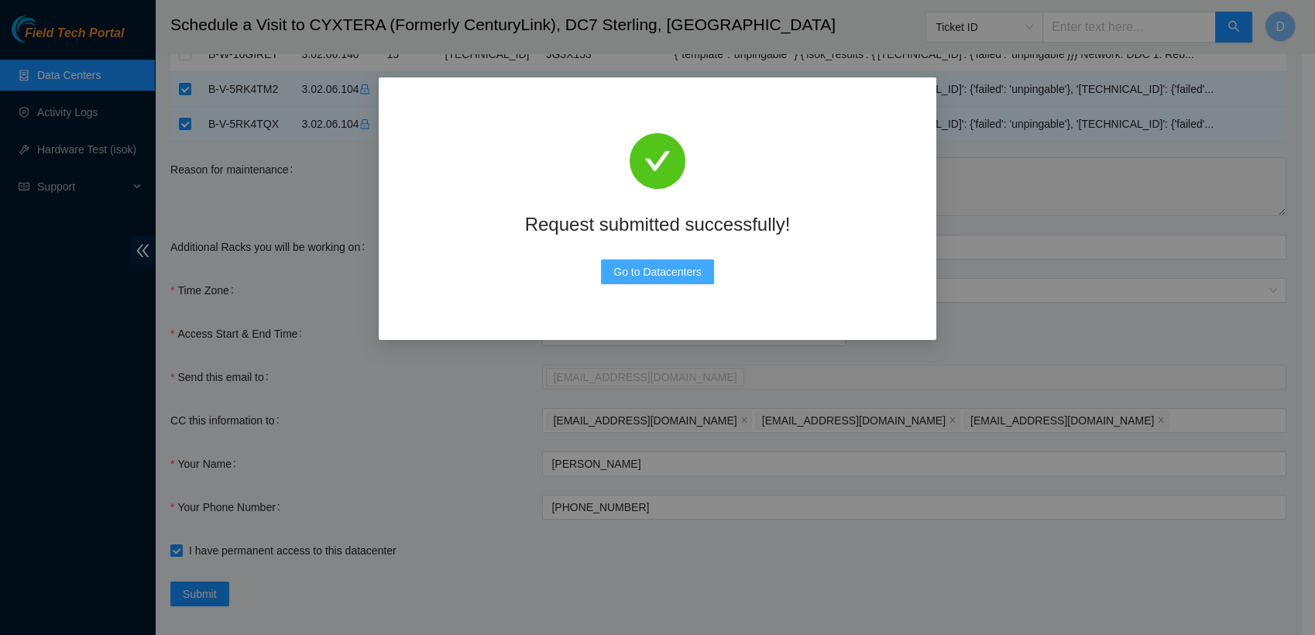
click at [640, 274] on span "Go to Datacenters" at bounding box center [657, 271] width 88 height 17
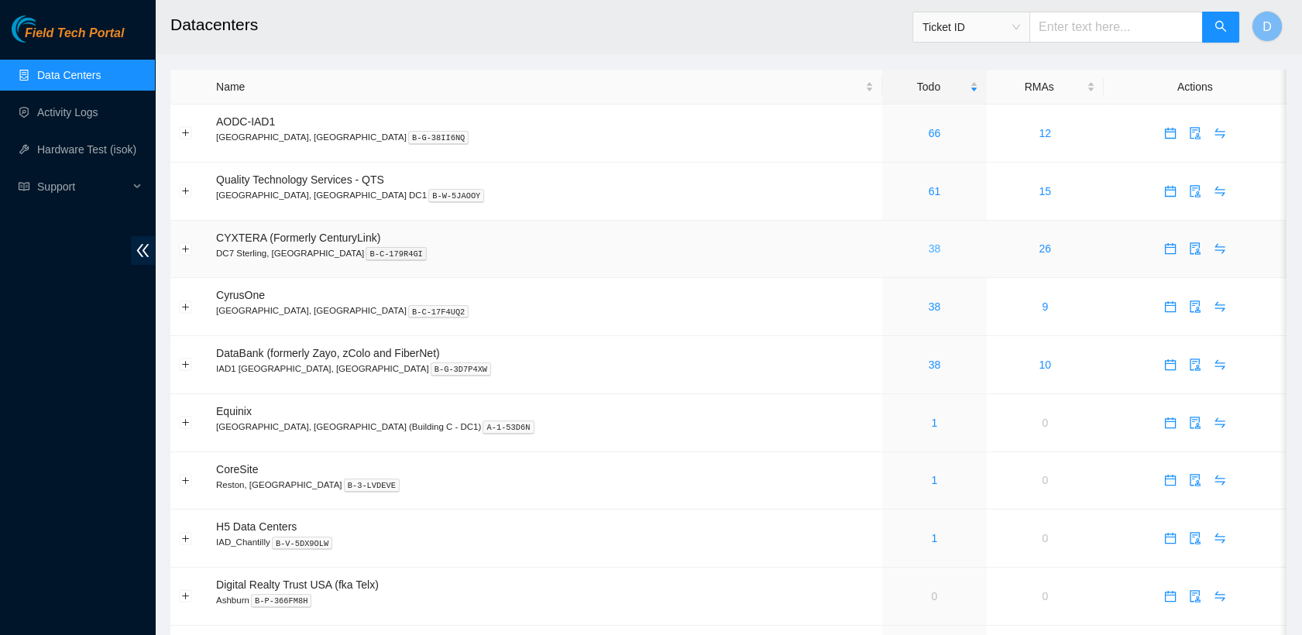
click at [928, 246] on link "38" at bounding box center [934, 248] width 12 height 12
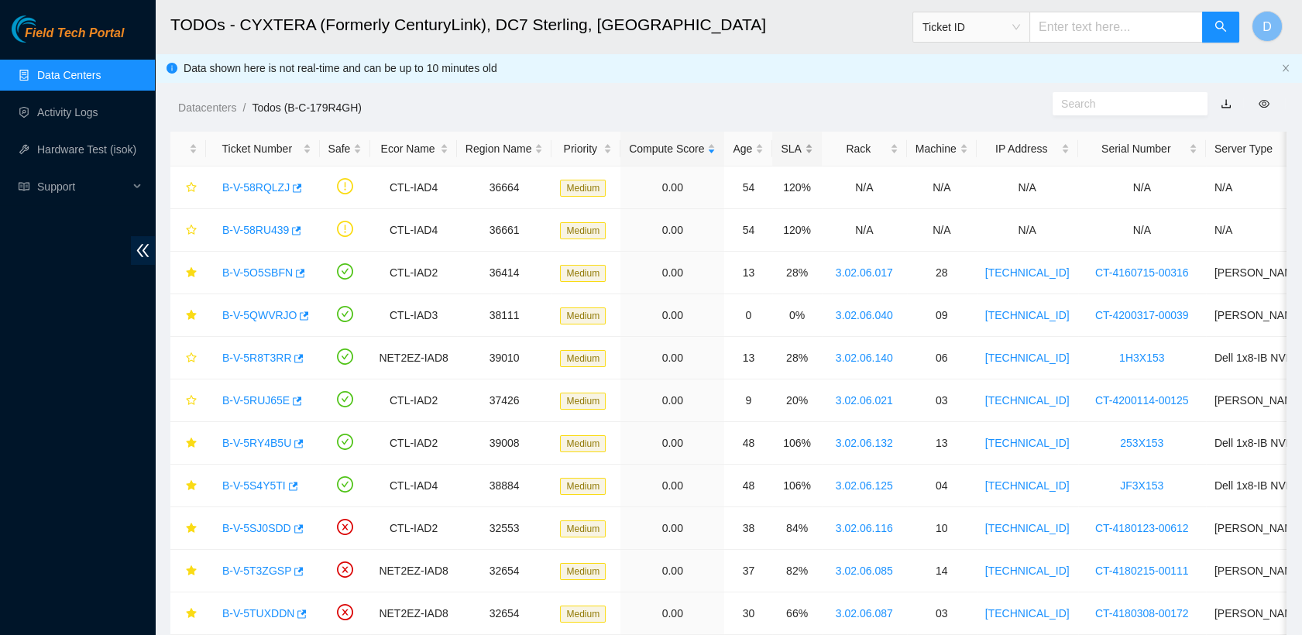
click at [782, 146] on div "SLA" at bounding box center [797, 148] width 32 height 17
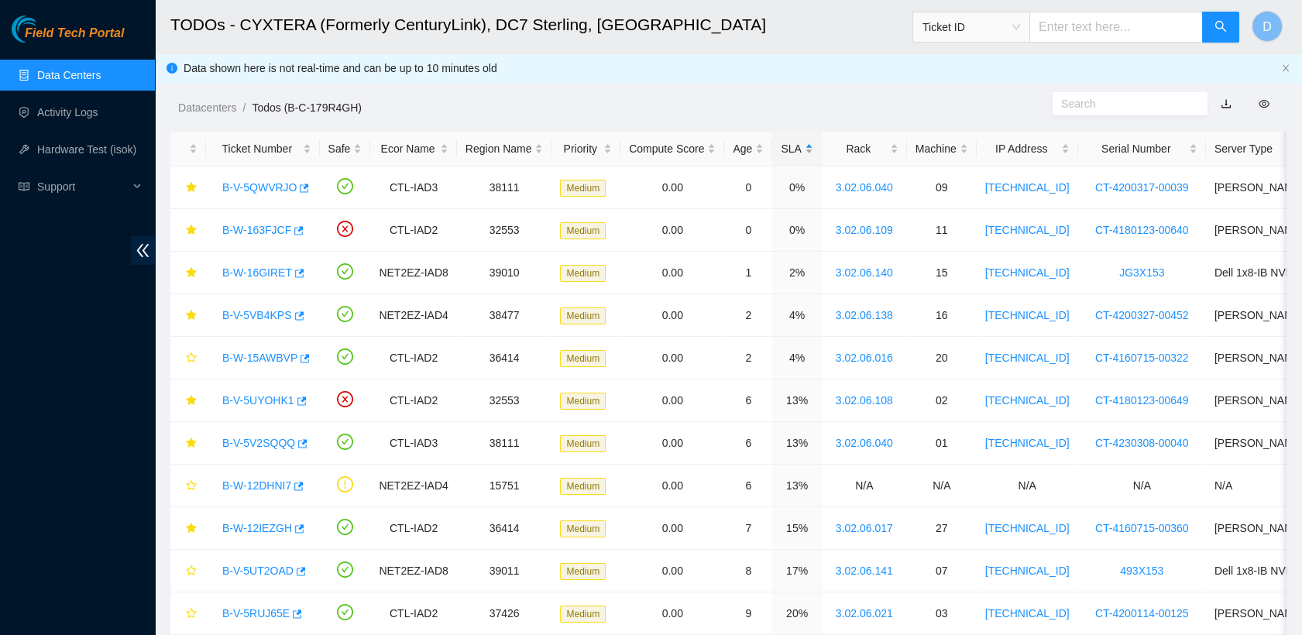
click at [782, 146] on div "SLA" at bounding box center [797, 148] width 32 height 17
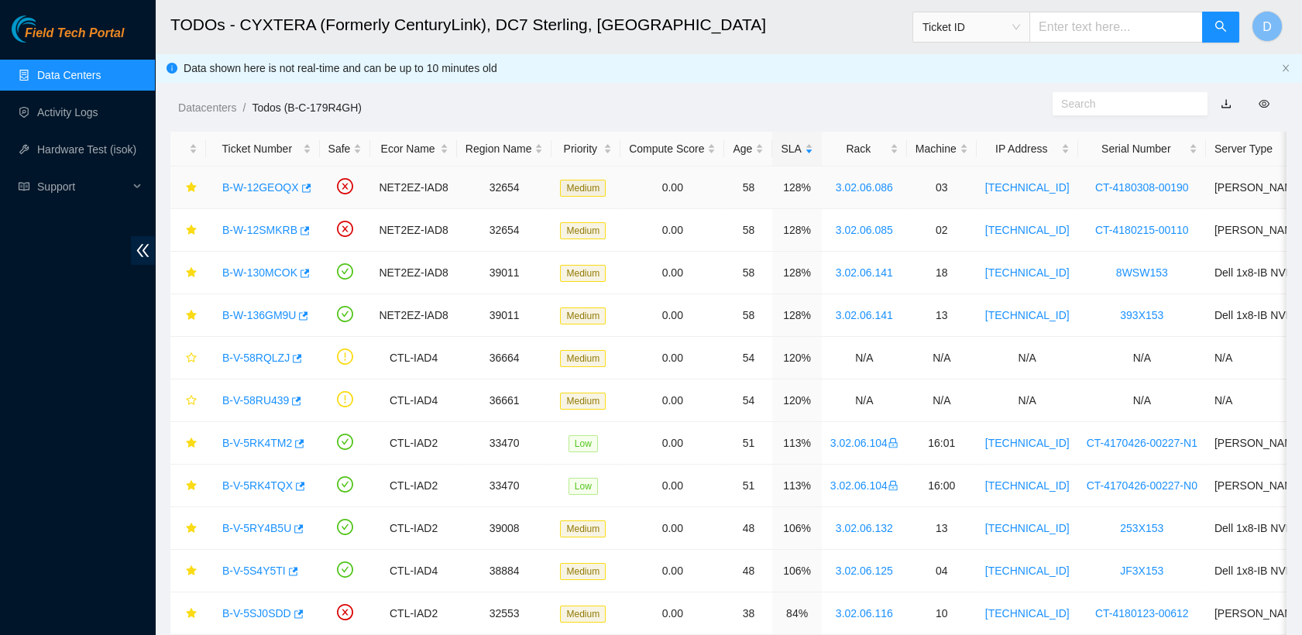
click at [263, 183] on link "B-W-12GEOQX" at bounding box center [260, 187] width 77 height 12
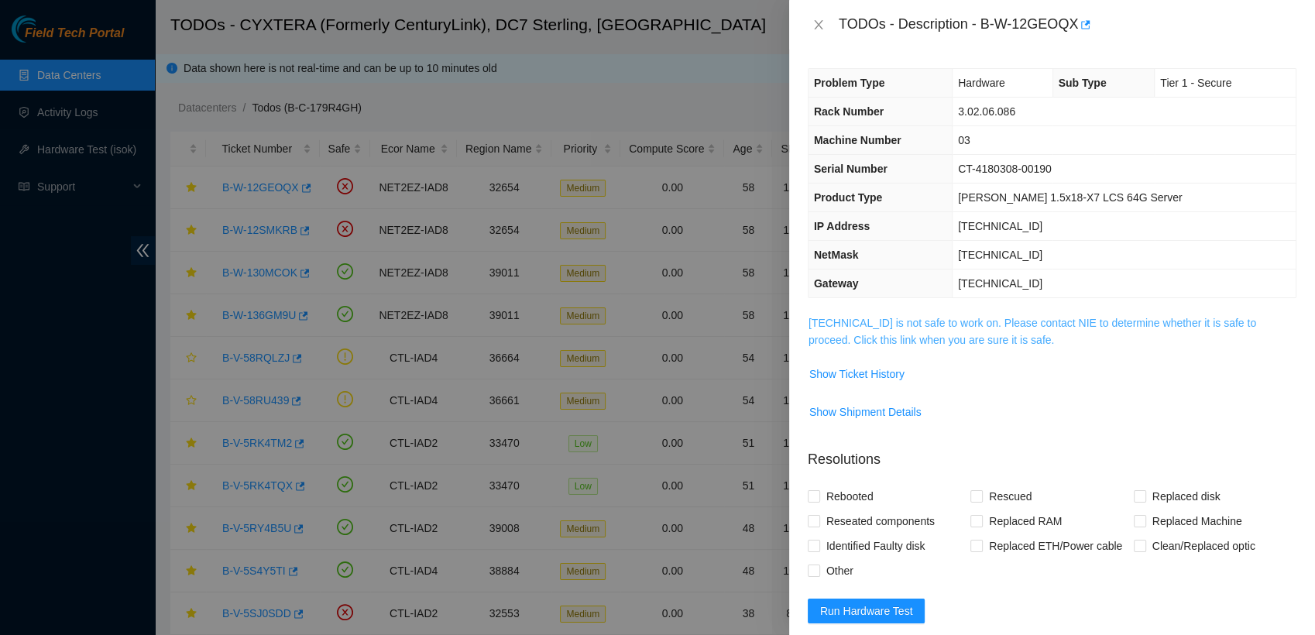
click at [929, 331] on link "[TECHNICAL_ID] is not safe to work on. Please contact NIE to determine whether …" at bounding box center [1032, 331] width 448 height 29
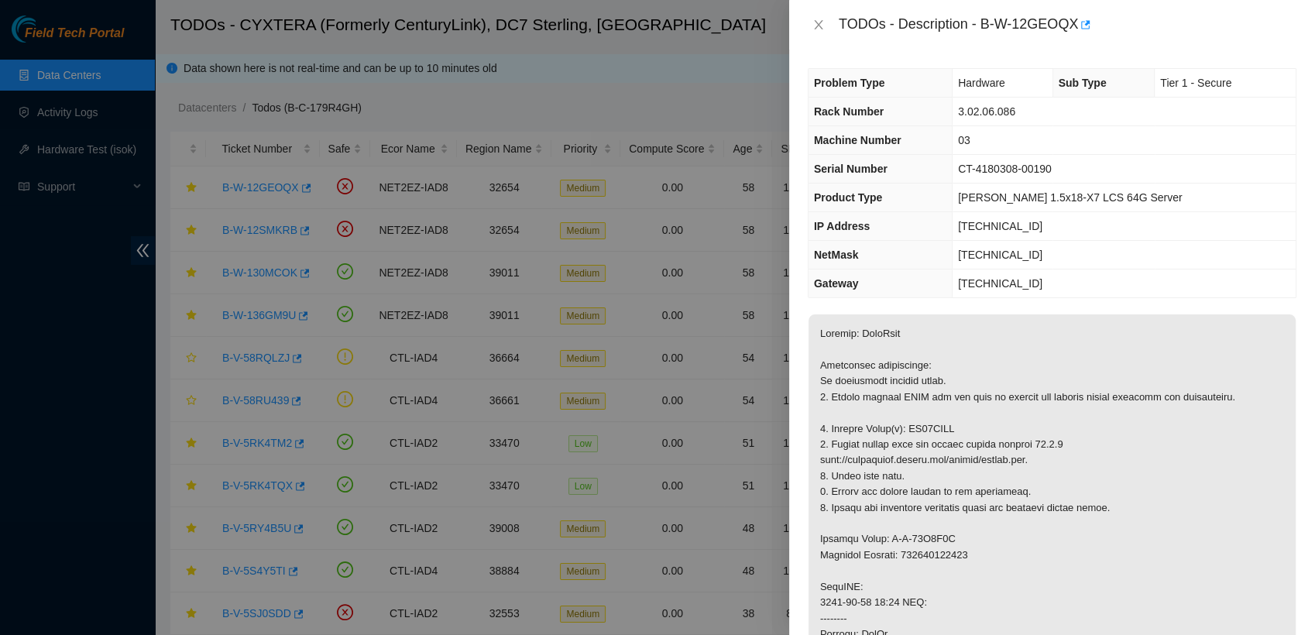
click at [818, 32] on div "TODOs - Description - B-W-12GEOQX" at bounding box center [1052, 24] width 489 height 25
drag, startPoint x: 980, startPoint y: 24, endPoint x: 1074, endPoint y: 25, distance: 94.5
click at [1074, 25] on div "TODOs - Description - B-W-12GEOQX" at bounding box center [1068, 24] width 458 height 25
click at [820, 24] on icon "close" at bounding box center [818, 25] width 12 height 12
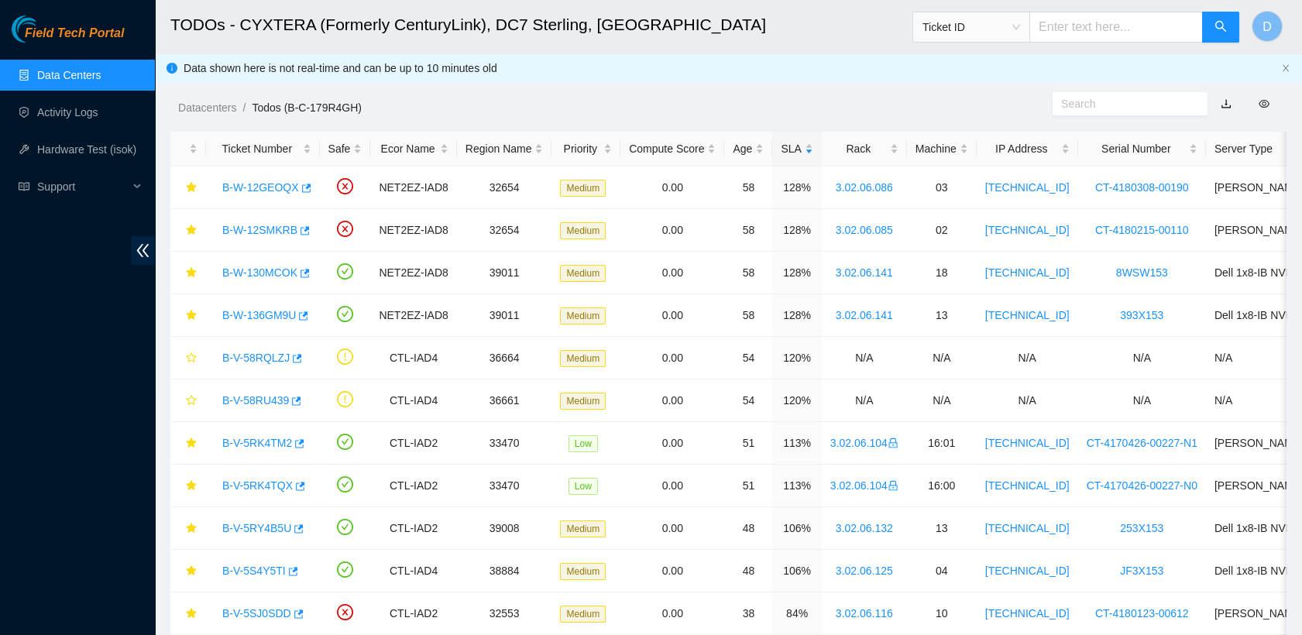
click at [623, 105] on ol "Datacenters / Todos (B-C-179R4GH) /" at bounding box center [596, 107] width 837 height 17
click at [729, 97] on div "Datacenters / Todos (B-C-179R4GH) /" at bounding box center [585, 72] width 860 height 87
click at [256, 280] on div "B-W-130MCOK" at bounding box center [263, 272] width 97 height 25
click at [267, 269] on link "B-W-130MCOK" at bounding box center [259, 272] width 75 height 12
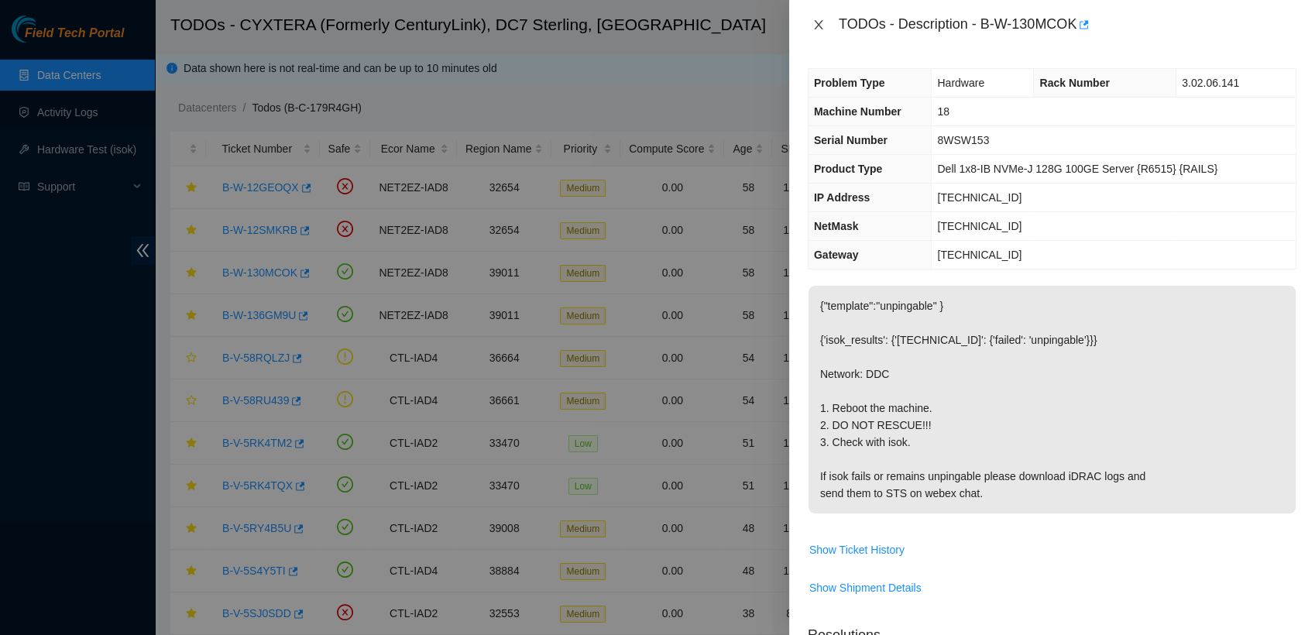
click at [818, 21] on icon "close" at bounding box center [818, 25] width 12 height 12
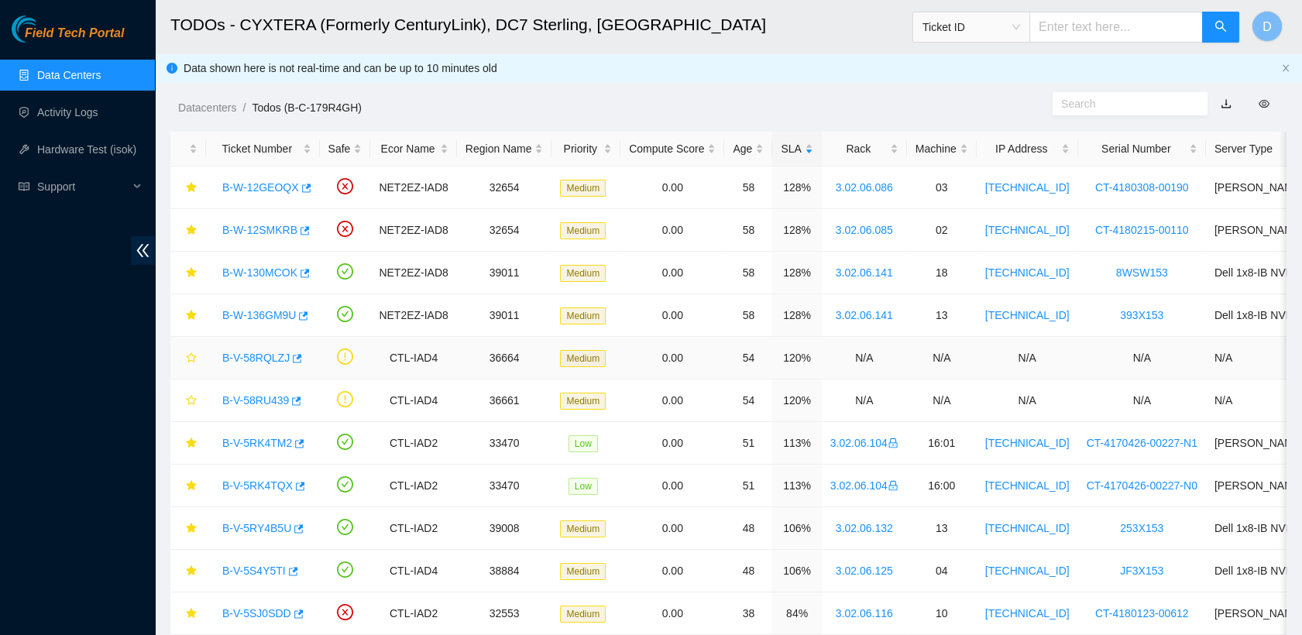
click at [270, 355] on link "B-V-58RQLZJ" at bounding box center [255, 358] width 67 height 12
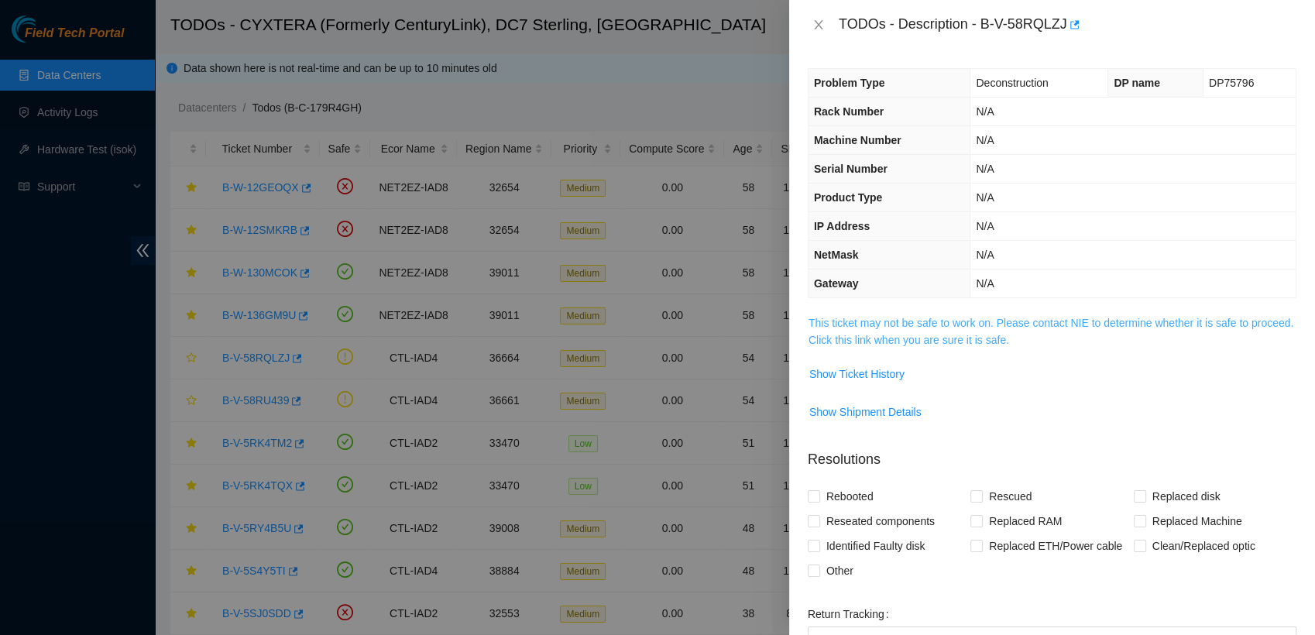
click at [899, 343] on link "This ticket may not be safe to work on. Please contact NIE to determine whether…" at bounding box center [1050, 331] width 485 height 29
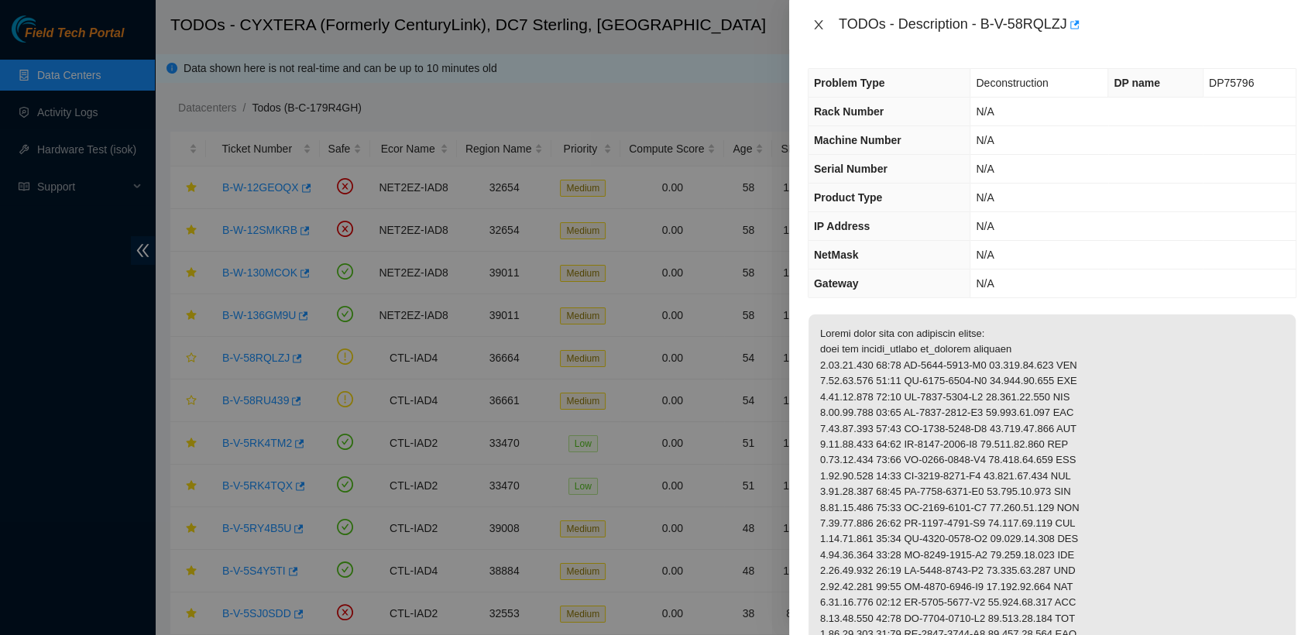
click at [817, 26] on icon "close" at bounding box center [818, 24] width 9 height 9
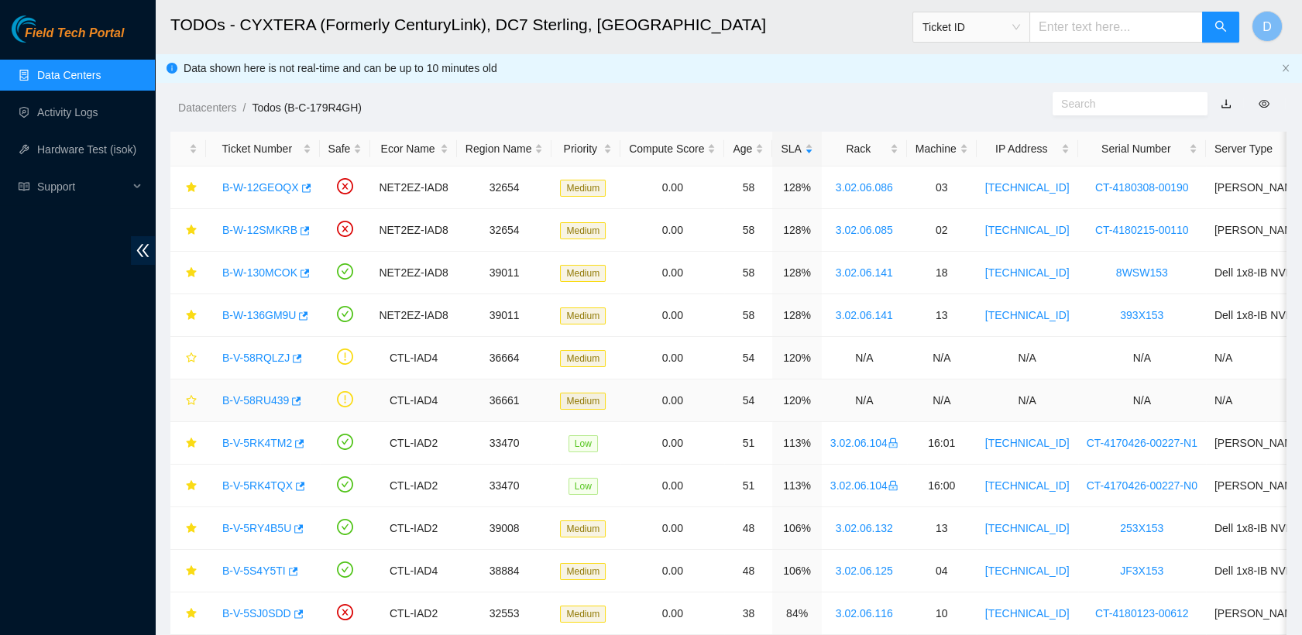
click at [263, 401] on link "B-V-58RU439" at bounding box center [255, 400] width 67 height 12
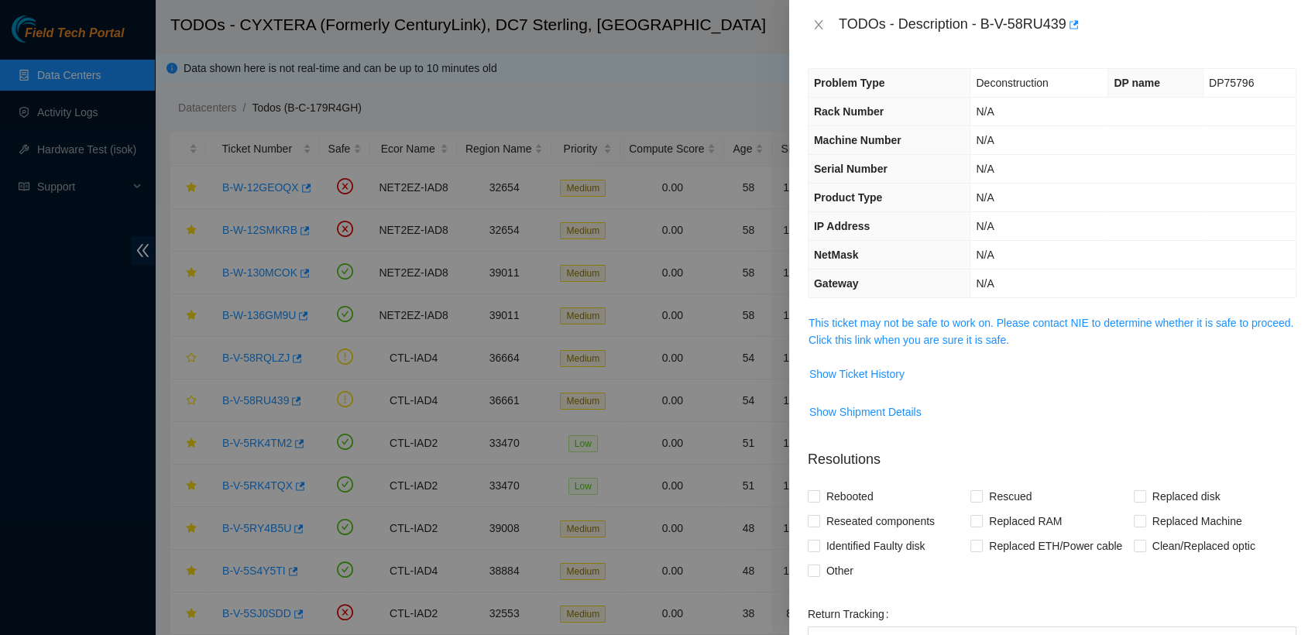
click at [884, 330] on span "This ticket may not be safe to work on. Please contact NIE to determine whether…" at bounding box center [1051, 331] width 487 height 34
click at [901, 335] on link "This ticket may not be safe to work on. Please contact NIE to determine whether…" at bounding box center [1050, 331] width 485 height 29
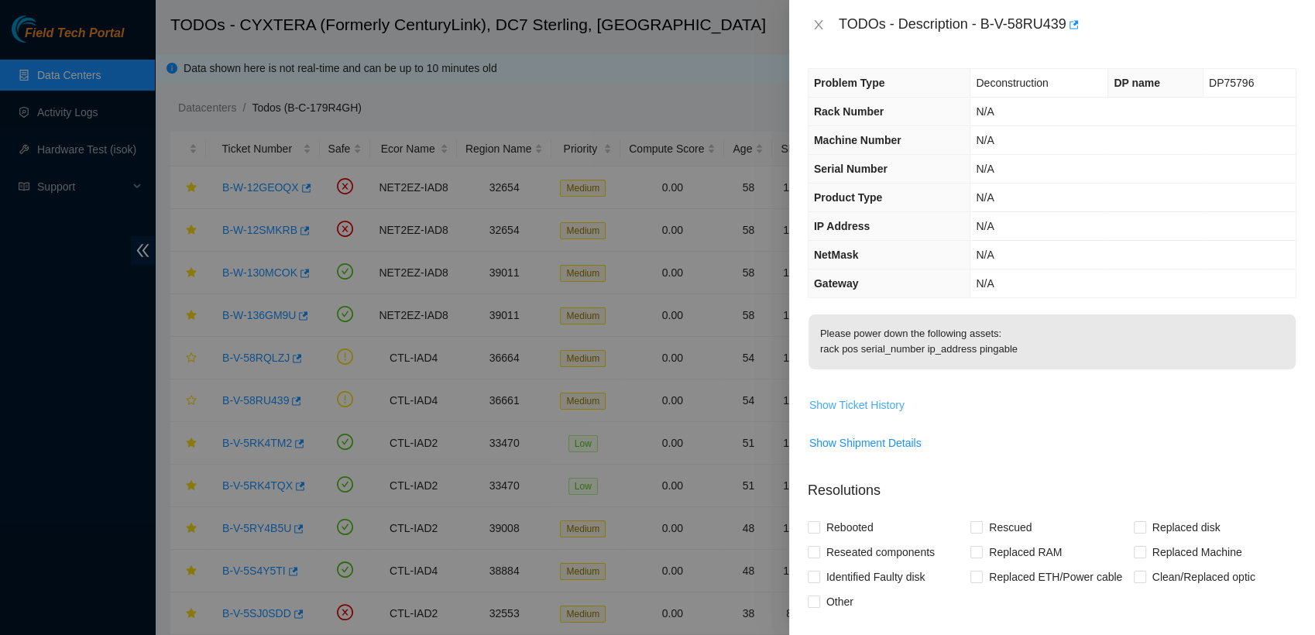
click at [886, 414] on span "Show Ticket History" at bounding box center [856, 404] width 95 height 17
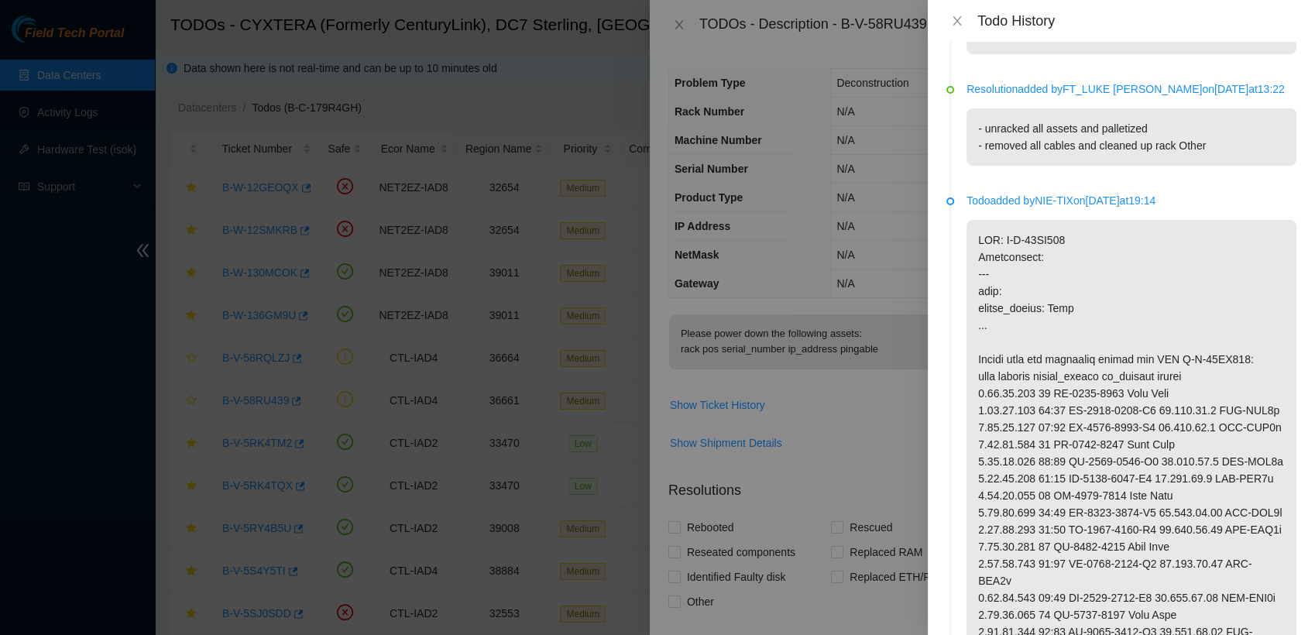
scroll to position [89, 0]
click at [955, 15] on icon "close" at bounding box center [957, 21] width 12 height 12
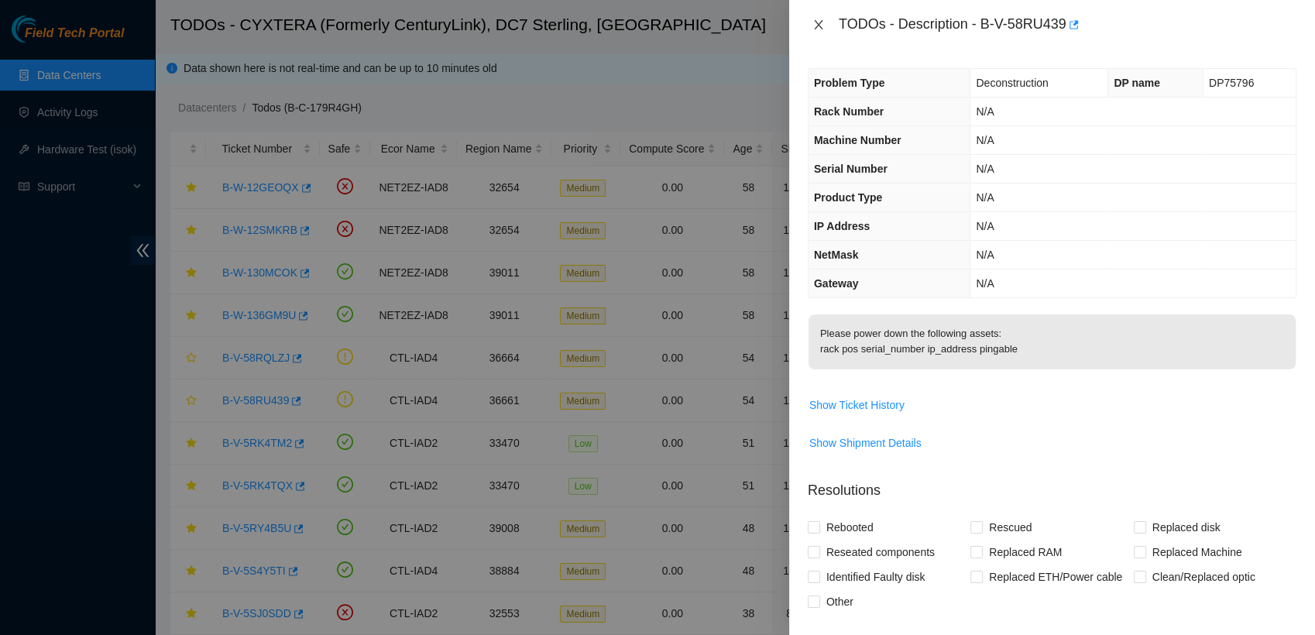
click at [819, 26] on icon "close" at bounding box center [818, 24] width 9 height 9
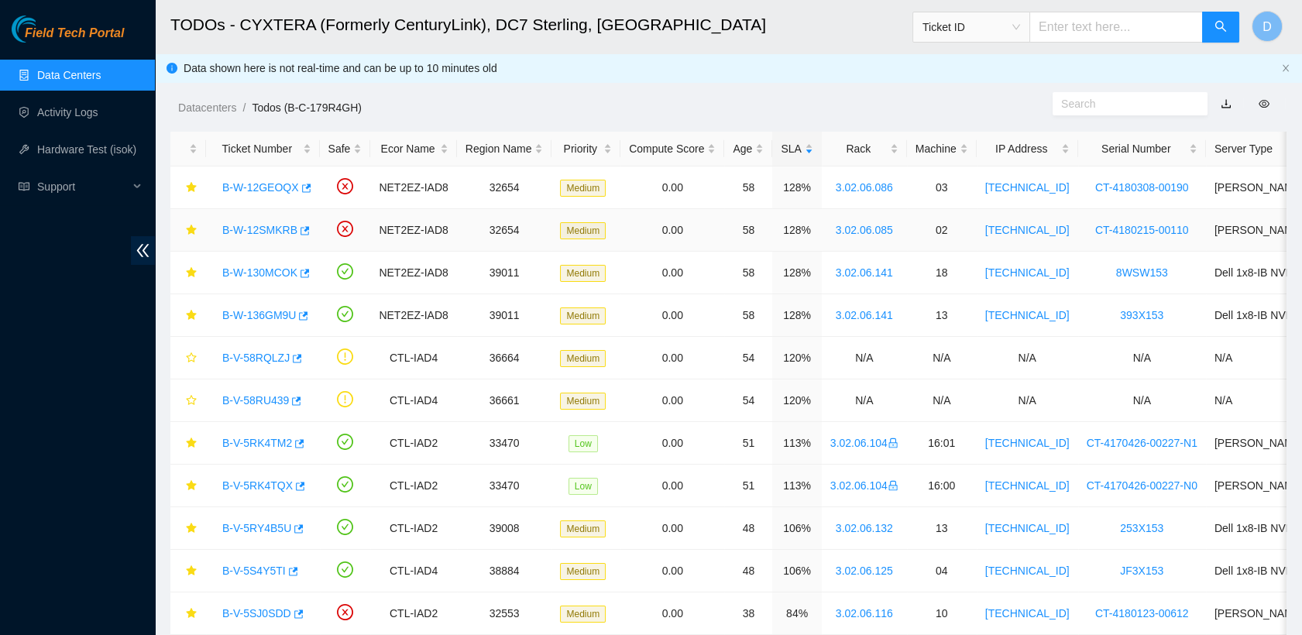
click at [273, 229] on link "B-W-12SMKRB" at bounding box center [259, 230] width 75 height 12
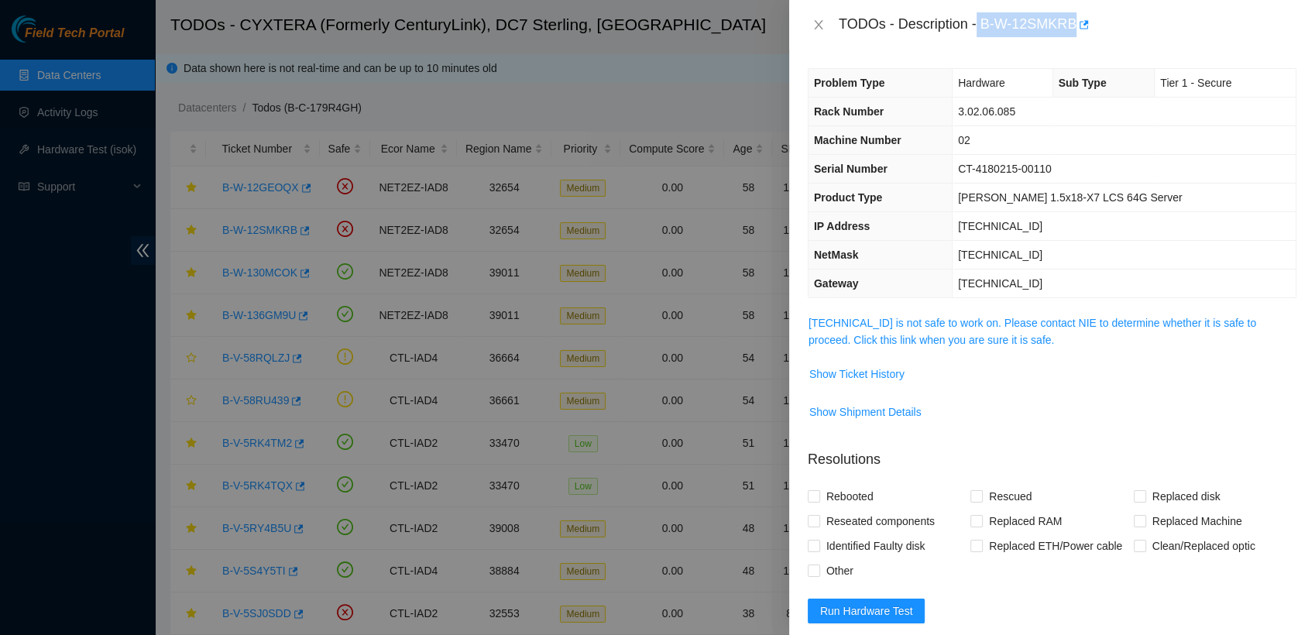
drag, startPoint x: 979, startPoint y: 20, endPoint x: 1072, endPoint y: 29, distance: 93.4
click at [1072, 29] on div "TODOs - Description - B-W-12SMKRB" at bounding box center [1068, 24] width 458 height 25
copy div "B-W-12SMKRB"
click at [819, 29] on icon "close" at bounding box center [818, 25] width 12 height 12
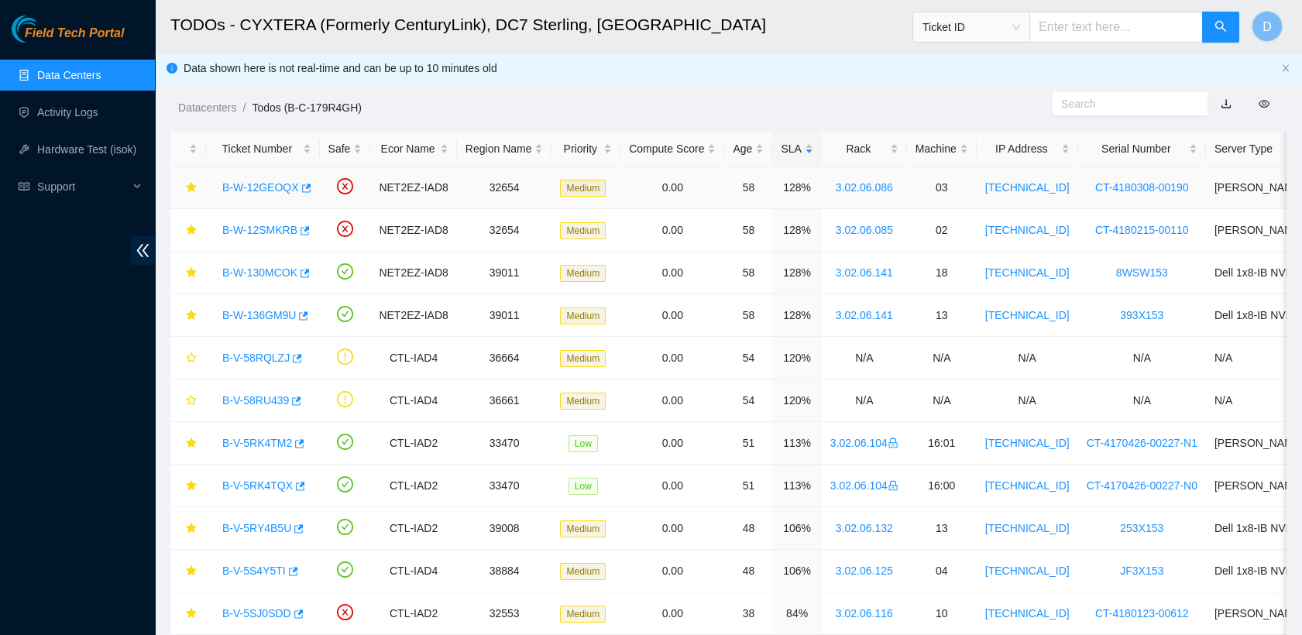
click at [283, 189] on link "B-W-12GEOQX" at bounding box center [260, 187] width 77 height 12
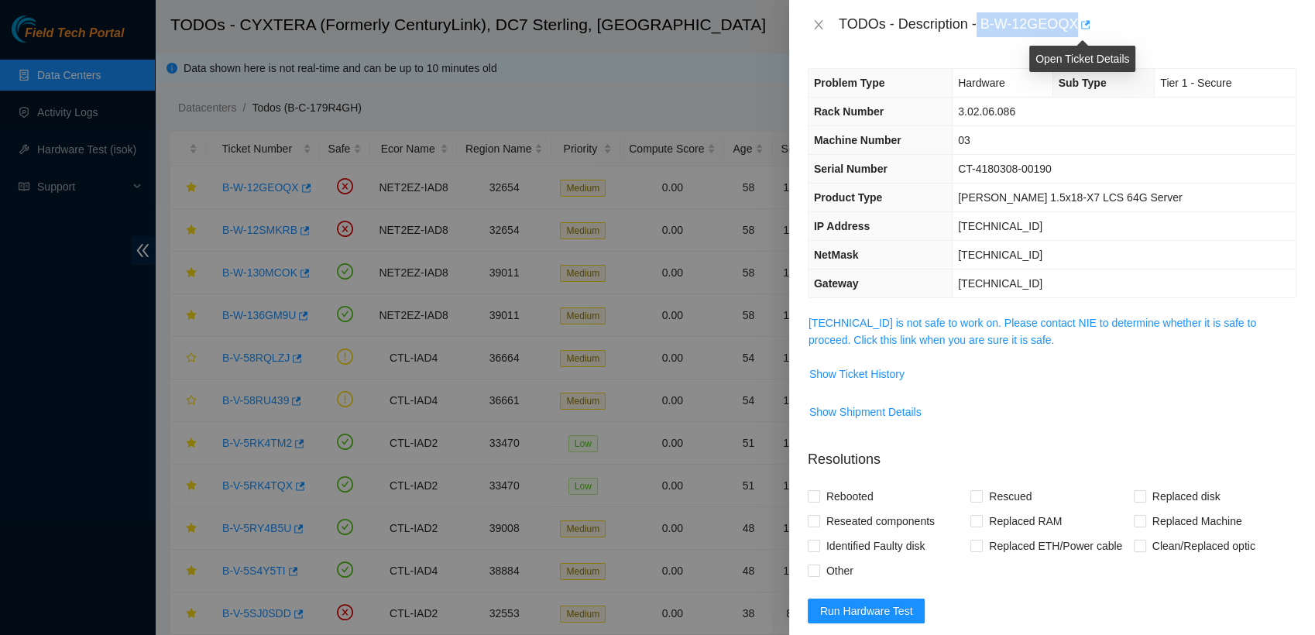
drag, startPoint x: 977, startPoint y: 22, endPoint x: 1078, endPoint y: 18, distance: 100.8
click at [1078, 18] on div "TODOs - Description - B-W-12GEOQX" at bounding box center [1068, 24] width 458 height 25
copy div "B-W-12GEOQX"
click at [993, 317] on link "23.62.6.100 is not safe to work on. Please contact NIE to determine whether it …" at bounding box center [1032, 331] width 448 height 29
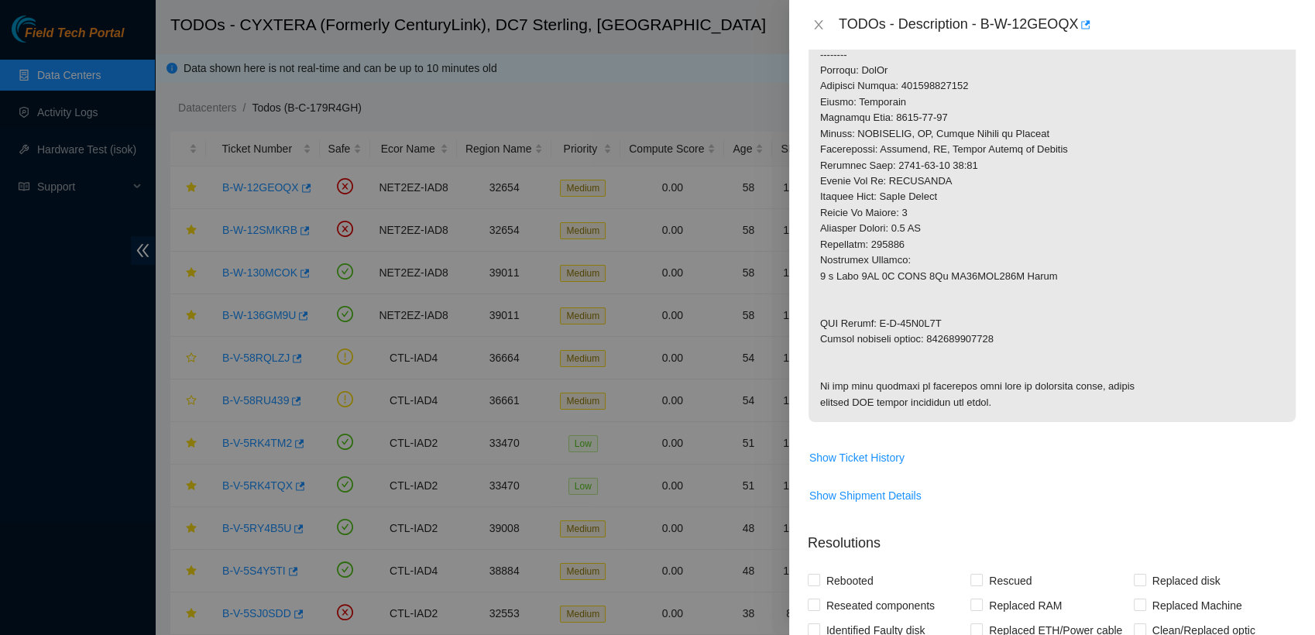
scroll to position [571, 0]
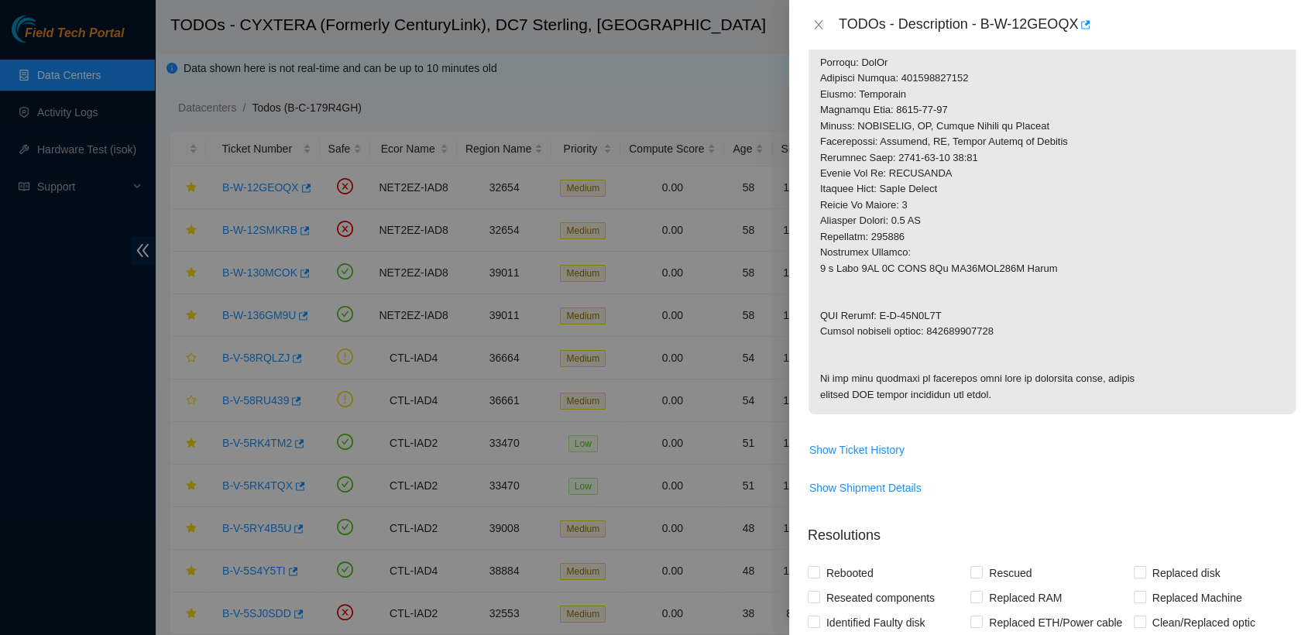
click at [968, 324] on p at bounding box center [1051, 78] width 487 height 671
copy p "463470034505"
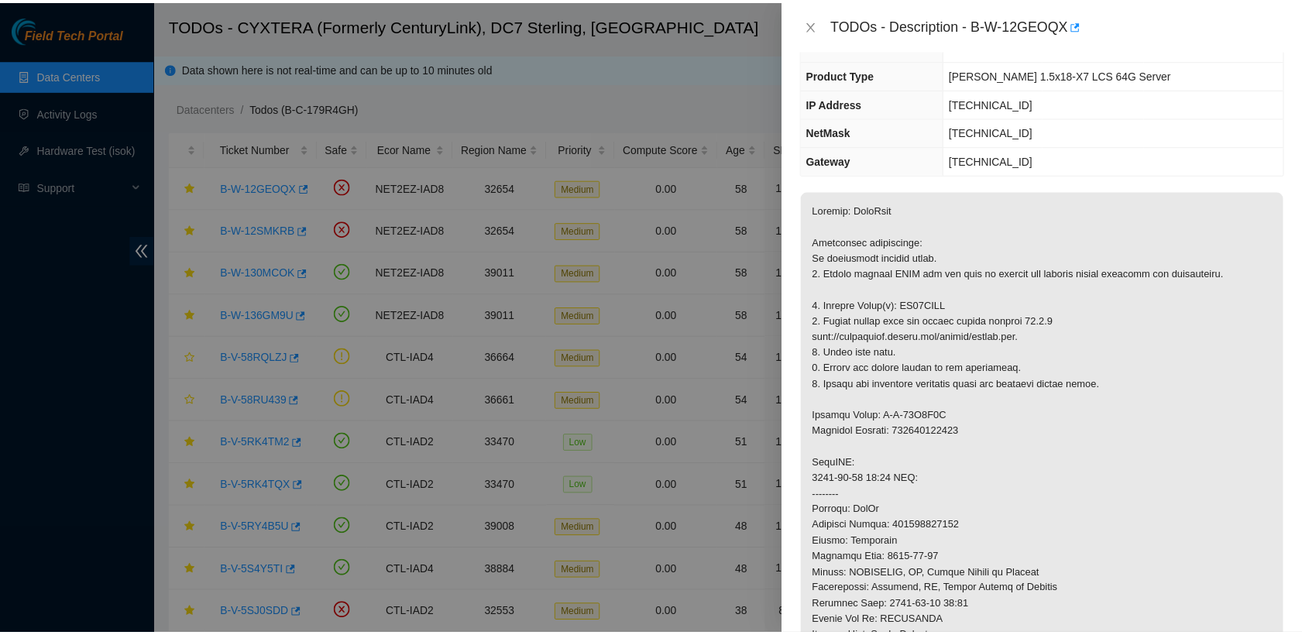
scroll to position [122, 0]
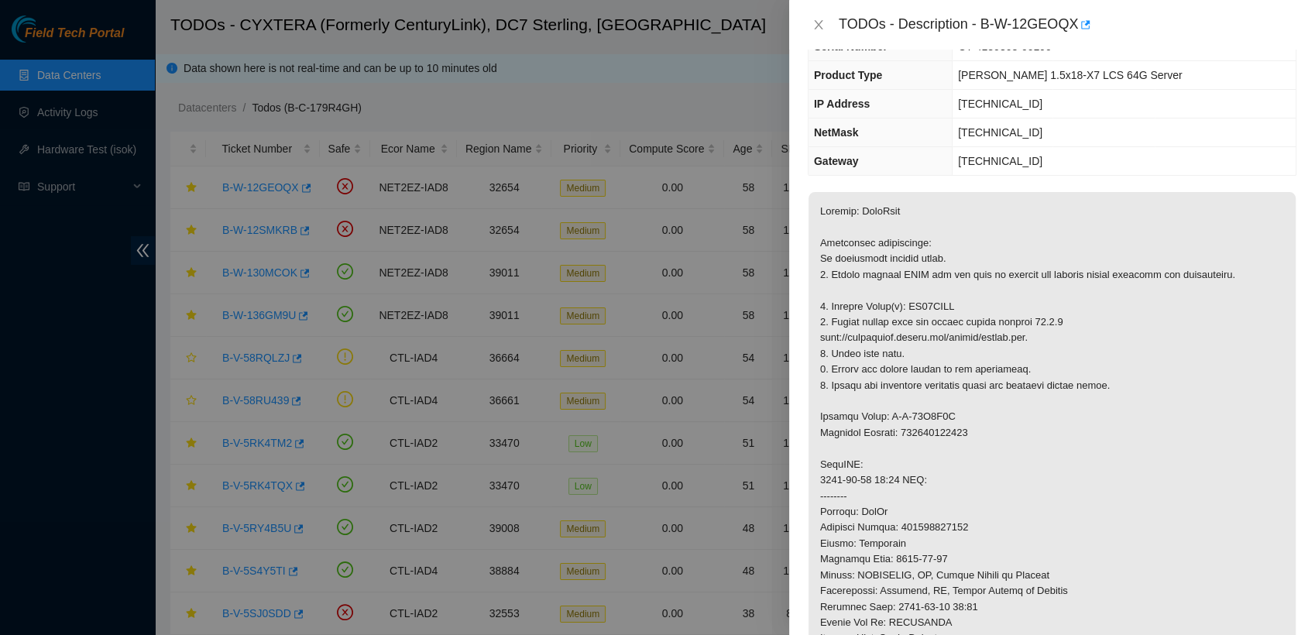
click at [928, 303] on p at bounding box center [1051, 527] width 487 height 671
copy p "ZC14XLMF"
click at [818, 26] on icon "close" at bounding box center [818, 25] width 12 height 12
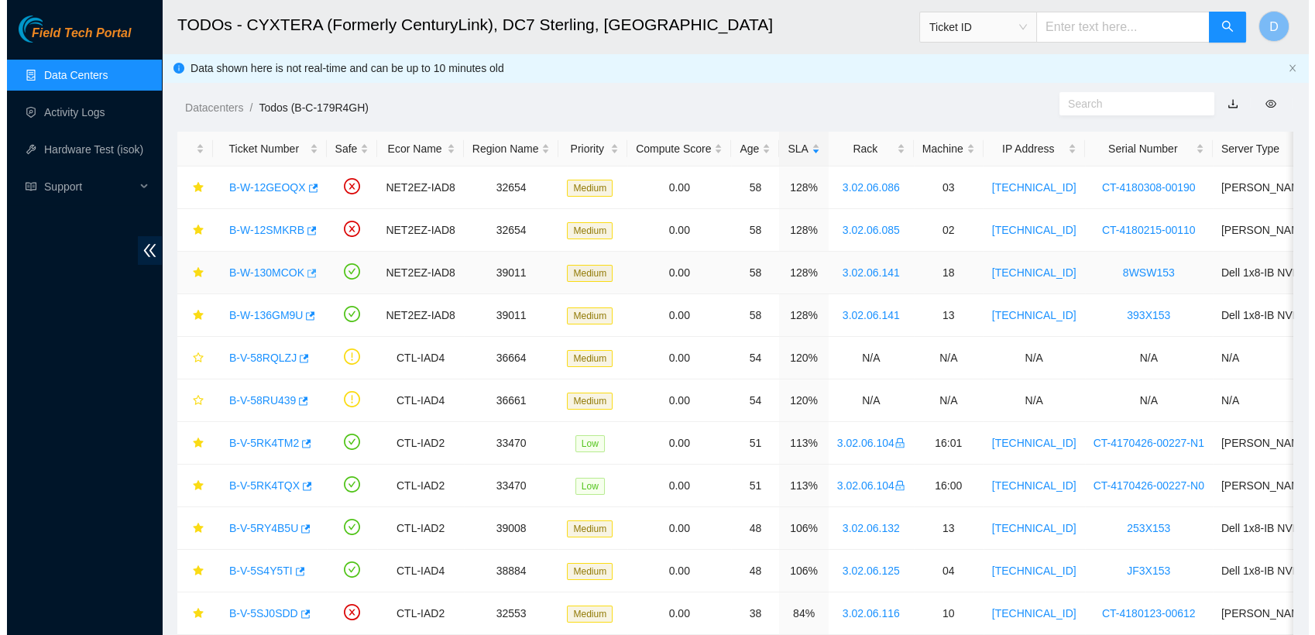
scroll to position [173, 0]
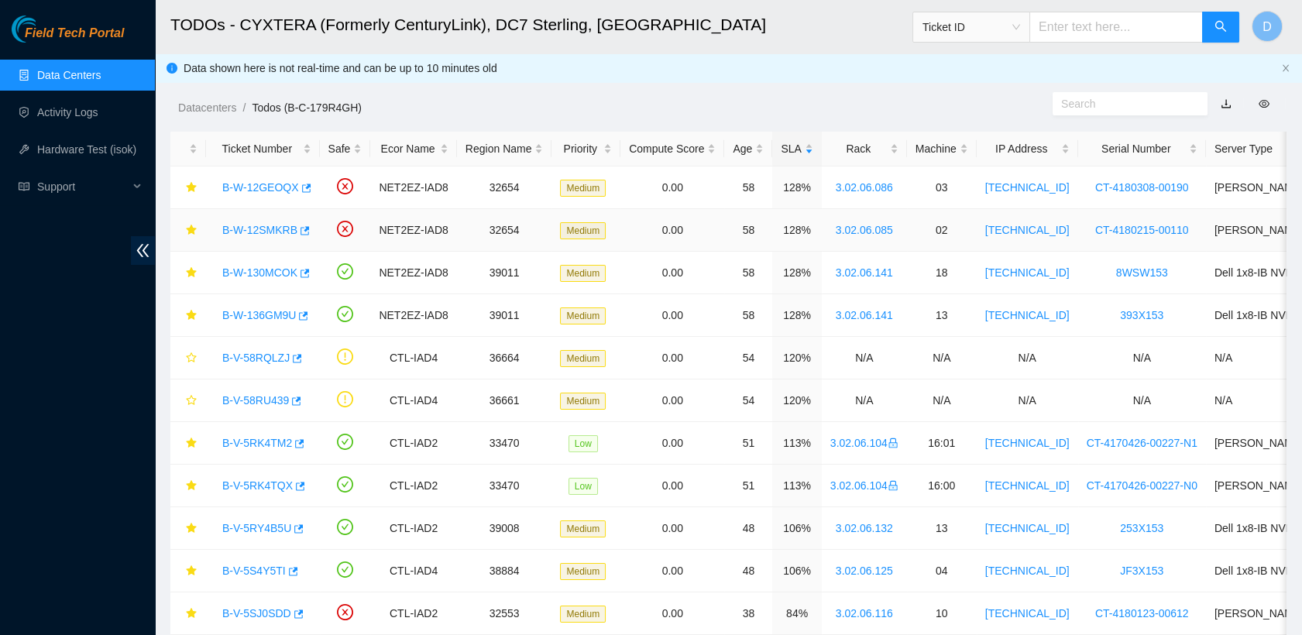
click at [264, 225] on link "B-W-12SMKRB" at bounding box center [259, 230] width 75 height 12
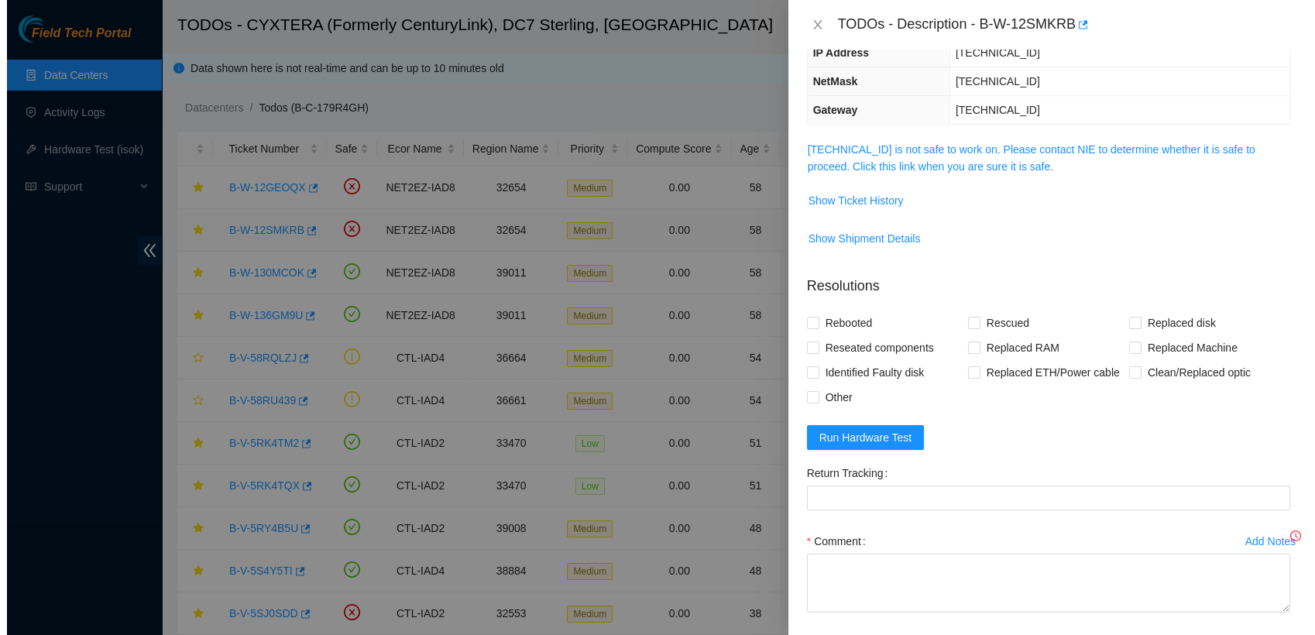
scroll to position [122, 0]
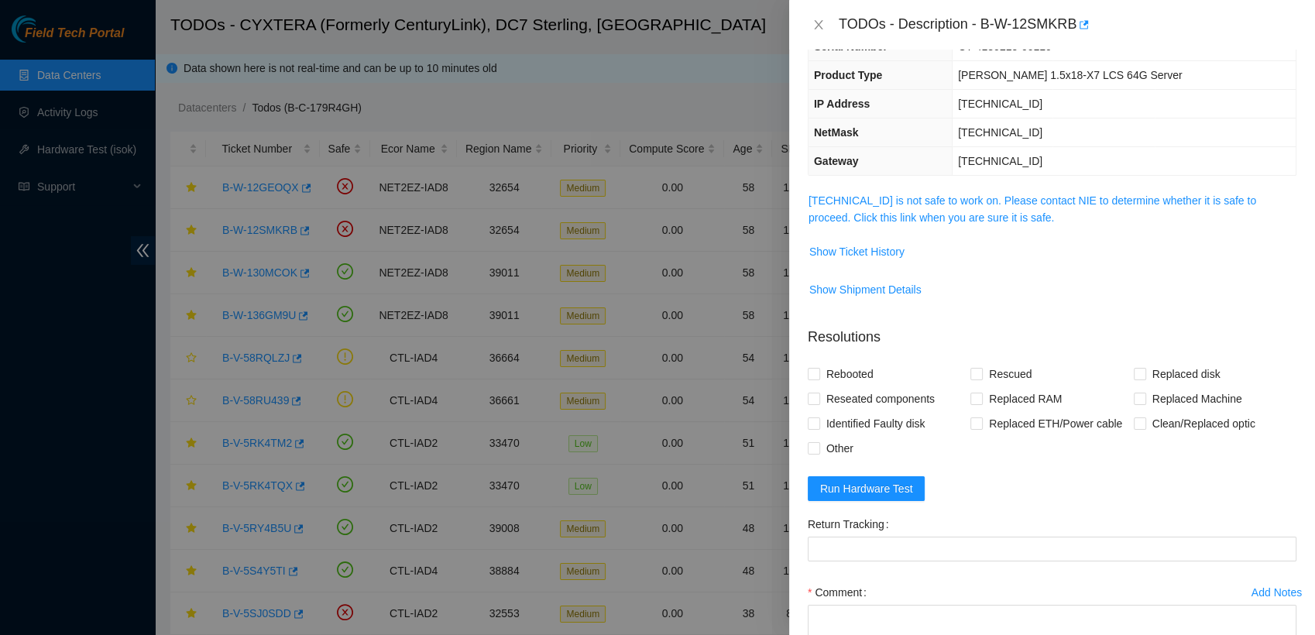
click at [973, 229] on td "23.62.6.68 is not safe to work on. Please contact NIE to determine whether it i…" at bounding box center [1052, 214] width 489 height 47
click at [990, 207] on span "23.62.6.68 is not safe to work on. Please contact NIE to determine whether it i…" at bounding box center [1051, 209] width 487 height 34
click at [966, 205] on link "23.62.6.68 is not safe to work on. Please contact NIE to determine whether it i…" at bounding box center [1032, 208] width 448 height 29
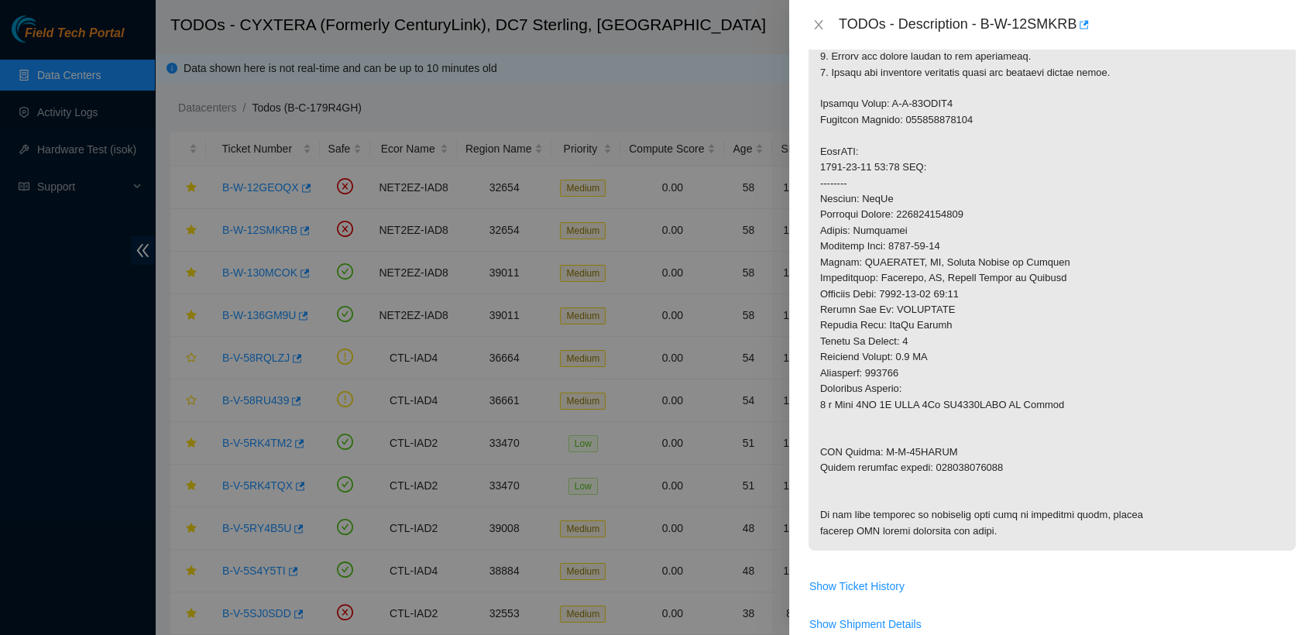
scroll to position [450, 0]
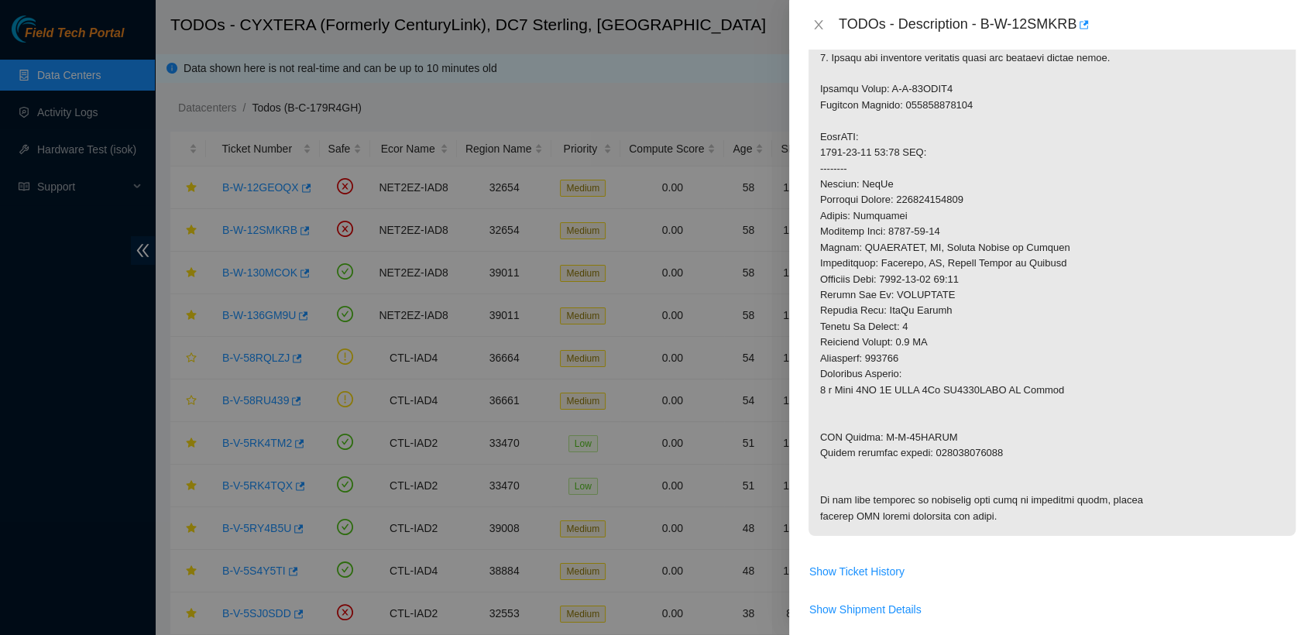
click at [965, 451] on p at bounding box center [1051, 199] width 487 height 671
copy p "463470034940"
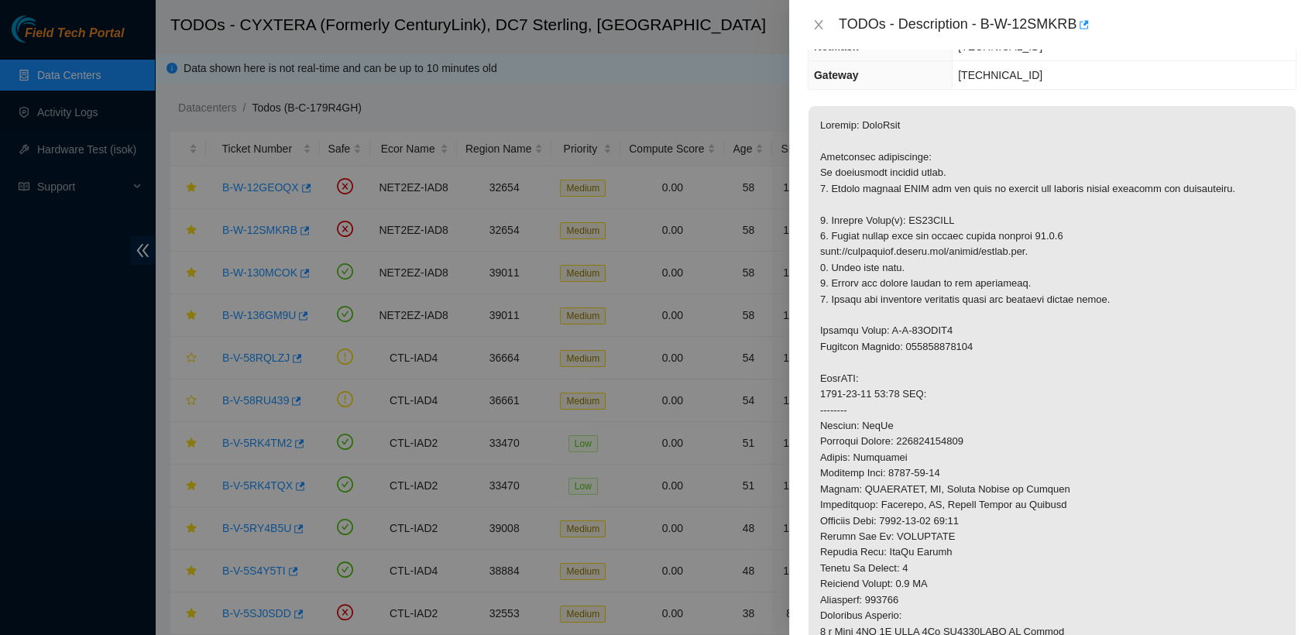
scroll to position [176, 0]
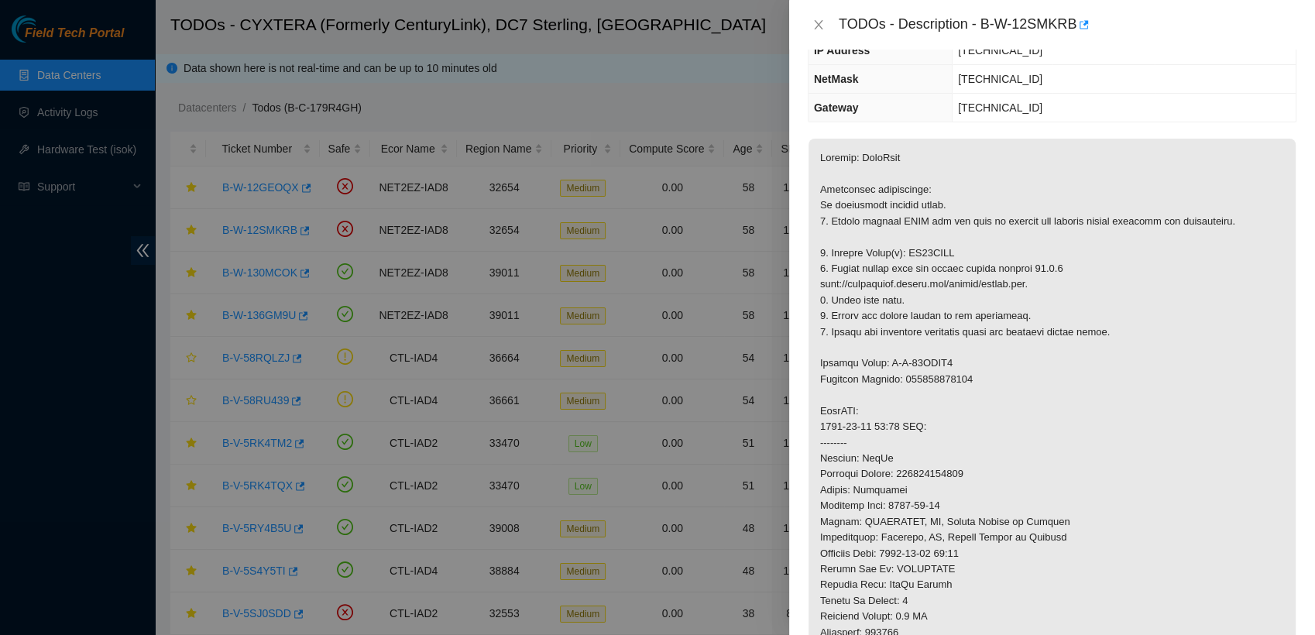
click at [932, 249] on p at bounding box center [1051, 474] width 487 height 671
copy p "ZC14YZSN"
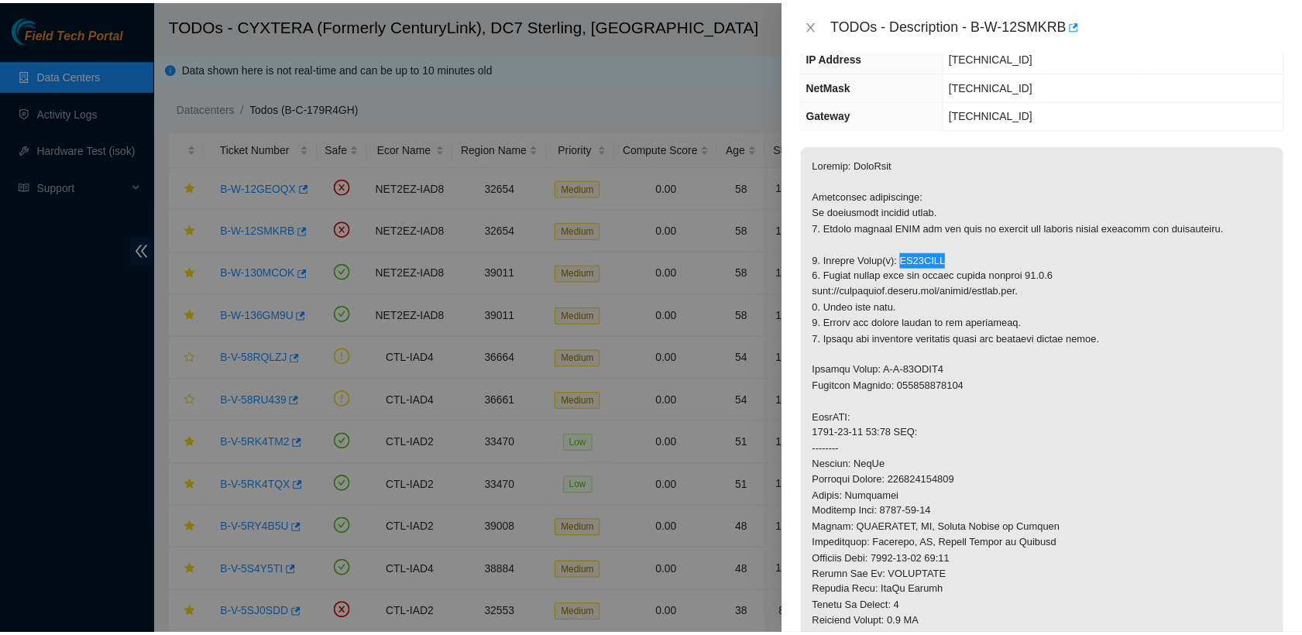
scroll to position [164, 0]
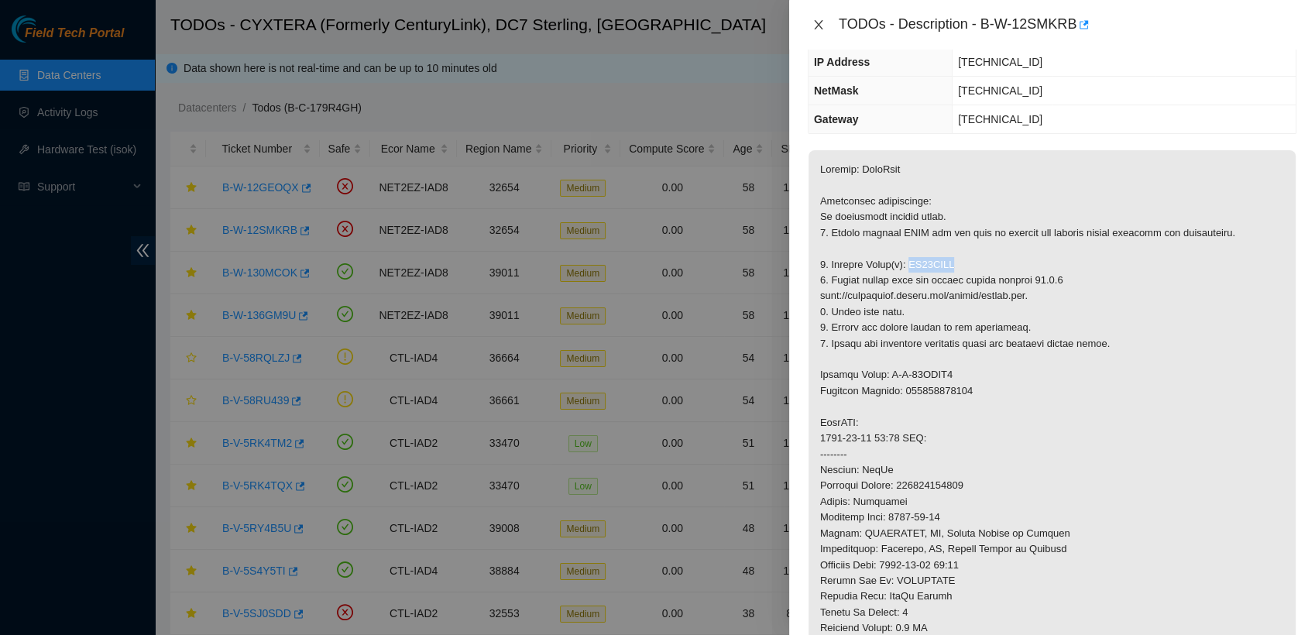
click at [815, 30] on icon "close" at bounding box center [818, 25] width 12 height 12
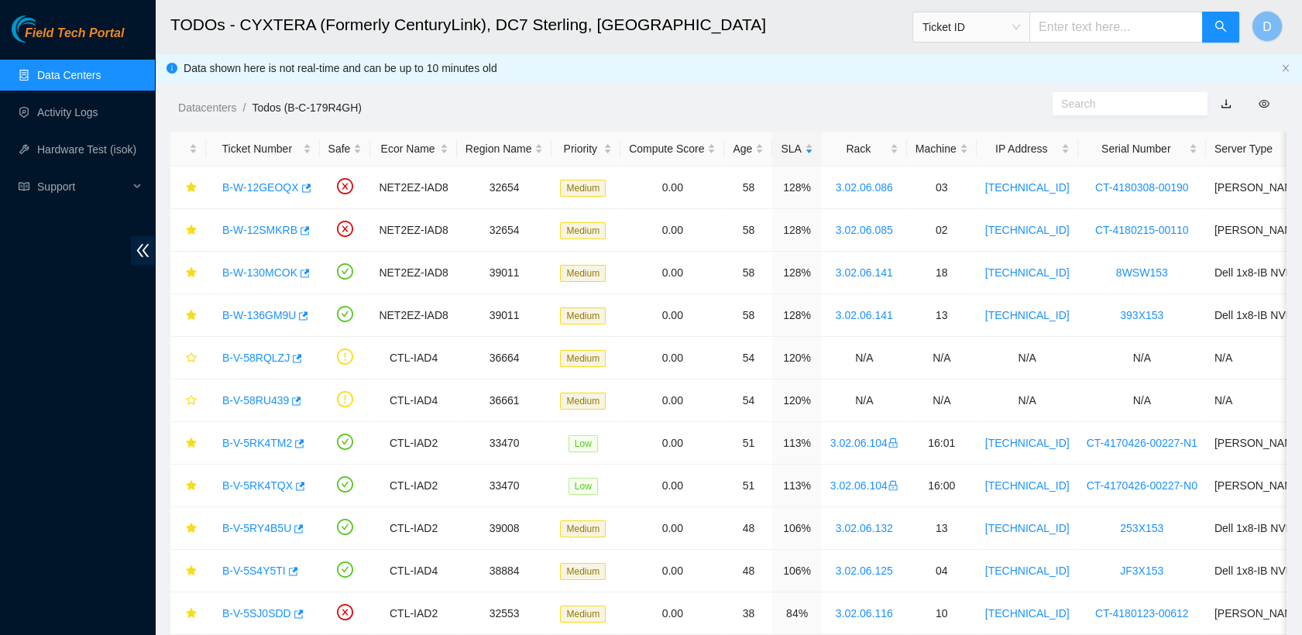
scroll to position [232, 0]
click at [188, 269] on icon "star" at bounding box center [191, 272] width 11 height 11
click at [193, 310] on icon "star" at bounding box center [191, 315] width 11 height 11
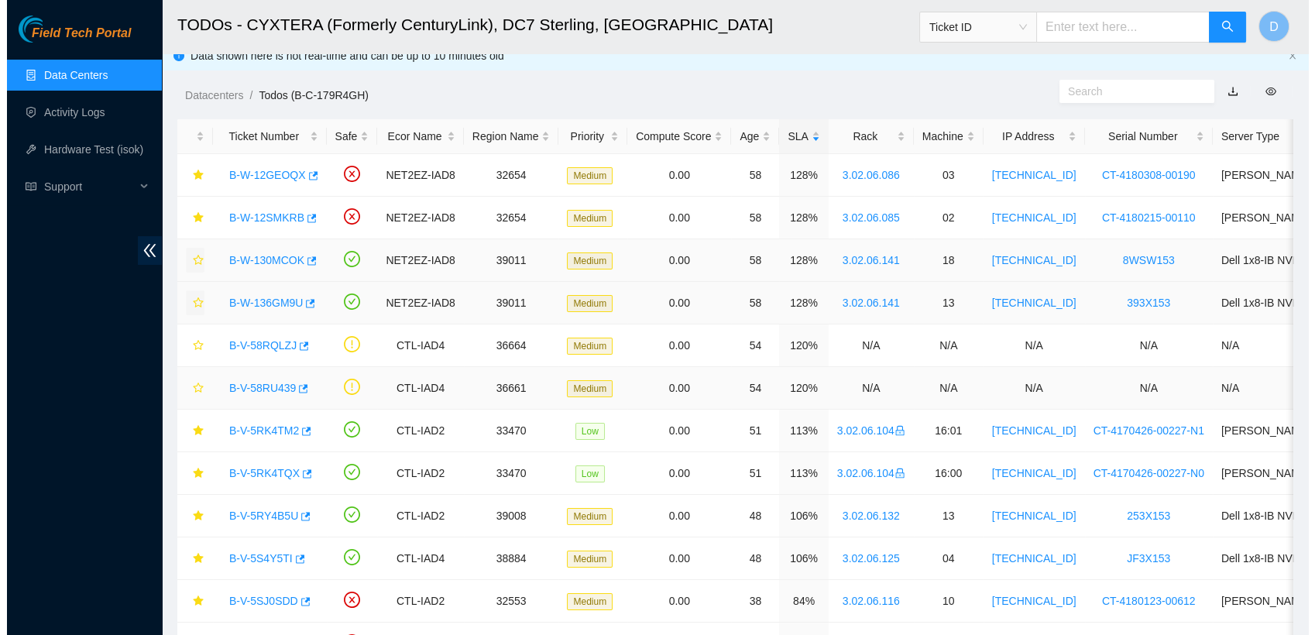
scroll to position [0, 0]
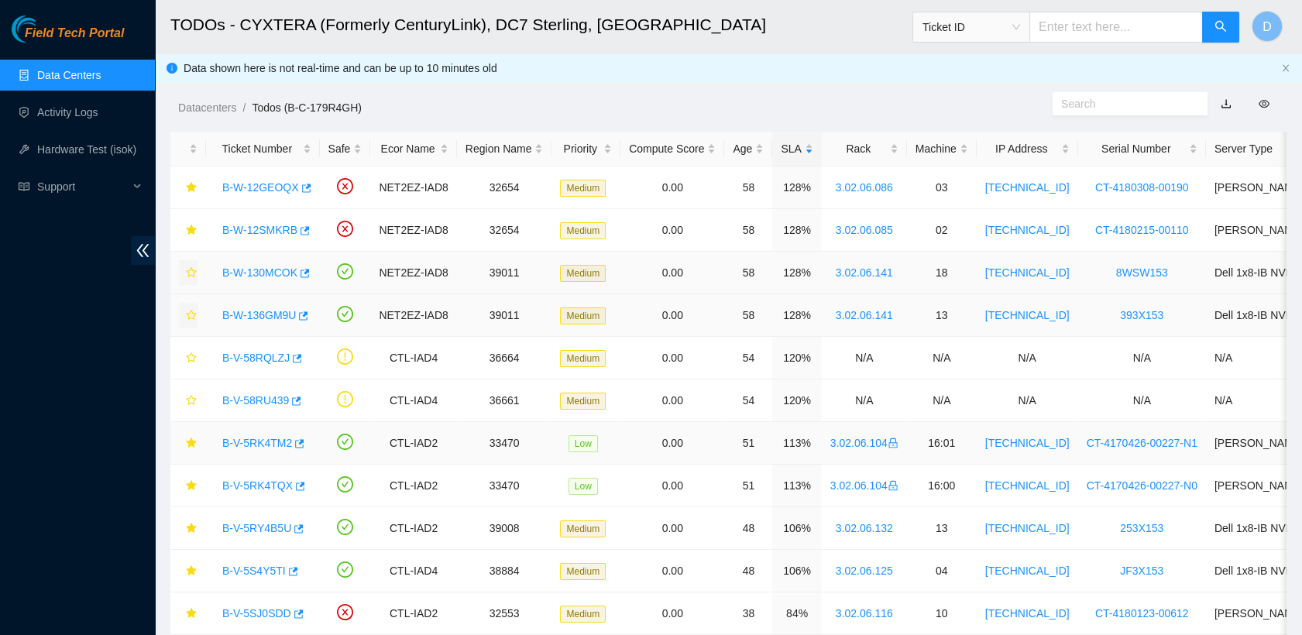
click at [262, 439] on link "B-V-5RK4TM2" at bounding box center [257, 443] width 70 height 12
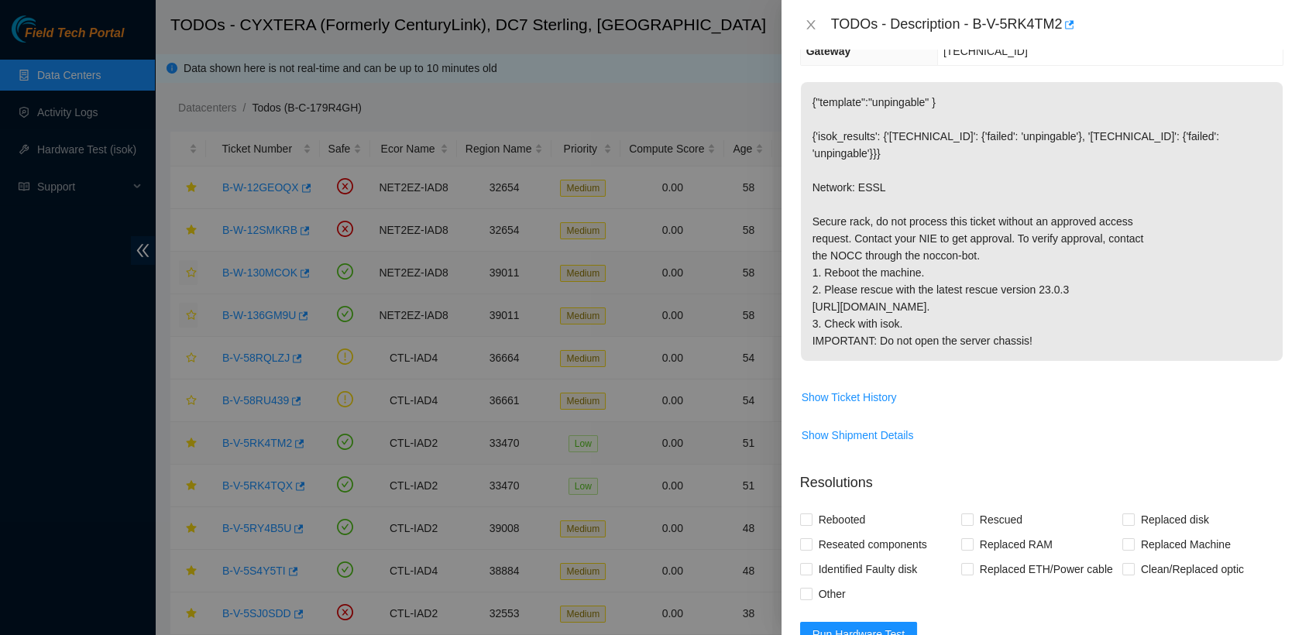
scroll to position [164, 0]
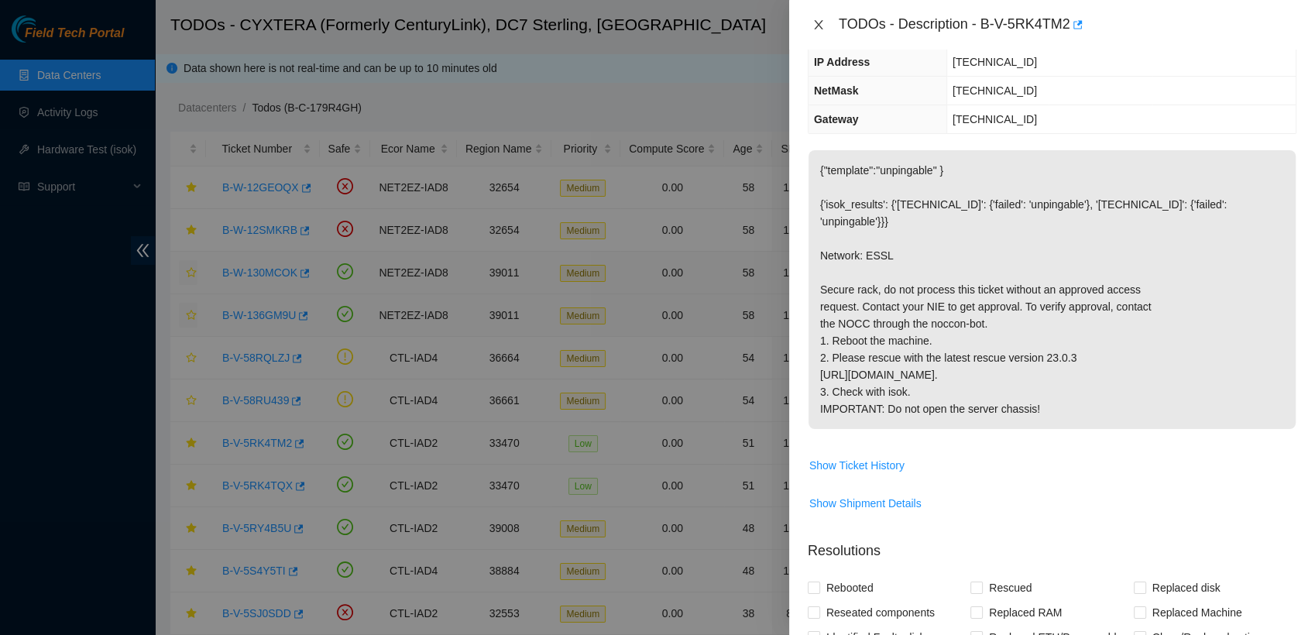
click at [817, 29] on icon "close" at bounding box center [818, 25] width 12 height 12
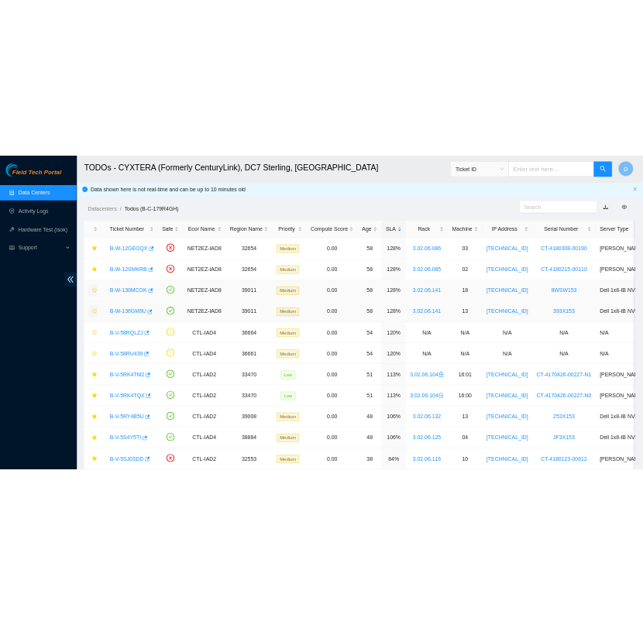
scroll to position [232, 0]
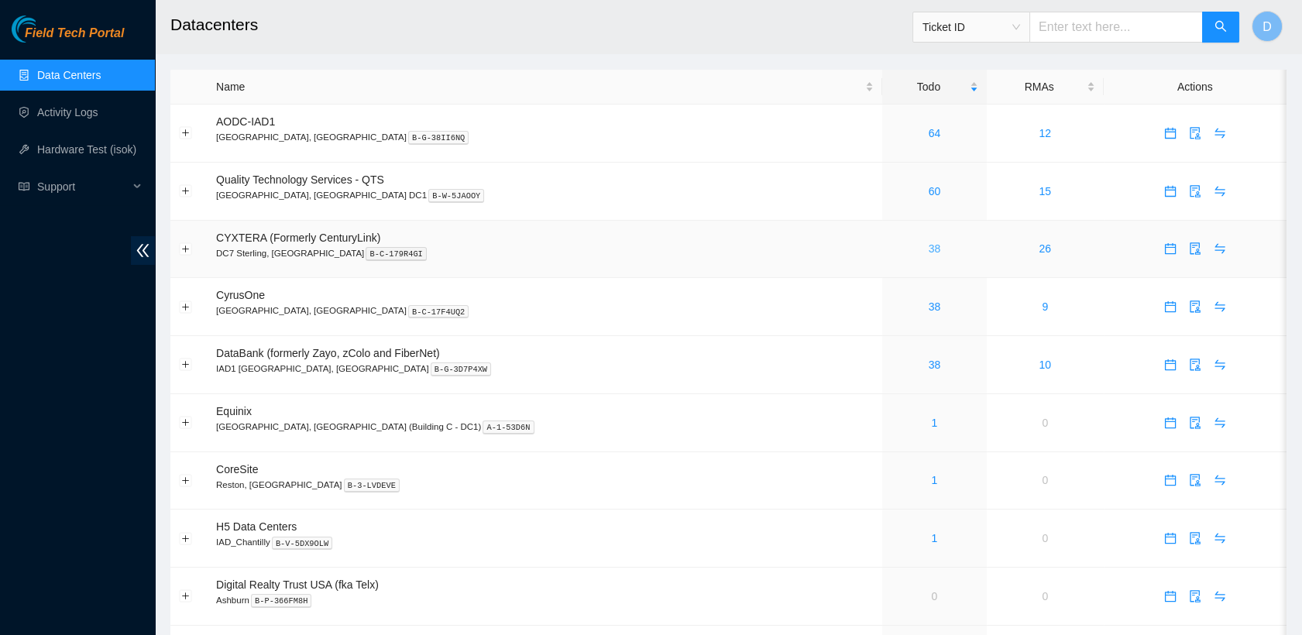
click at [928, 245] on link "38" at bounding box center [934, 248] width 12 height 12
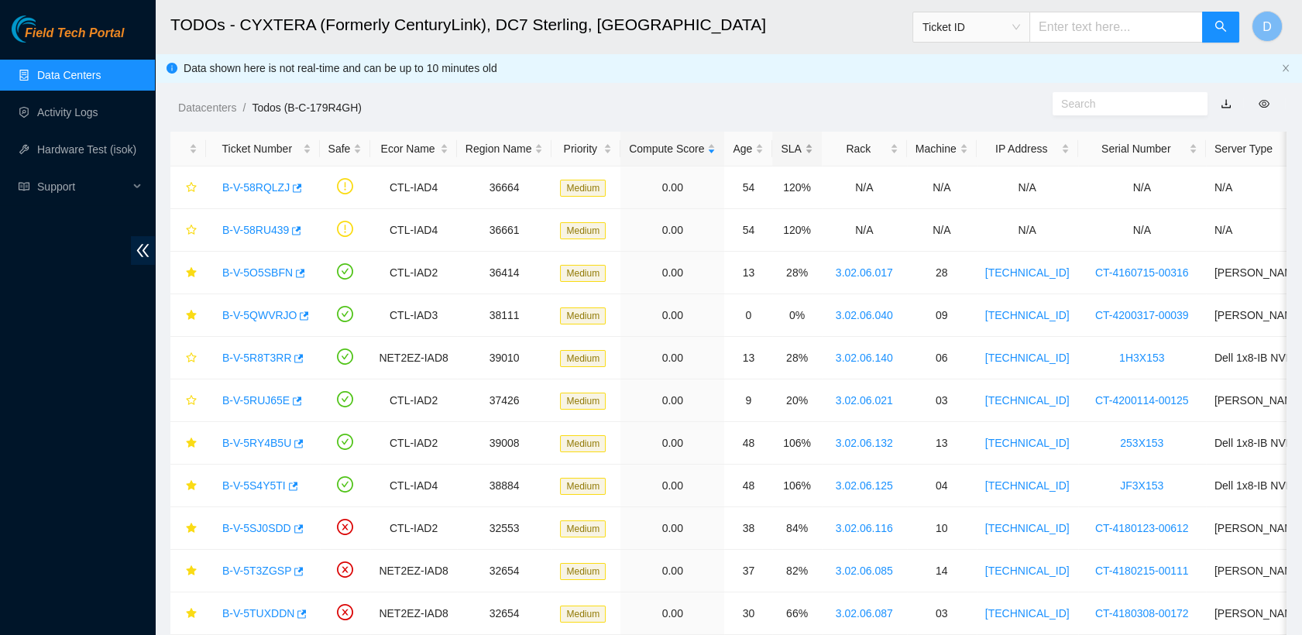
click at [790, 140] on div "SLA" at bounding box center [797, 148] width 32 height 17
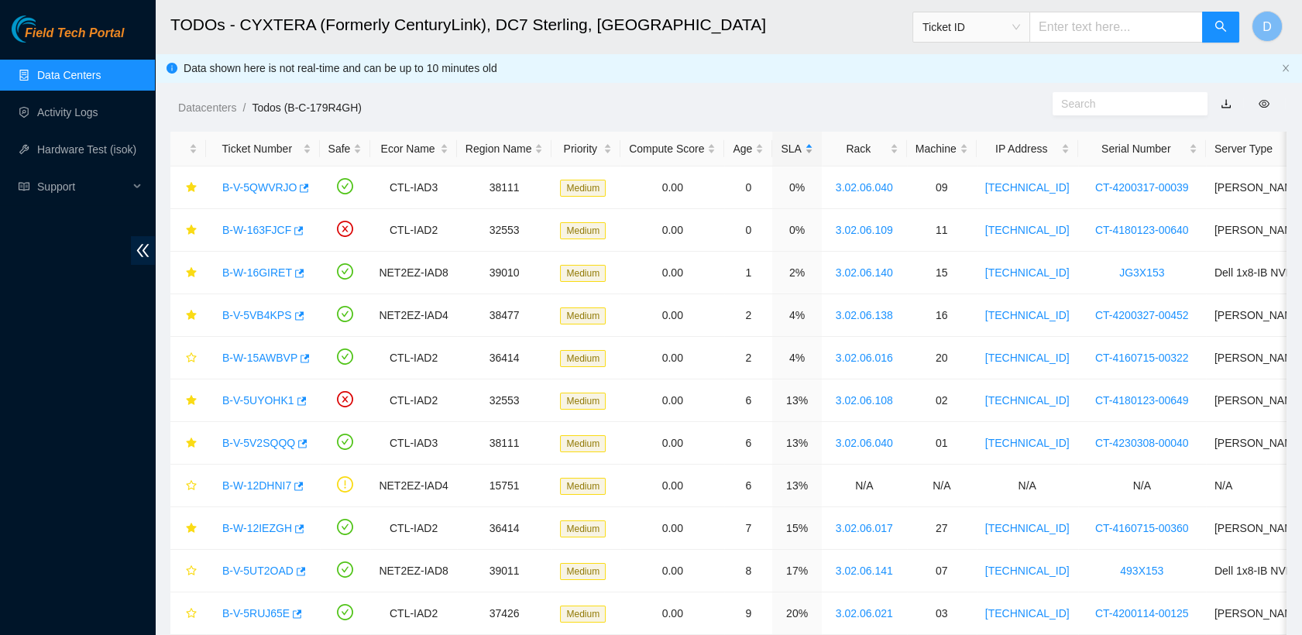
click at [790, 140] on div "SLA" at bounding box center [797, 148] width 32 height 17
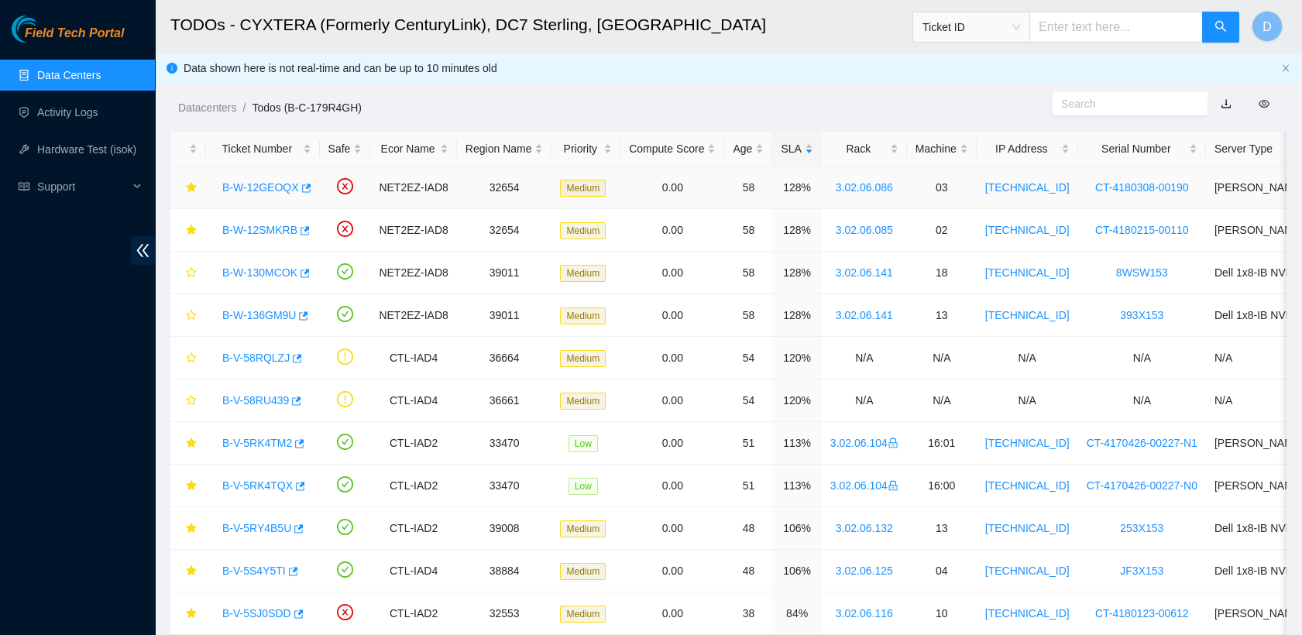
click at [274, 189] on link "B-W-12GEOQX" at bounding box center [260, 187] width 77 height 12
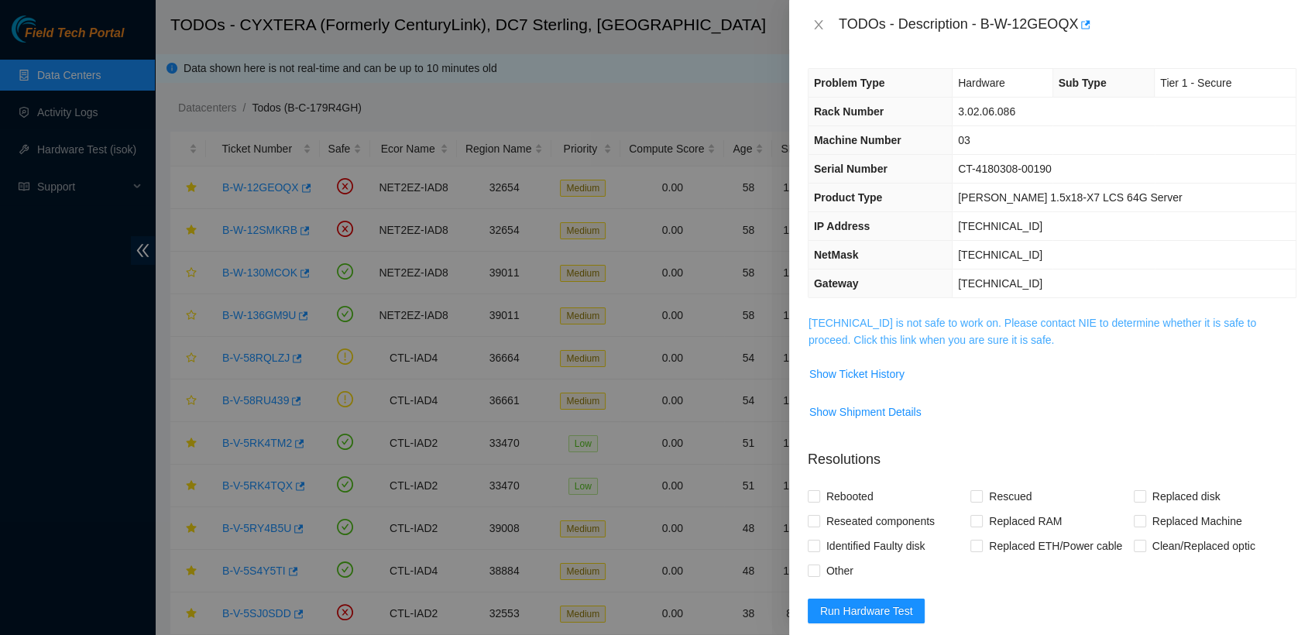
click at [988, 332] on link "23.62.6.100 is not safe to work on. Please contact NIE to determine whether it …" at bounding box center [1032, 331] width 448 height 29
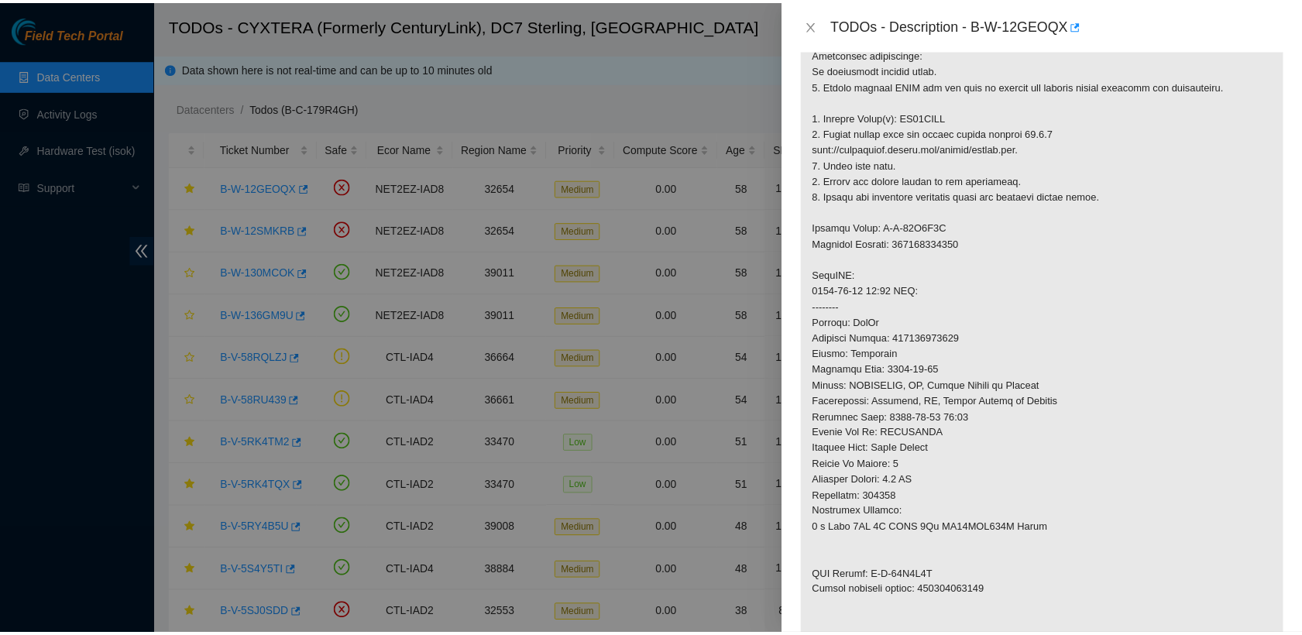
scroll to position [319, 0]
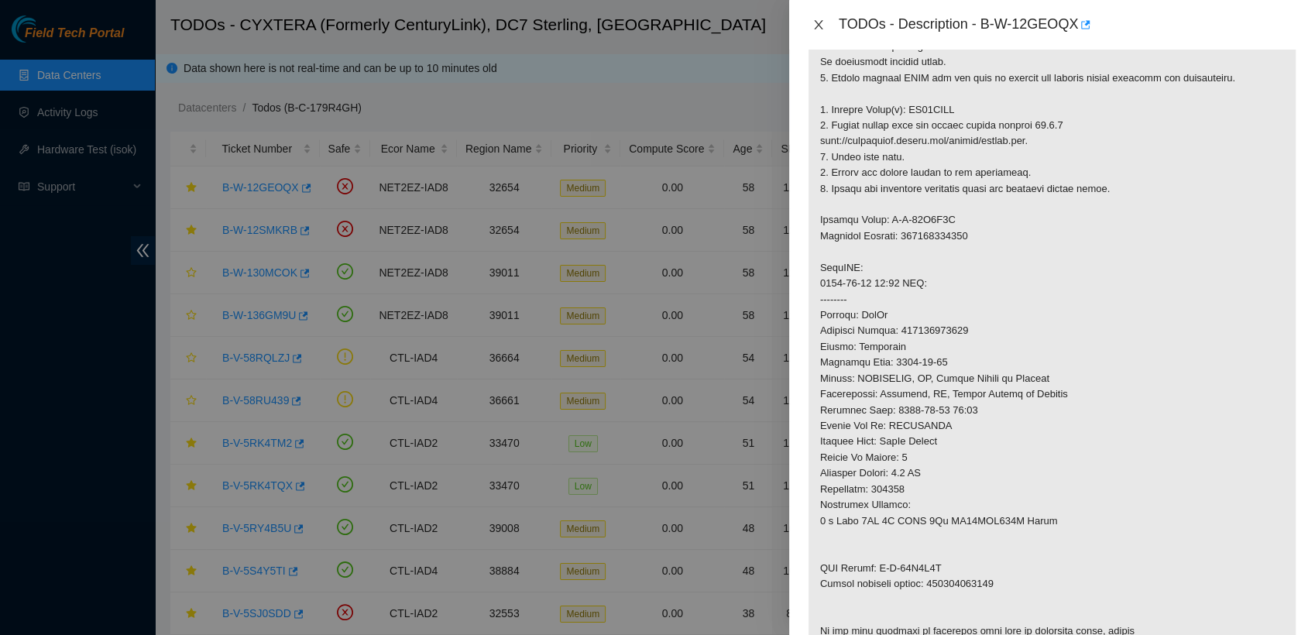
click at [816, 29] on icon "close" at bounding box center [818, 25] width 12 height 12
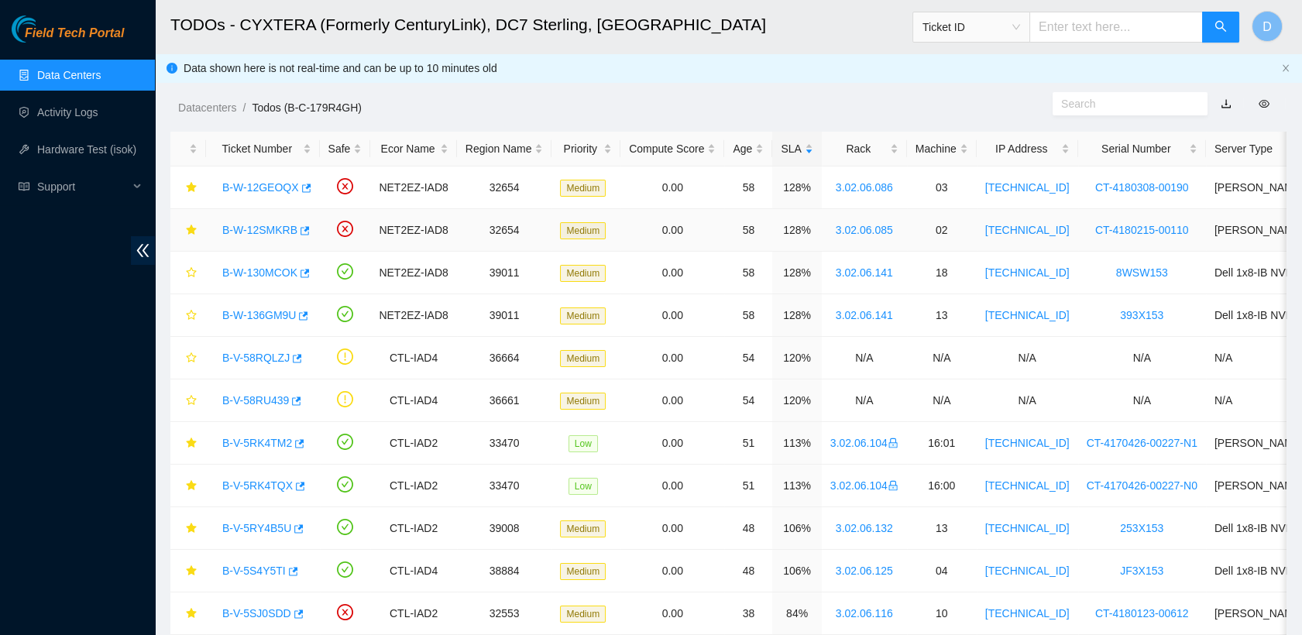
click at [273, 224] on link "B-W-12SMKRB" at bounding box center [259, 230] width 75 height 12
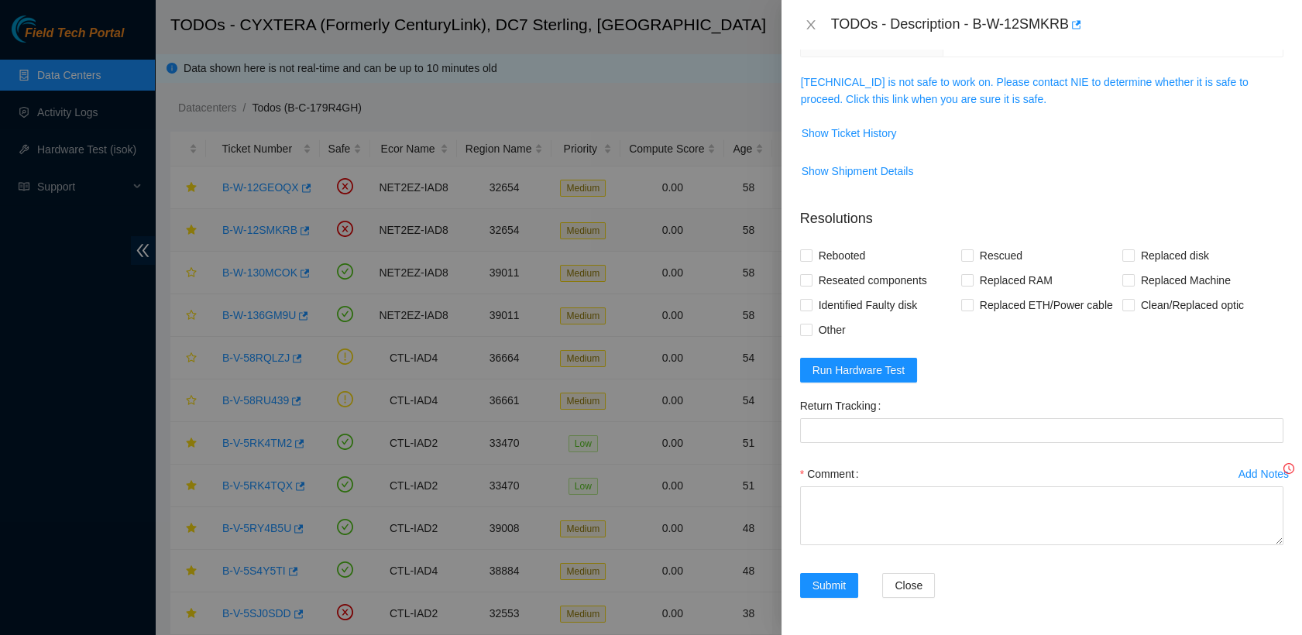
scroll to position [179, 0]
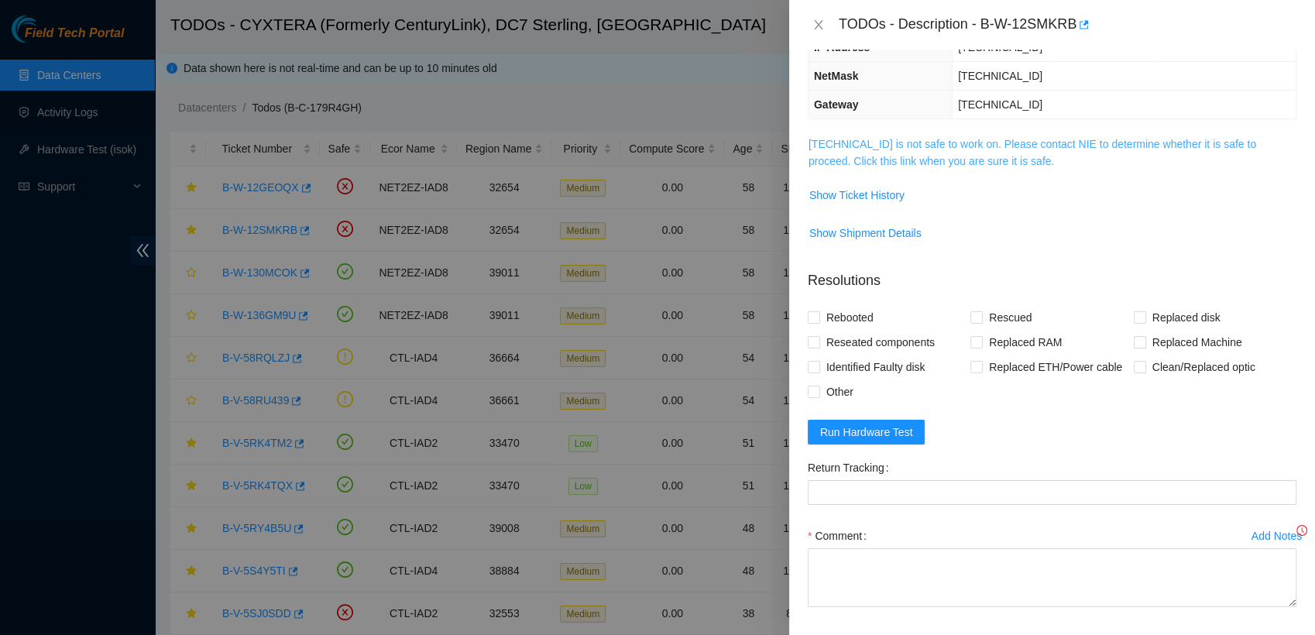
click at [929, 157] on link "23.62.6.68 is not safe to work on. Please contact NIE to determine whether it i…" at bounding box center [1032, 152] width 448 height 29
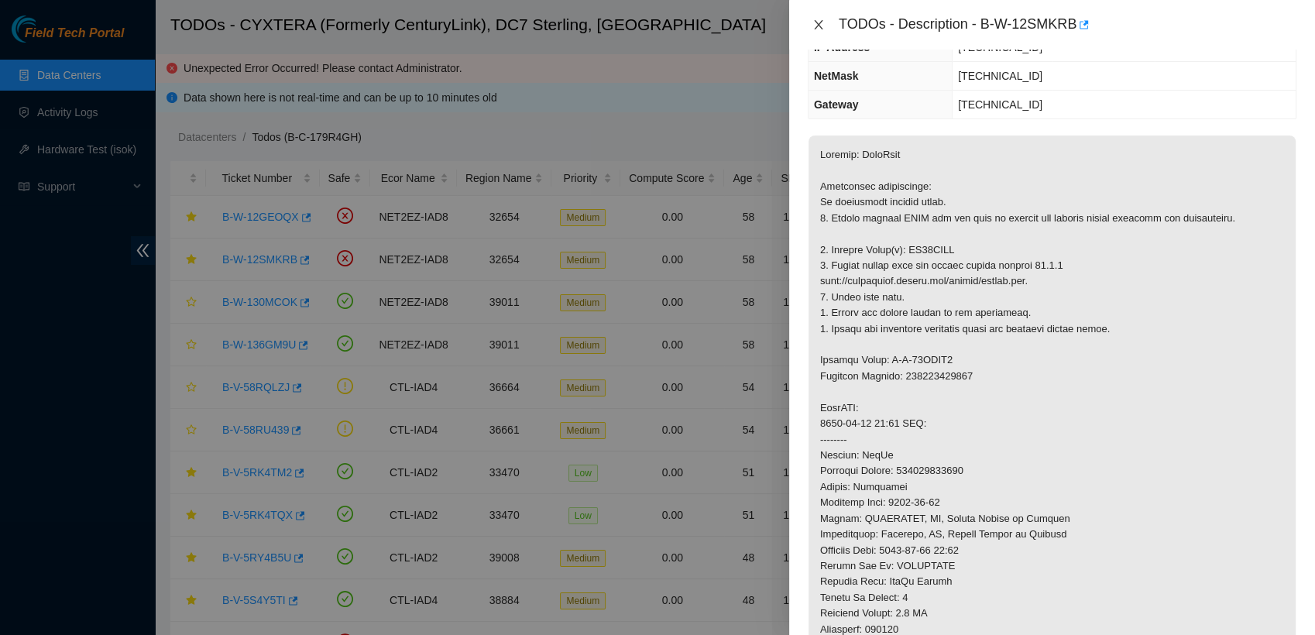
click at [818, 25] on icon "close" at bounding box center [818, 24] width 9 height 9
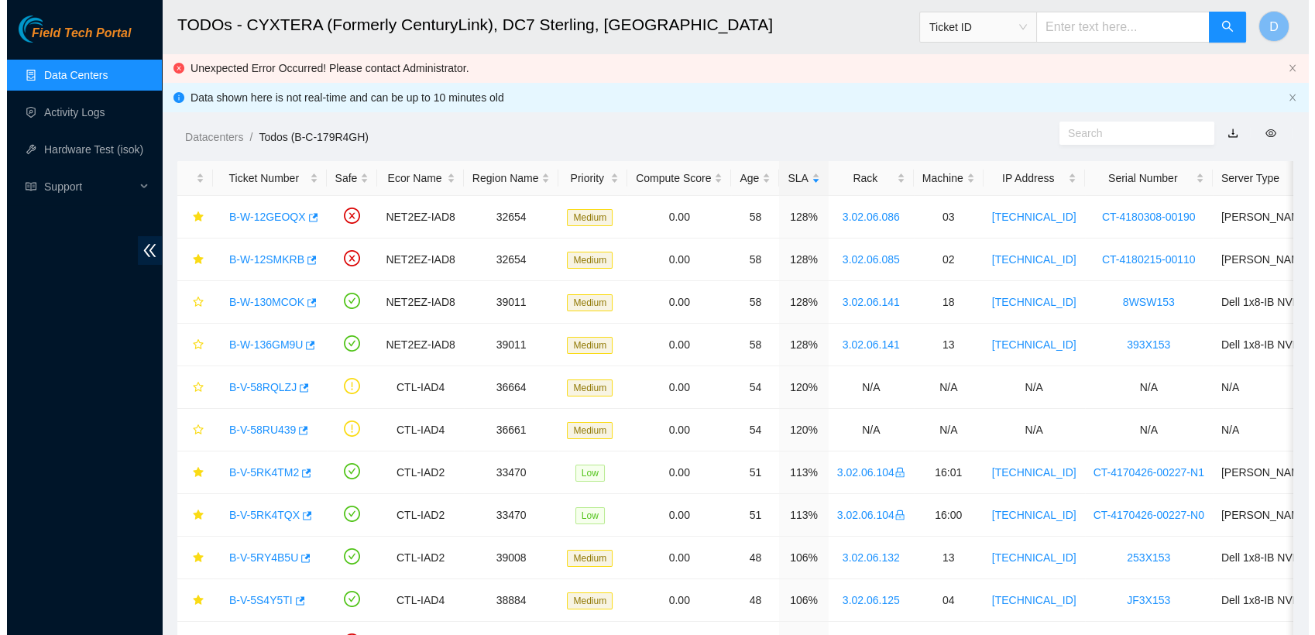
scroll to position [247, 0]
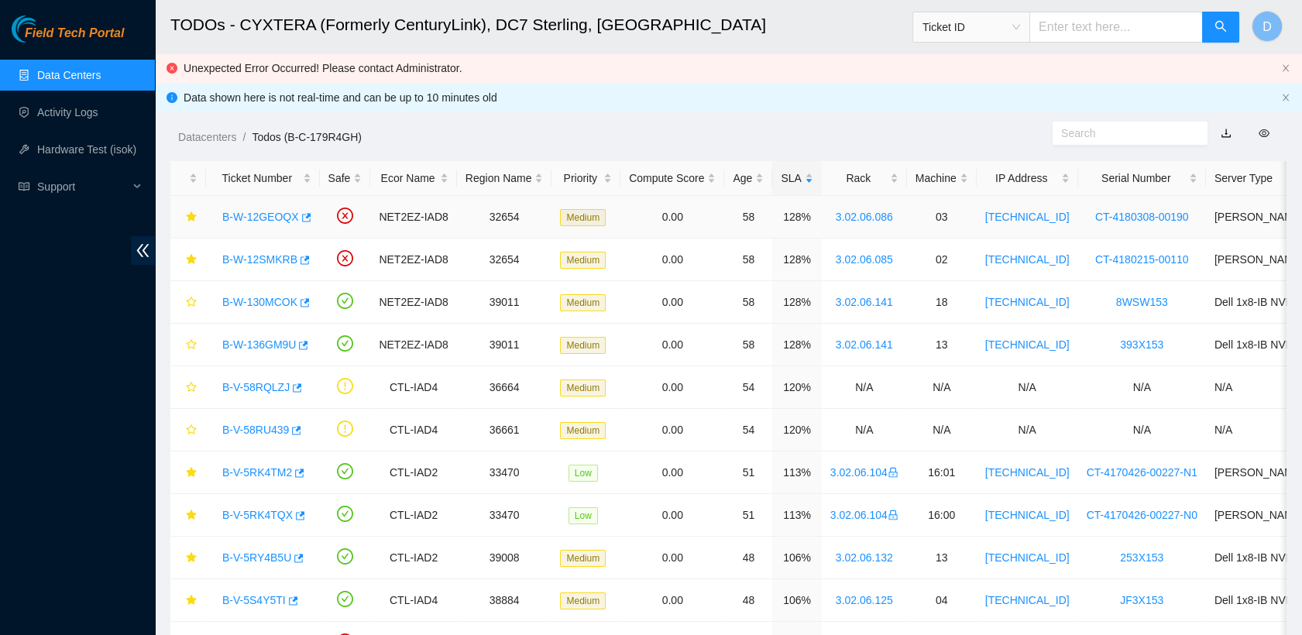
click at [260, 220] on link "B-W-12GEOQX" at bounding box center [260, 217] width 77 height 12
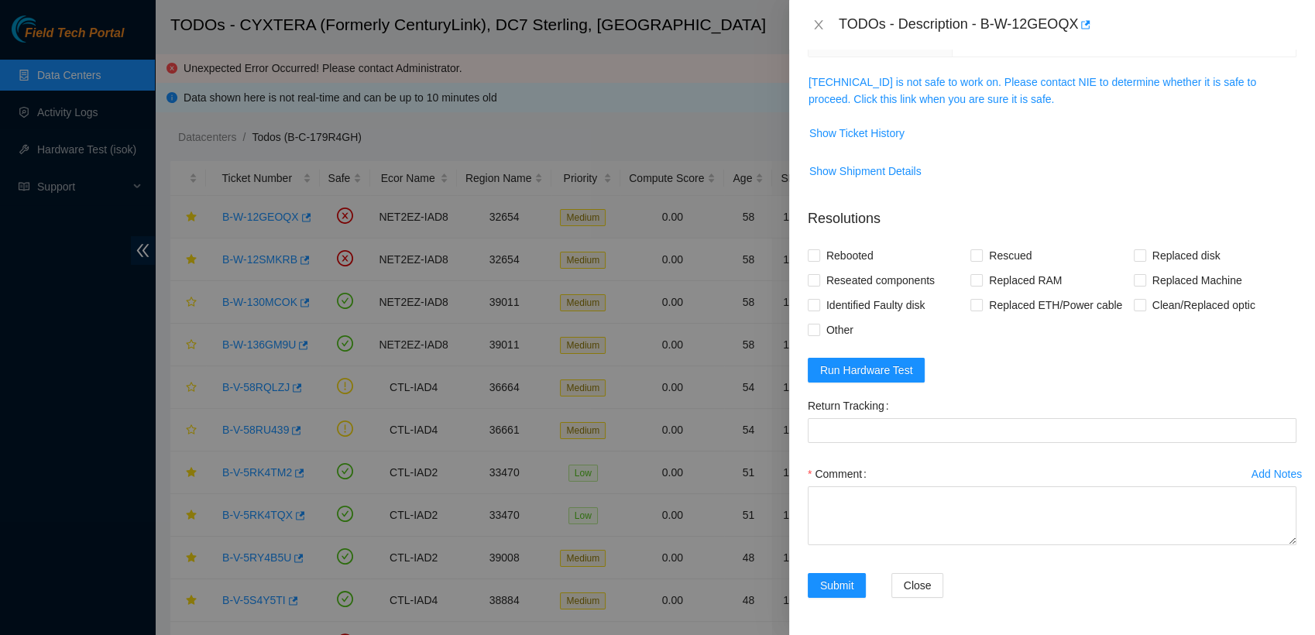
scroll to position [179, 0]
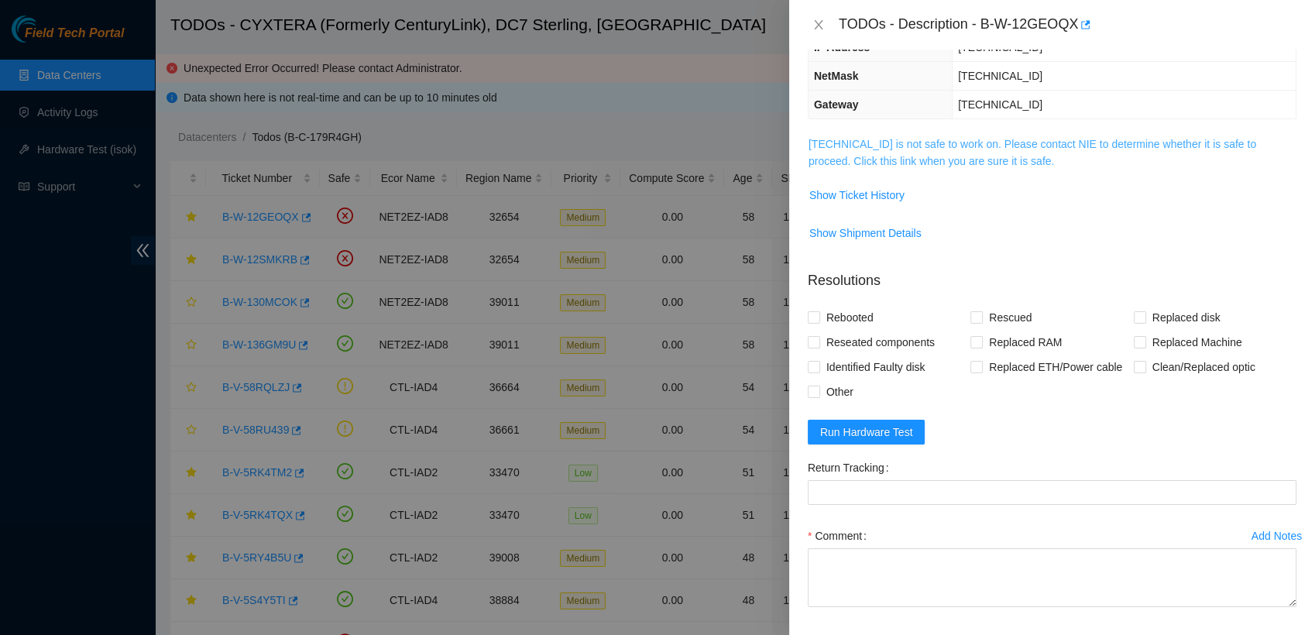
click at [950, 153] on link "23.62.6.100 is not safe to work on. Please contact NIE to determine whether it …" at bounding box center [1032, 152] width 448 height 29
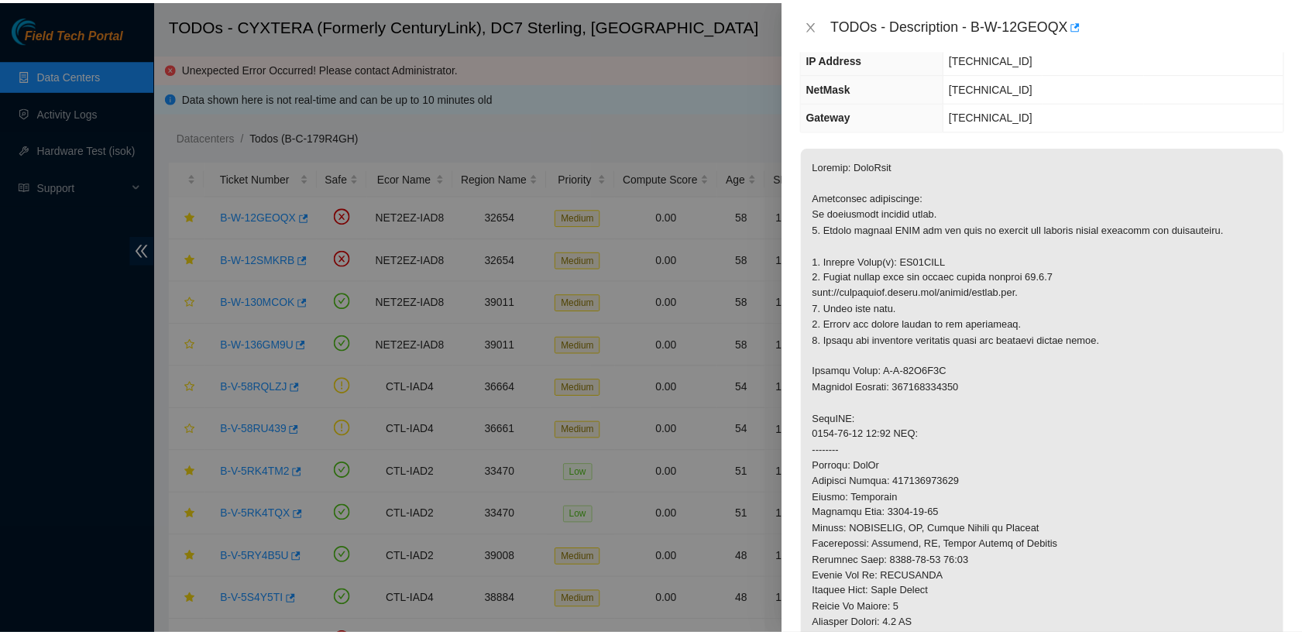
scroll to position [166, 0]
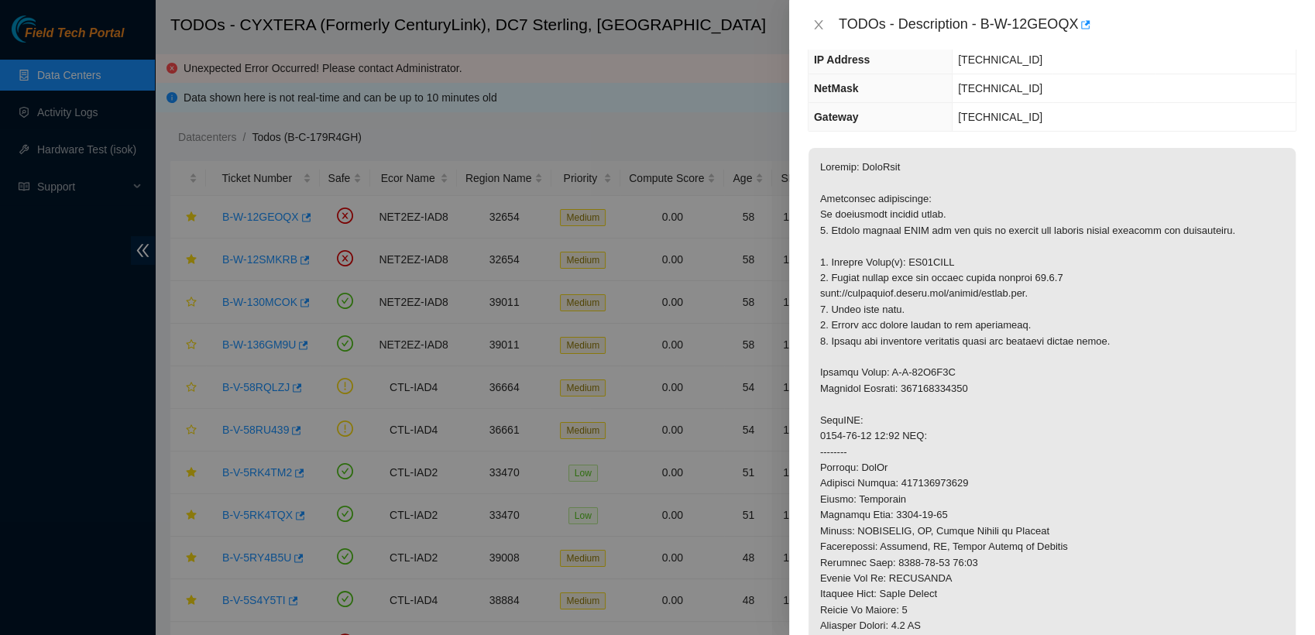
click at [1063, 170] on p at bounding box center [1051, 483] width 487 height 671
click at [818, 26] on icon "close" at bounding box center [818, 25] width 12 height 12
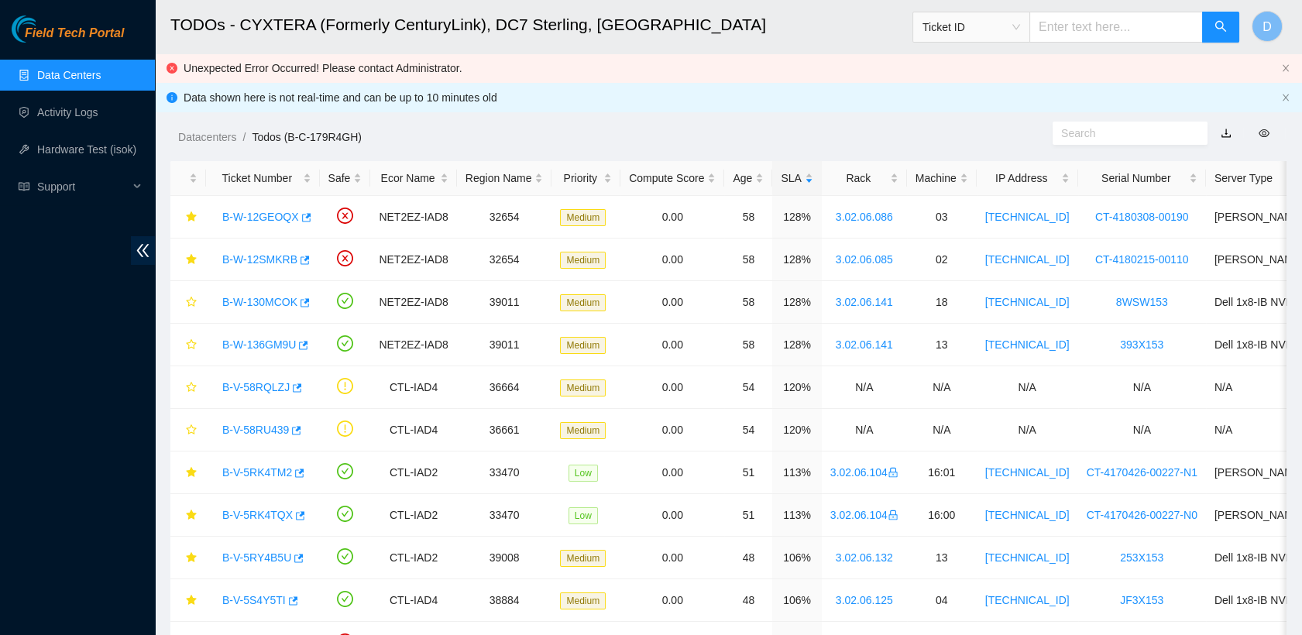
scroll to position [235, 0]
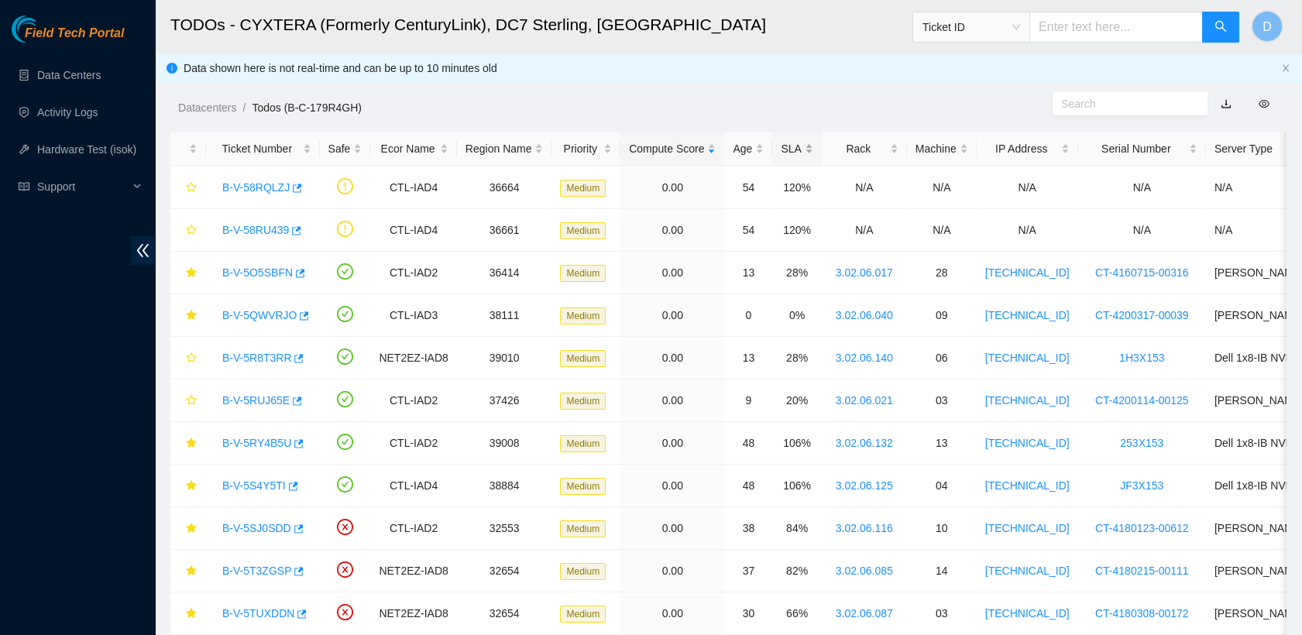
click at [781, 146] on div "SLA" at bounding box center [797, 148] width 32 height 17
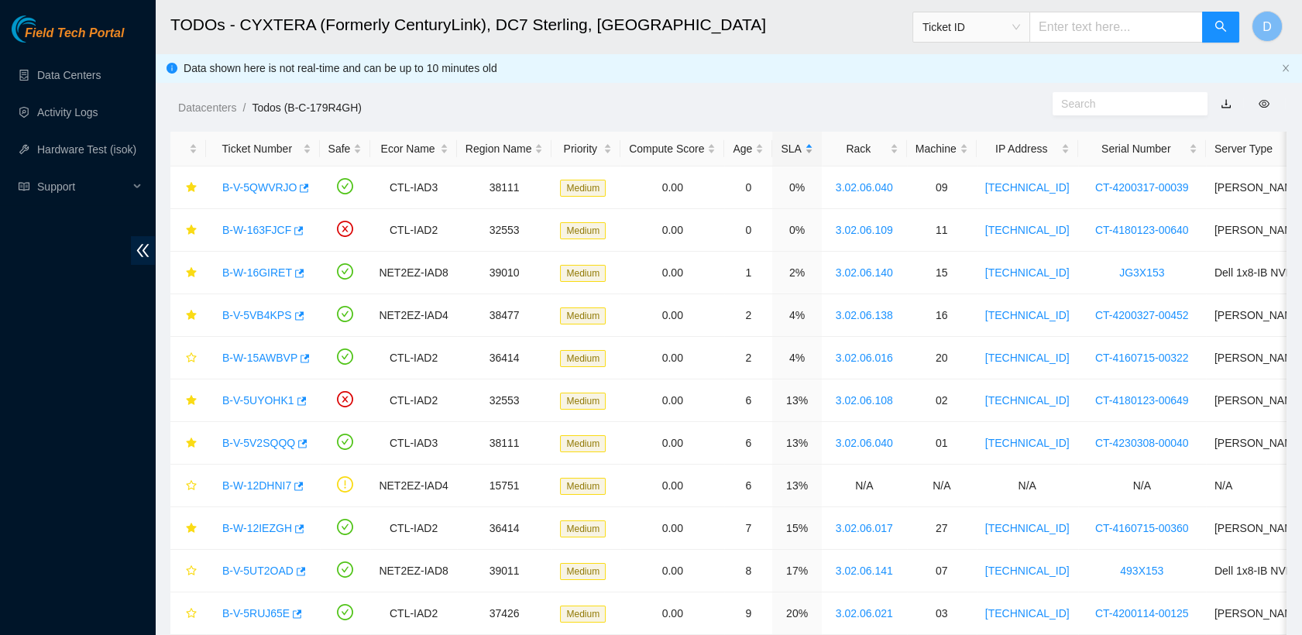
click at [781, 146] on div "SLA" at bounding box center [797, 148] width 32 height 17
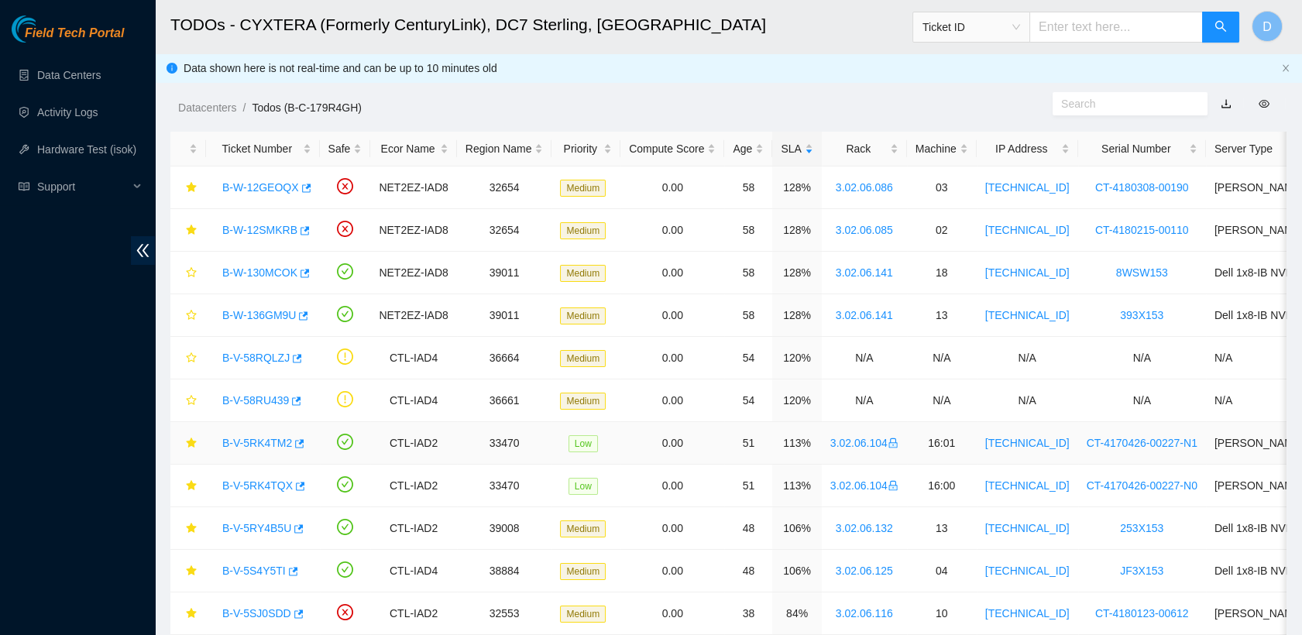
click at [269, 443] on link "B-V-5RK4TM2" at bounding box center [257, 443] width 70 height 12
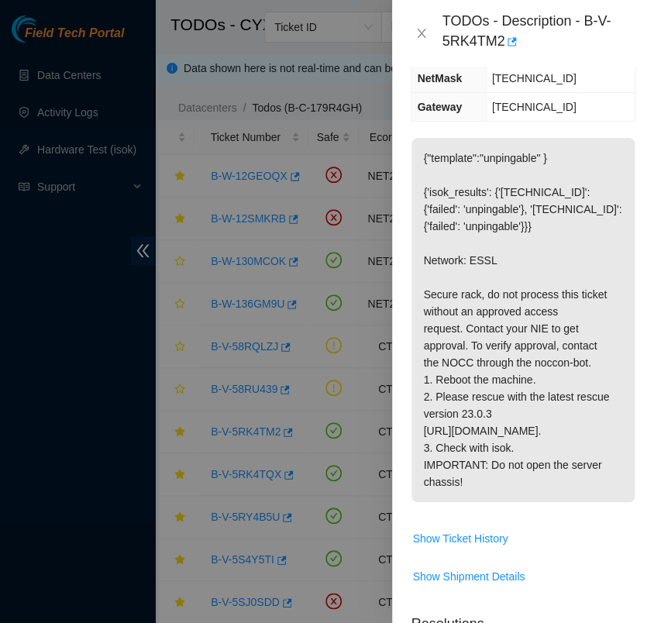
scroll to position [121, 0]
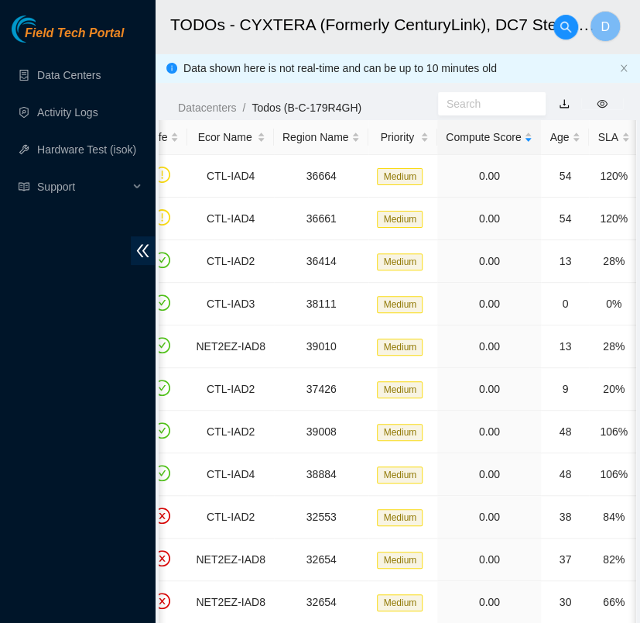
scroll to position [0, 192]
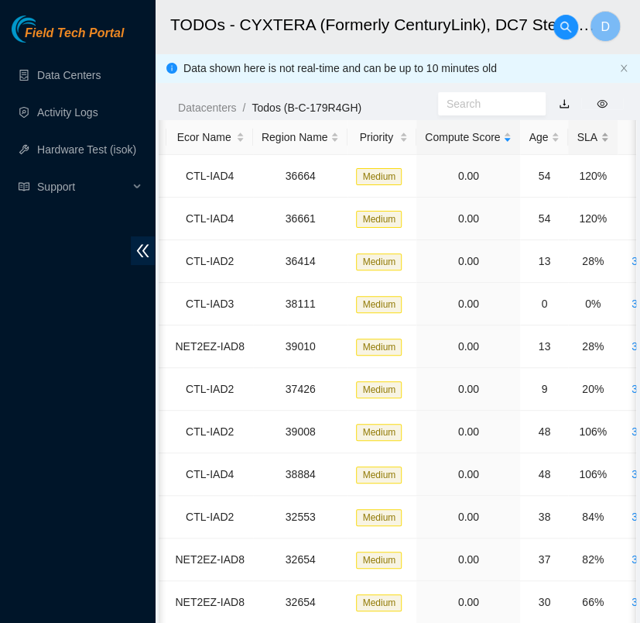
click at [581, 146] on div "SLA" at bounding box center [593, 137] width 32 height 17
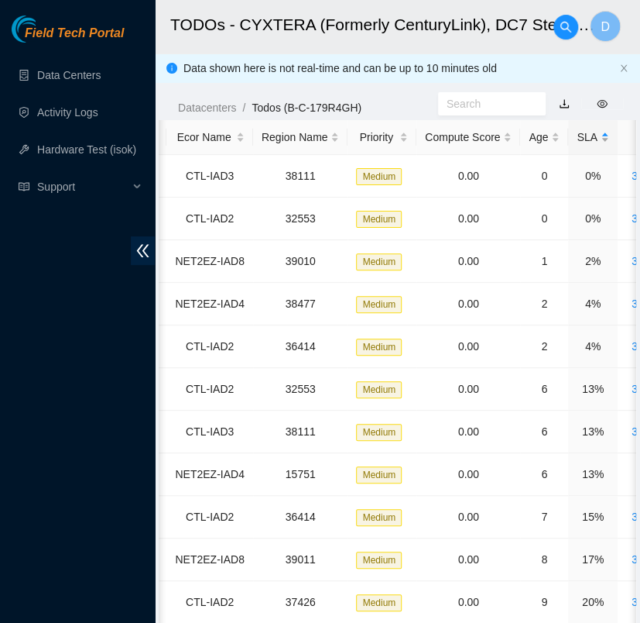
click at [584, 136] on div "SLA" at bounding box center [593, 137] width 32 height 17
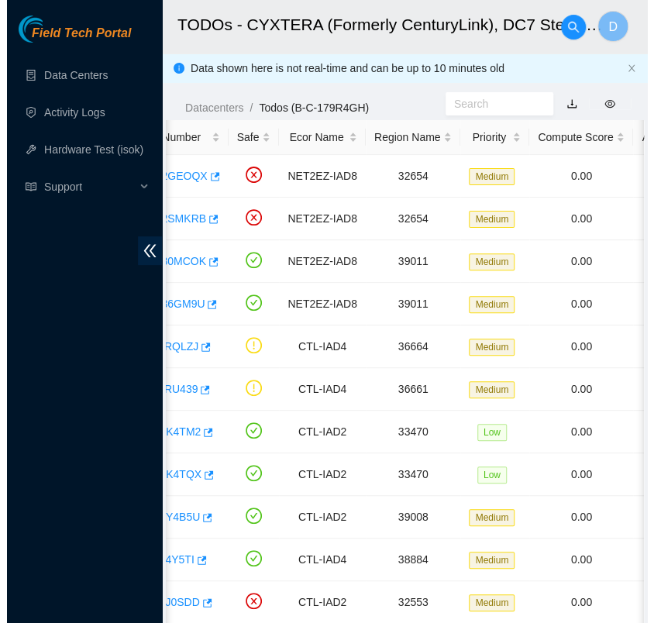
scroll to position [0, 0]
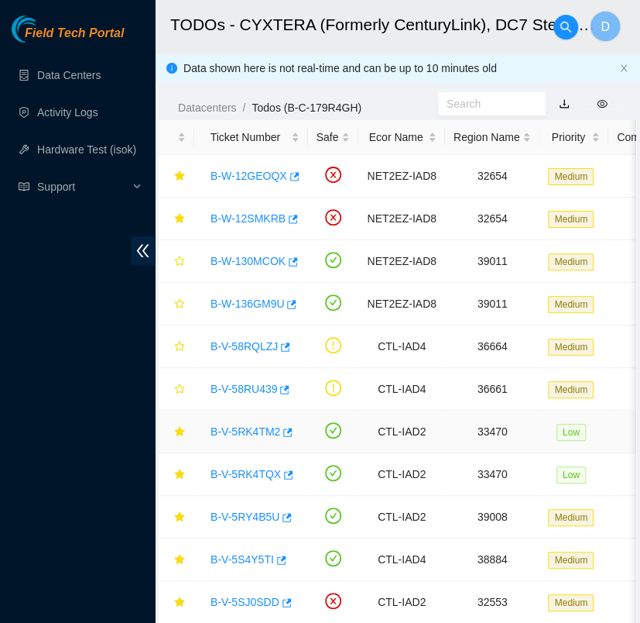
click at [248, 437] on div "B-V-5RK4TM2" at bounding box center [251, 431] width 97 height 25
click at [248, 431] on link "B-V-5RK4TM2" at bounding box center [246, 431] width 70 height 12
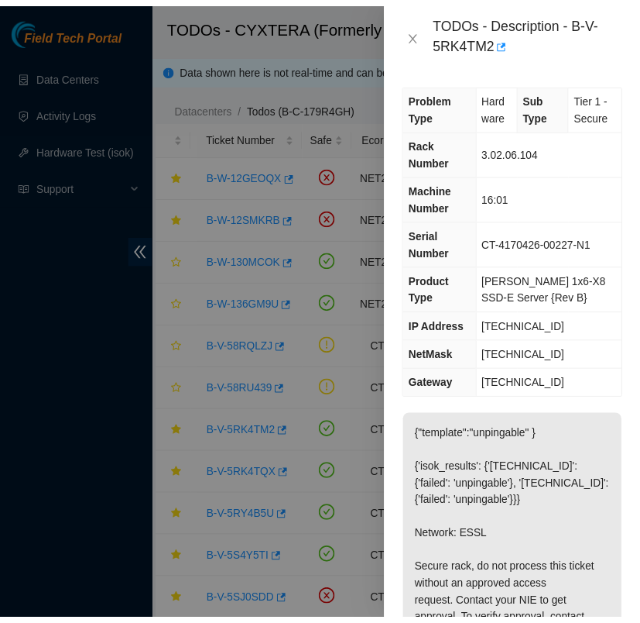
scroll to position [3, 0]
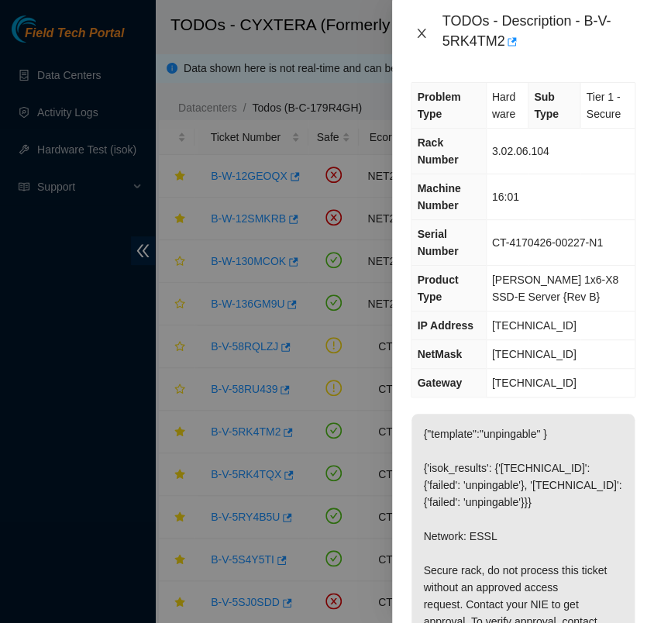
click at [423, 31] on icon "close" at bounding box center [421, 33] width 9 height 9
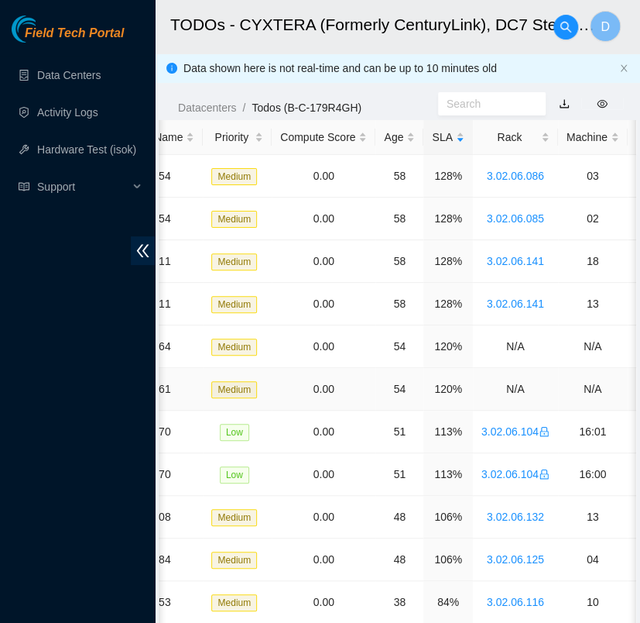
scroll to position [0, 359]
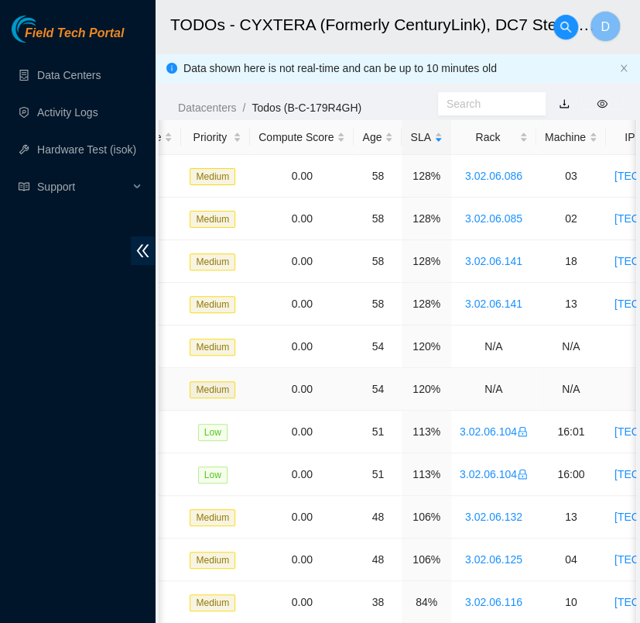
click at [341, 401] on td "0.00" at bounding box center [302, 389] width 104 height 43
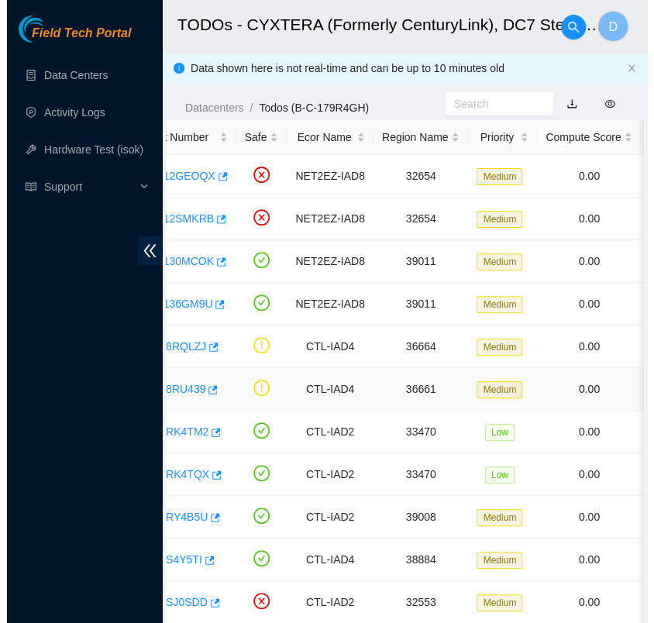
scroll to position [0, 0]
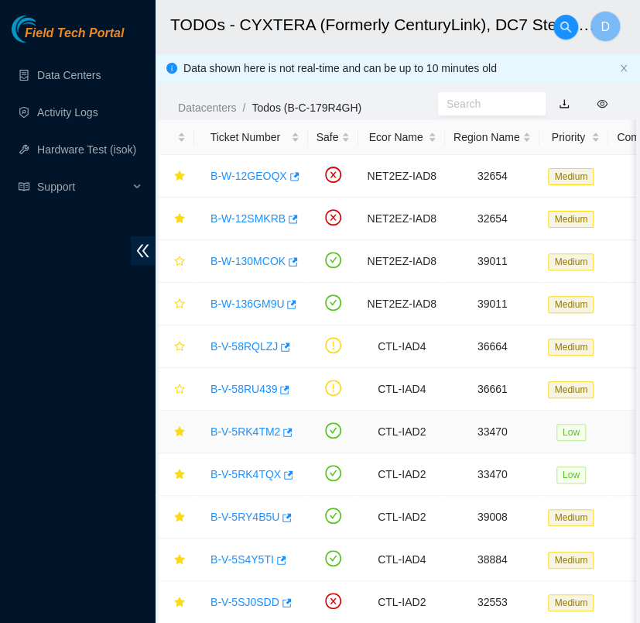
click at [235, 429] on link "B-V-5RK4TM2" at bounding box center [246, 431] width 70 height 12
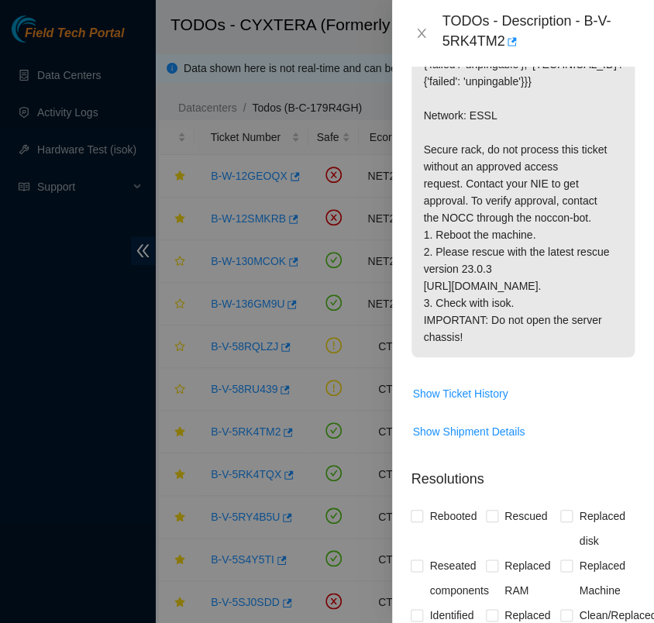
scroll to position [426, 0]
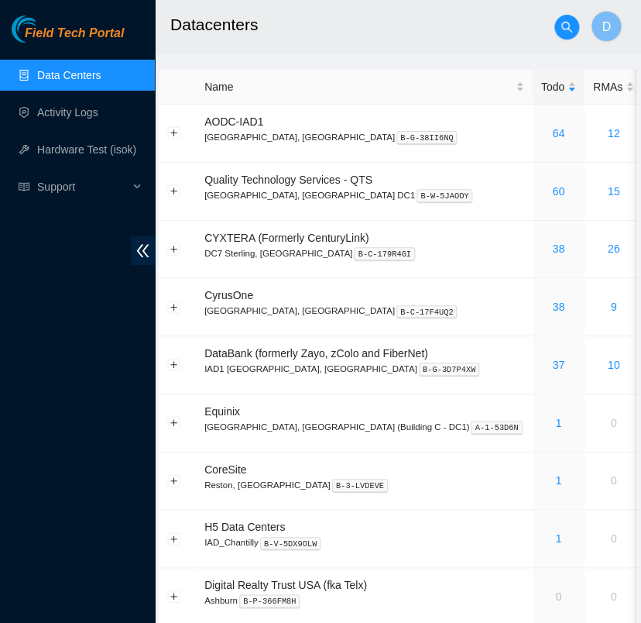
click at [10, 420] on div "Field Tech Portal Data Centers Activity Logs Hardware Test (isok) Support" at bounding box center [77, 318] width 155 height 607
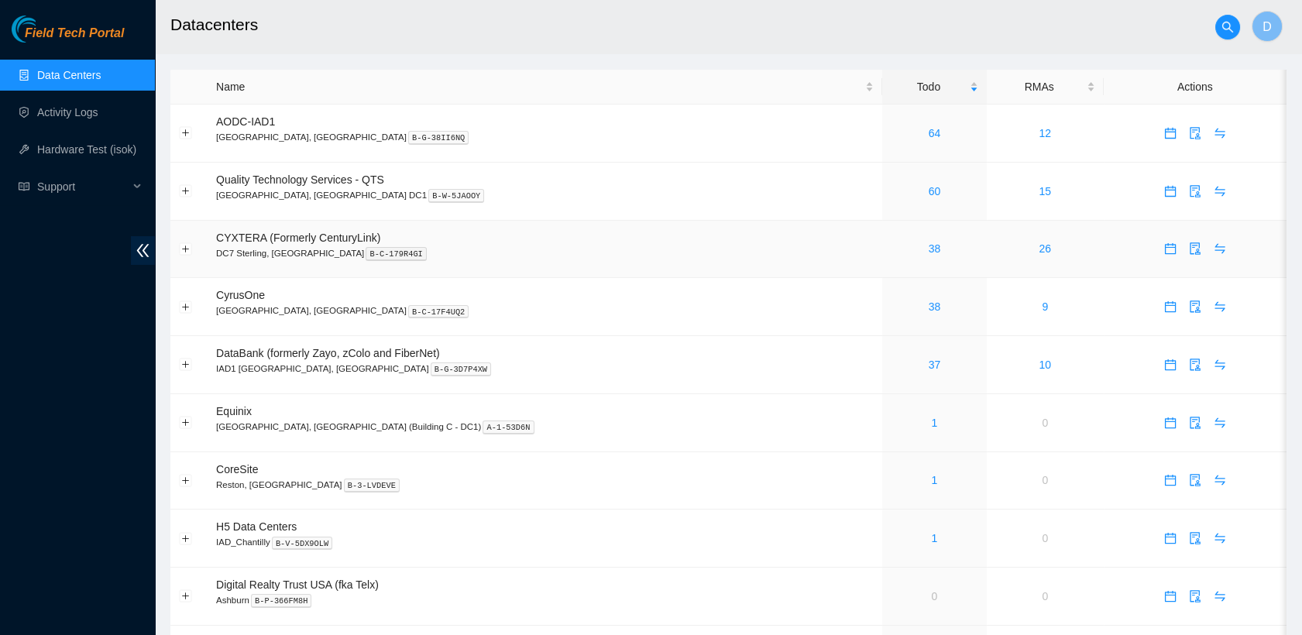
click at [653, 251] on div "38" at bounding box center [935, 248] width 88 height 17
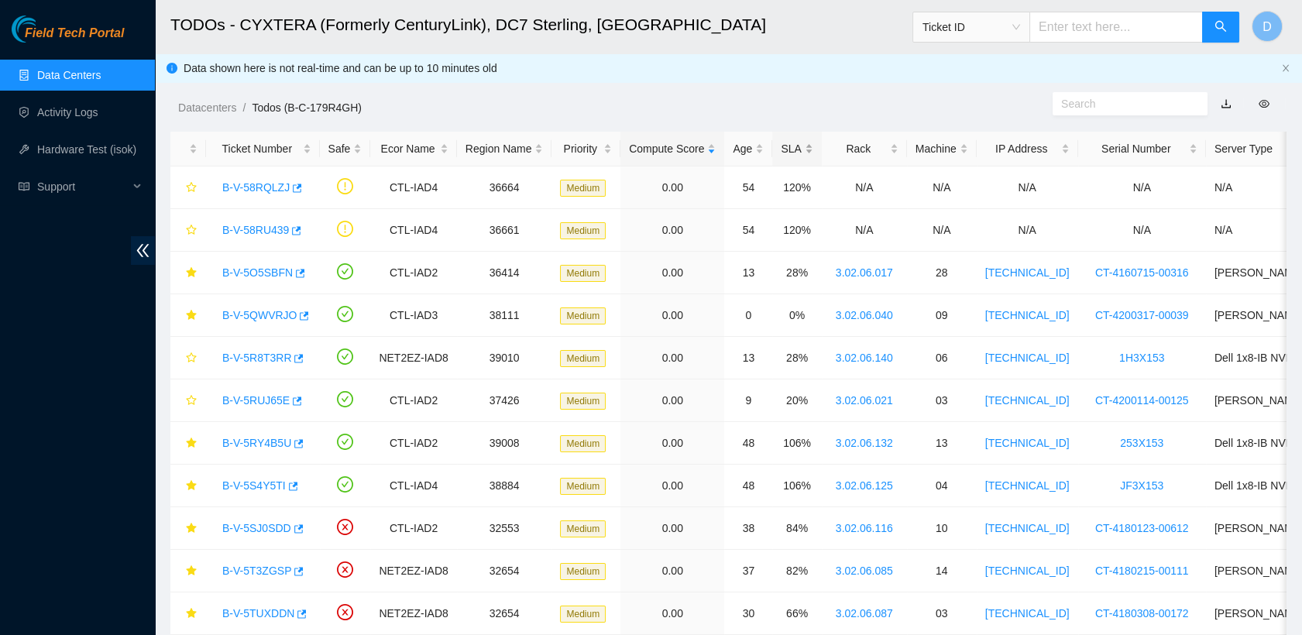
click at [653, 144] on div "SLA" at bounding box center [797, 148] width 32 height 17
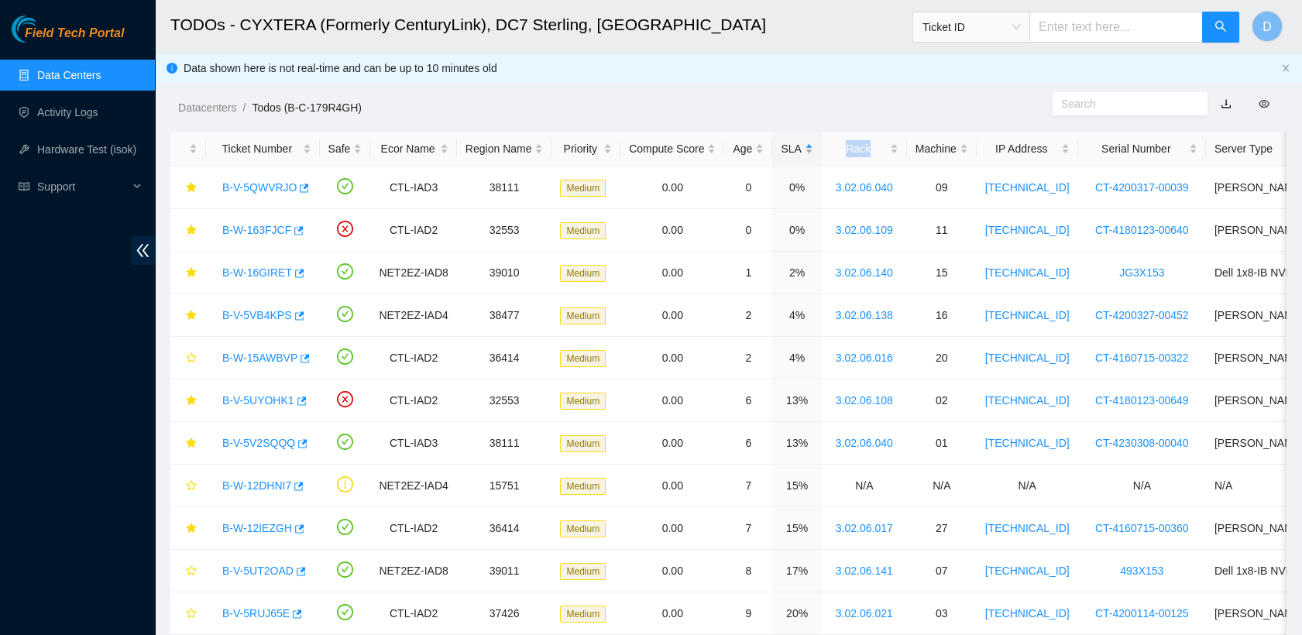
click at [653, 144] on div "SLA" at bounding box center [797, 148] width 32 height 17
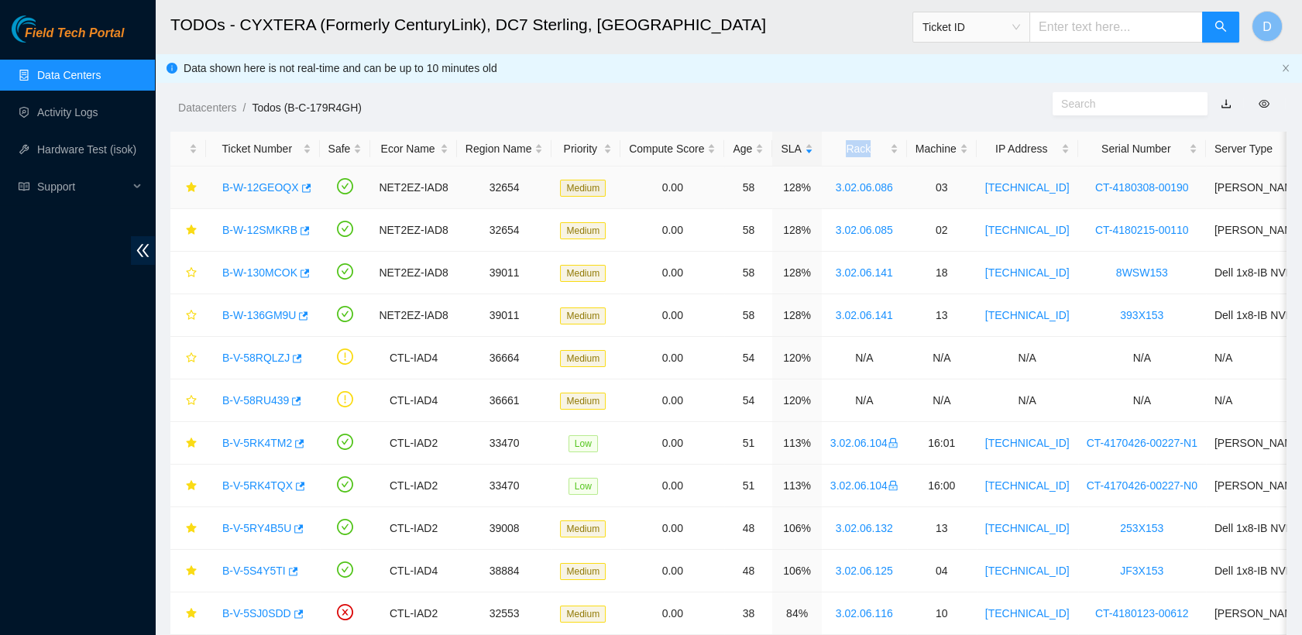
click at [266, 183] on link "B-W-12GEOQX" at bounding box center [260, 187] width 77 height 12
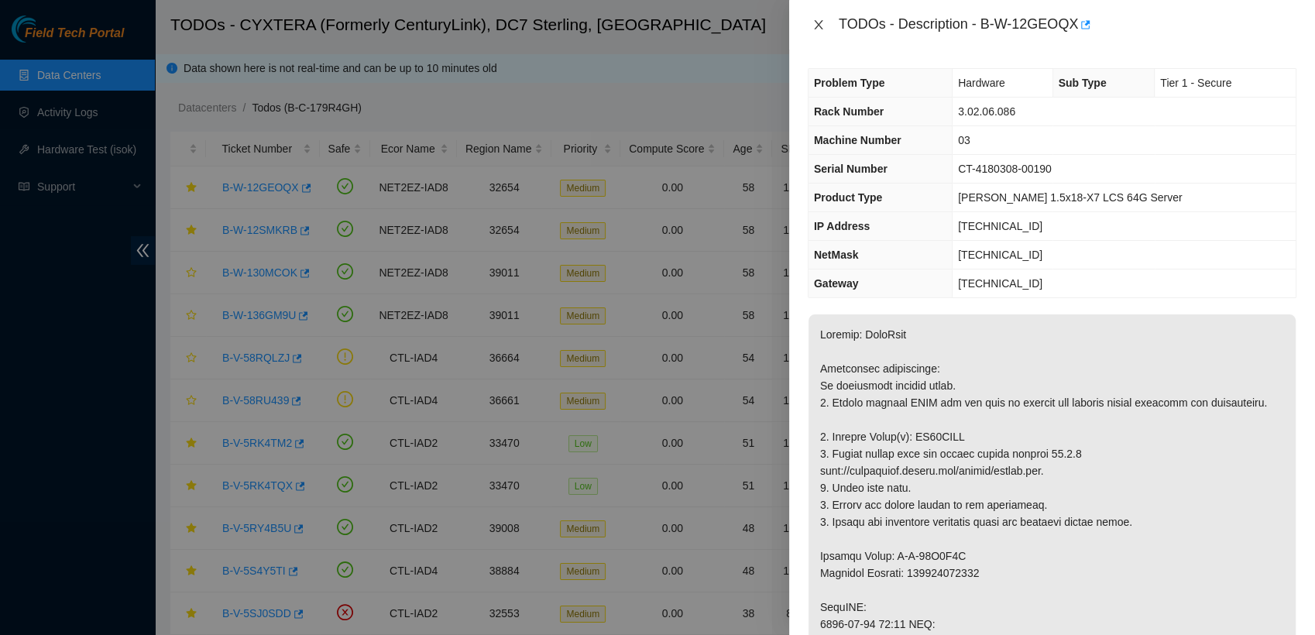
click at [653, 22] on icon "close" at bounding box center [818, 25] width 12 height 12
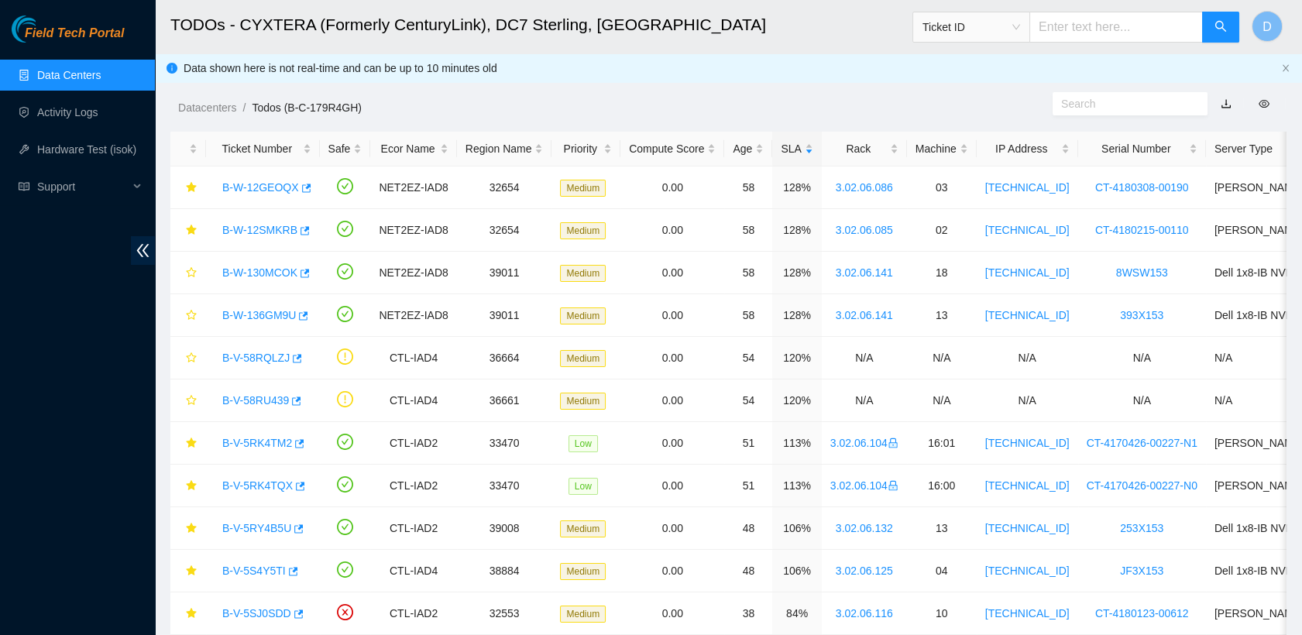
click at [653, 98] on div "Datacenters / Todos (B-C-179R4GH) /" at bounding box center [585, 72] width 860 height 87
click at [261, 184] on link "B-W-12GEOQX" at bounding box center [260, 187] width 77 height 12
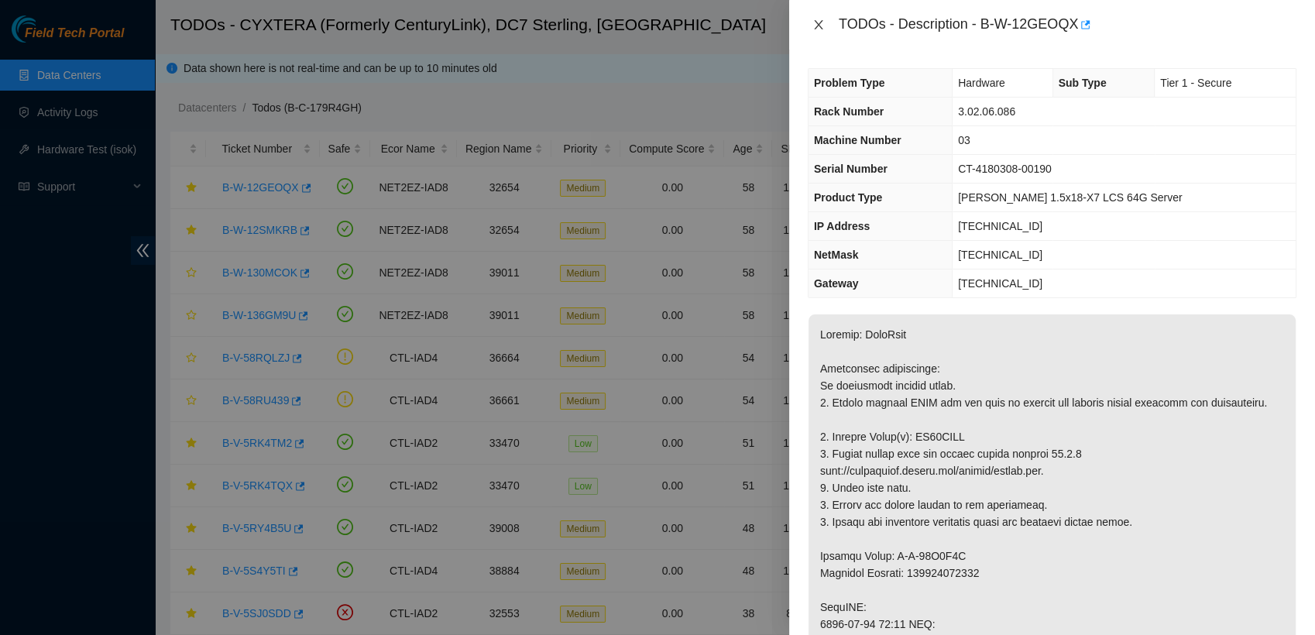
click at [653, 26] on icon "close" at bounding box center [818, 25] width 12 height 12
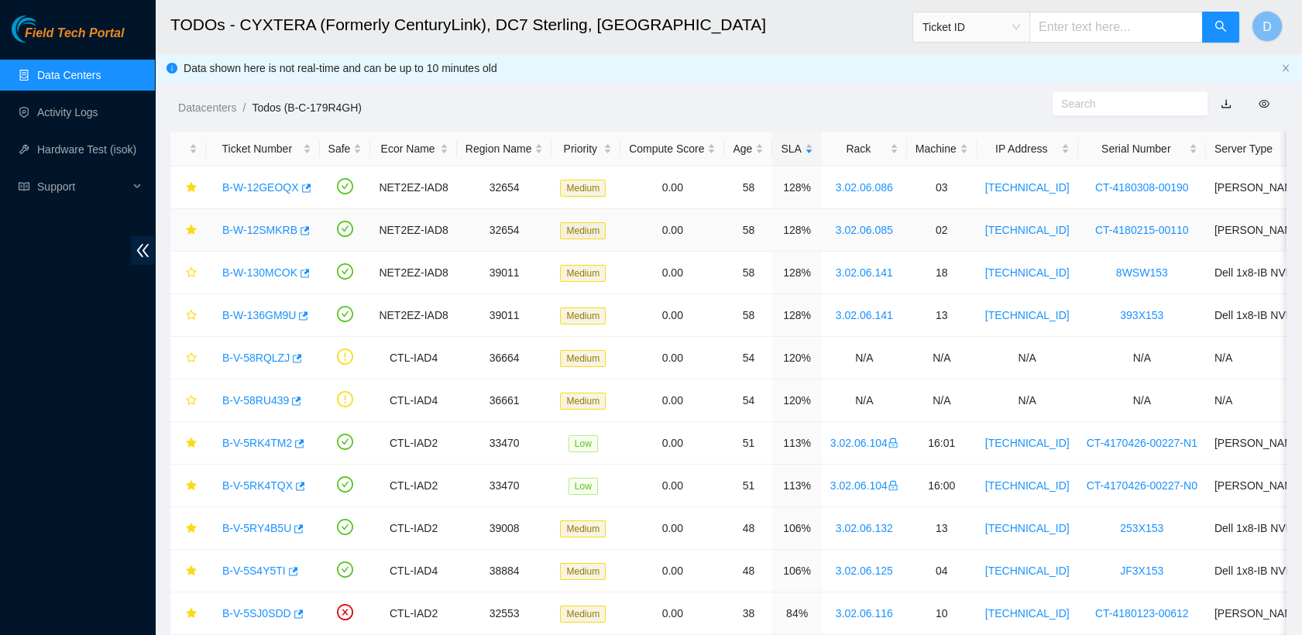
click at [250, 229] on link "B-W-12SMKRB" at bounding box center [259, 230] width 75 height 12
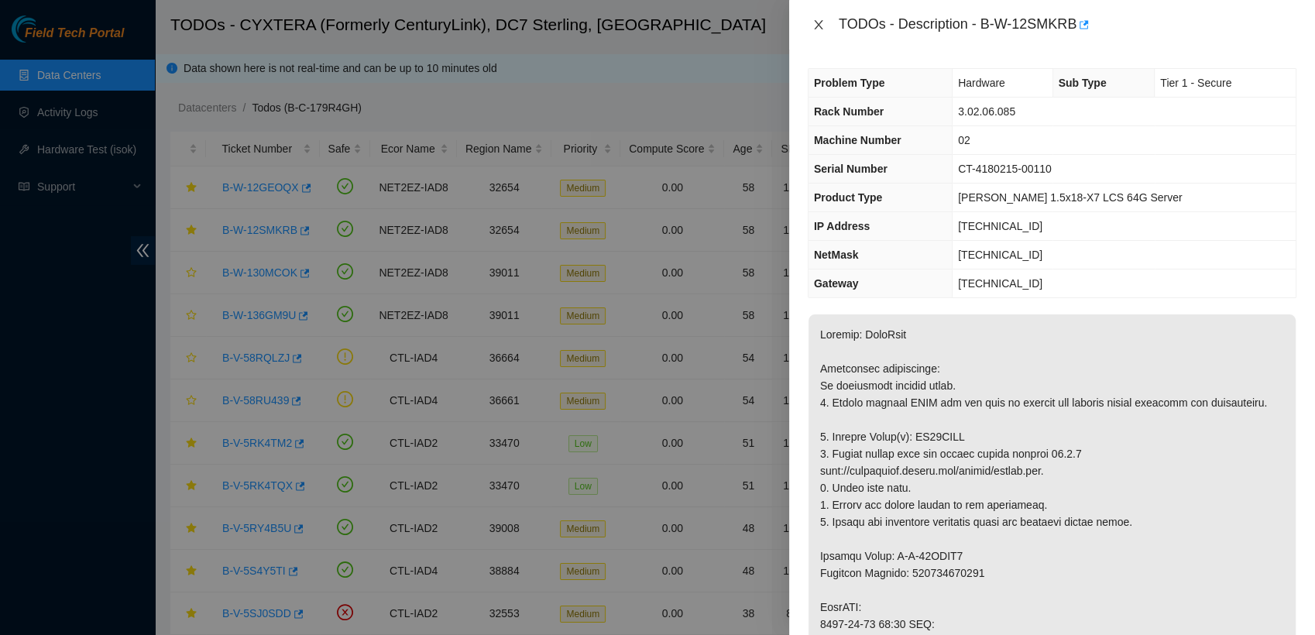
click at [653, 23] on icon "close" at bounding box center [818, 25] width 12 height 12
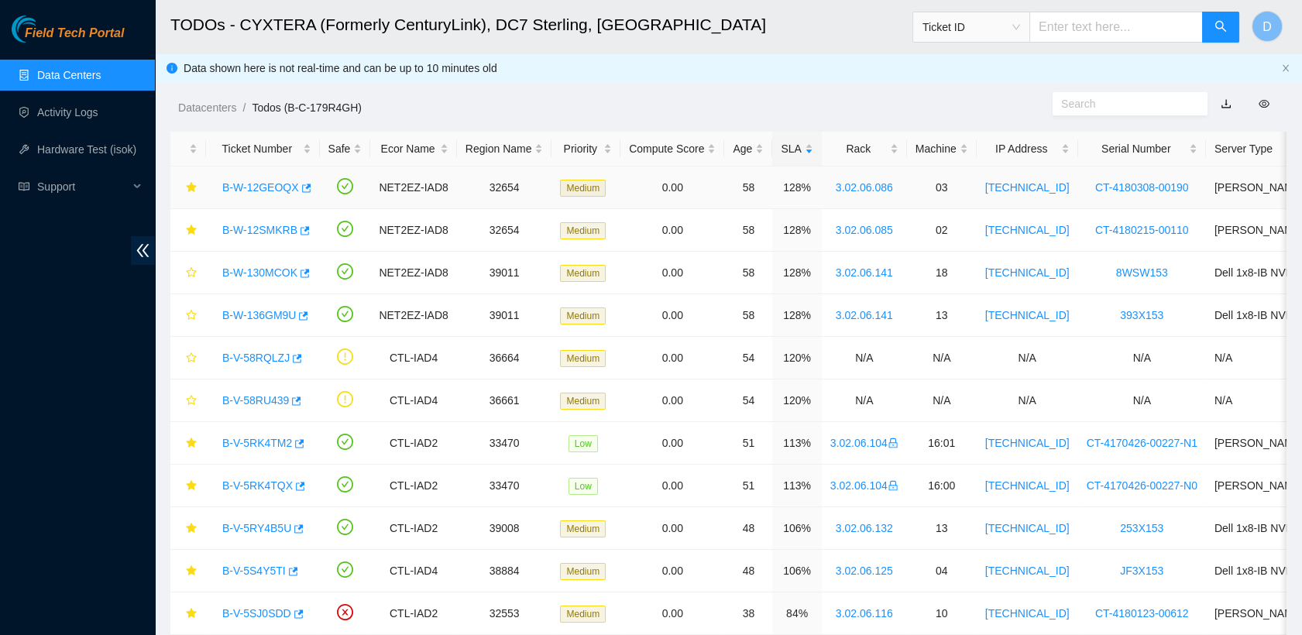
click at [252, 187] on link "B-W-12GEOQX" at bounding box center [260, 187] width 77 height 12
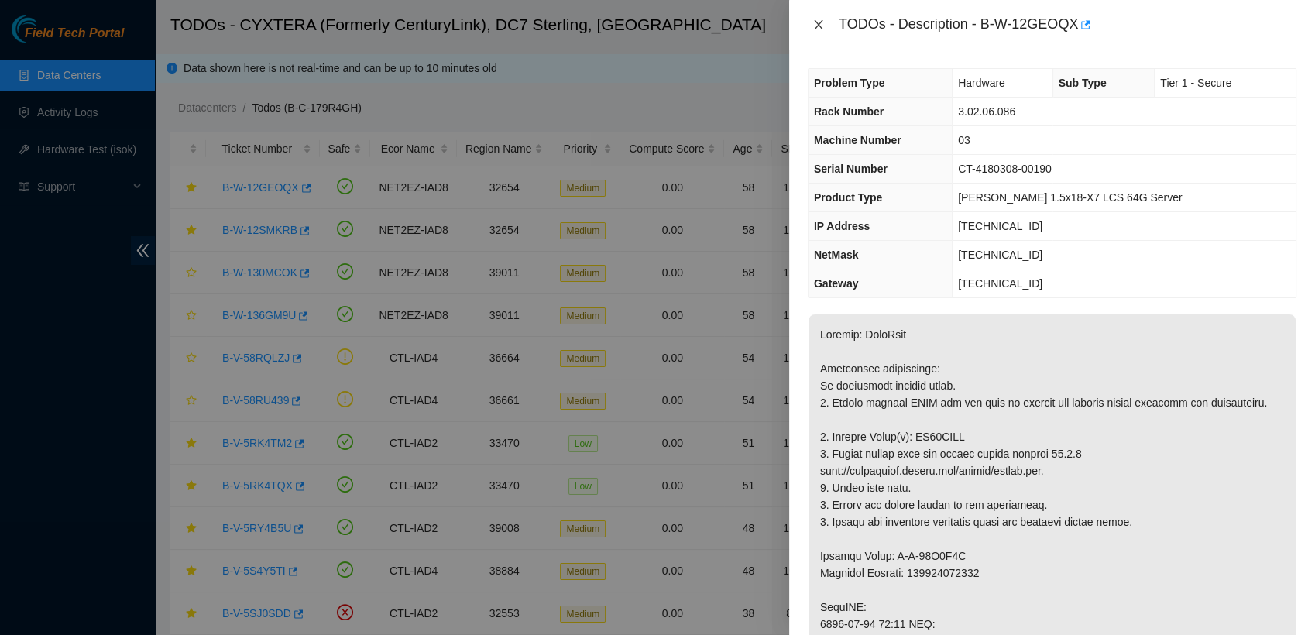
click at [653, 22] on icon "close" at bounding box center [818, 25] width 12 height 12
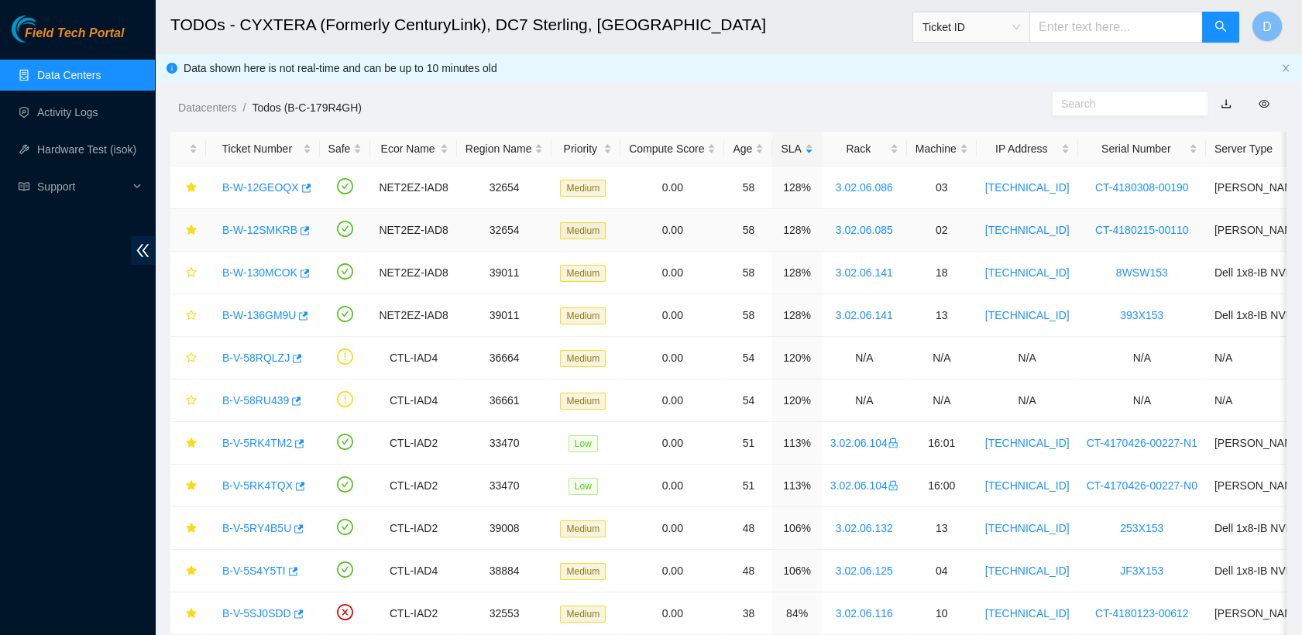
click at [242, 239] on div "B-W-12SMKRB" at bounding box center [263, 230] width 97 height 25
click at [256, 232] on link "B-W-12SMKRB" at bounding box center [259, 230] width 75 height 12
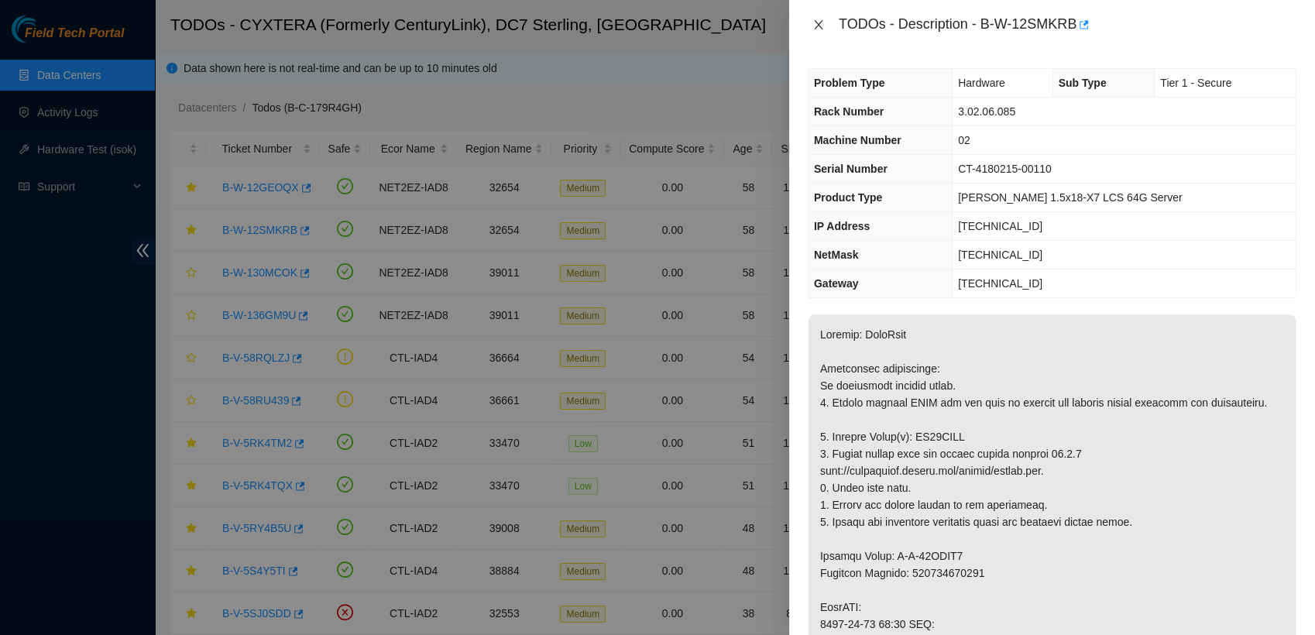
click at [653, 24] on icon "close" at bounding box center [818, 25] width 12 height 12
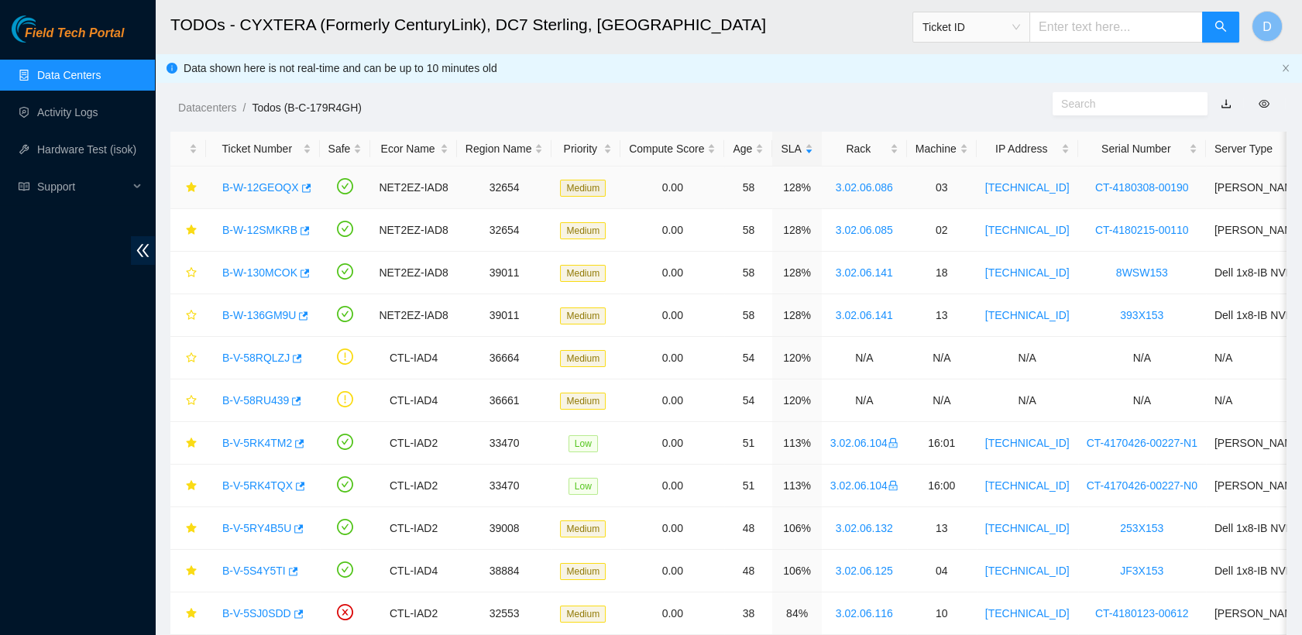
click at [267, 190] on link "B-W-12GEOQX" at bounding box center [260, 187] width 77 height 12
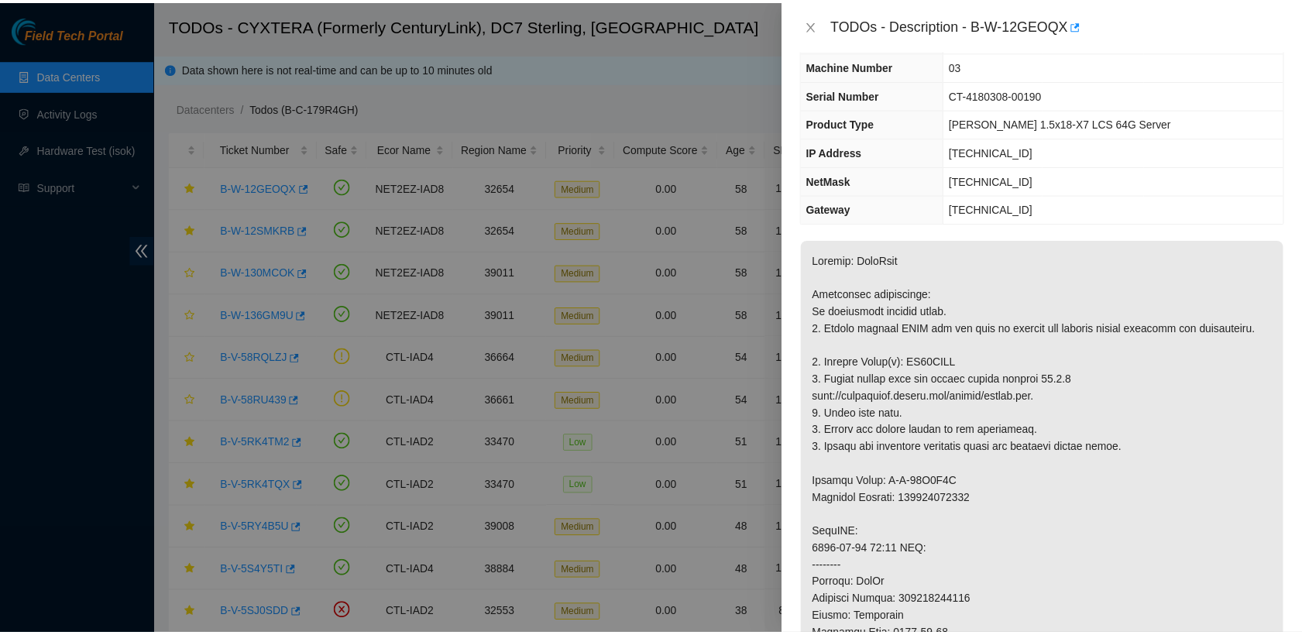
scroll to position [75, 0]
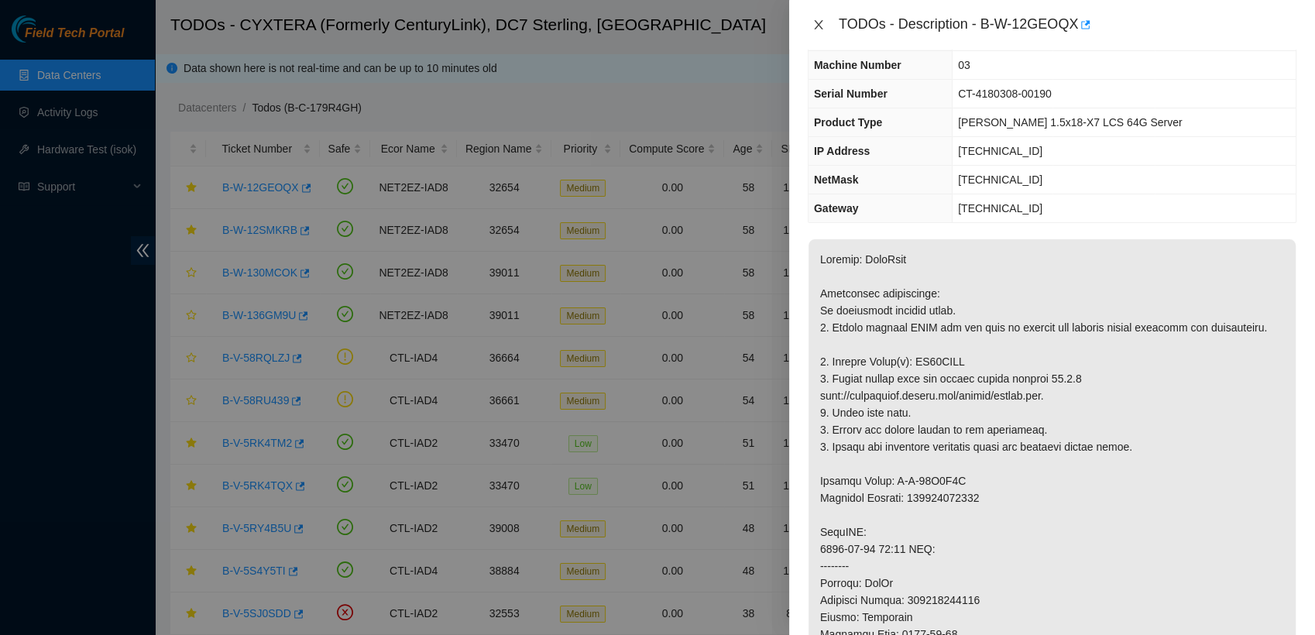
click at [653, 26] on icon "close" at bounding box center [818, 25] width 12 height 12
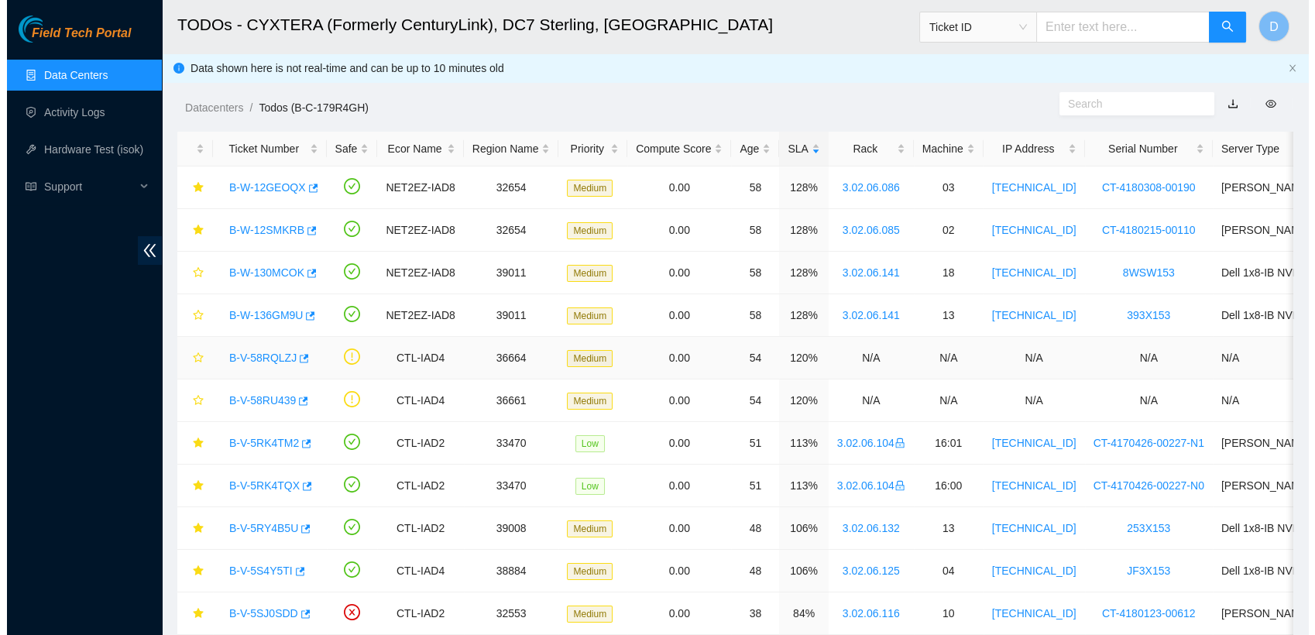
scroll to position [93, 0]
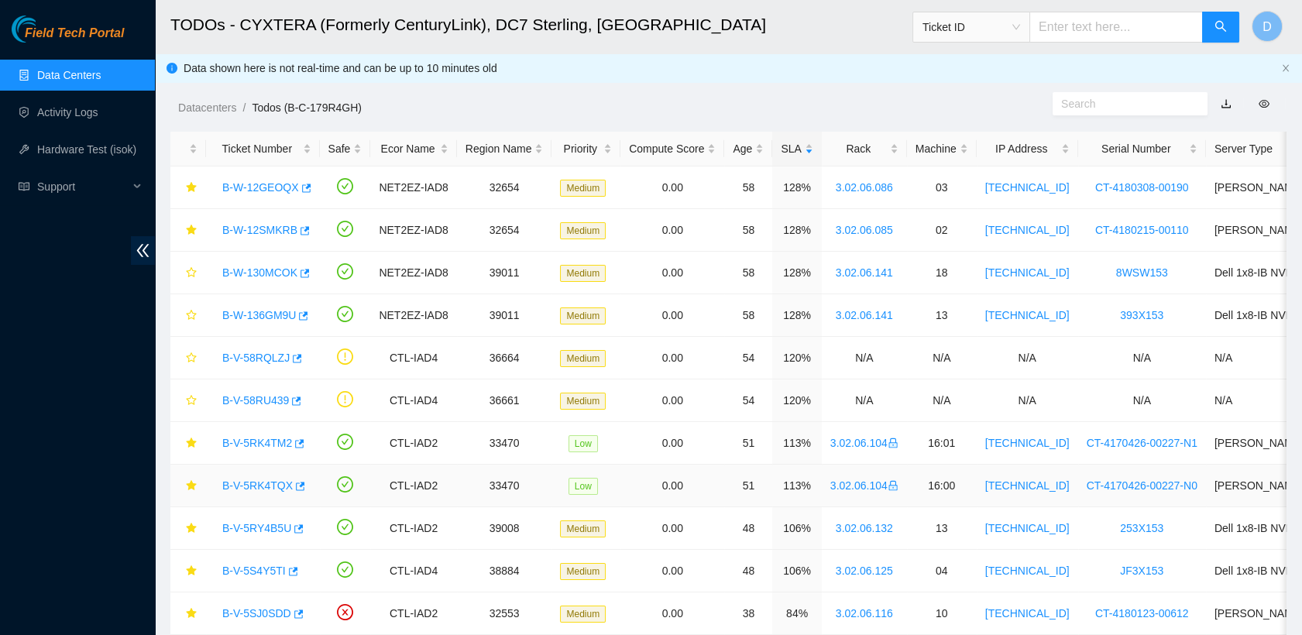
click at [259, 486] on link "B-V-5RK4TQX" at bounding box center [257, 485] width 70 height 12
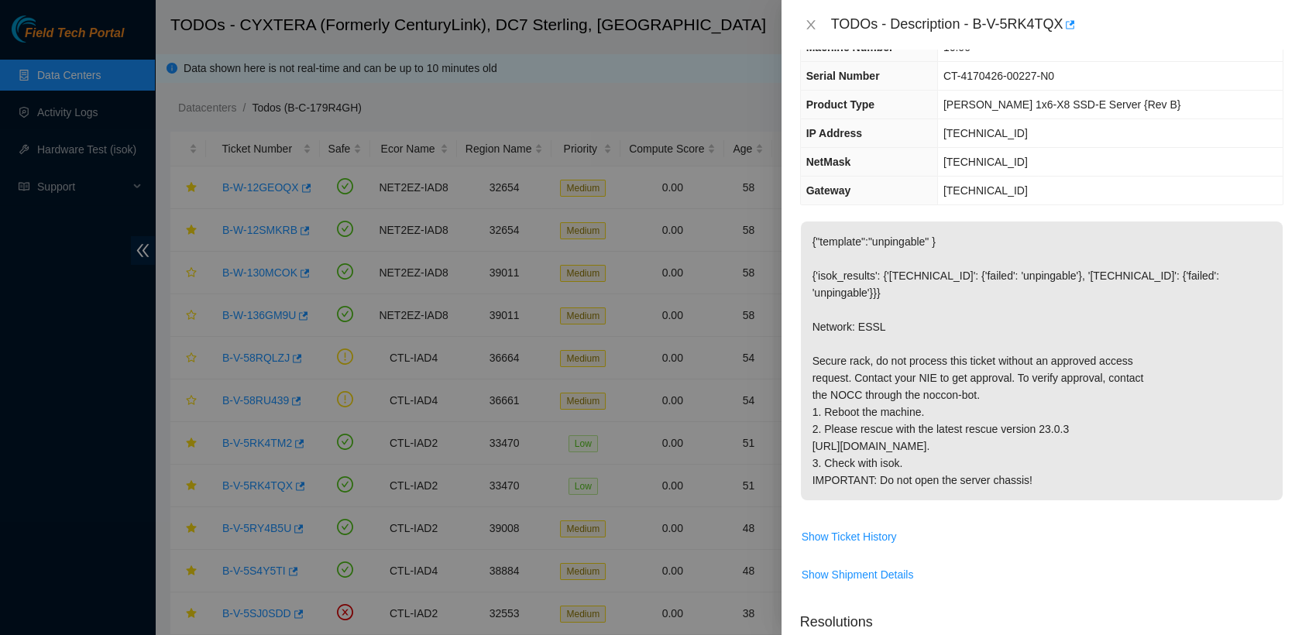
scroll to position [75, 0]
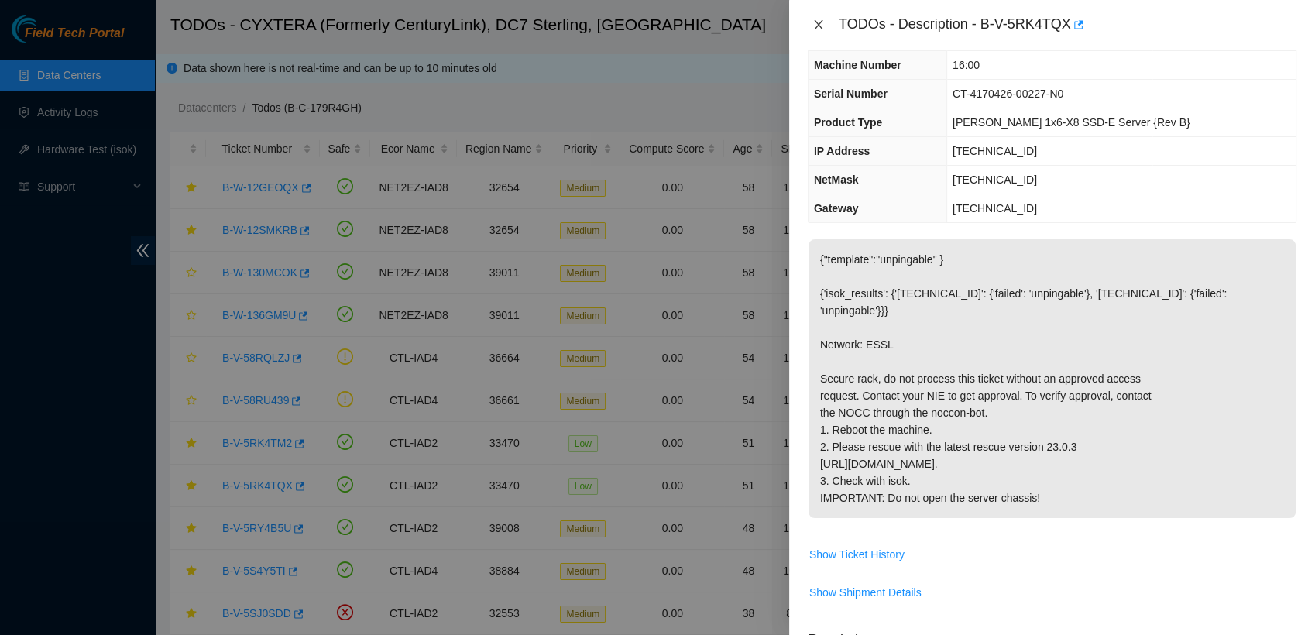
click at [653, 26] on icon "close" at bounding box center [818, 25] width 12 height 12
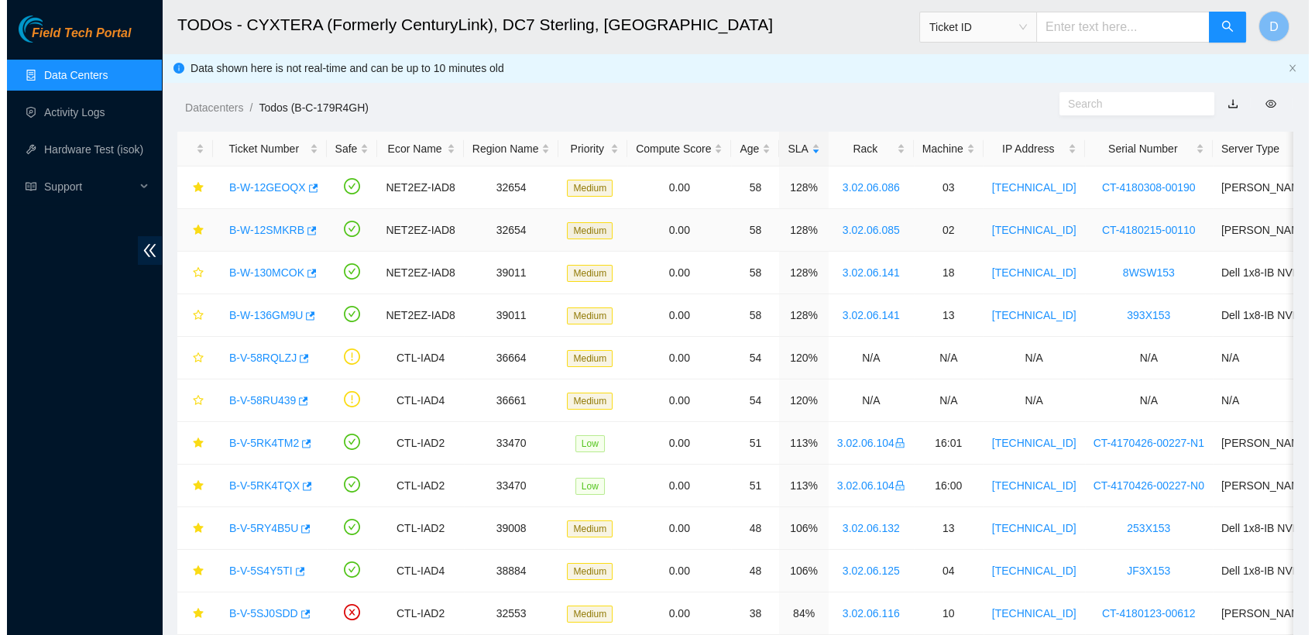
scroll to position [93, 0]
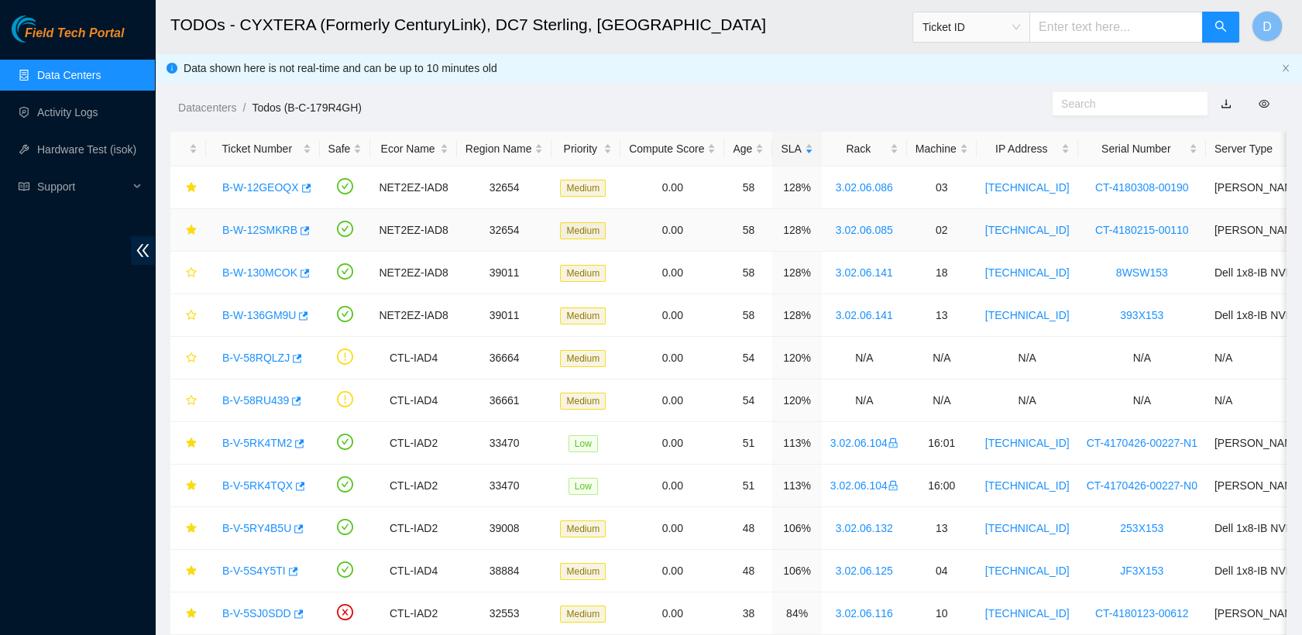
click at [257, 224] on link "B-W-12SMKRB" at bounding box center [259, 230] width 75 height 12
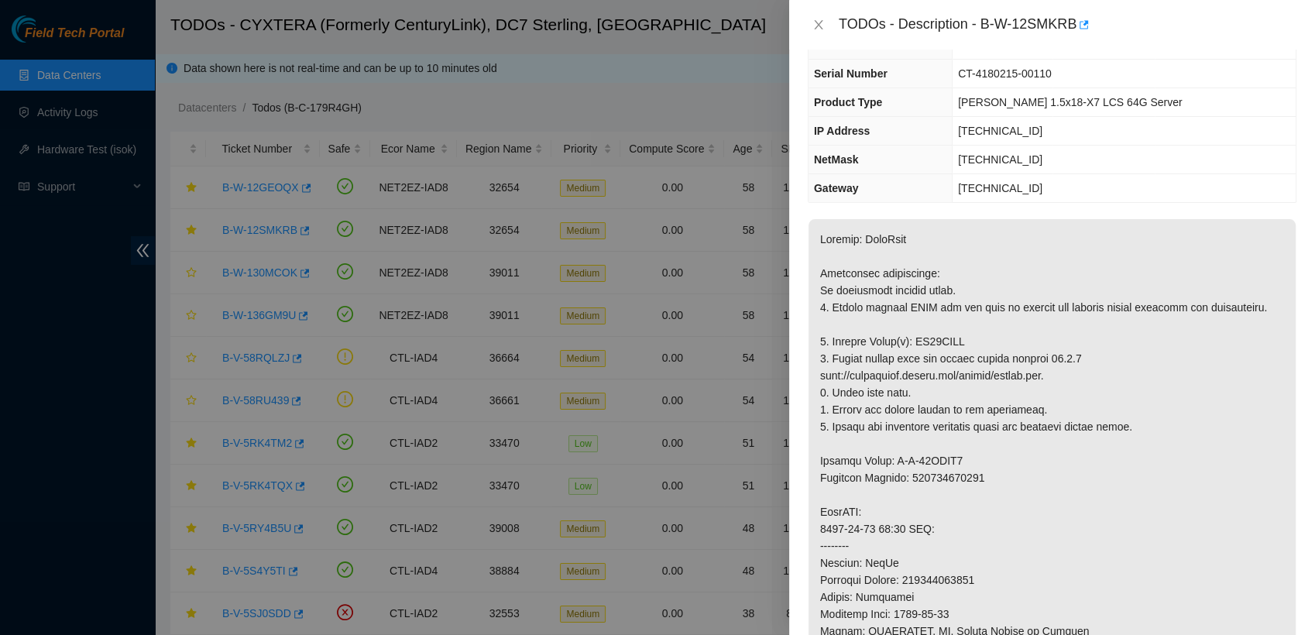
scroll to position [0, 0]
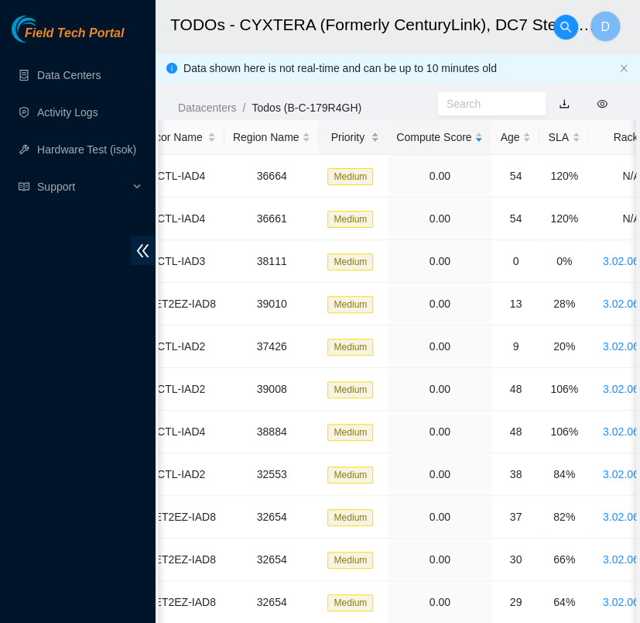
scroll to position [0, 223]
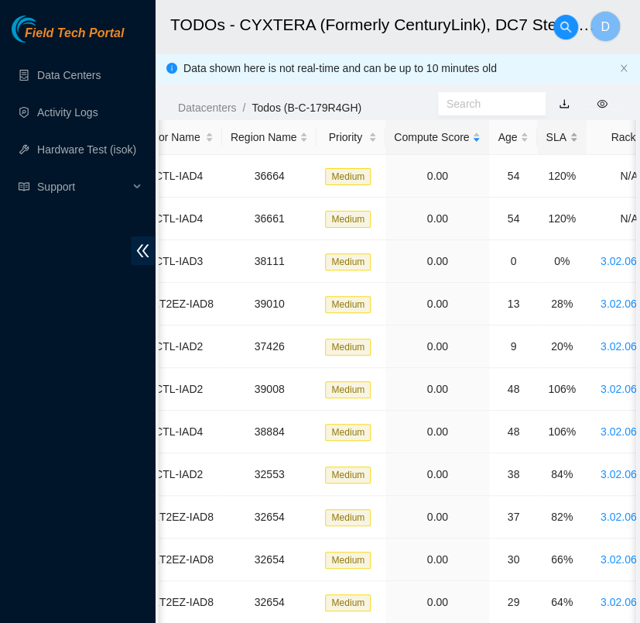
click at [549, 146] on div "SLA" at bounding box center [562, 137] width 32 height 17
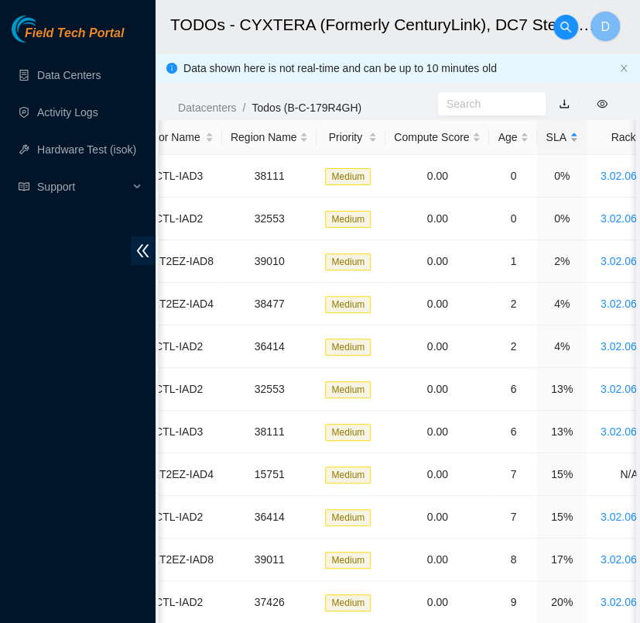
click at [549, 146] on div "SLA" at bounding box center [562, 137] width 32 height 17
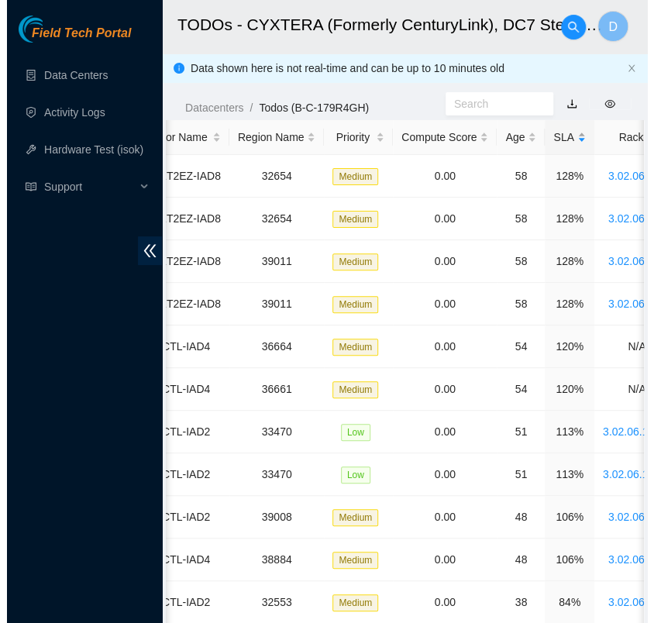
scroll to position [0, 0]
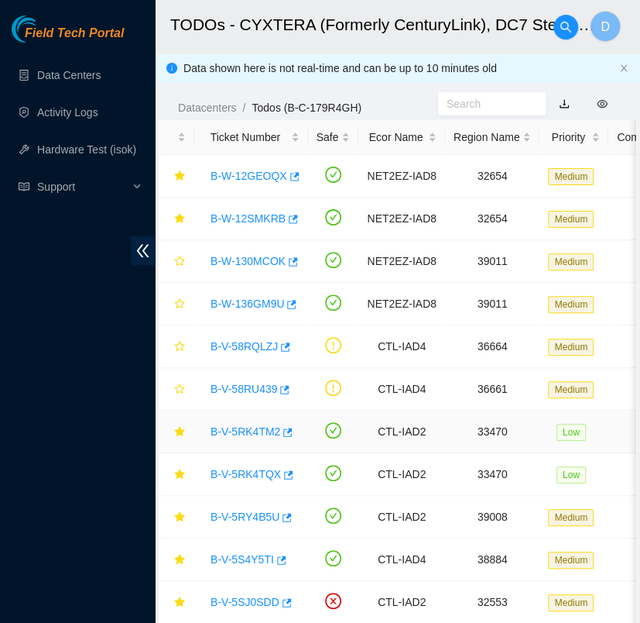
click at [242, 435] on link "B-V-5RK4TM2" at bounding box center [246, 431] width 70 height 12
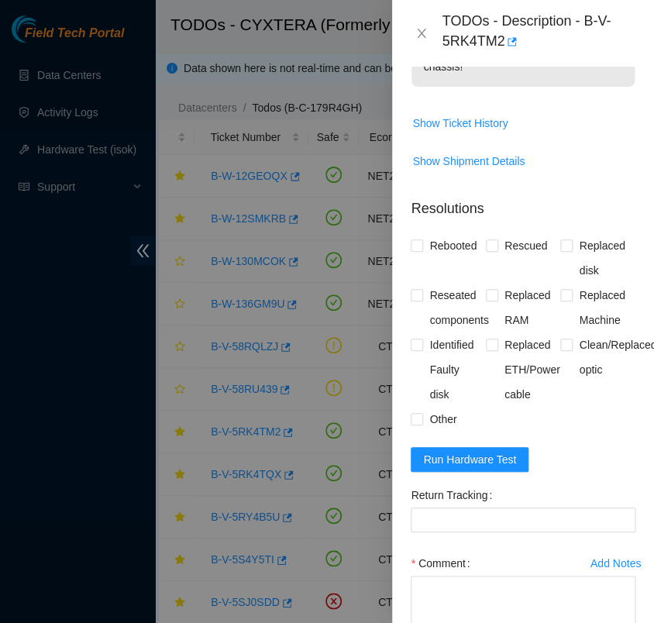
scroll to position [695, 0]
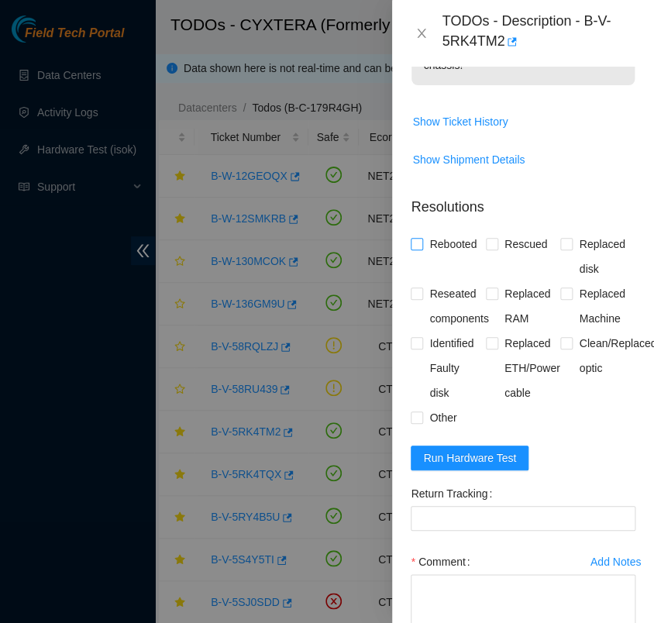
click at [417, 249] on input "Rebooted" at bounding box center [415, 243] width 11 height 11
checkbox input "true"
click at [486, 249] on input "Rescued" at bounding box center [491, 243] width 11 height 11
checkbox input "true"
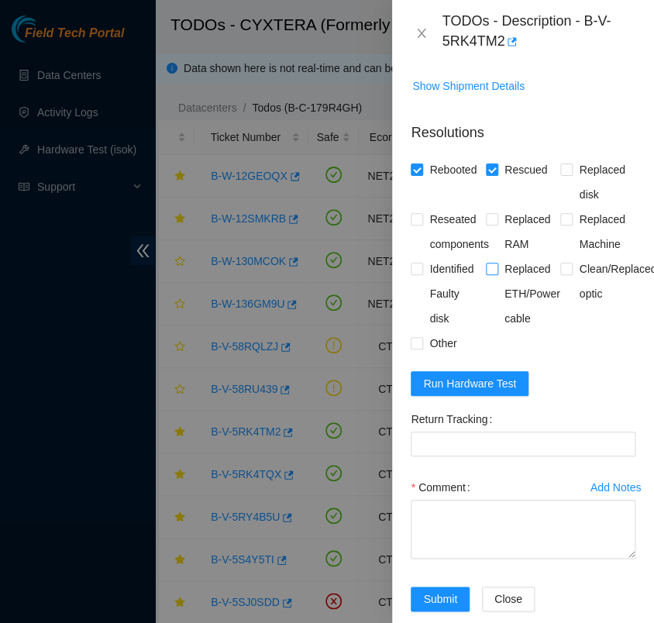
scroll to position [788, 0]
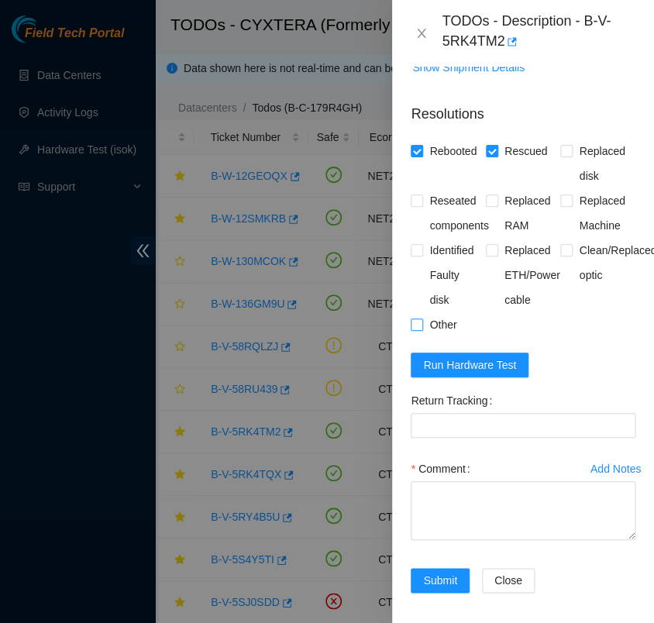
click at [422, 331] on span at bounding box center [416, 324] width 12 height 12
click at [421, 329] on input "Other" at bounding box center [415, 323] width 11 height 11
checkbox input "true"
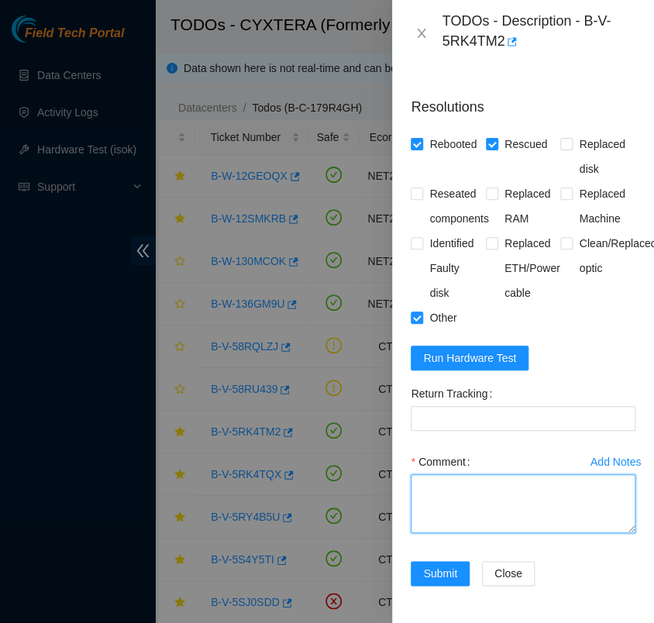
click at [475, 482] on textarea "Comment" at bounding box center [522, 503] width 225 height 59
paste textarea "- contacted NOCC to unlock rids akssingh has completed your request (B-V-5VOJ6V…"
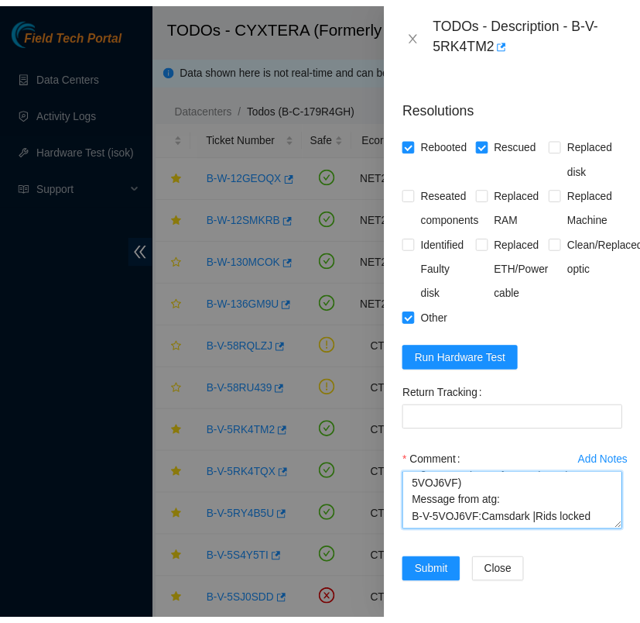
scroll to position [403, 0]
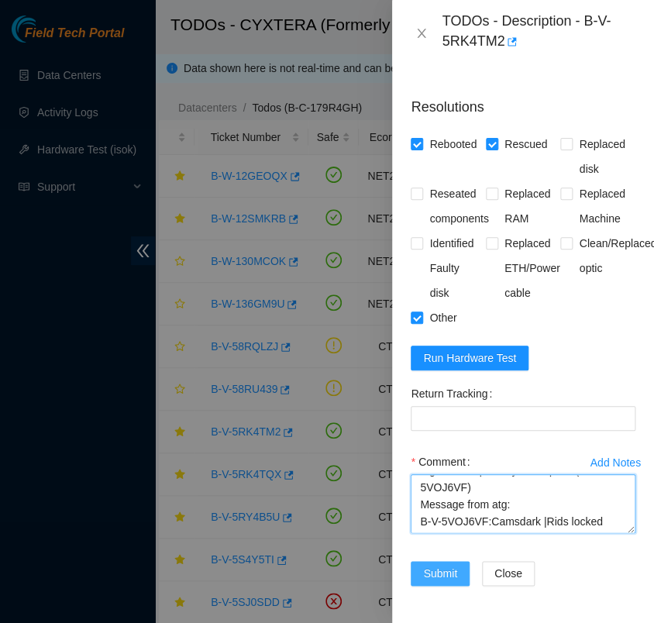
type textarea "- contacted NOCC to unlock rids akssingh has completed your request (B-V-5VOJ6V…"
click at [427, 567] on span "Submit" at bounding box center [440, 573] width 34 height 17
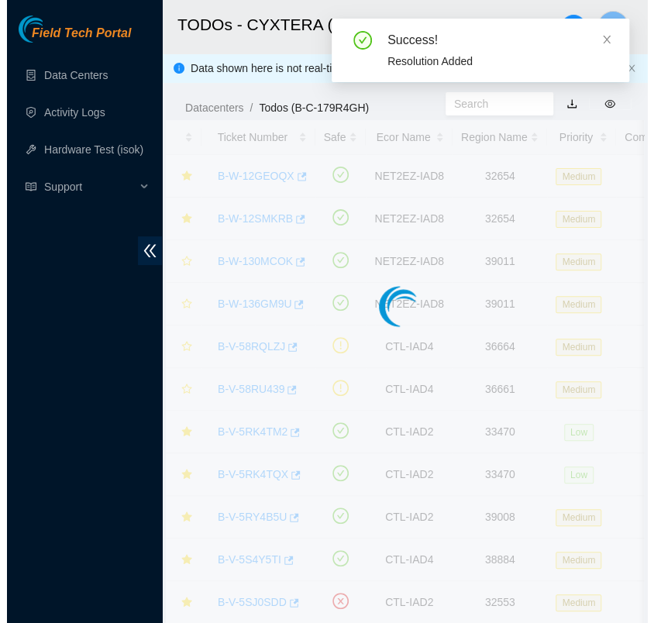
scroll to position [418, 0]
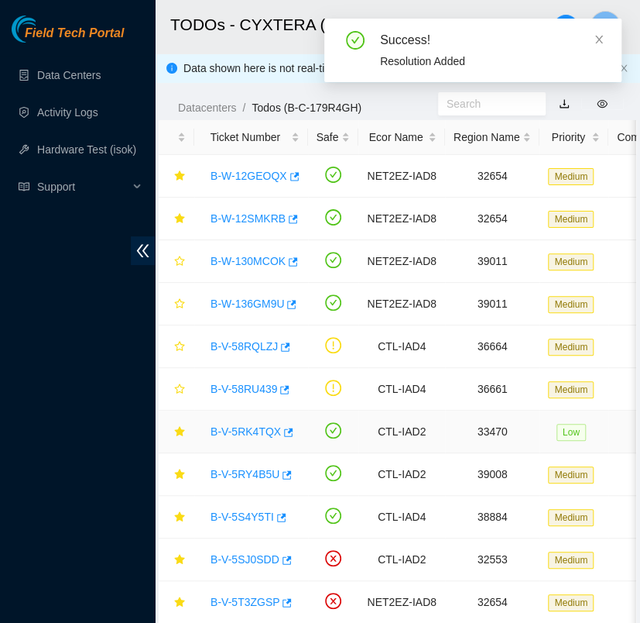
drag, startPoint x: 245, startPoint y: 432, endPoint x: 10, endPoint y: 408, distance: 235.9
click at [245, 433] on link "B-V-5RK4TQX" at bounding box center [246, 431] width 70 height 12
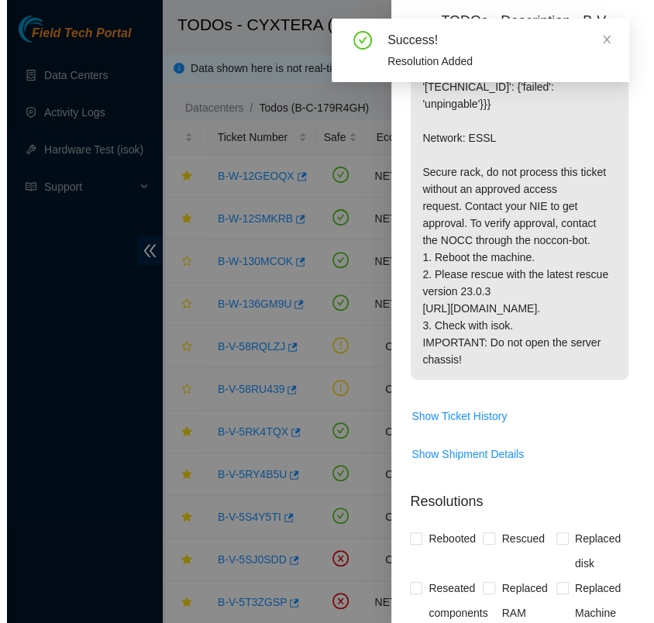
scroll to position [858, 0]
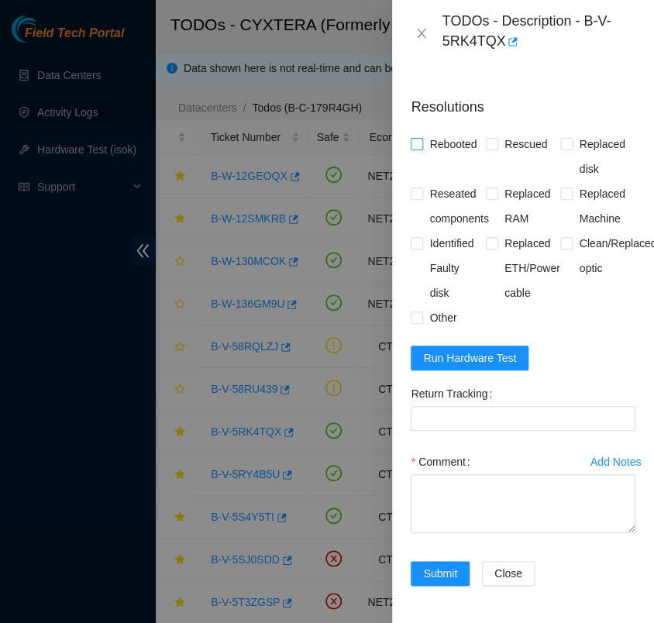
click at [420, 138] on input "Rebooted" at bounding box center [415, 143] width 11 height 11
checkbox input "true"
click at [486, 138] on input "Rescued" at bounding box center [491, 143] width 11 height 11
checkbox input "true"
click at [415, 311] on input "Other" at bounding box center [415, 316] width 11 height 11
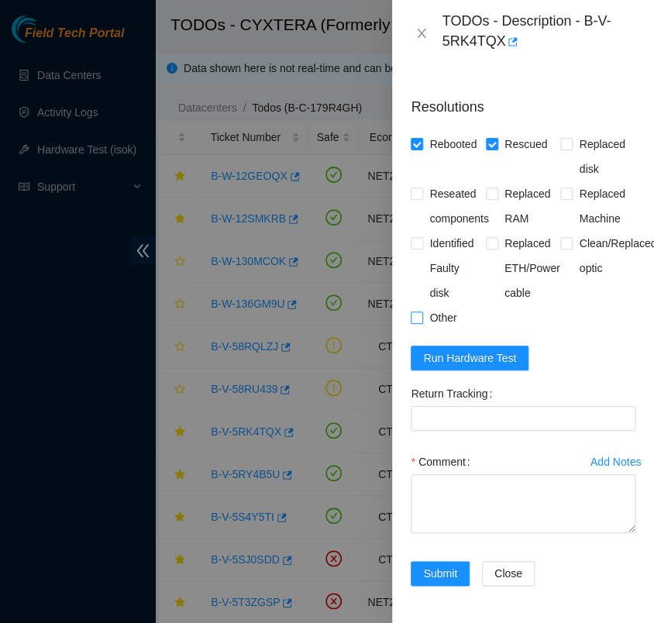
checkbox input "true"
click at [442, 474] on textarea "Comment" at bounding box center [522, 503] width 225 height 59
paste textarea "- contacted NOCC to unlock rids akssingh has completed your request (B-V-5VOJ6V…"
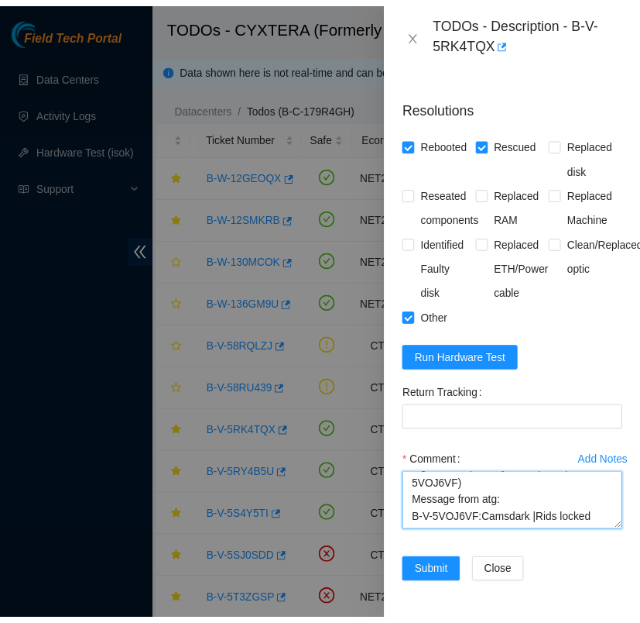
scroll to position [421, 0]
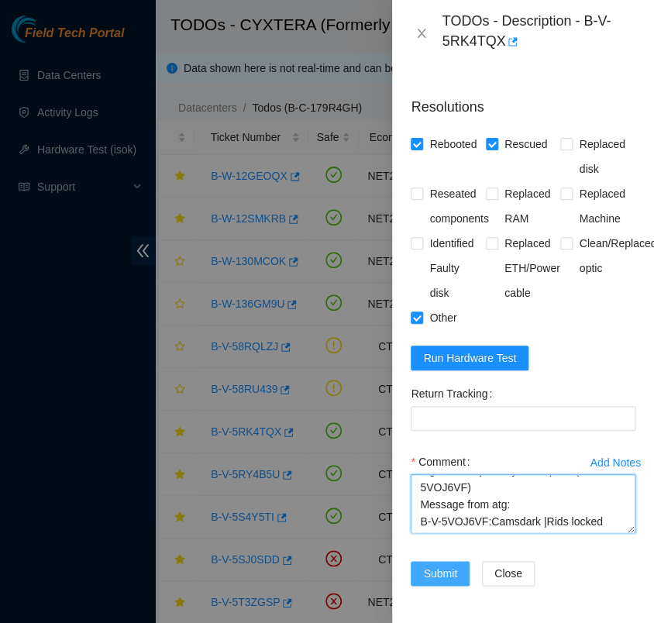
type textarea "- contacted NOCC to unlock rids akssingh has completed your request (B-V-5VOJ6V…"
click at [452, 565] on span "Submit" at bounding box center [440, 573] width 34 height 17
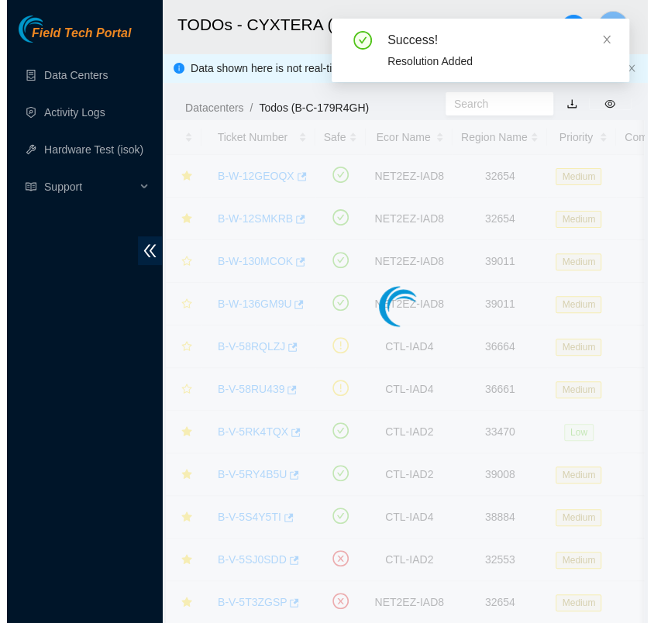
scroll to position [418, 0]
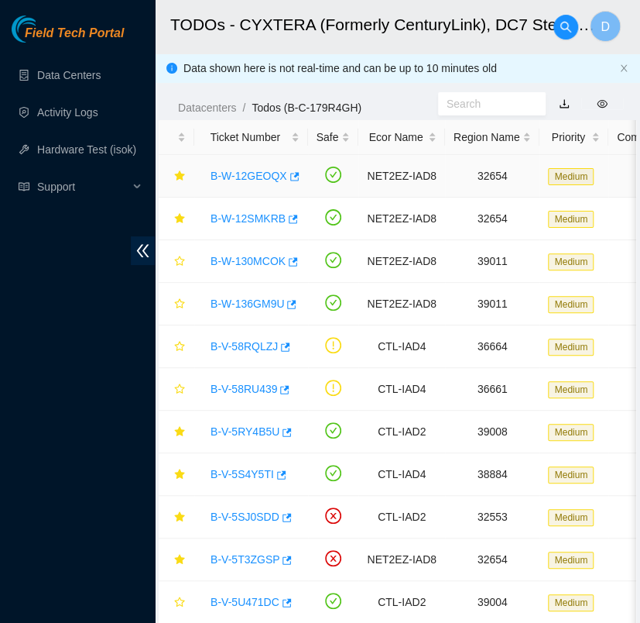
click at [256, 179] on link "B-W-12GEOQX" at bounding box center [249, 176] width 77 height 12
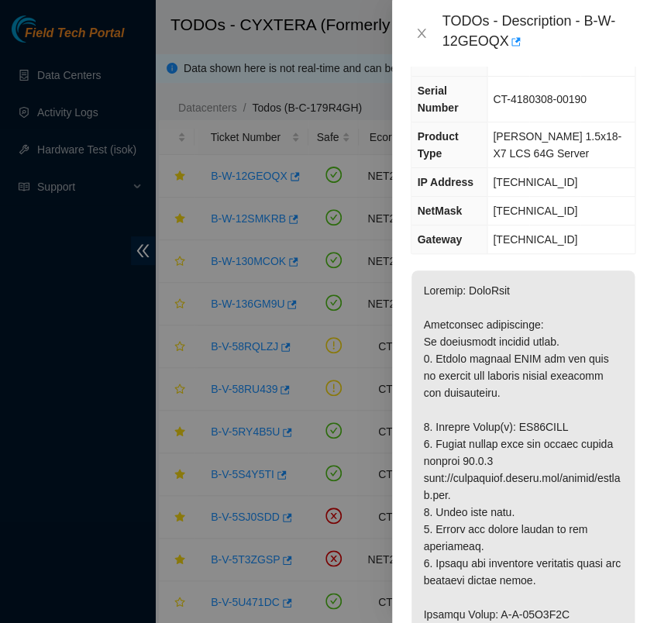
scroll to position [0, 0]
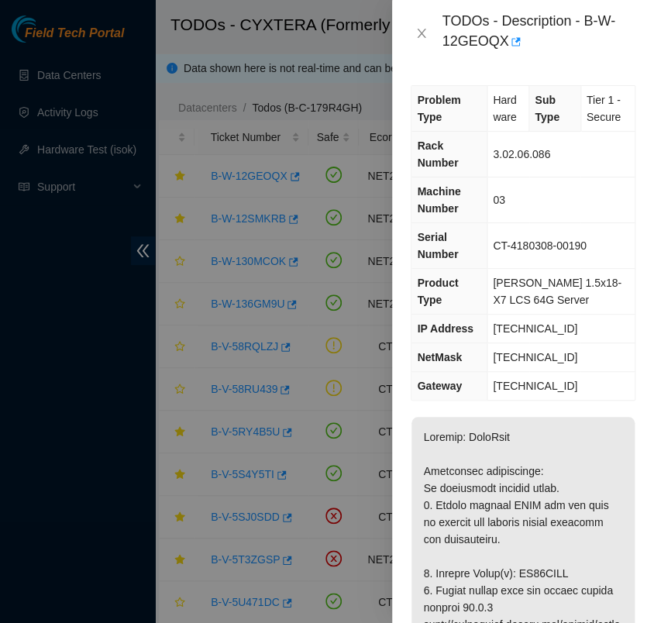
click at [585, 377] on td "[TECHNICAL_ID]" at bounding box center [560, 386] width 147 height 29
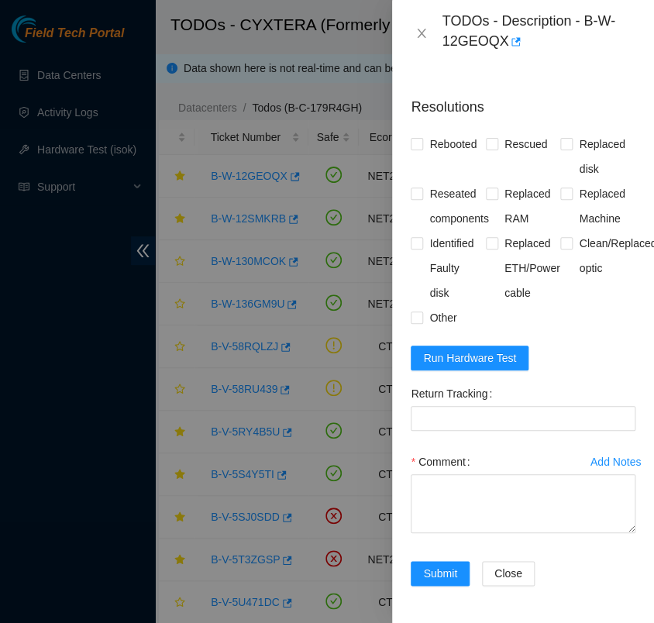
scroll to position [1420, 0]
click at [502, 349] on span "Run Hardware Test" at bounding box center [469, 357] width 93 height 17
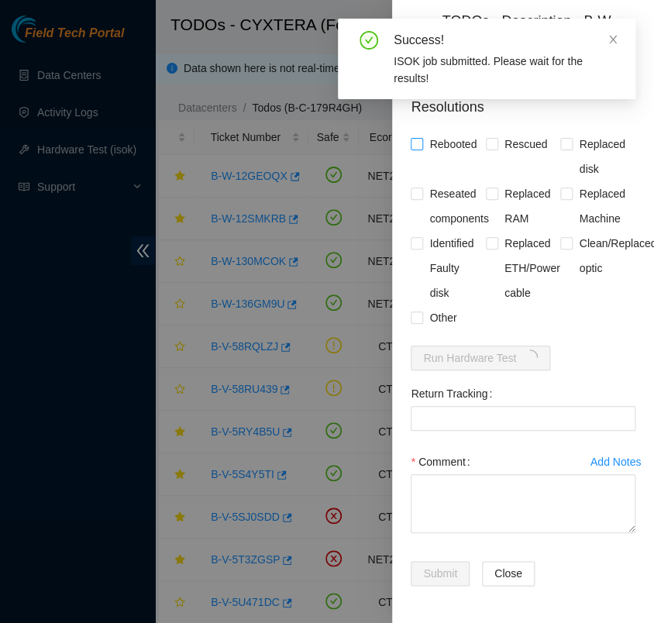
click at [419, 138] on input "Rebooted" at bounding box center [415, 143] width 11 height 11
checkbox input "true"
click at [486, 138] on span at bounding box center [492, 144] width 12 height 12
click at [486, 138] on input "Rescued" at bounding box center [491, 143] width 11 height 11
checkbox input "true"
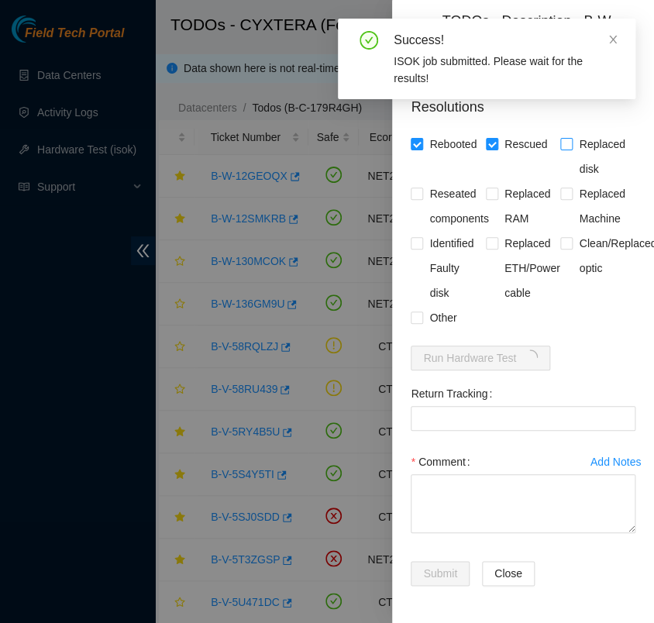
click at [561, 138] on input "Replaced disk" at bounding box center [565, 143] width 11 height 11
checkbox input "true"
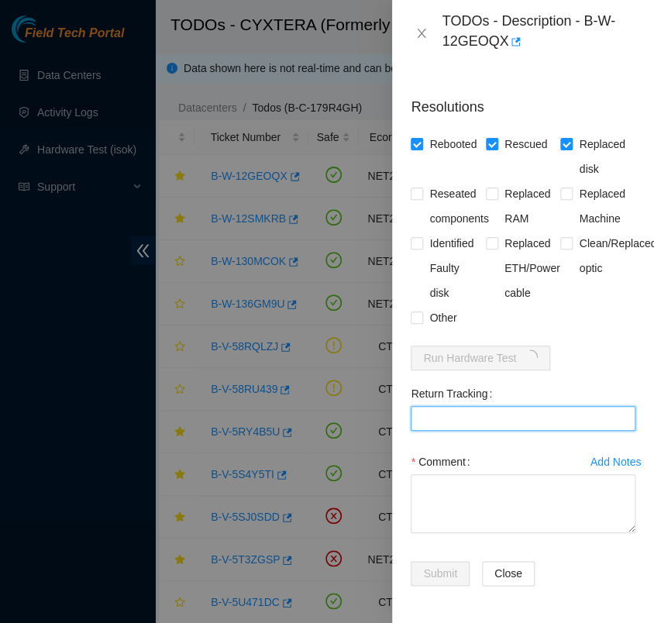
click at [464, 406] on Tracking "Return Tracking" at bounding box center [522, 418] width 225 height 25
paste Tracking "463470034505"
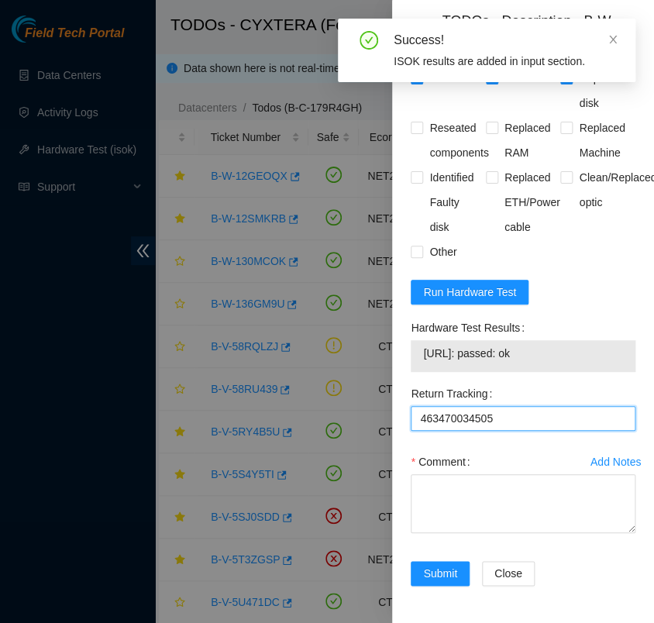
type Tracking "463470034505"
drag, startPoint x: 534, startPoint y: 405, endPoint x: 421, endPoint y: 411, distance: 113.2
click at [421, 372] on div "[URL]: passed: ok" at bounding box center [522, 356] width 225 height 32
copy tbody "[URL]: passed: ok"
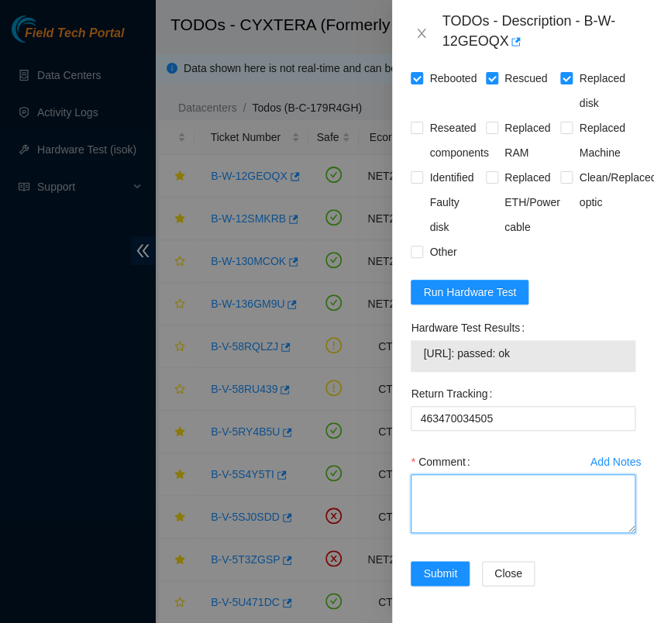
click at [431, 533] on textarea "Comment" at bounding box center [522, 503] width 225 height 59
paste textarea "- contacted NOCC atg has completed your request (B-W-12GEOQX, B-W-12SMKRB) Mess…"
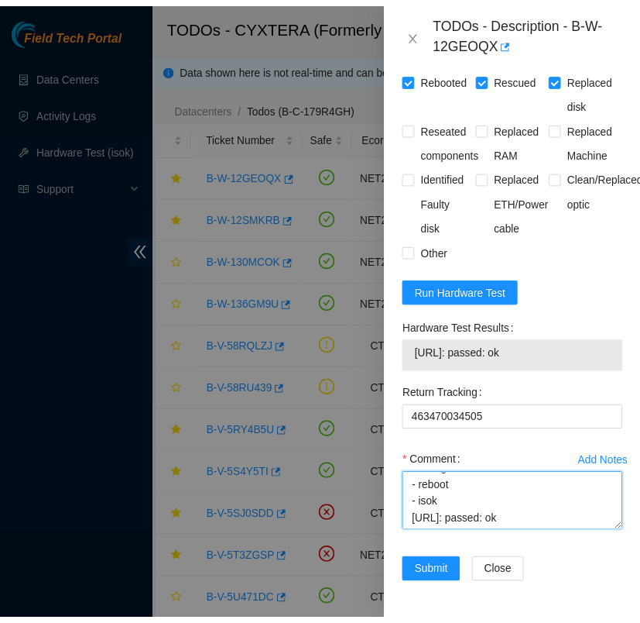
scroll to position [1486, 0]
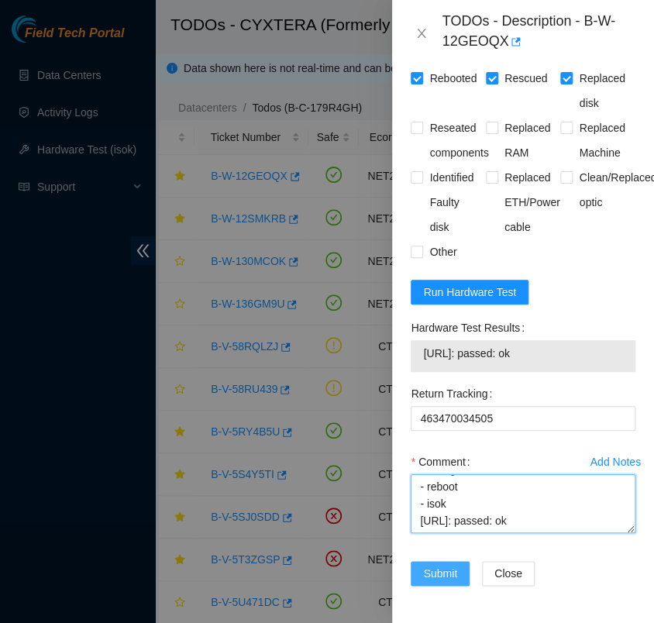
type textarea "- contacted NOCC atg has completed your request (B-W-12GEOQX, B-W-12SMKRB) Mess…"
click at [440, 565] on span "Submit" at bounding box center [440, 573] width 34 height 17
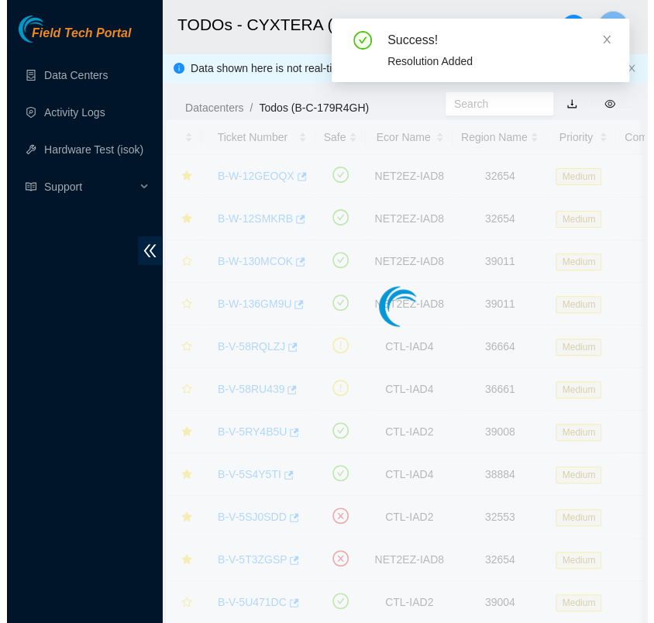
scroll to position [388, 0]
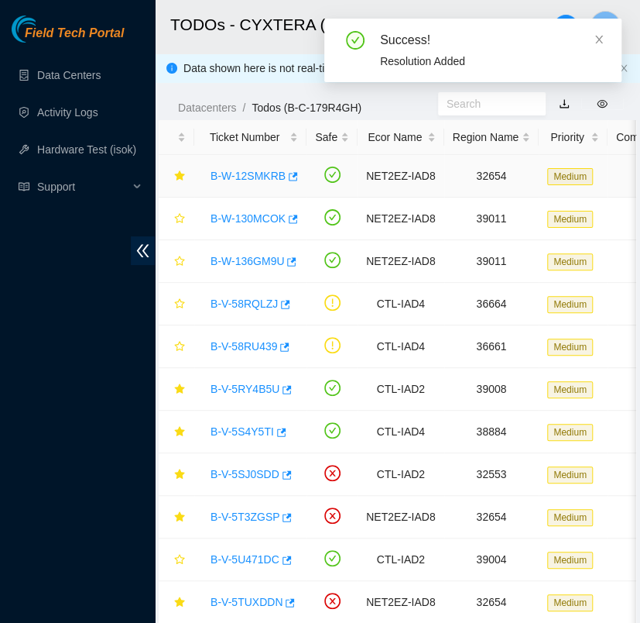
click at [246, 177] on link "B-W-12SMKRB" at bounding box center [248, 176] width 75 height 12
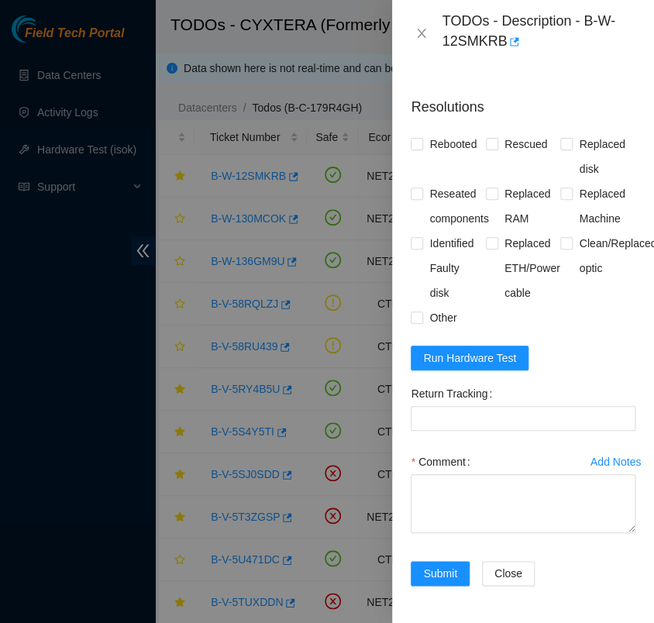
scroll to position [1420, 0]
click at [466, 406] on Tracking "Return Tracking" at bounding box center [522, 418] width 225 height 25
paste Tracking "463470034940"
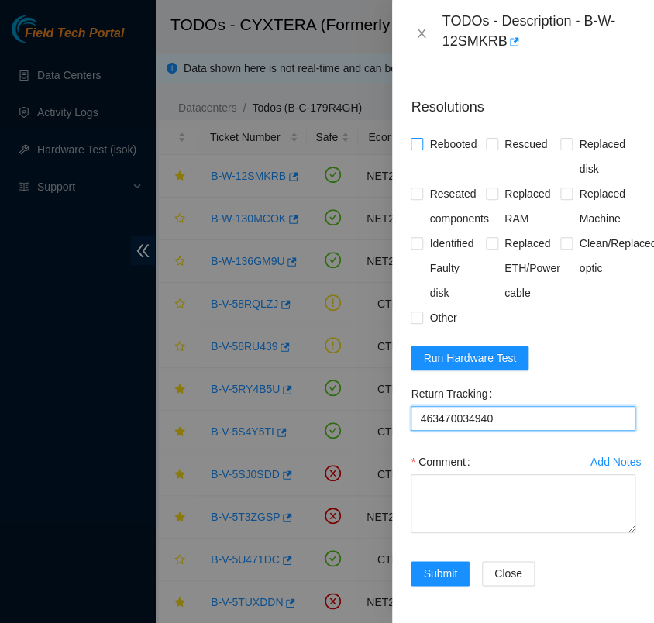
type Tracking "463470034940"
click at [418, 138] on input "Rebooted" at bounding box center [415, 143] width 11 height 11
checkbox input "true"
click at [487, 138] on input "Rescued" at bounding box center [491, 143] width 11 height 11
checkbox input "true"
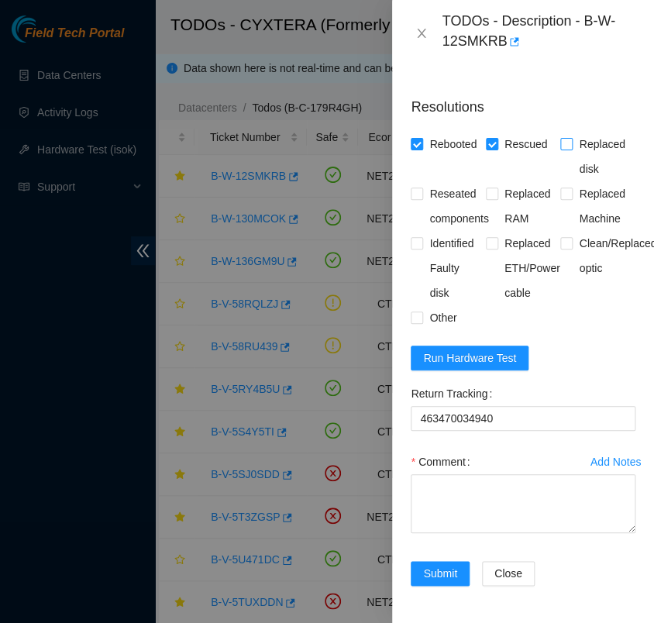
click at [560, 138] on input "Replaced disk" at bounding box center [565, 143] width 11 height 11
checkbox input "true"
click at [462, 349] on span "Run Hardware Test" at bounding box center [469, 357] width 93 height 17
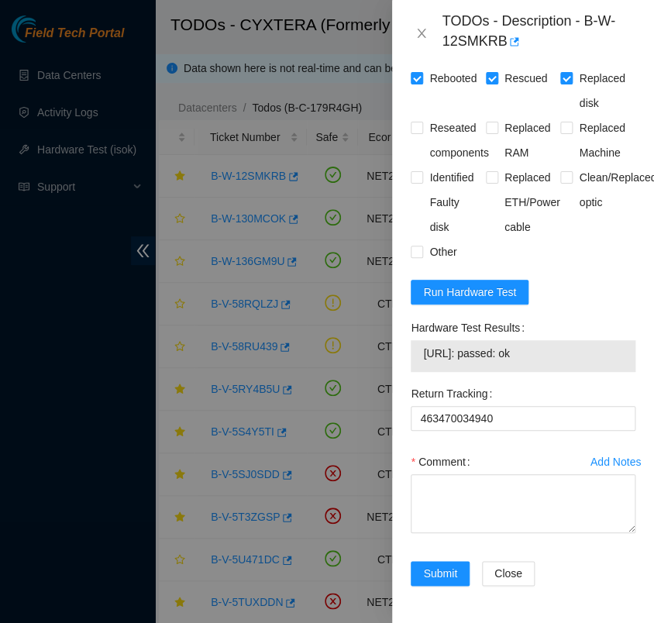
drag, startPoint x: 527, startPoint y: 406, endPoint x: 420, endPoint y: 403, distance: 106.9
click at [420, 372] on div "[URL]: passed: ok" at bounding box center [522, 356] width 225 height 32
copy tbody "[URL]: passed: ok"
click at [434, 474] on label "Comment" at bounding box center [442, 461] width 65 height 25
click at [434, 523] on textarea "Comment" at bounding box center [522, 503] width 225 height 59
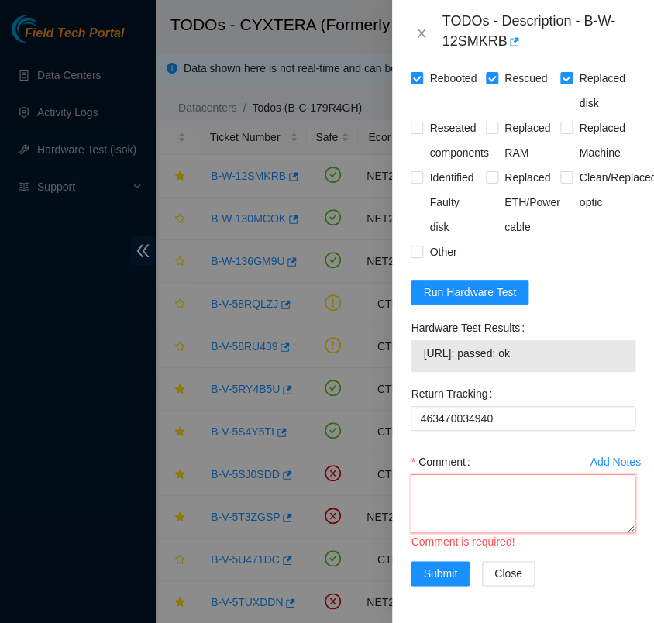
scroll to position [12, 0]
paste textarea "- contacted NOCC atg has completed your request (B-W-12GEOQX, B-W-12SMKRB) Mess…"
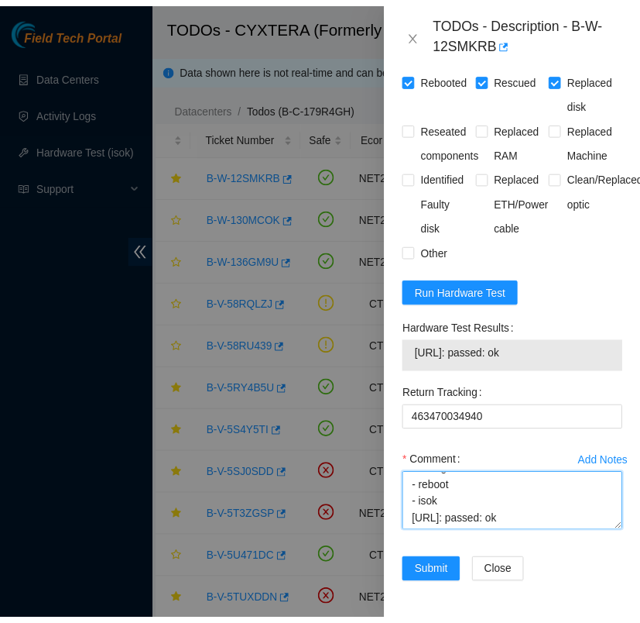
scroll to position [1486, 0]
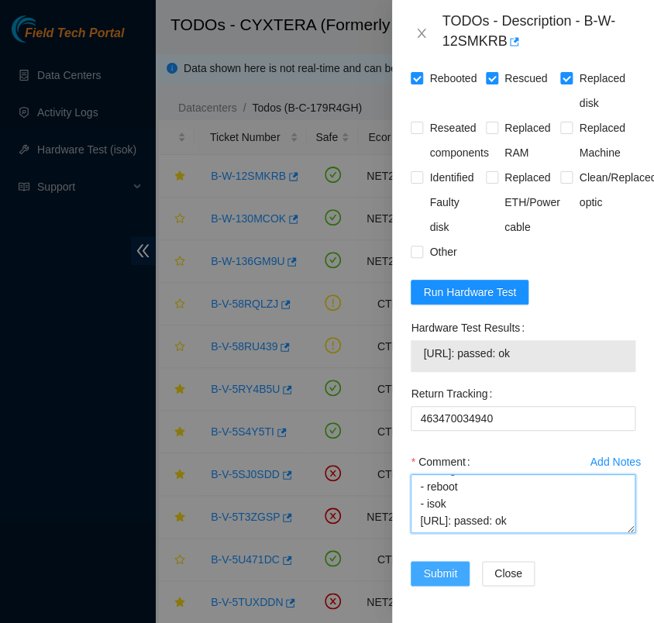
type textarea "- contacted NOCC atg has completed your request (B-W-12GEOQX, B-W-12SMKRB) Mess…"
click at [442, 565] on span "Submit" at bounding box center [440, 573] width 34 height 17
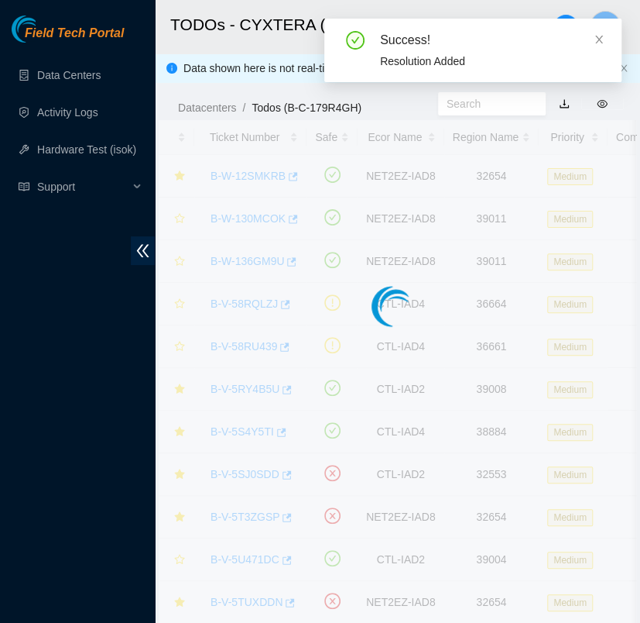
scroll to position [388, 0]
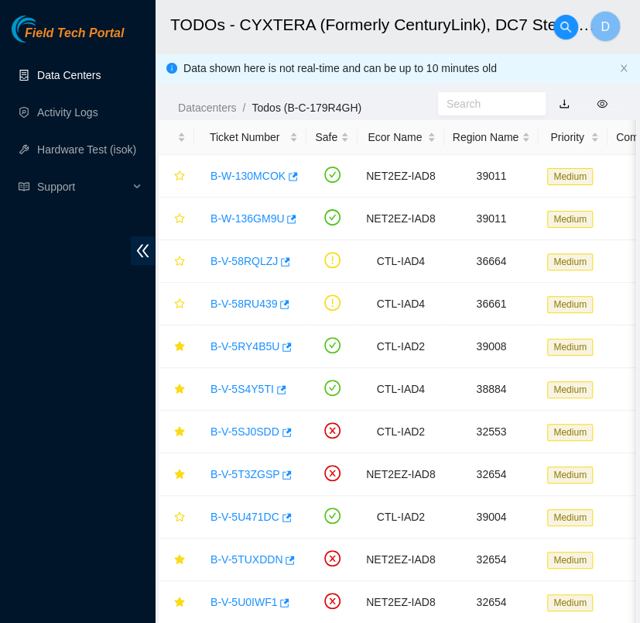
click at [101, 77] on link "Data Centers" at bounding box center [68, 75] width 63 height 12
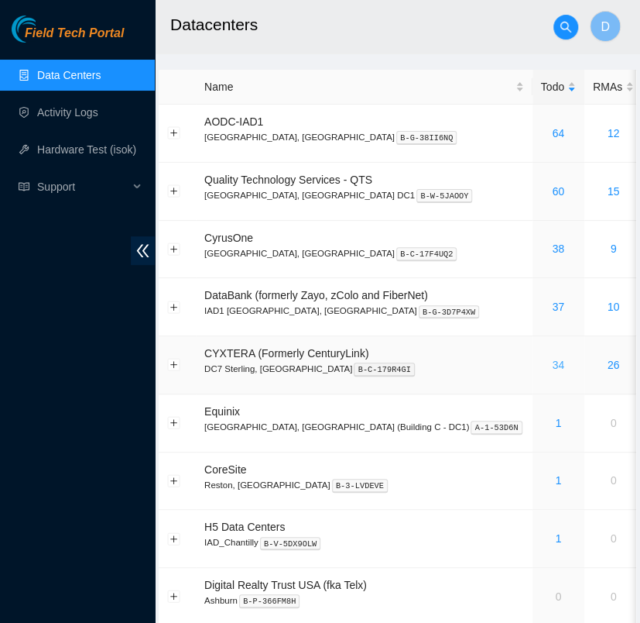
click at [552, 359] on link "34" at bounding box center [558, 365] width 12 height 12
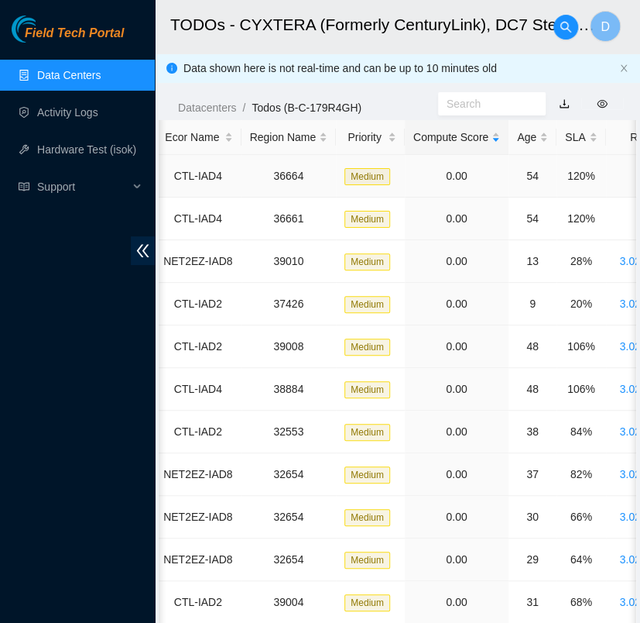
scroll to position [0, 204]
click at [569, 142] on div "SLA" at bounding box center [580, 137] width 32 height 17
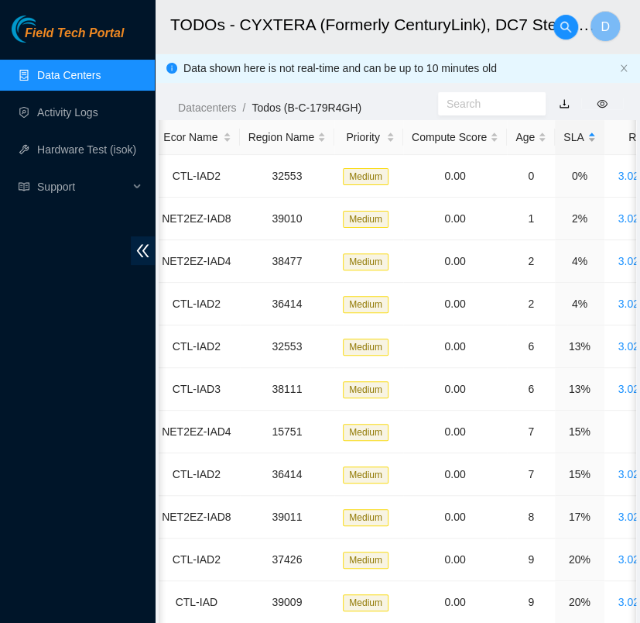
click at [569, 142] on div "SLA" at bounding box center [580, 137] width 32 height 17
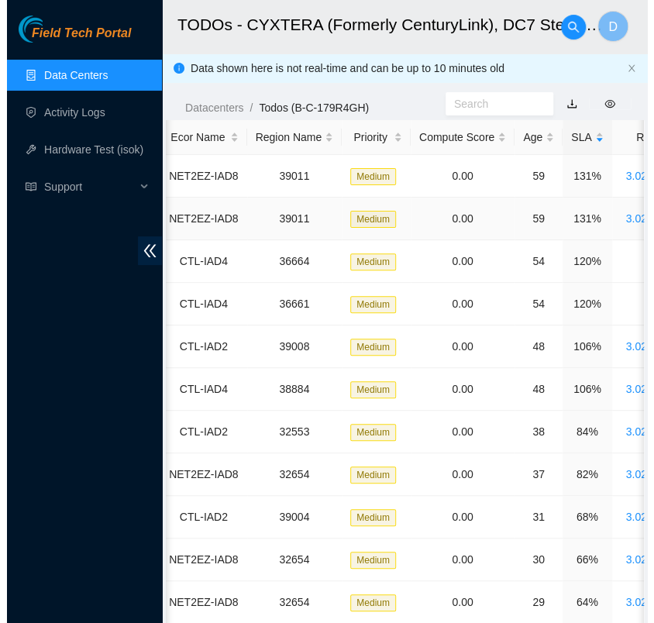
scroll to position [0, 0]
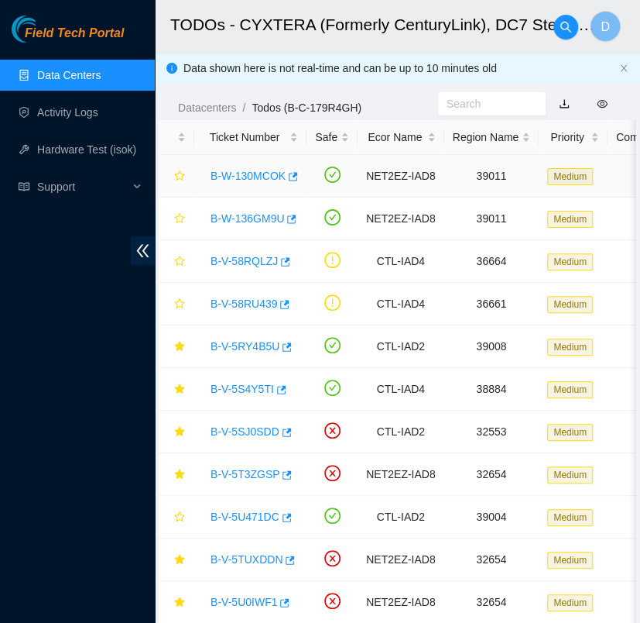
click at [259, 179] on link "B-W-130MCOK" at bounding box center [248, 176] width 75 height 12
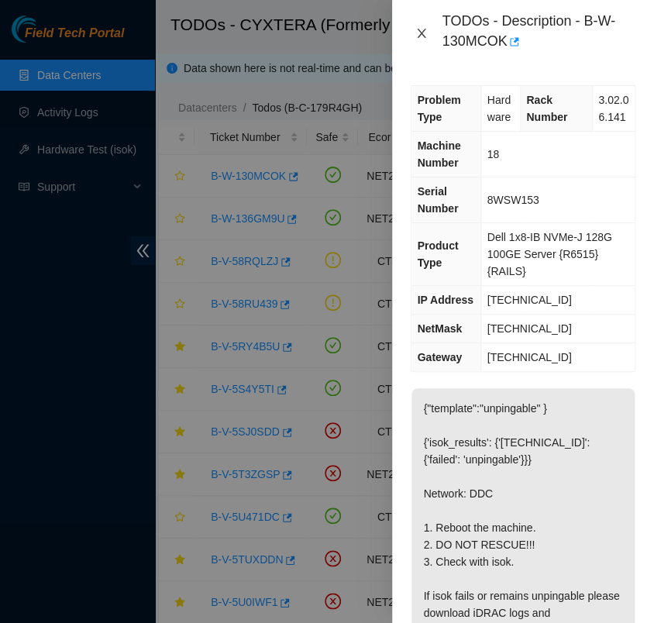
click at [420, 26] on button "Close" at bounding box center [421, 33] width 22 height 15
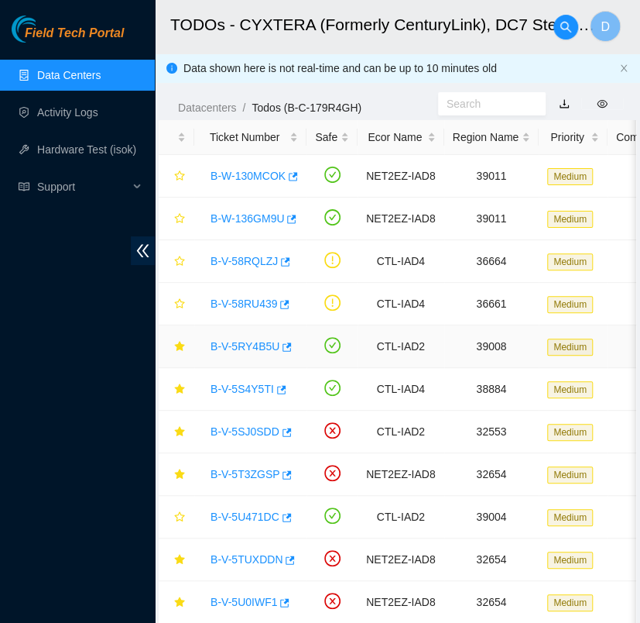
click at [253, 346] on link "B-V-5RY4B5U" at bounding box center [245, 346] width 69 height 12
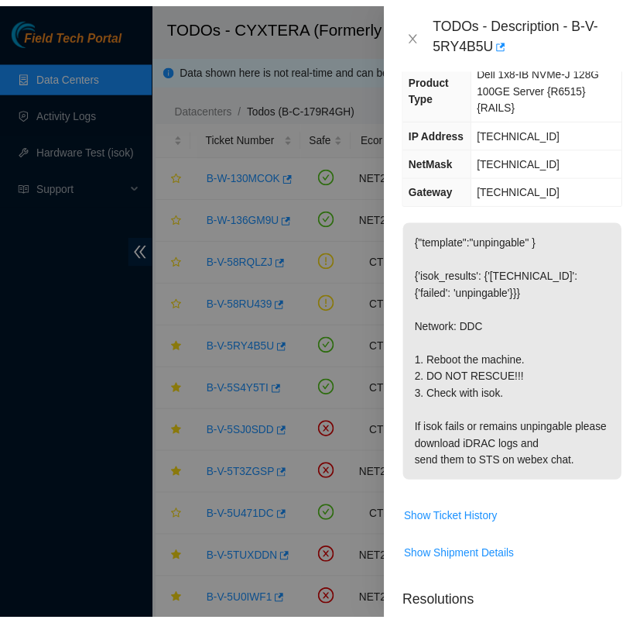
scroll to position [171, 0]
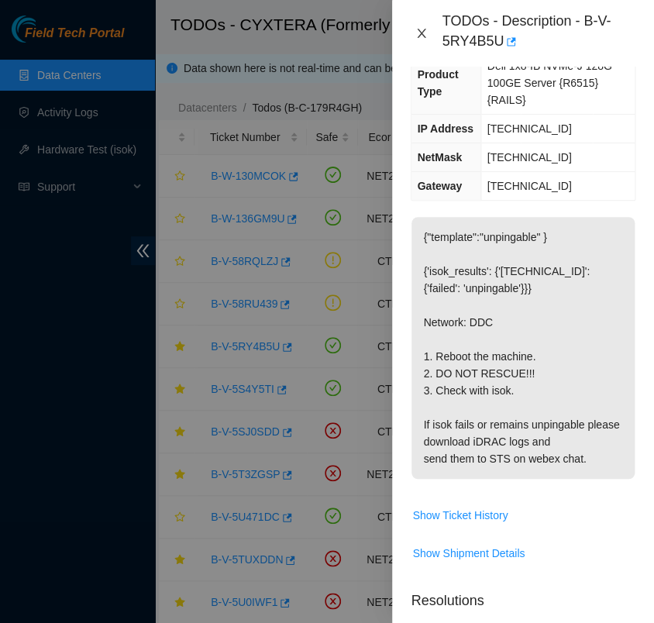
click at [421, 34] on icon "close" at bounding box center [421, 33] width 9 height 9
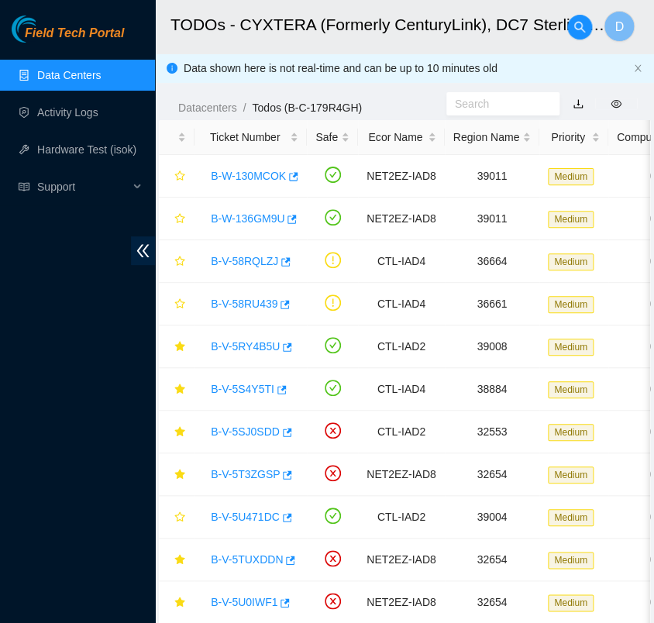
scroll to position [154, 0]
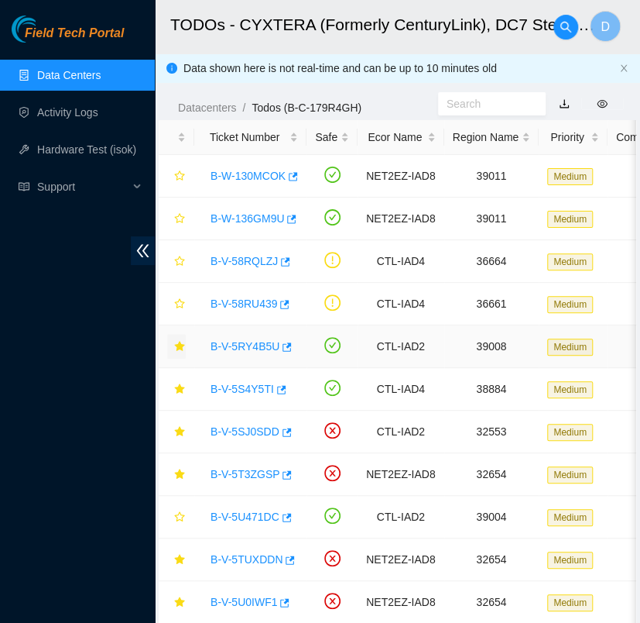
drag, startPoint x: 182, startPoint y: 341, endPoint x: 176, endPoint y: 347, distance: 8.2
click at [176, 347] on icon "star" at bounding box center [179, 346] width 11 height 11
click at [182, 390] on icon "star" at bounding box center [179, 388] width 11 height 11
drag, startPoint x: 182, startPoint y: 390, endPoint x: 248, endPoint y: 386, distance: 65.9
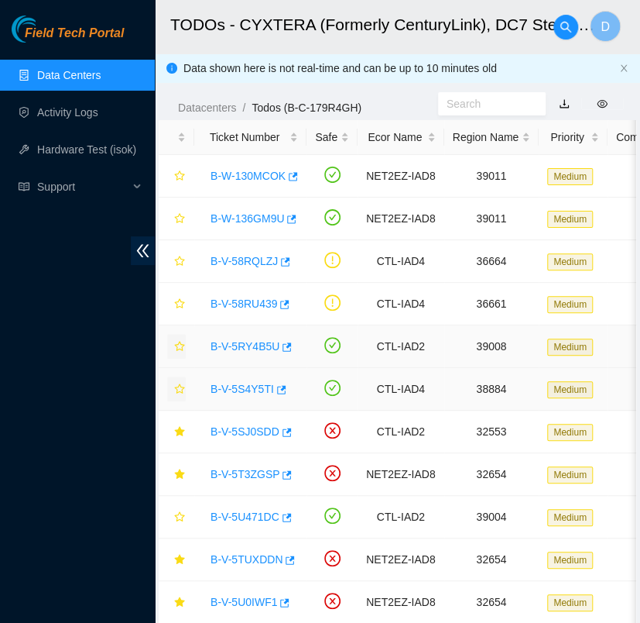
click at [248, 386] on link "B-V-5S4Y5TI" at bounding box center [242, 389] width 63 height 12
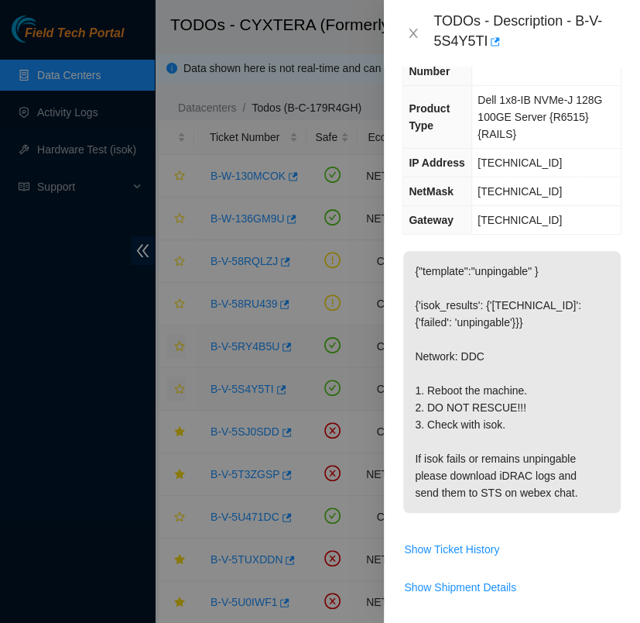
scroll to position [171, 0]
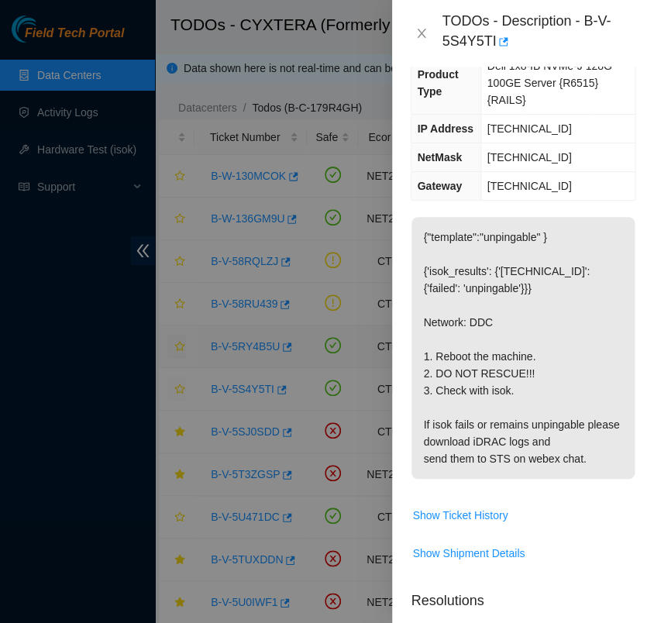
click at [421, 25] on div "TODOs - Description - B-V-5S4Y5TI" at bounding box center [522, 33] width 225 height 42
click at [423, 33] on icon "close" at bounding box center [421, 33] width 12 height 12
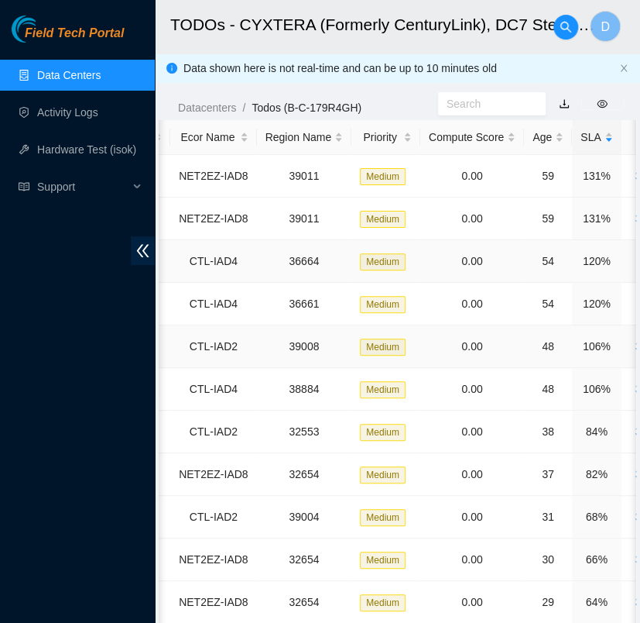
scroll to position [0, 0]
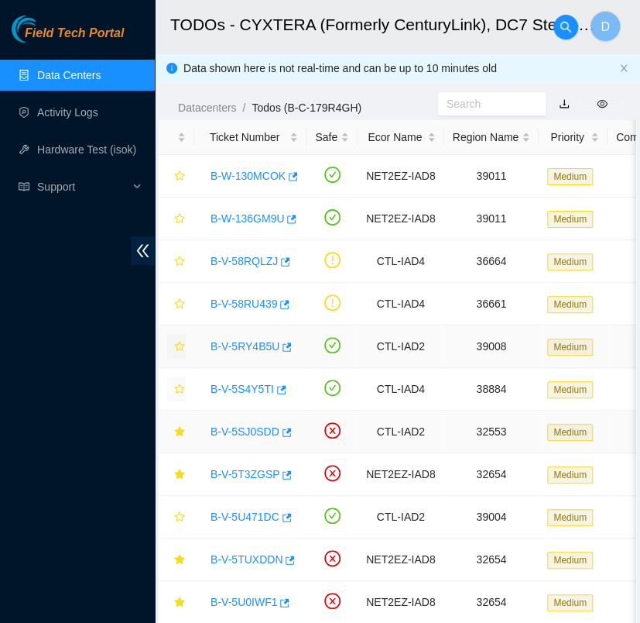
click at [239, 428] on link "B-V-5SJ0SDD" at bounding box center [245, 431] width 69 height 12
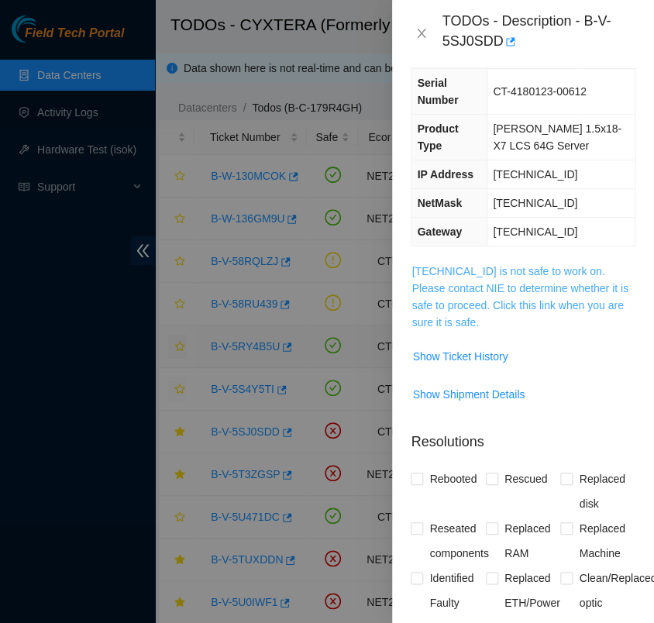
click at [479, 290] on link "[TECHNICAL_ID] is not safe to work on. Please contact NIE to determine whether …" at bounding box center [519, 296] width 216 height 63
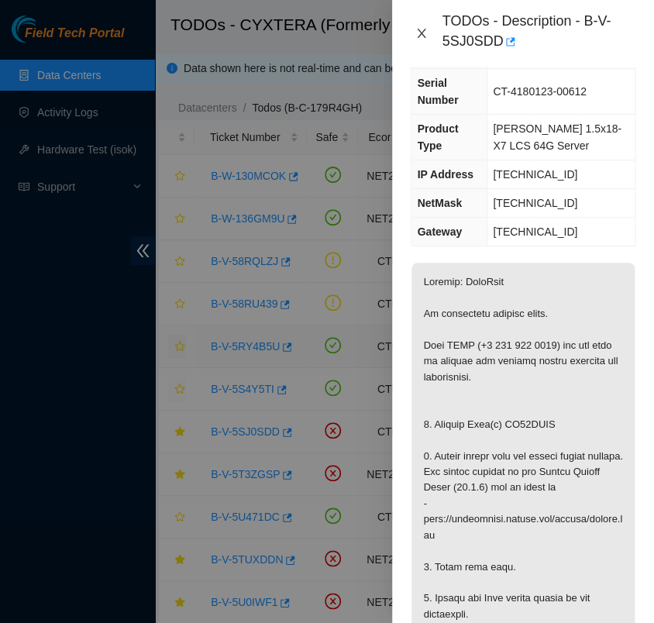
click at [422, 31] on icon "close" at bounding box center [421, 33] width 9 height 9
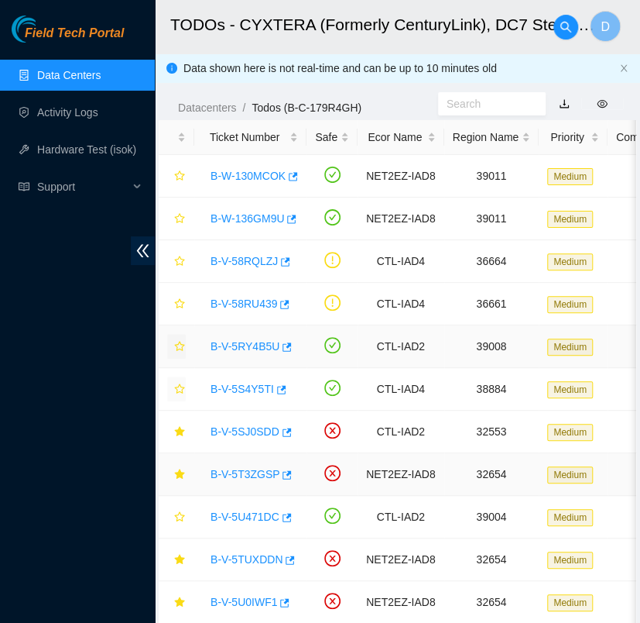
click at [252, 469] on link "B-V-5T3ZGSP" at bounding box center [245, 474] width 69 height 12
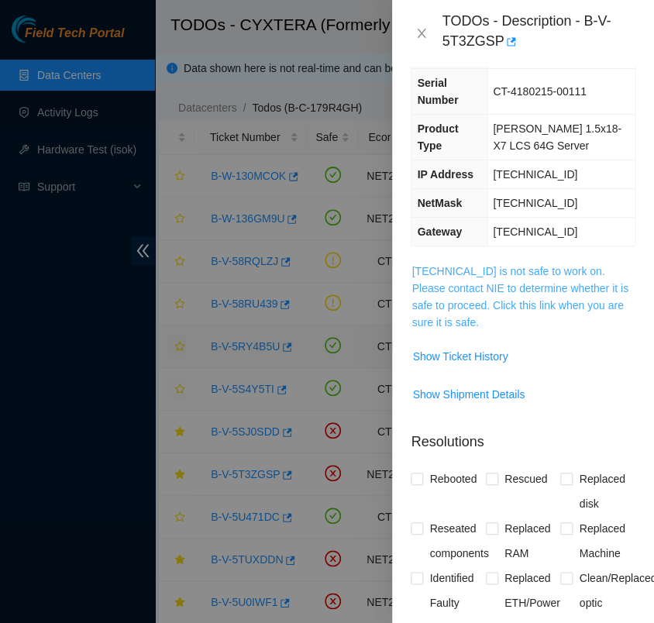
click at [515, 293] on link "[TECHNICAL_ID] is not safe to work on. Please contact NIE to determine whether …" at bounding box center [519, 296] width 216 height 63
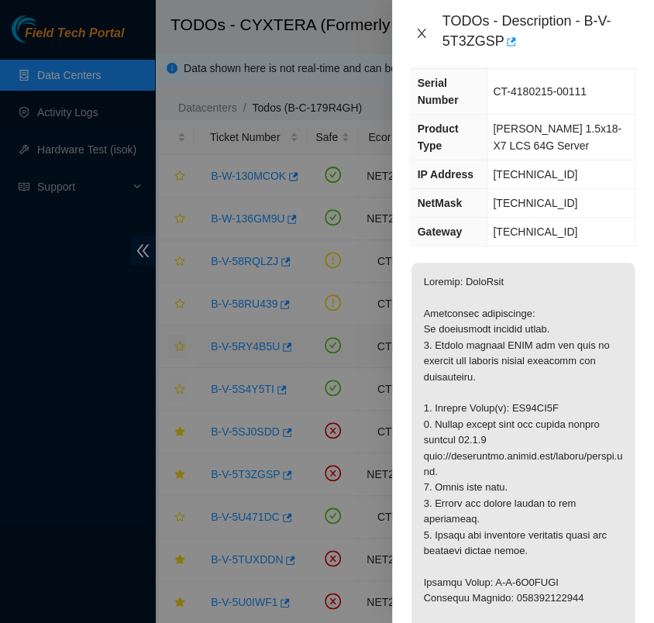
click at [419, 29] on icon "close" at bounding box center [421, 33] width 12 height 12
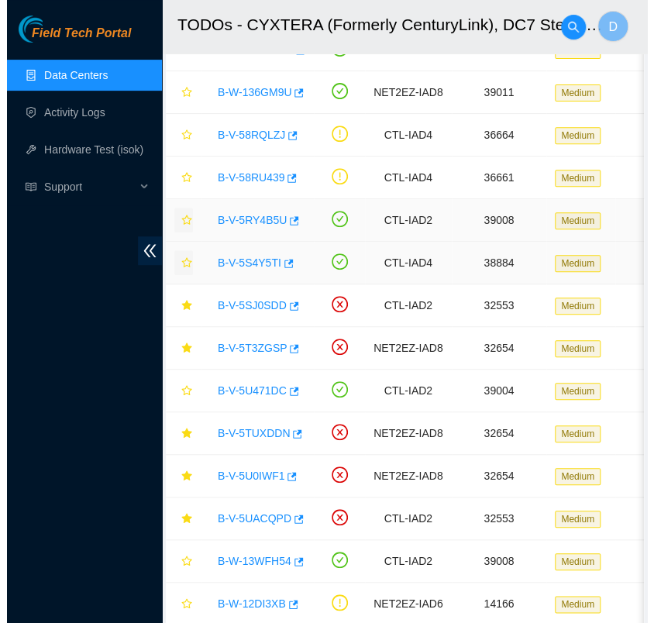
scroll to position [127, 0]
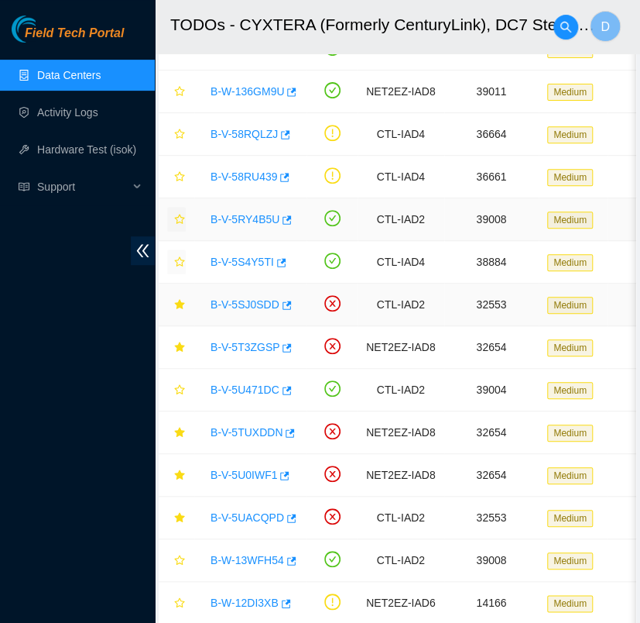
click at [254, 307] on link "B-V-5SJ0SDD" at bounding box center [245, 304] width 69 height 12
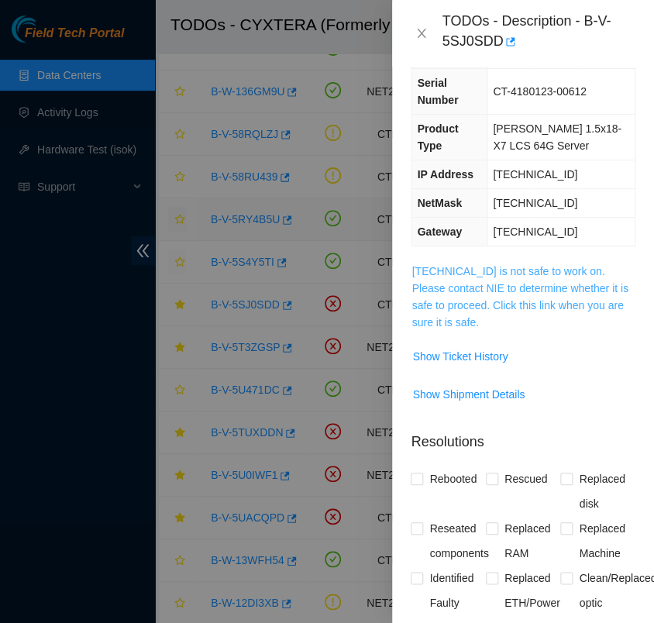
click at [473, 282] on link "[TECHNICAL_ID] is not safe to work on. Please contact NIE to determine whether …" at bounding box center [519, 296] width 216 height 63
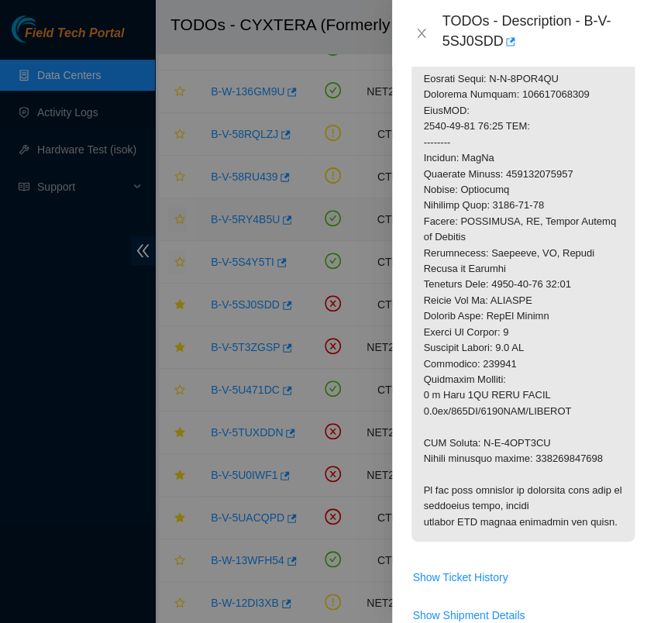
scroll to position [773, 0]
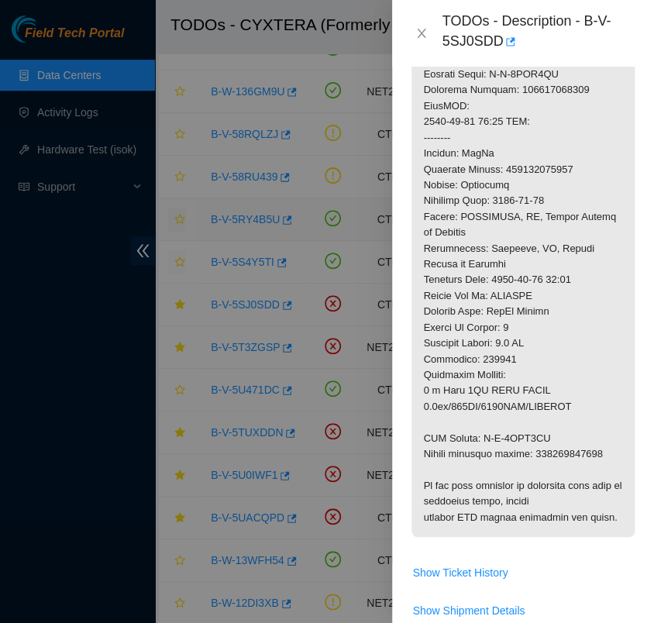
click at [556, 469] on p at bounding box center [522, 90] width 223 height 893
copy p "463470040886"
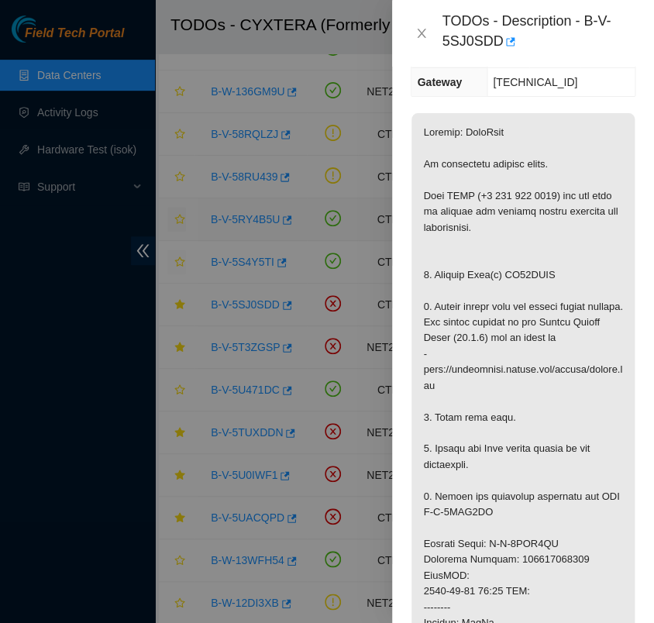
scroll to position [308, 0]
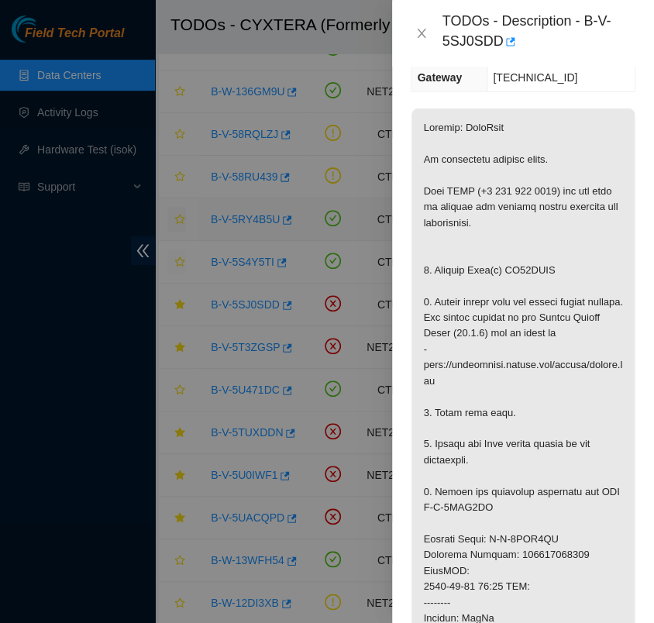
click at [527, 268] on p at bounding box center [522, 554] width 223 height 893
copy p "ZC14ZKST"
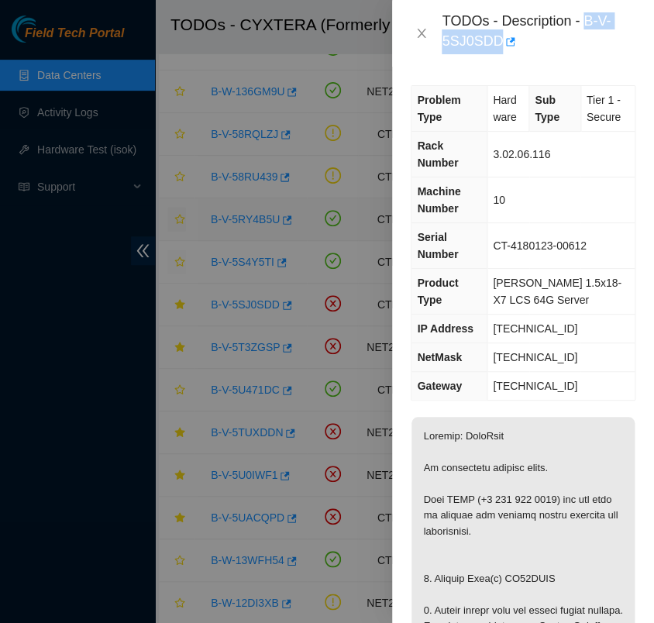
drag, startPoint x: 586, startPoint y: 12, endPoint x: 589, endPoint y: 36, distance: 23.3
click at [589, 36] on div "TODOs - Description - B-V-5SJ0SDD" at bounding box center [538, 33] width 194 height 42
copy div "B-V-5SJ0SDD"
click at [424, 29] on icon "close" at bounding box center [421, 33] width 9 height 9
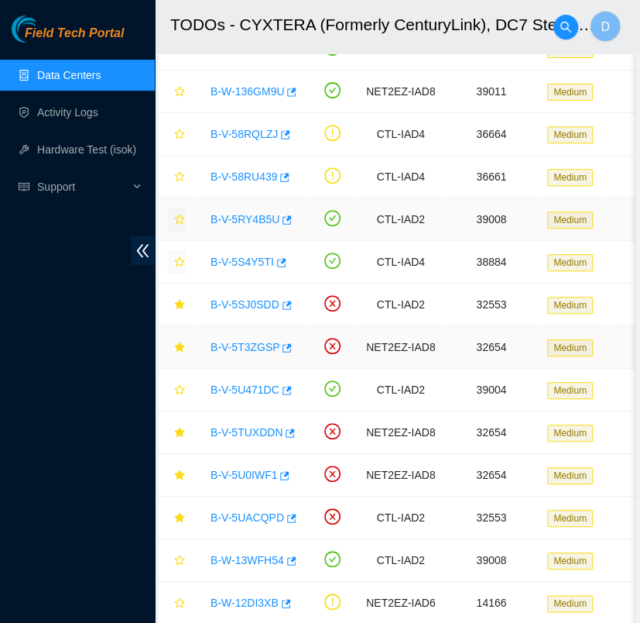
click at [248, 351] on link "B-V-5T3ZGSP" at bounding box center [245, 347] width 69 height 12
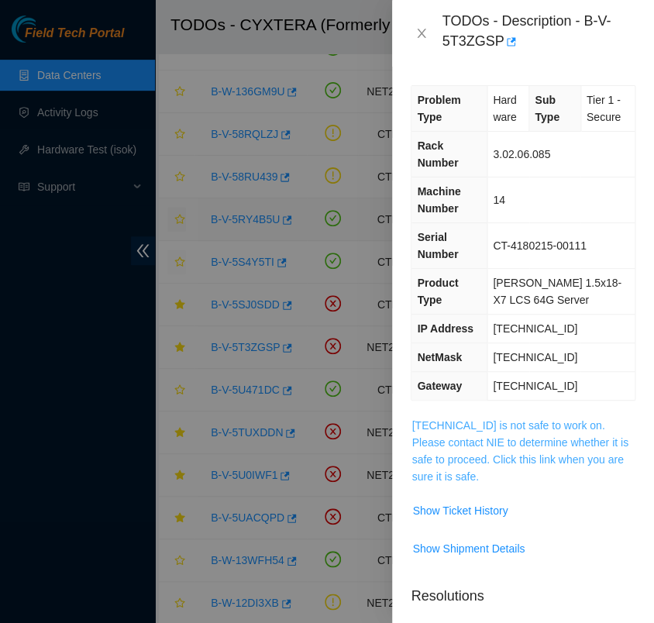
click at [503, 434] on link "[TECHNICAL_ID] is not safe to work on. Please contact NIE to determine whether …" at bounding box center [519, 450] width 216 height 63
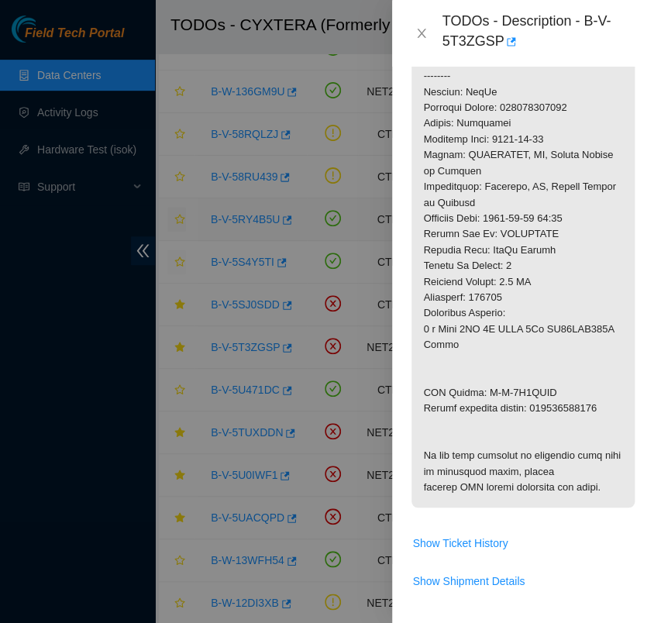
scroll to position [791, 0]
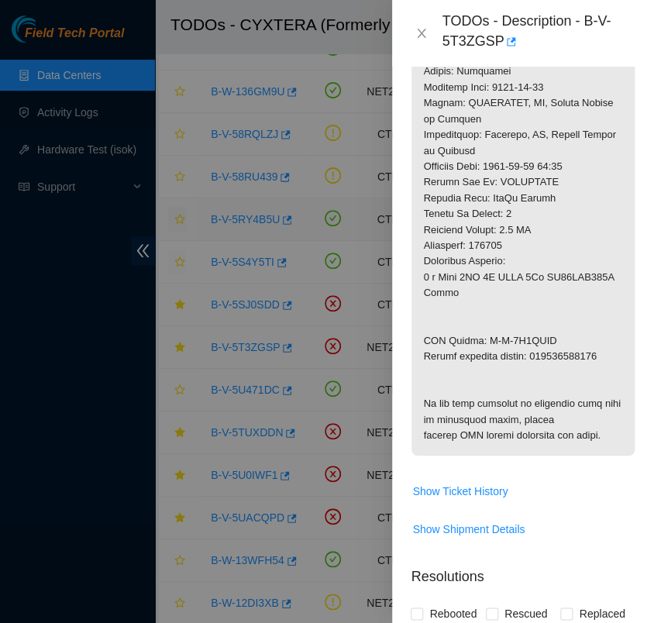
click at [558, 356] on p at bounding box center [522, 40] width 223 height 830
copy p "463470041584"
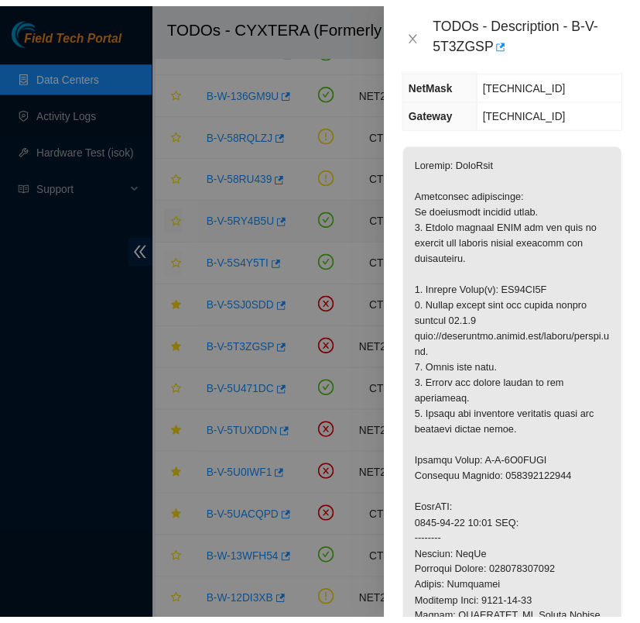
scroll to position [272, 0]
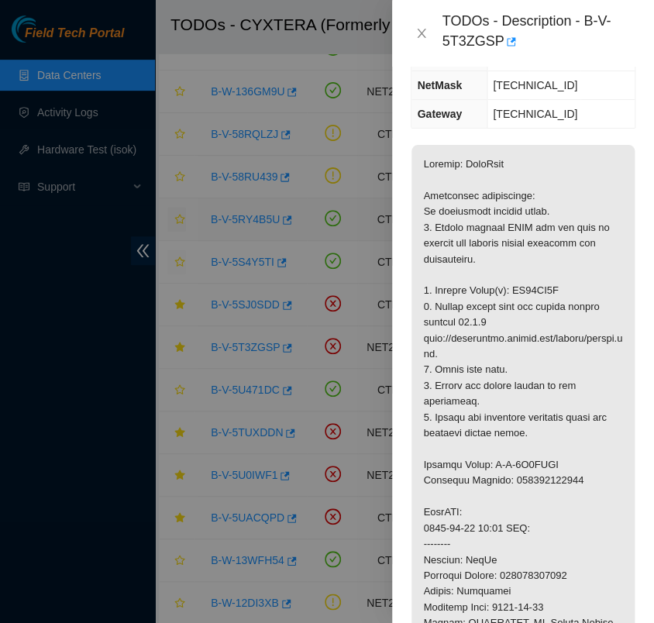
click at [533, 287] on p at bounding box center [522, 560] width 223 height 830
copy p "ZC14YZ8B"
drag, startPoint x: 585, startPoint y: 27, endPoint x: 589, endPoint y: 39, distance: 12.8
click at [589, 39] on div "TODOs - Description - B-V-5T3ZGSP" at bounding box center [538, 33] width 194 height 42
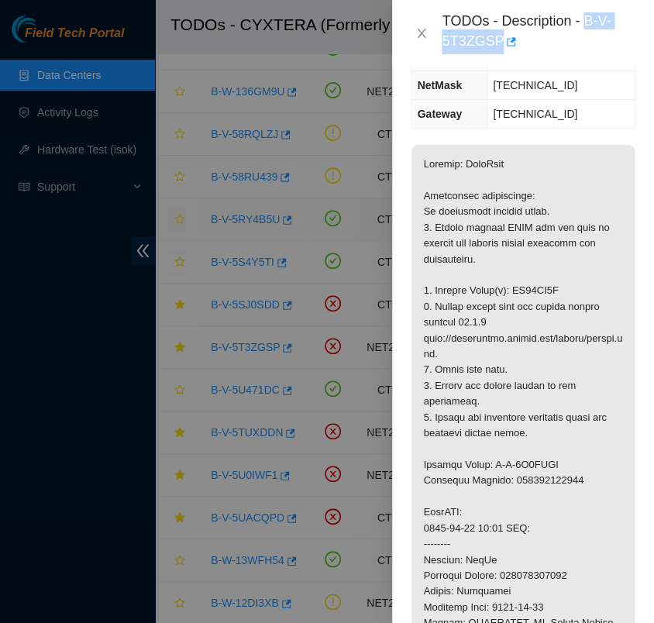
copy div "B-V-5T3ZGSP"
click at [555, 45] on div "TODOs - Description - B-V-5T3ZGSP" at bounding box center [538, 33] width 194 height 42
click at [421, 31] on icon "close" at bounding box center [421, 33] width 12 height 12
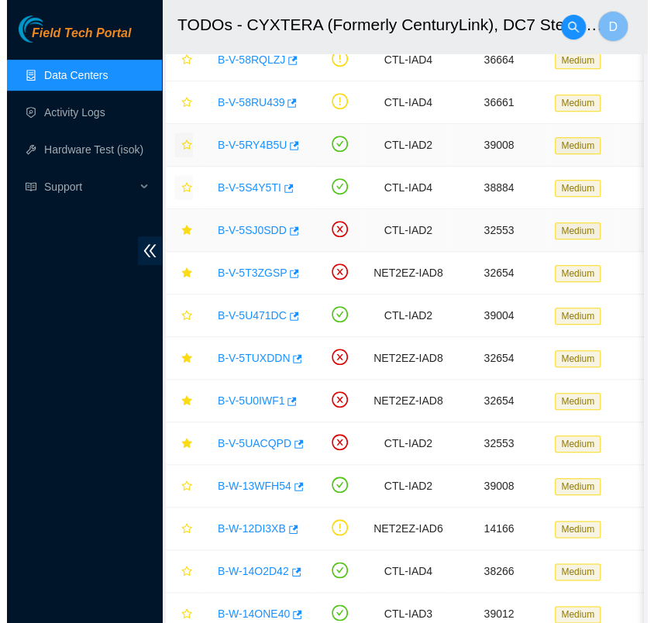
scroll to position [220, 0]
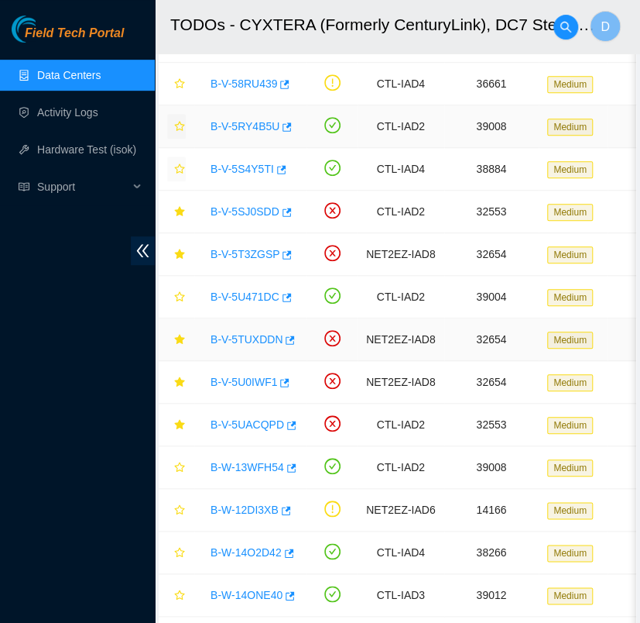
click at [241, 340] on link "B-V-5TUXDDN" at bounding box center [247, 339] width 72 height 12
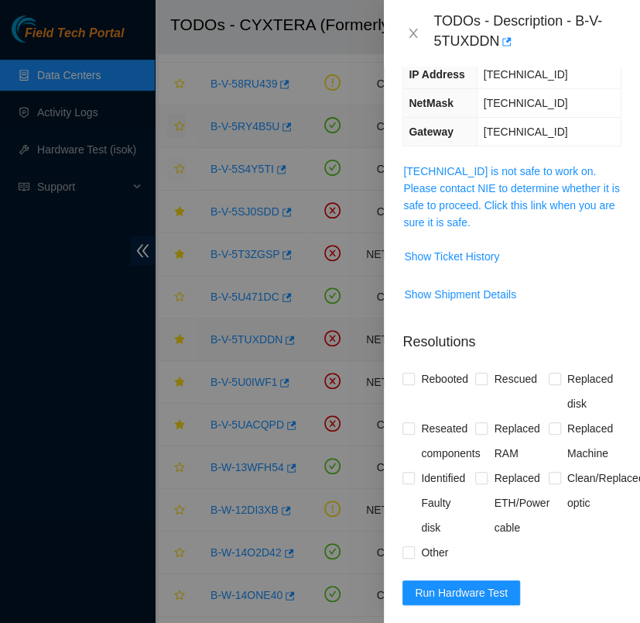
scroll to position [272, 0]
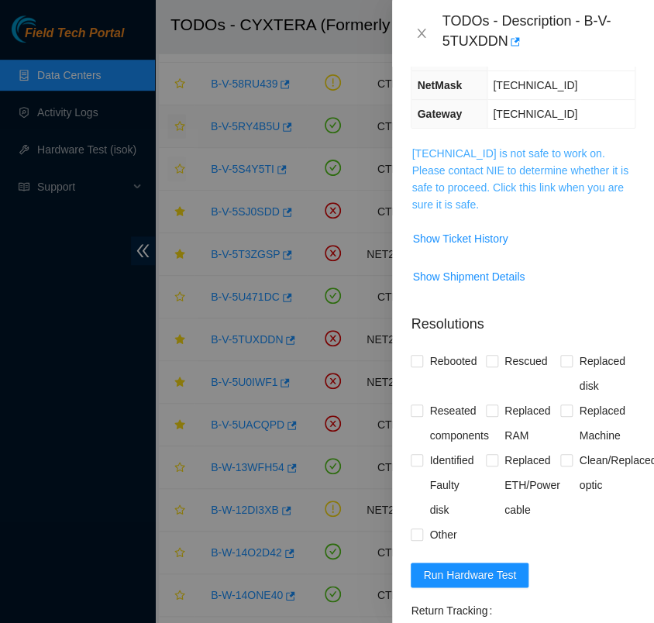
click at [490, 165] on link "[TECHNICAL_ID] is not safe to work on. Please contact NIE to determine whether …" at bounding box center [519, 178] width 216 height 63
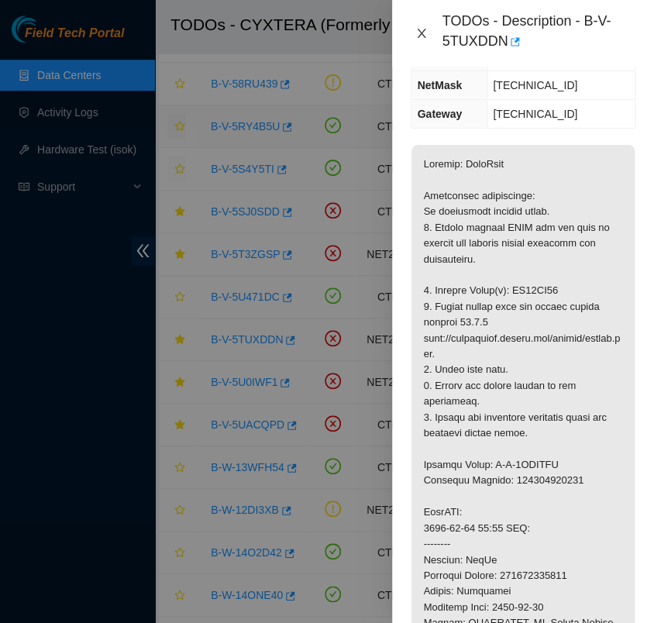
click at [421, 37] on icon "close" at bounding box center [421, 33] width 12 height 12
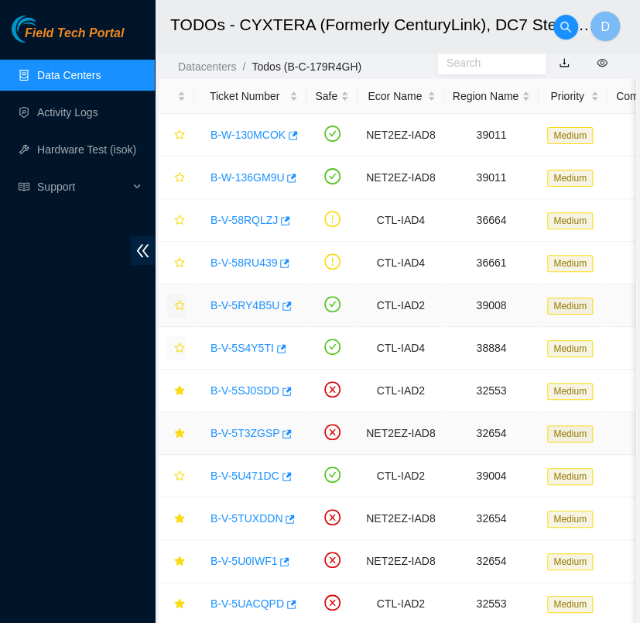
scroll to position [0, 0]
